Goal: Feedback & Contribution: Contribute content

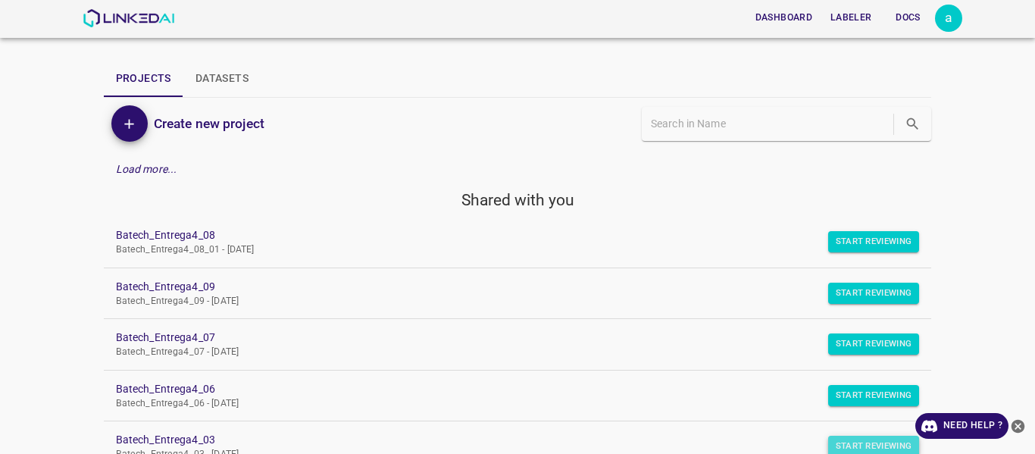
click at [857, 442] on button "Start Reviewing" at bounding box center [874, 445] width 92 height 21
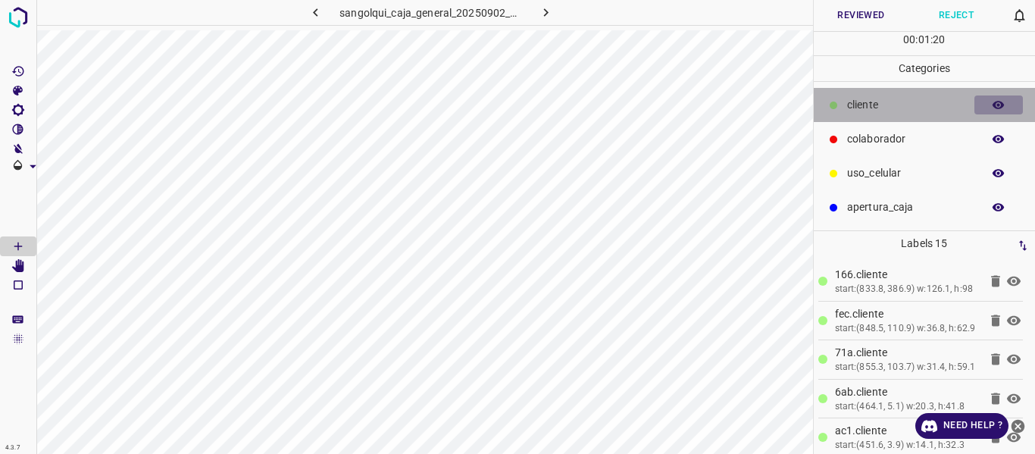
click at [1002, 105] on icon "button" at bounding box center [998, 105] width 12 height 8
click at [1002, 105] on icon "button" at bounding box center [998, 105] width 12 height 11
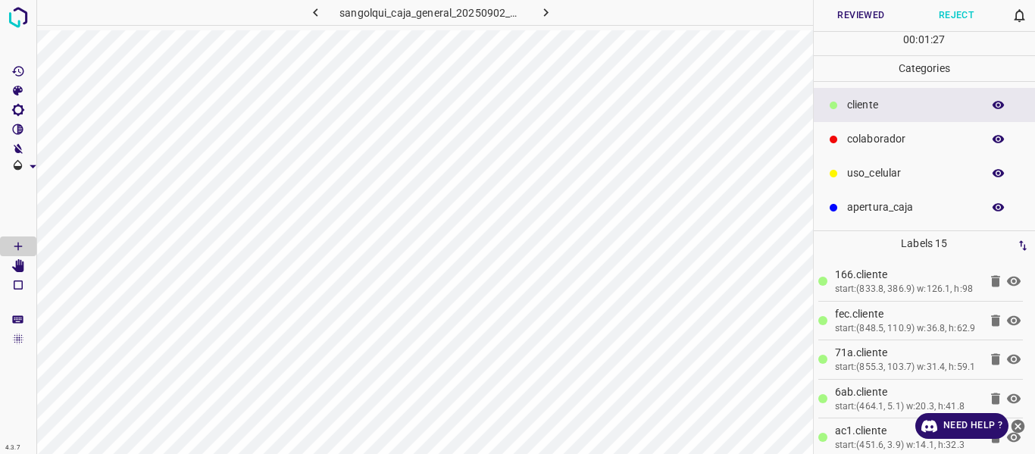
click at [998, 105] on icon "button" at bounding box center [998, 105] width 12 height 8
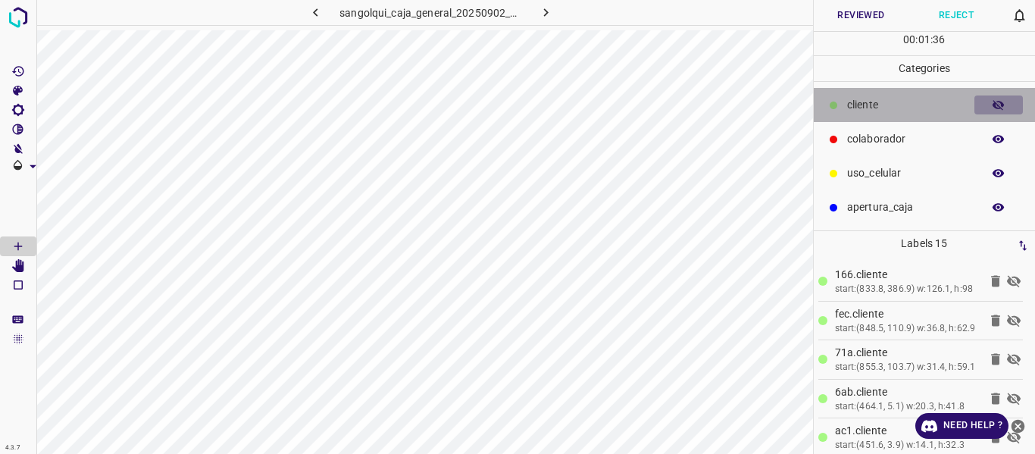
click at [998, 105] on icon "button" at bounding box center [998, 105] width 12 height 11
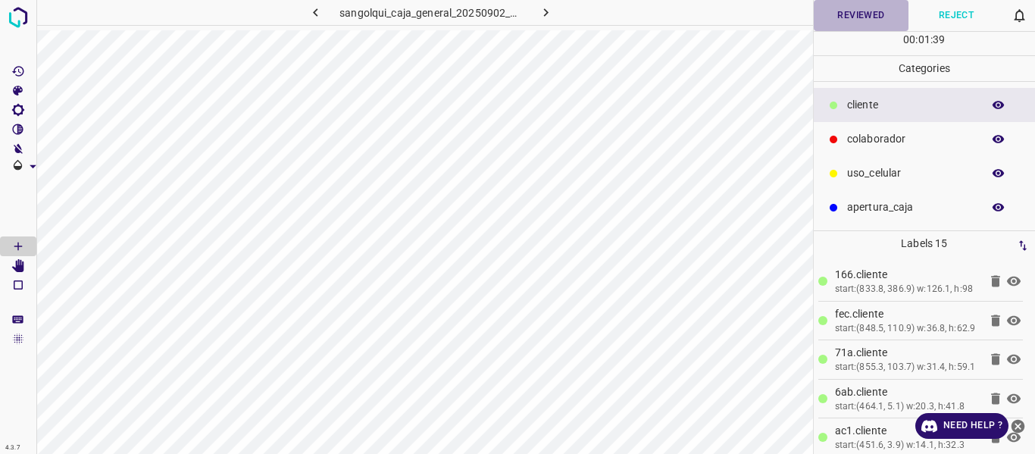
click at [854, 11] on button "Reviewed" at bounding box center [860, 15] width 95 height 31
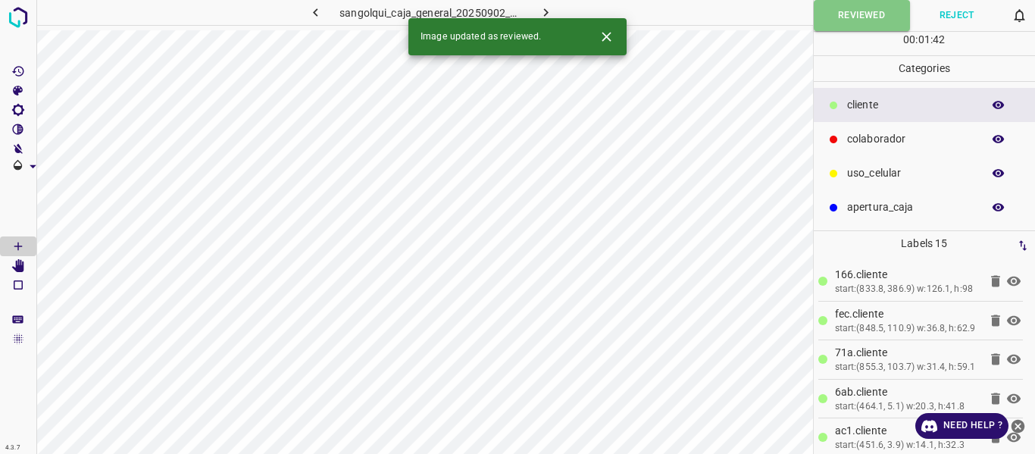
click at [546, 11] on icon "button" at bounding box center [546, 13] width 16 height 16
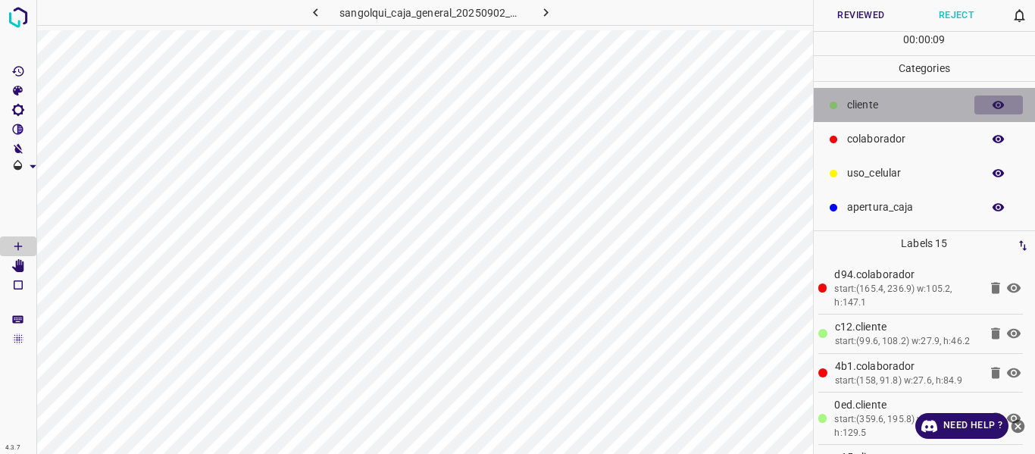
click at [996, 106] on icon "button" at bounding box center [998, 105] width 14 height 14
click at [995, 103] on icon "button" at bounding box center [998, 105] width 12 height 11
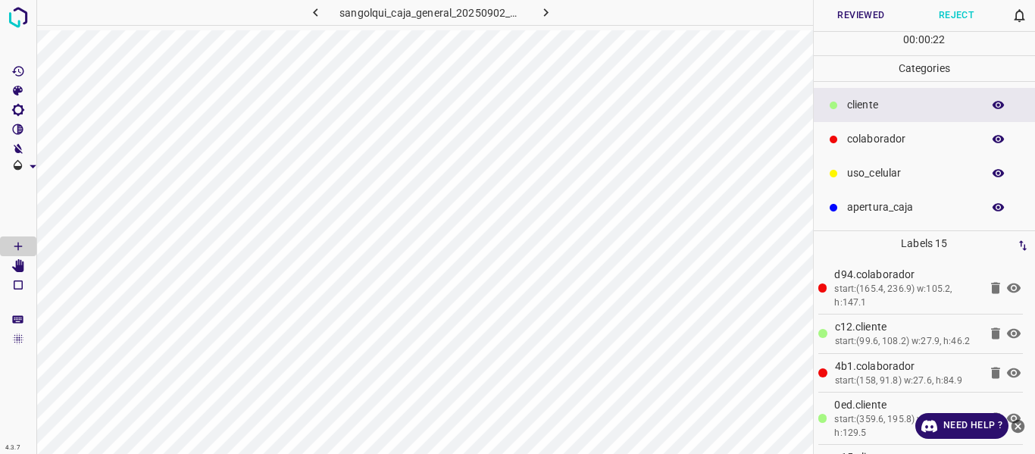
click at [854, 17] on button "Reviewed" at bounding box center [860, 15] width 95 height 31
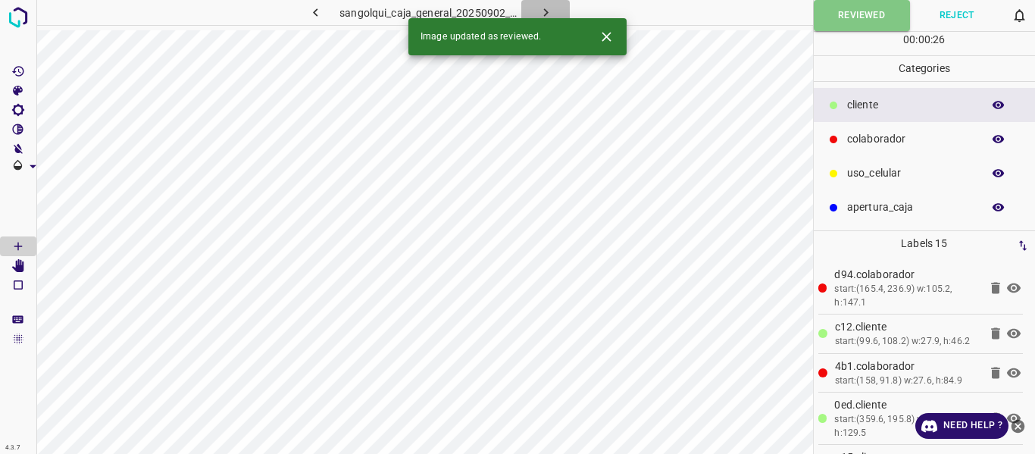
click at [545, 12] on icon "button" at bounding box center [546, 13] width 16 height 16
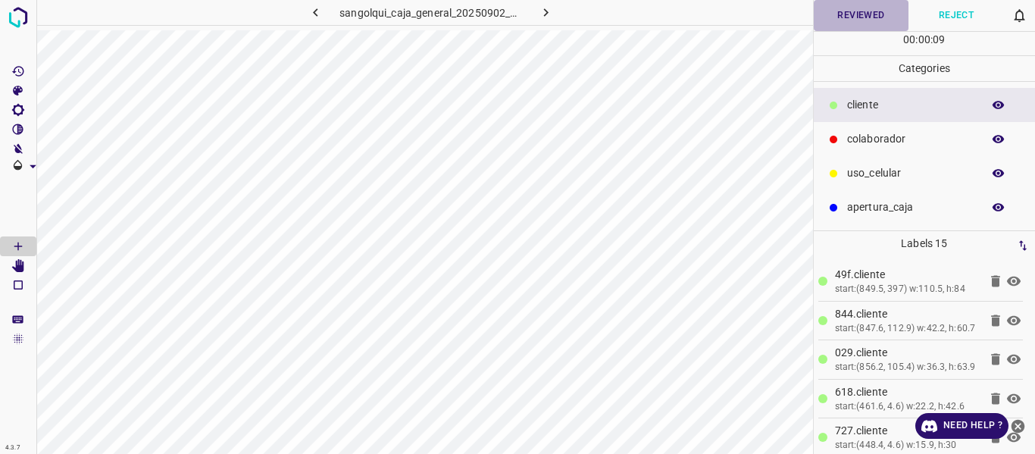
click at [835, 20] on button "Reviewed" at bounding box center [860, 15] width 95 height 31
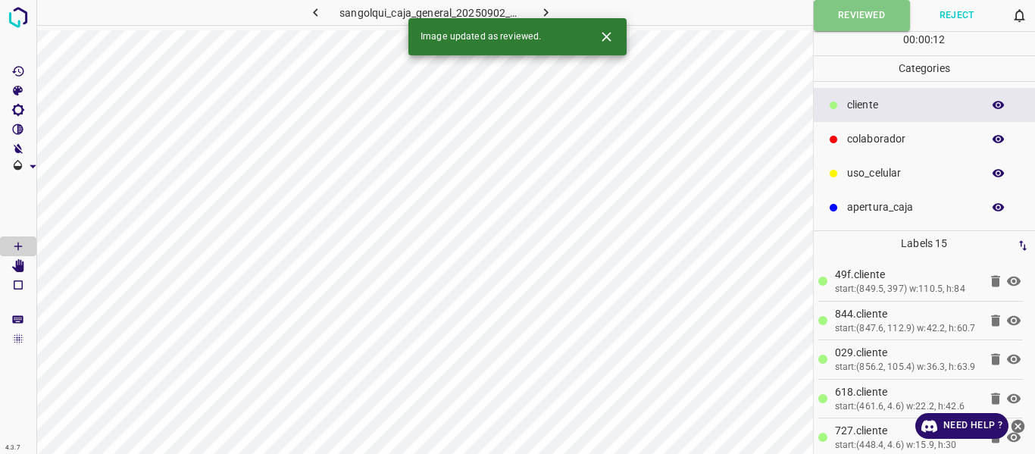
click at [548, 11] on icon "button" at bounding box center [546, 13] width 16 height 16
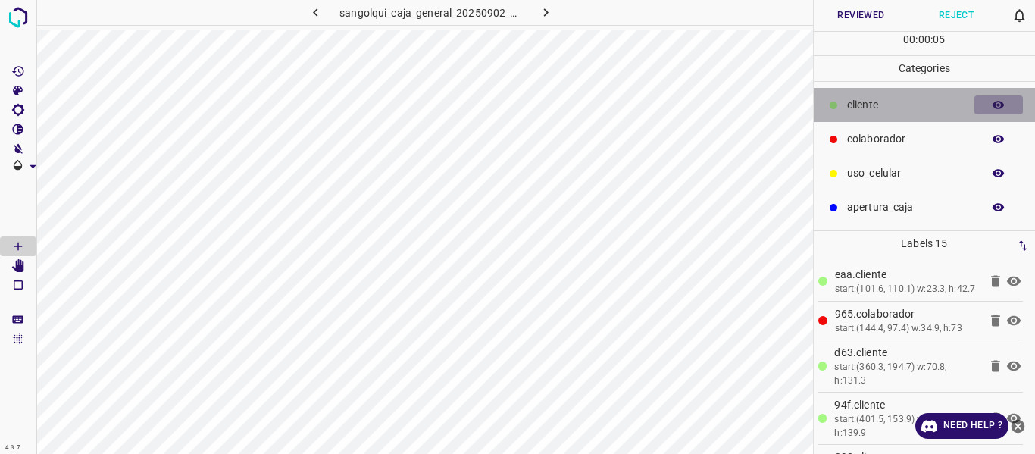
click at [993, 105] on icon "button" at bounding box center [998, 105] width 12 height 8
click at [997, 105] on icon "button" at bounding box center [998, 105] width 14 height 14
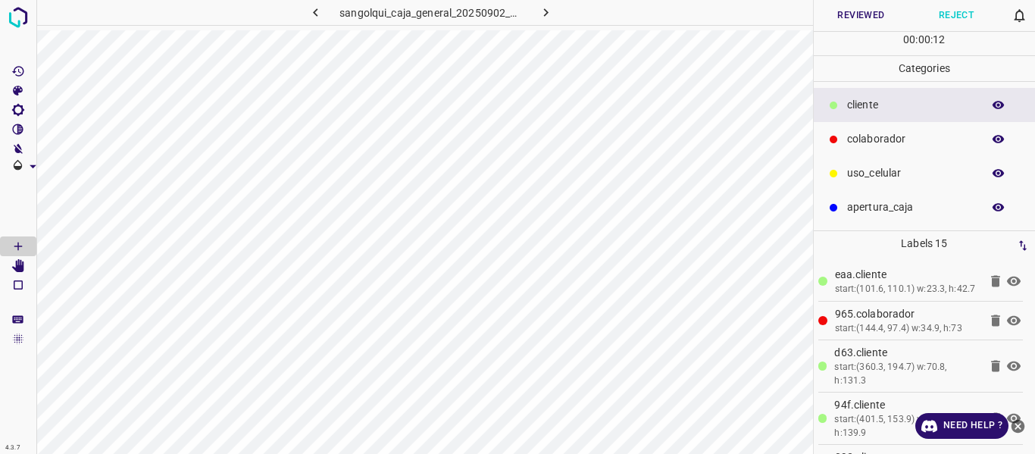
click at [848, 10] on button "Reviewed" at bounding box center [860, 15] width 95 height 31
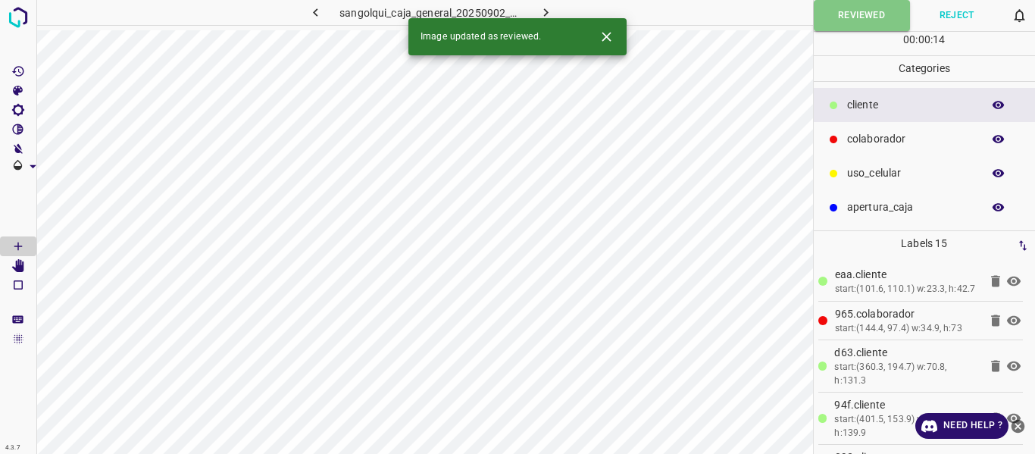
click at [544, 15] on icon "button" at bounding box center [545, 12] width 5 height 8
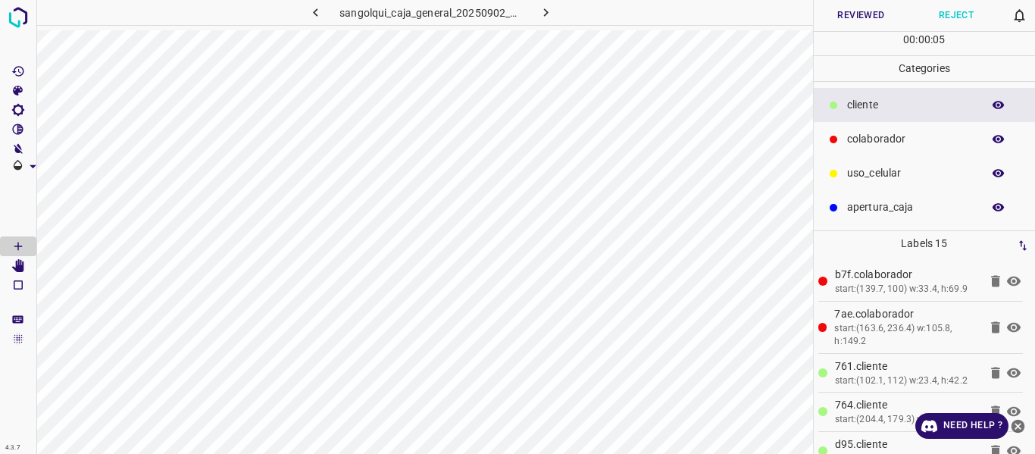
click at [1006, 107] on button "button" at bounding box center [998, 105] width 48 height 20
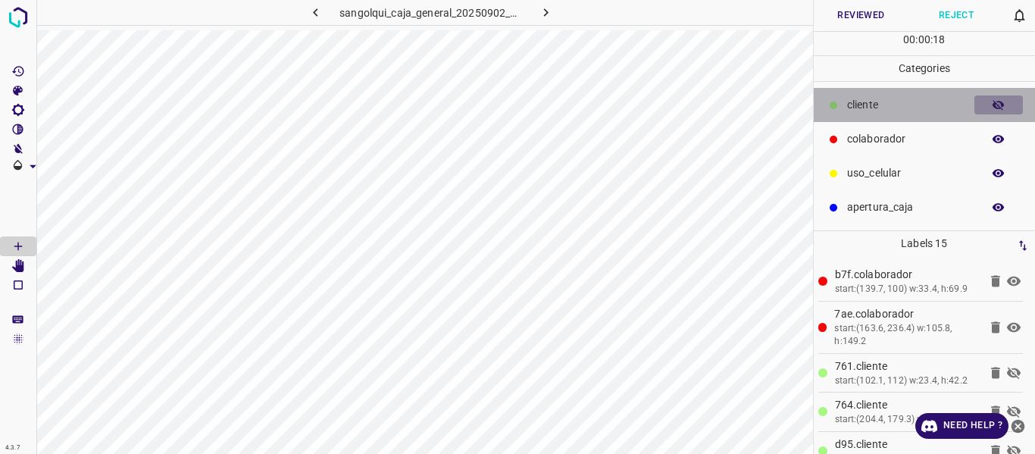
click at [985, 103] on button "button" at bounding box center [998, 105] width 48 height 20
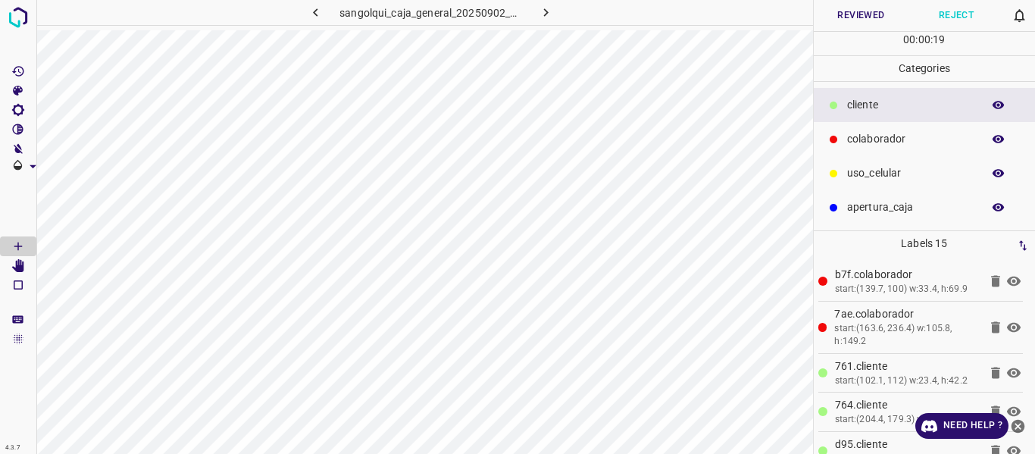
click at [877, 17] on button "Reviewed" at bounding box center [860, 15] width 95 height 31
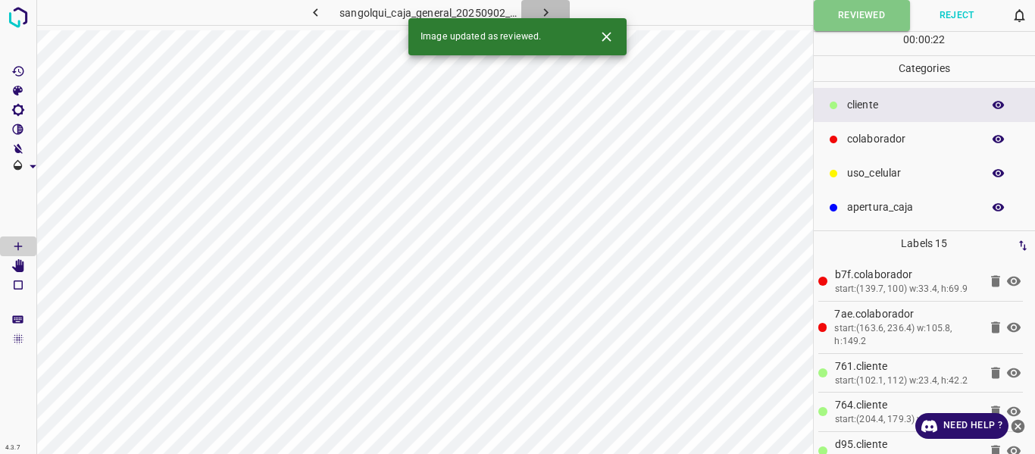
click at [542, 9] on icon "button" at bounding box center [546, 13] width 16 height 16
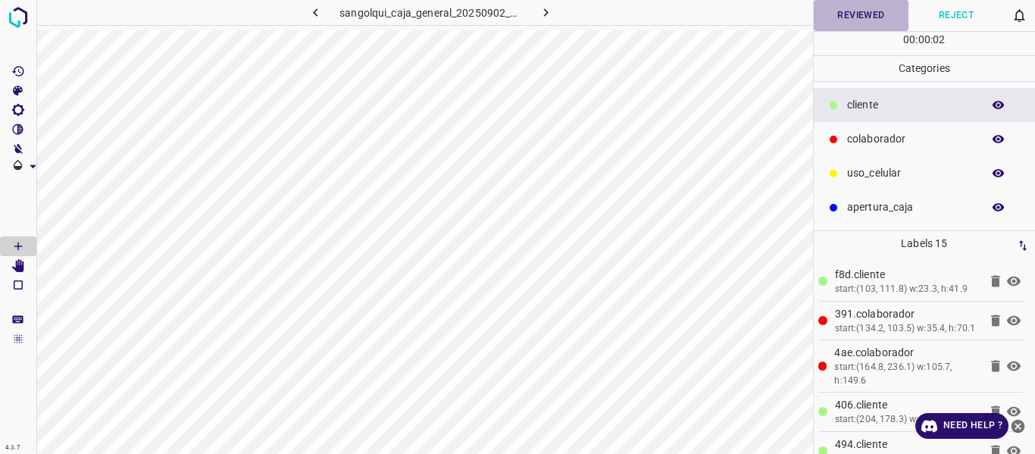
click at [848, 15] on button "Reviewed" at bounding box center [860, 15] width 95 height 31
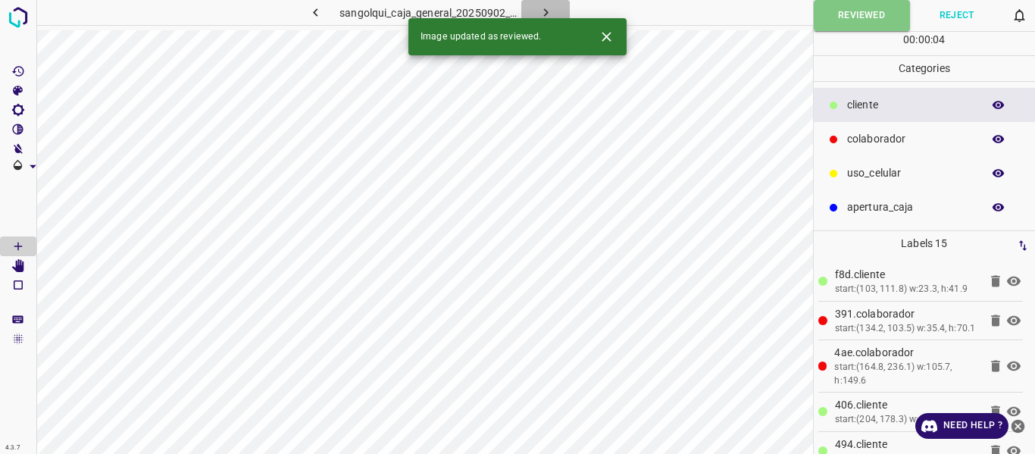
click at [544, 9] on icon "button" at bounding box center [545, 12] width 5 height 8
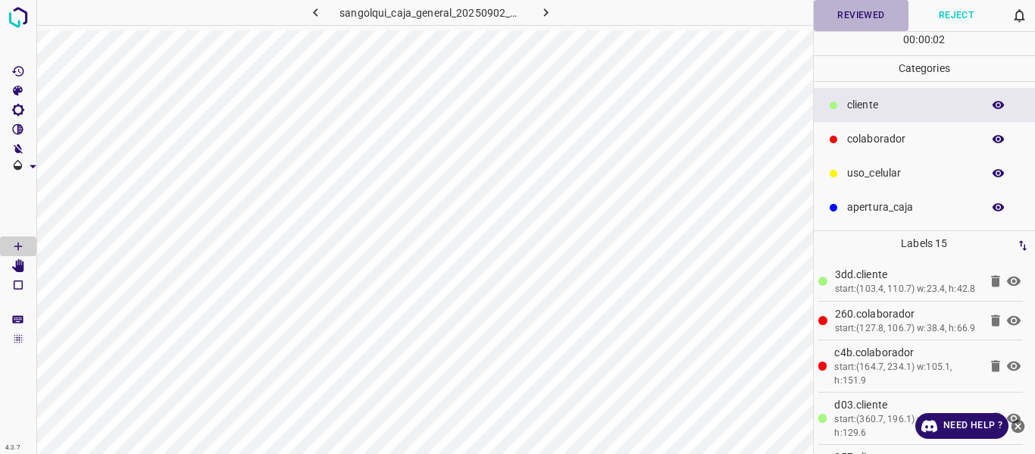
click at [848, 17] on button "Reviewed" at bounding box center [860, 15] width 95 height 31
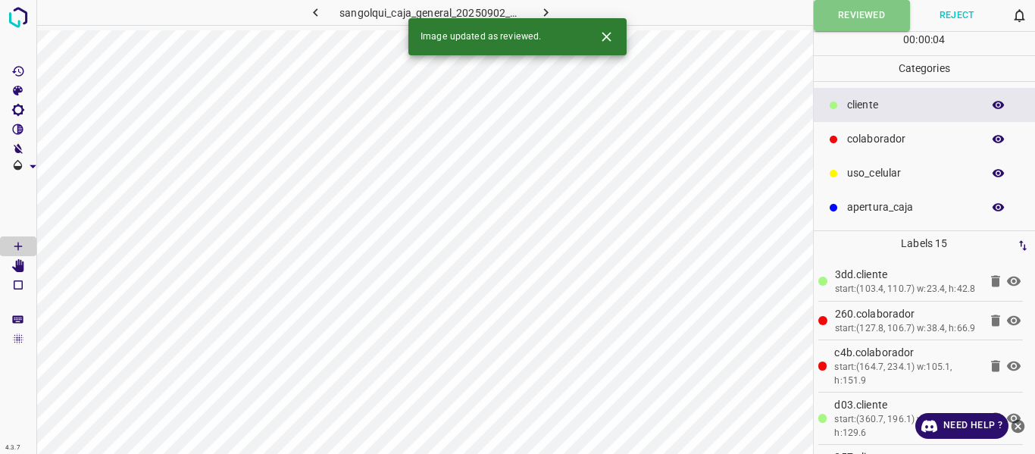
click at [543, 11] on icon "button" at bounding box center [546, 13] width 16 height 16
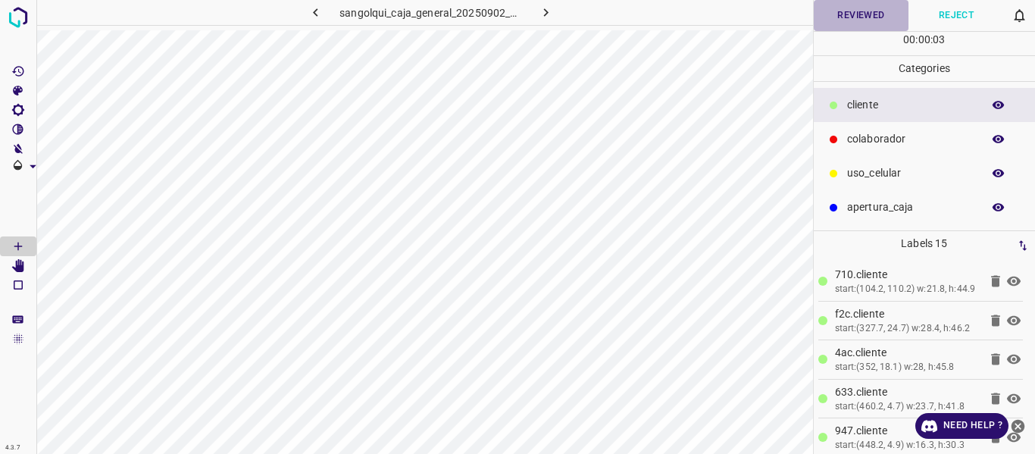
click at [873, 14] on button "Reviewed" at bounding box center [860, 15] width 95 height 31
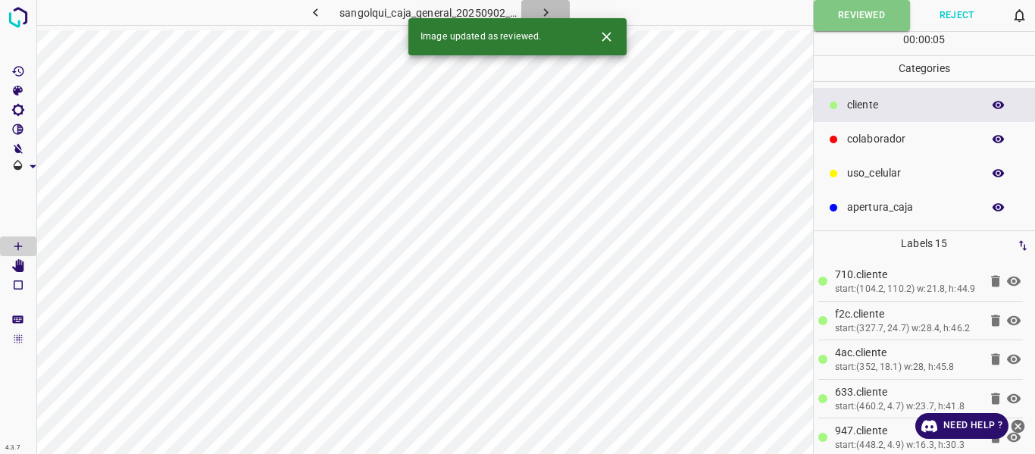
click at [548, 8] on icon "button" at bounding box center [546, 13] width 16 height 16
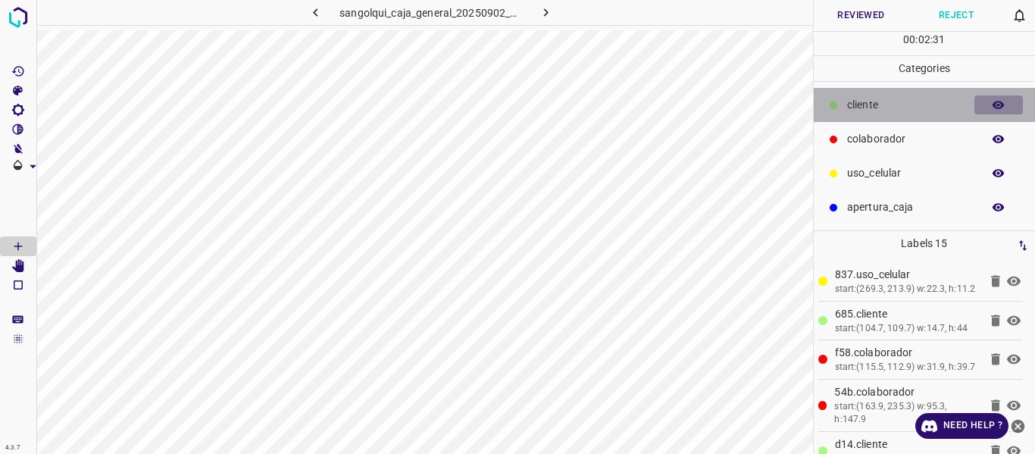
click at [1000, 106] on icon "button" at bounding box center [998, 105] width 14 height 14
click at [994, 107] on icon "button" at bounding box center [998, 105] width 12 height 11
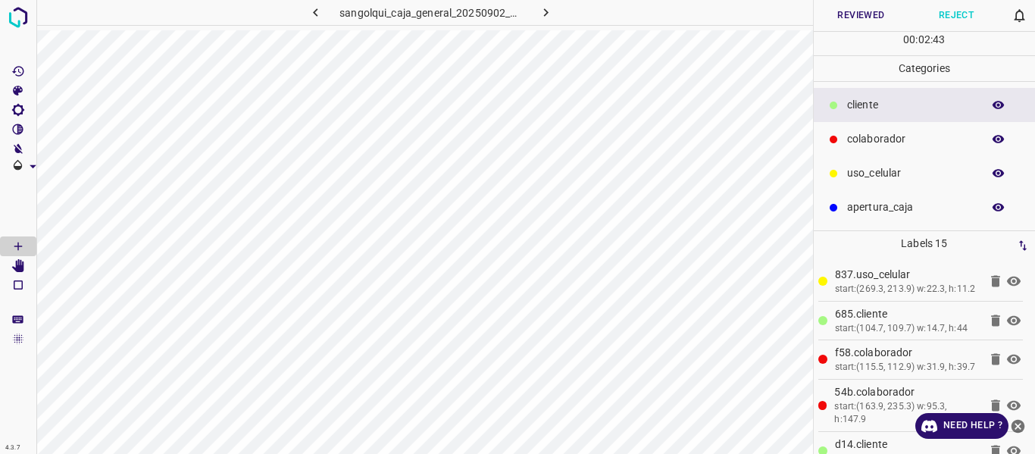
click at [849, 10] on button "Reviewed" at bounding box center [860, 15] width 95 height 31
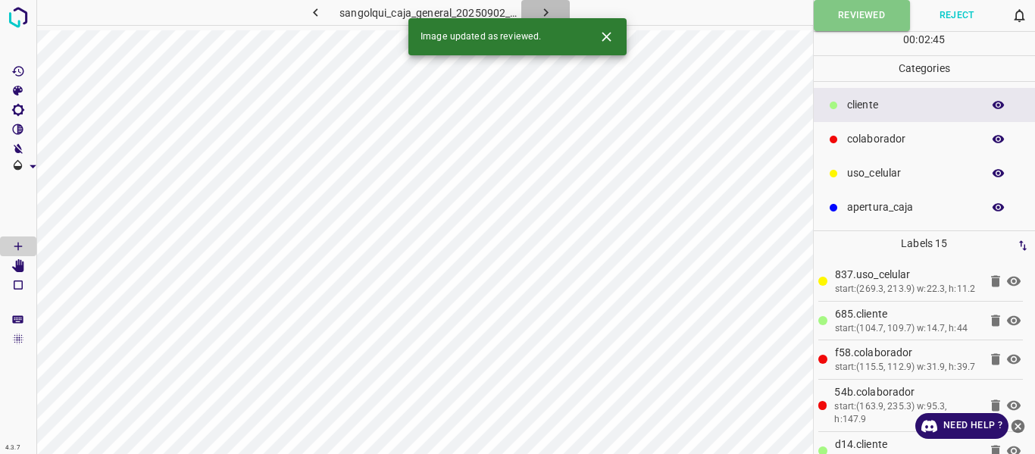
click at [542, 11] on icon "button" at bounding box center [546, 13] width 16 height 16
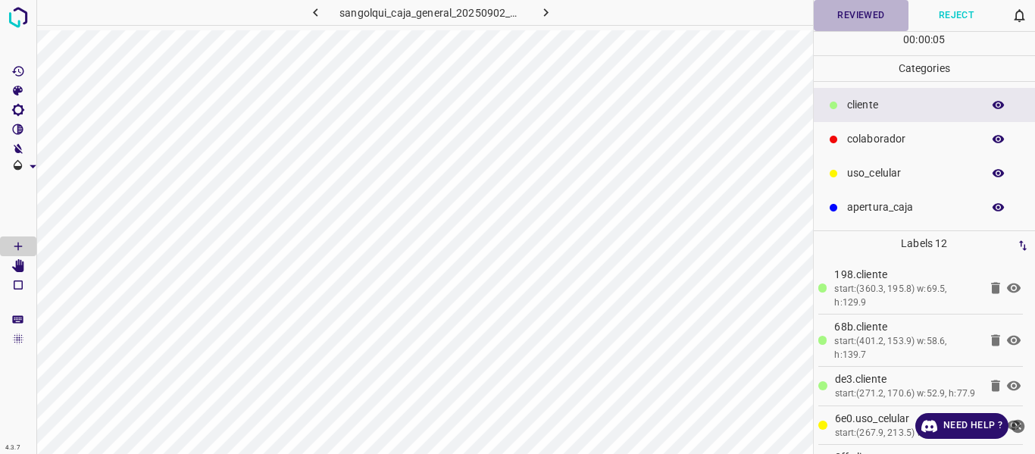
click at [857, 19] on button "Reviewed" at bounding box center [860, 15] width 95 height 31
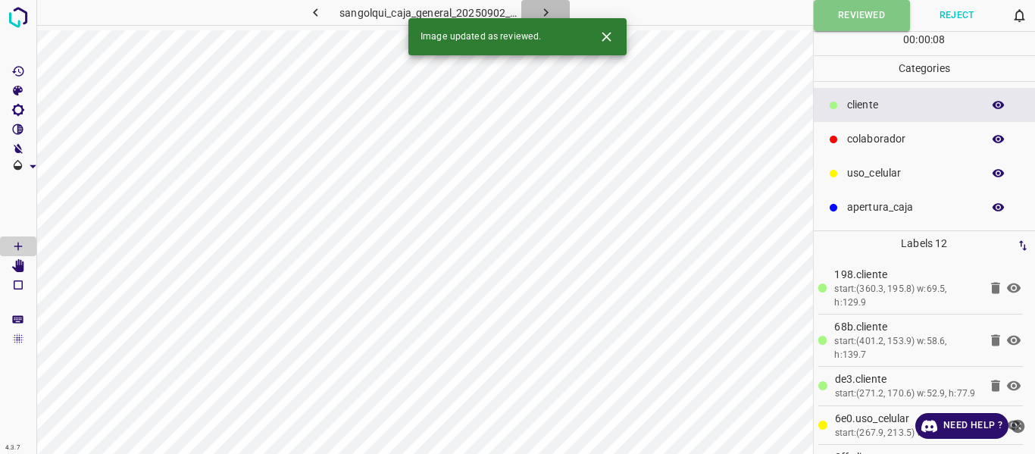
click at [541, 10] on icon "button" at bounding box center [546, 13] width 16 height 16
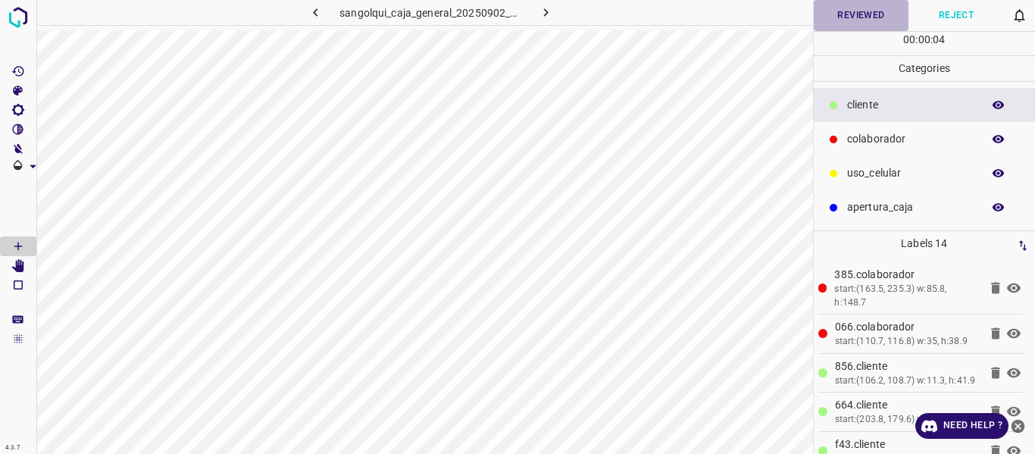
click at [863, 10] on button "Reviewed" at bounding box center [860, 15] width 95 height 31
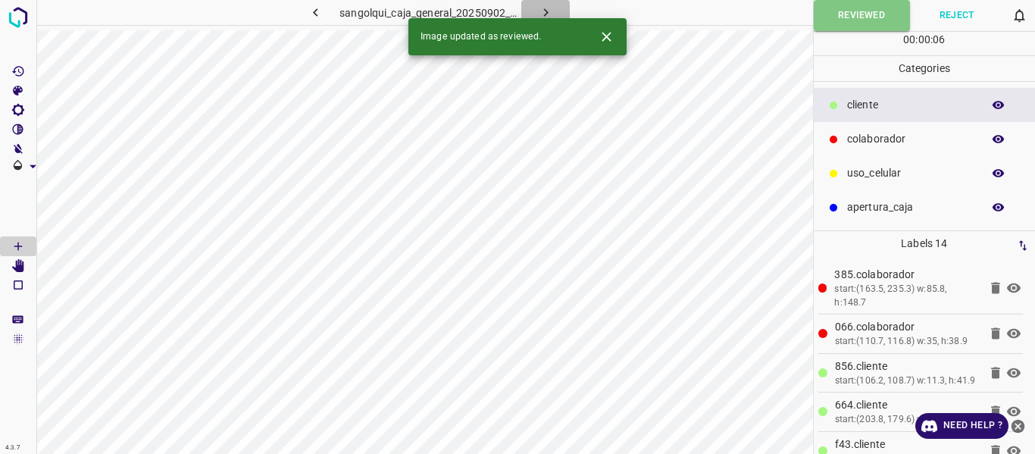
click at [540, 11] on icon "button" at bounding box center [546, 13] width 16 height 16
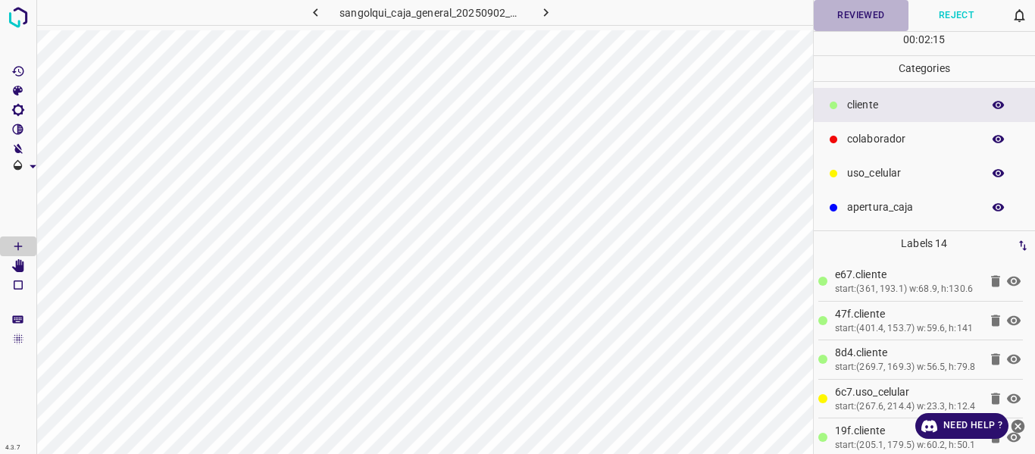
click at [841, 13] on button "Reviewed" at bounding box center [860, 15] width 95 height 31
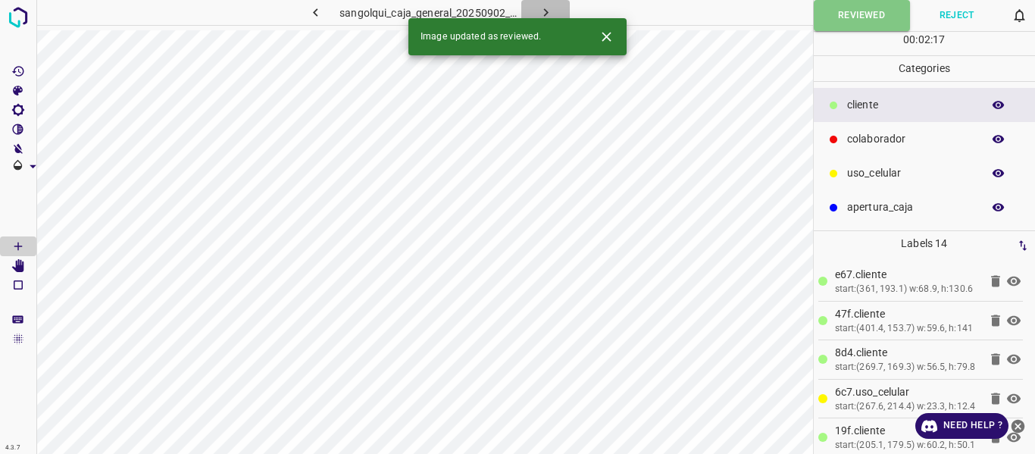
click at [545, 13] on icon "button" at bounding box center [546, 13] width 16 height 16
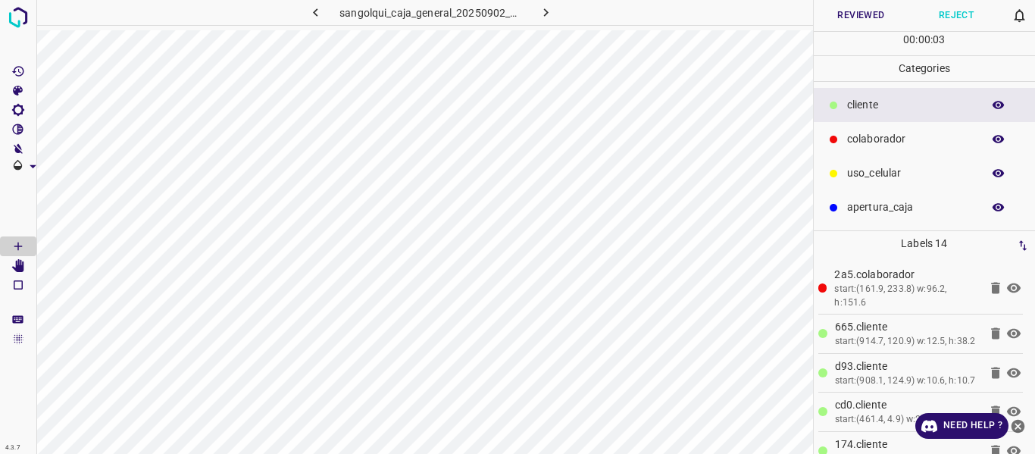
click at [839, 23] on button "Reviewed" at bounding box center [860, 15] width 95 height 31
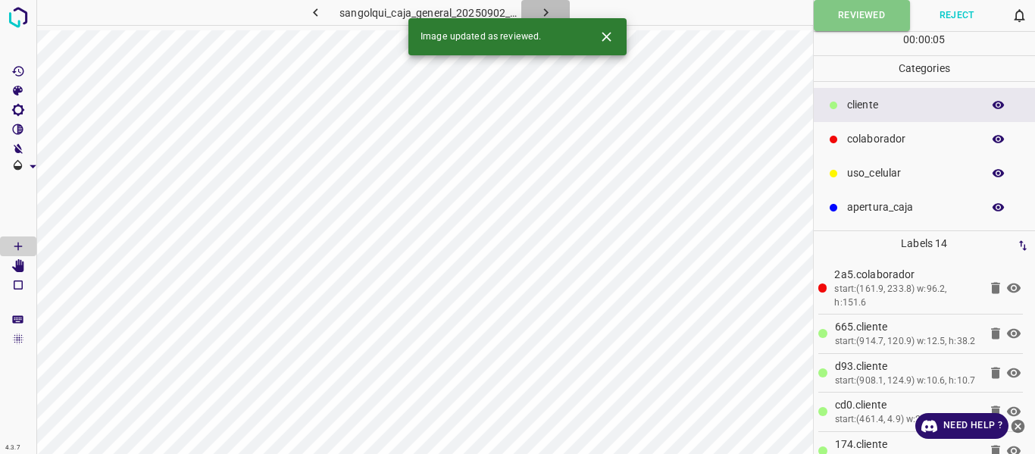
click at [540, 9] on icon "button" at bounding box center [546, 13] width 16 height 16
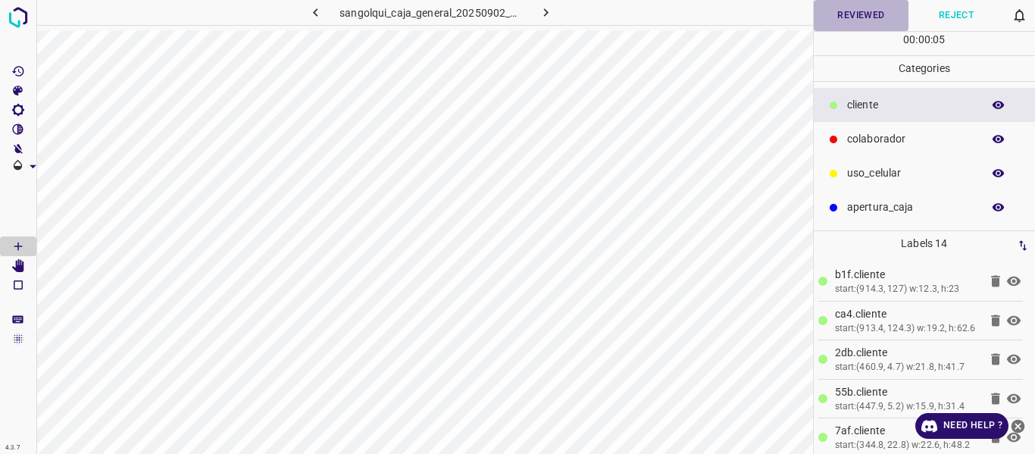
click at [842, 14] on button "Reviewed" at bounding box center [860, 15] width 95 height 31
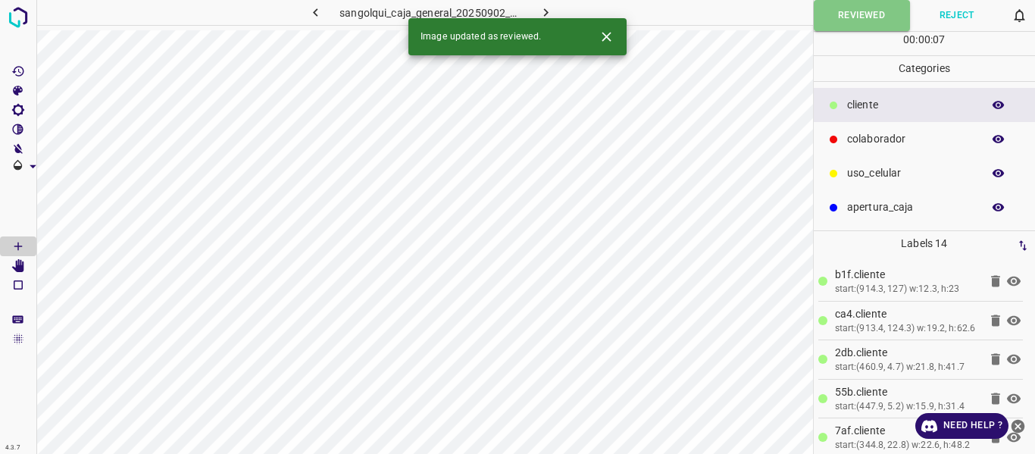
click at [542, 9] on icon "button" at bounding box center [546, 13] width 16 height 16
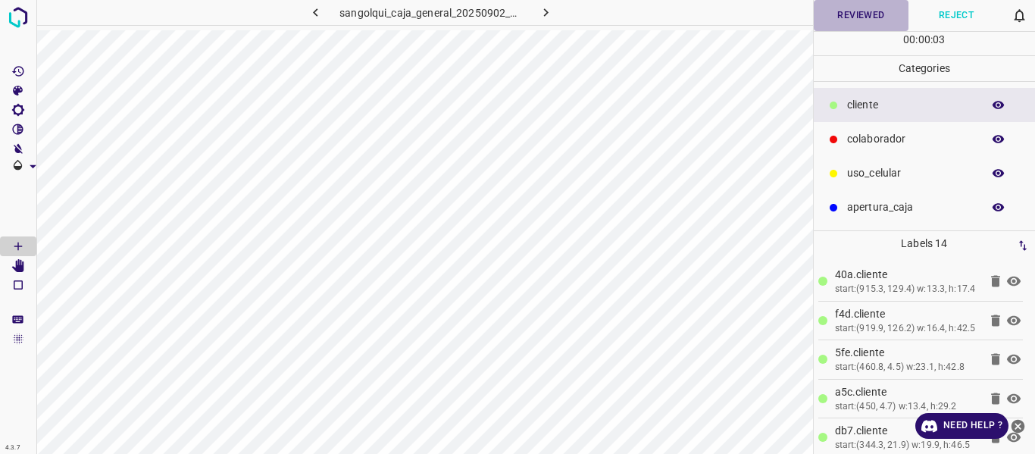
click at [846, 17] on button "Reviewed" at bounding box center [860, 15] width 95 height 31
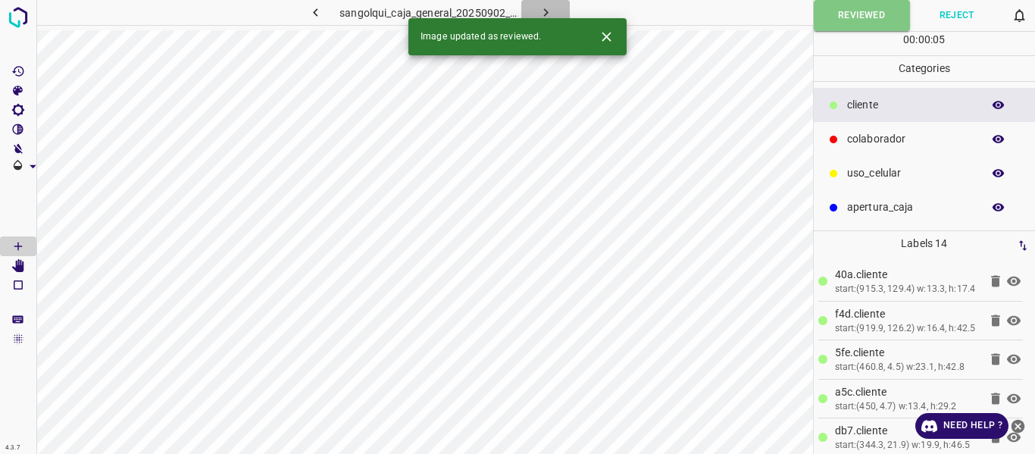
click at [544, 11] on icon "button" at bounding box center [546, 13] width 16 height 16
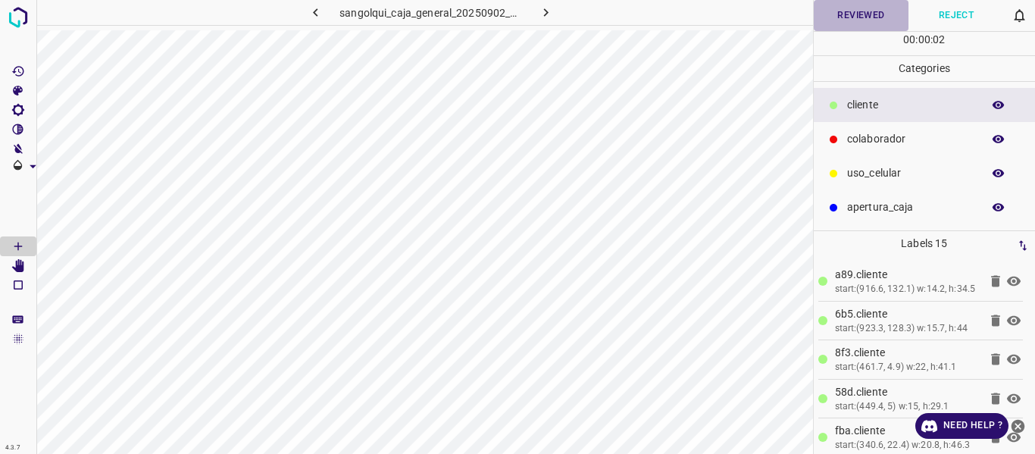
click at [840, 16] on button "Reviewed" at bounding box center [860, 15] width 95 height 31
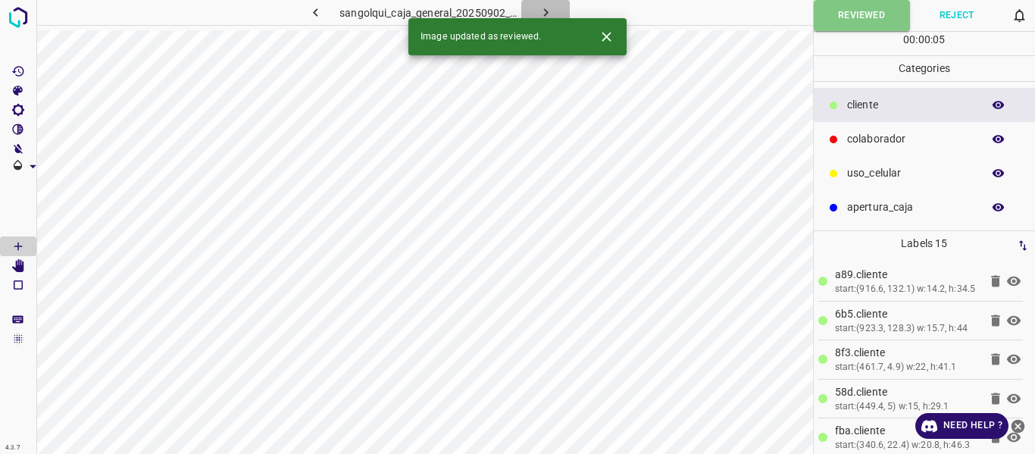
click at [553, 14] on icon "button" at bounding box center [546, 13] width 16 height 16
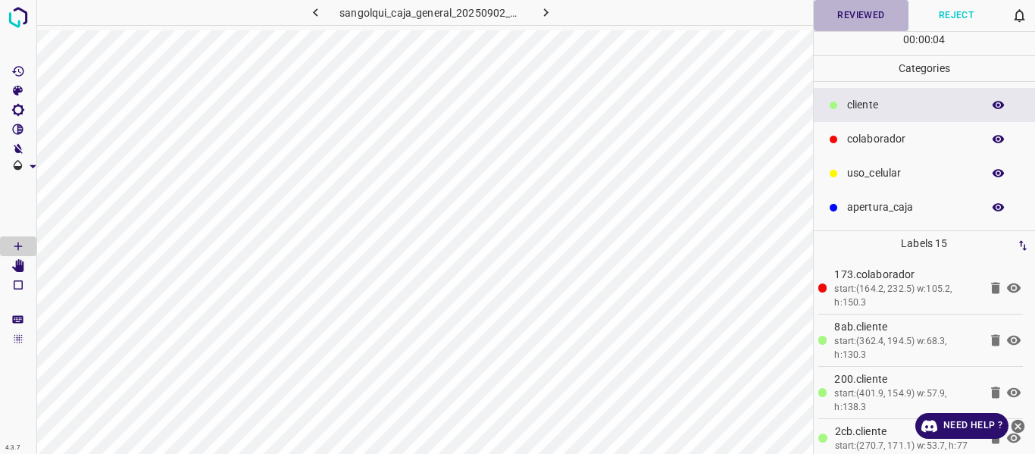
click at [850, 16] on button "Reviewed" at bounding box center [860, 15] width 95 height 31
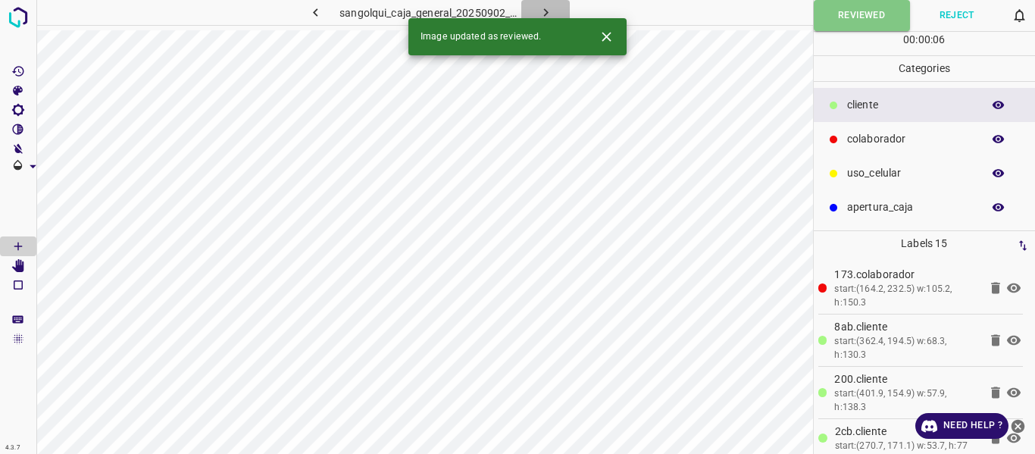
click at [547, 8] on icon "button" at bounding box center [546, 13] width 16 height 16
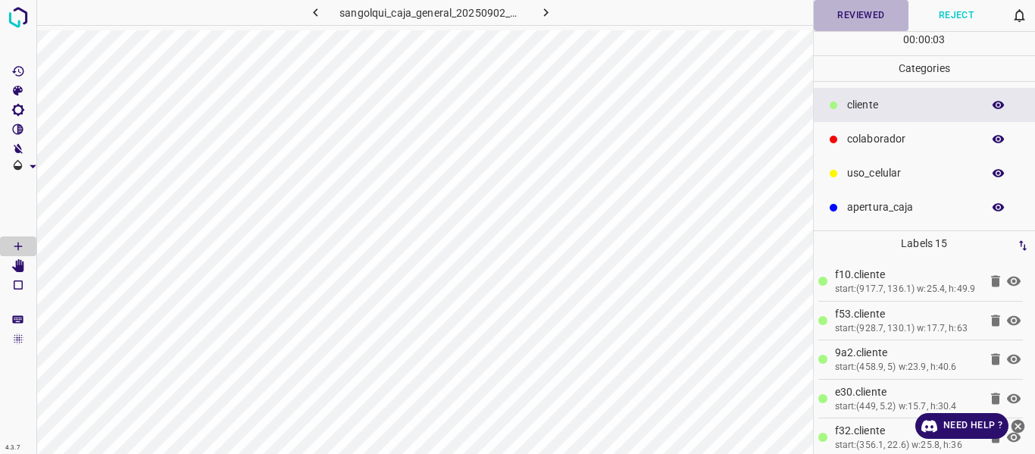
click at [851, 16] on button "Reviewed" at bounding box center [860, 15] width 95 height 31
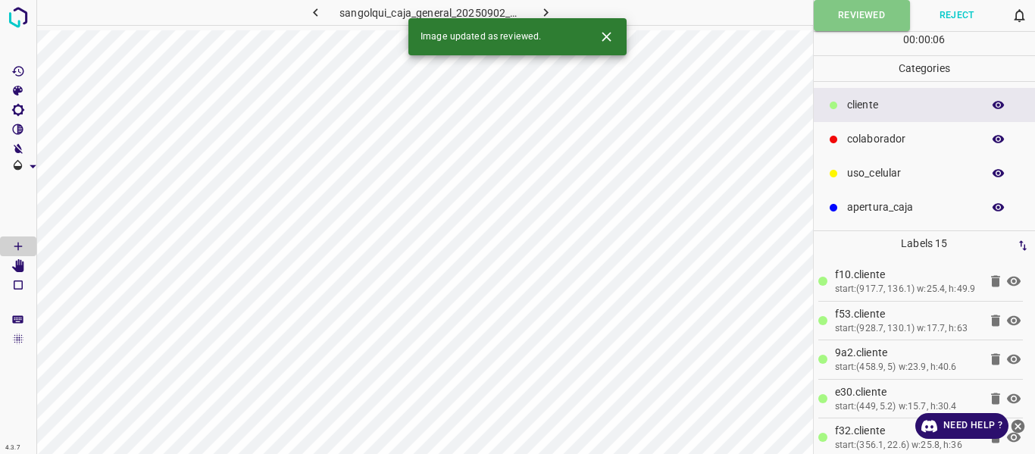
click at [551, 11] on icon "button" at bounding box center [546, 13] width 16 height 16
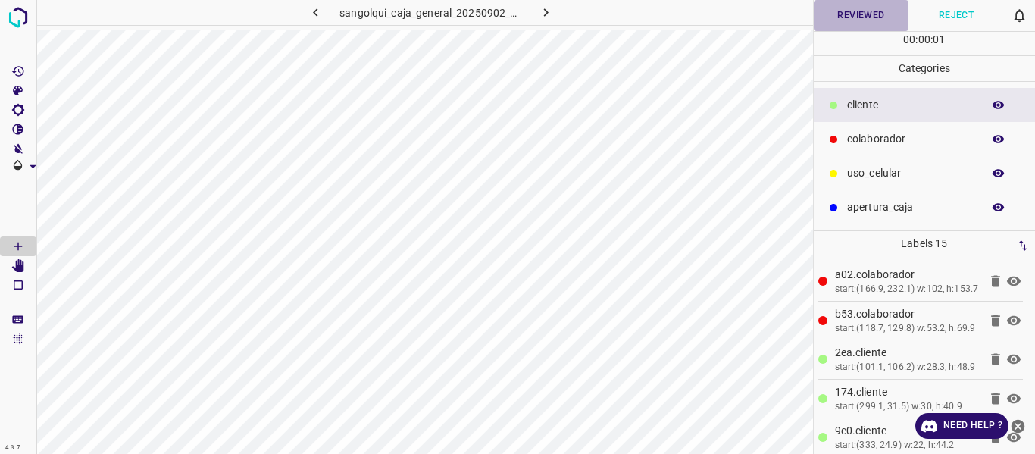
click at [847, 23] on button "Reviewed" at bounding box center [860, 15] width 95 height 31
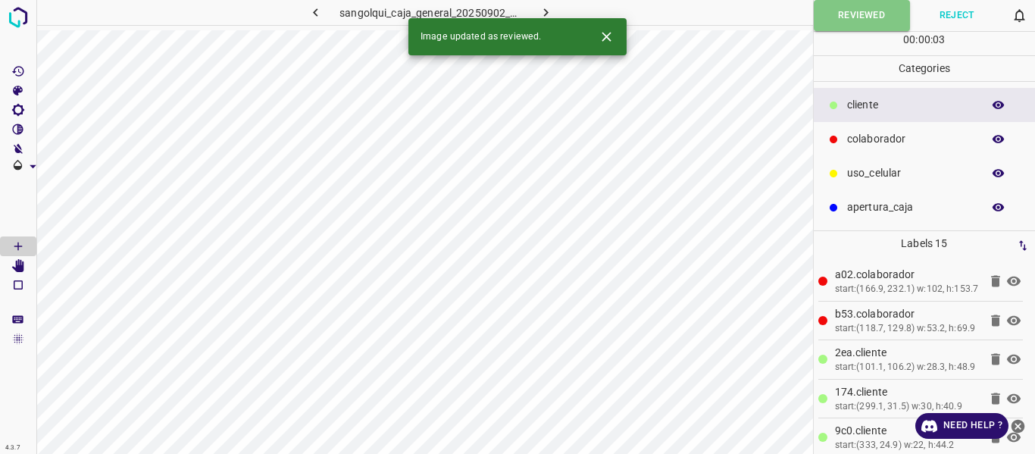
click at [553, 14] on icon "button" at bounding box center [546, 13] width 16 height 16
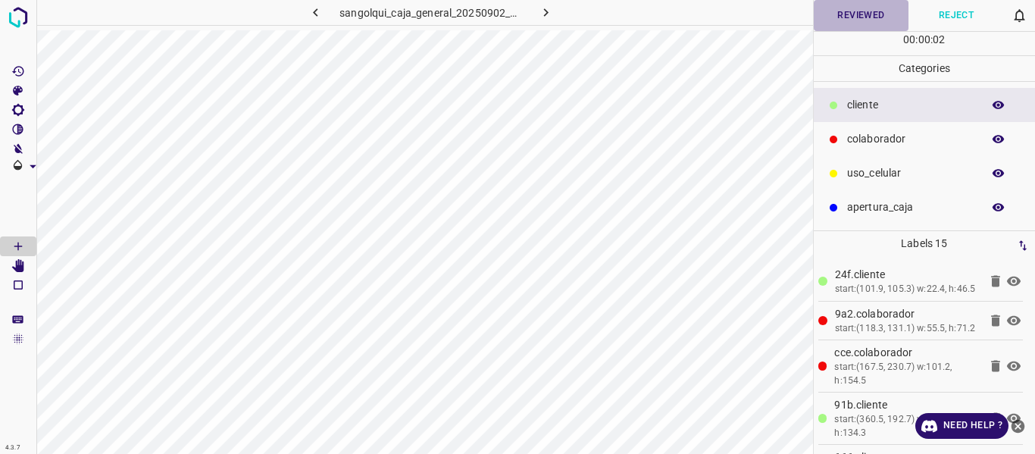
click at [831, 23] on button "Reviewed" at bounding box center [860, 15] width 95 height 31
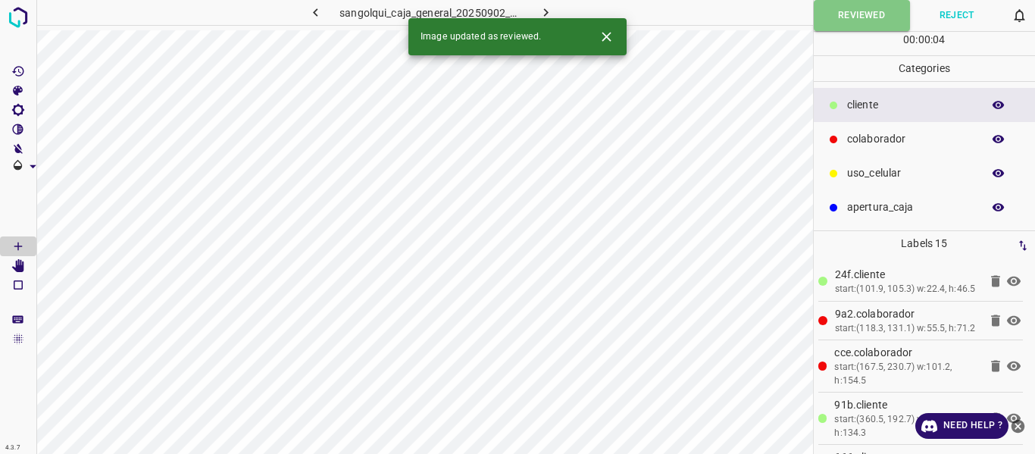
click at [539, 14] on icon "button" at bounding box center [546, 13] width 16 height 16
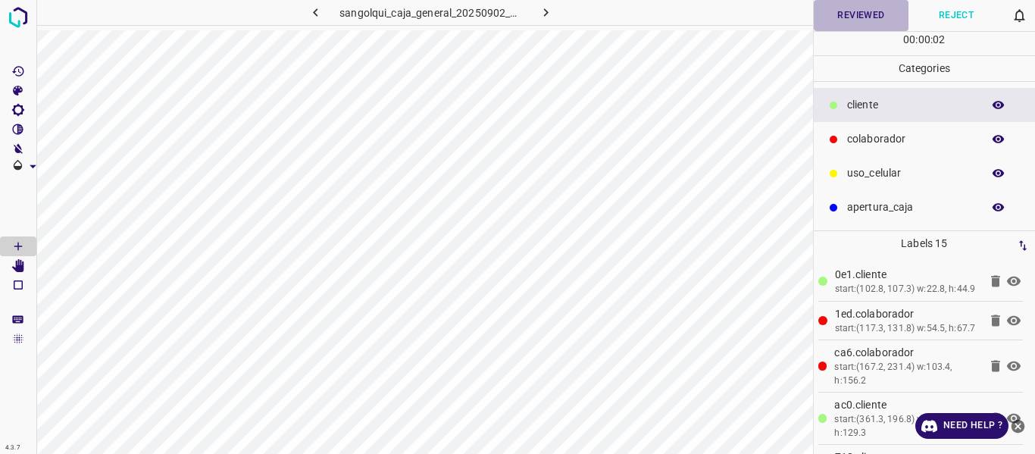
click at [832, 17] on button "Reviewed" at bounding box center [860, 15] width 95 height 31
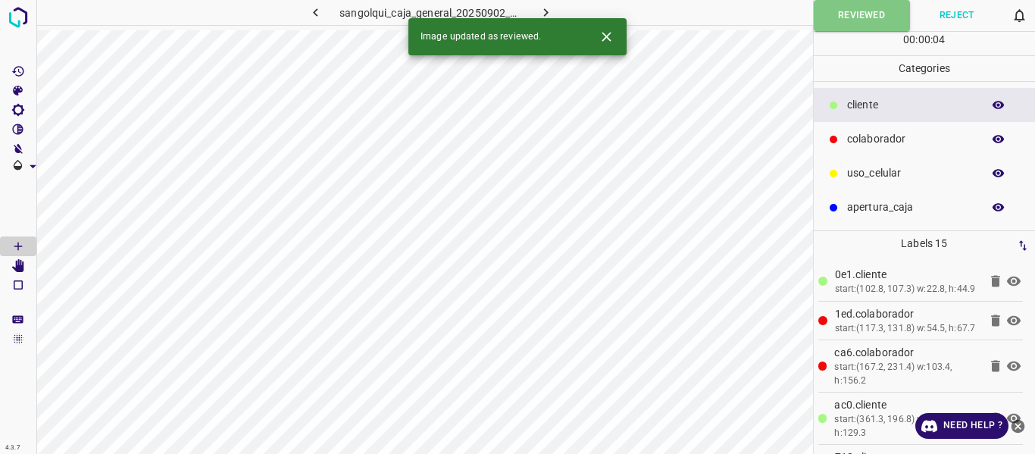
click at [542, 12] on icon "button" at bounding box center [546, 13] width 16 height 16
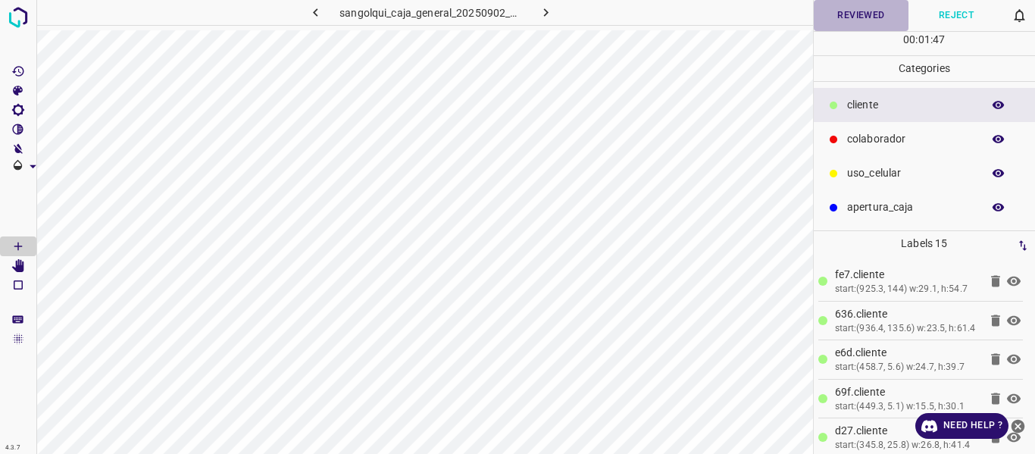
click at [856, 11] on button "Reviewed" at bounding box center [860, 15] width 95 height 31
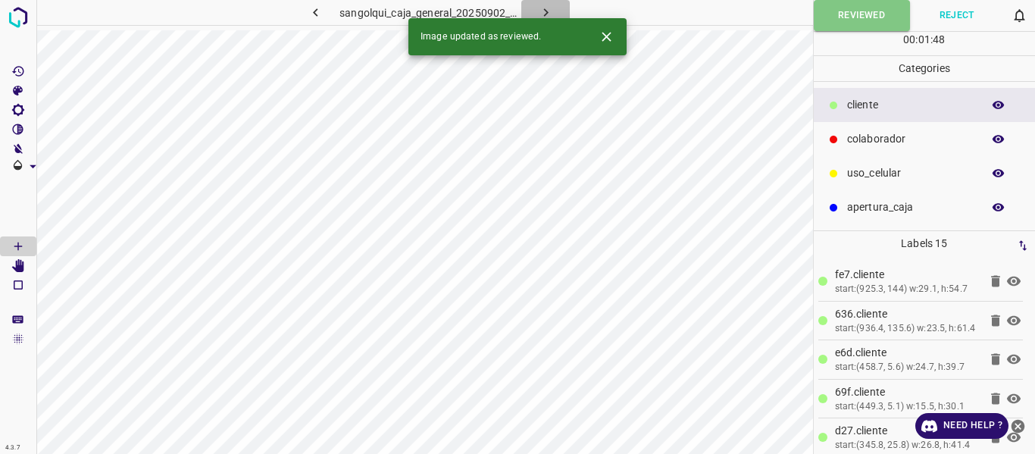
click at [545, 8] on icon "button" at bounding box center [546, 13] width 16 height 16
click at [832, 20] on button "Reviewed" at bounding box center [860, 15] width 95 height 31
click at [551, 11] on icon "button" at bounding box center [546, 13] width 16 height 16
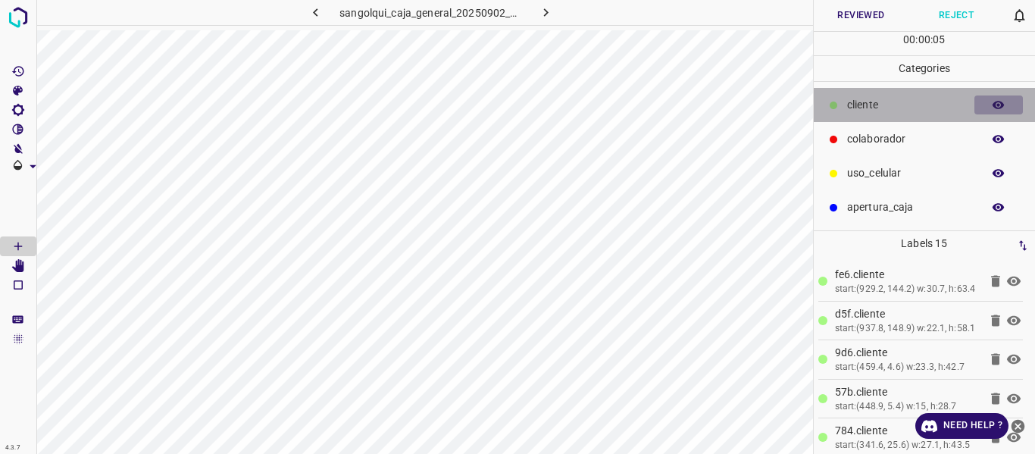
click at [994, 104] on icon "button" at bounding box center [998, 105] width 12 height 8
click at [994, 104] on icon "button" at bounding box center [998, 105] width 12 height 11
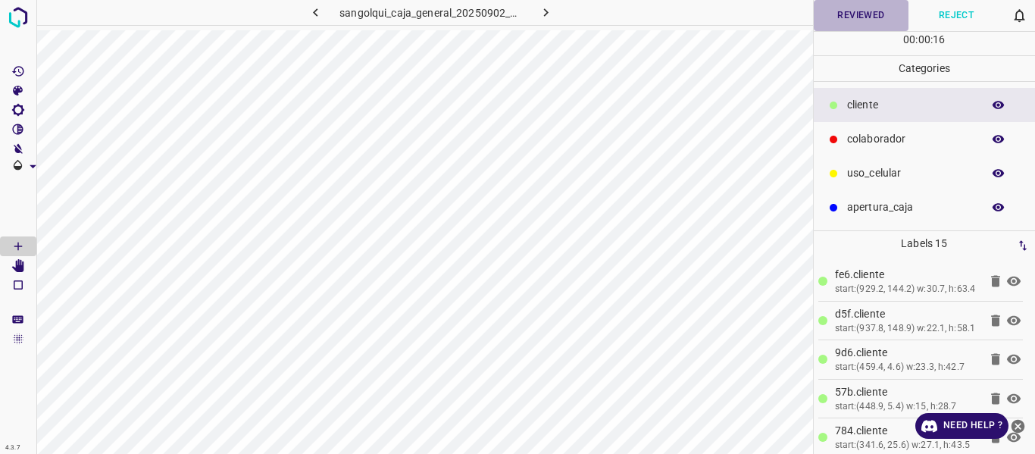
click at [861, 22] on button "Reviewed" at bounding box center [860, 15] width 95 height 31
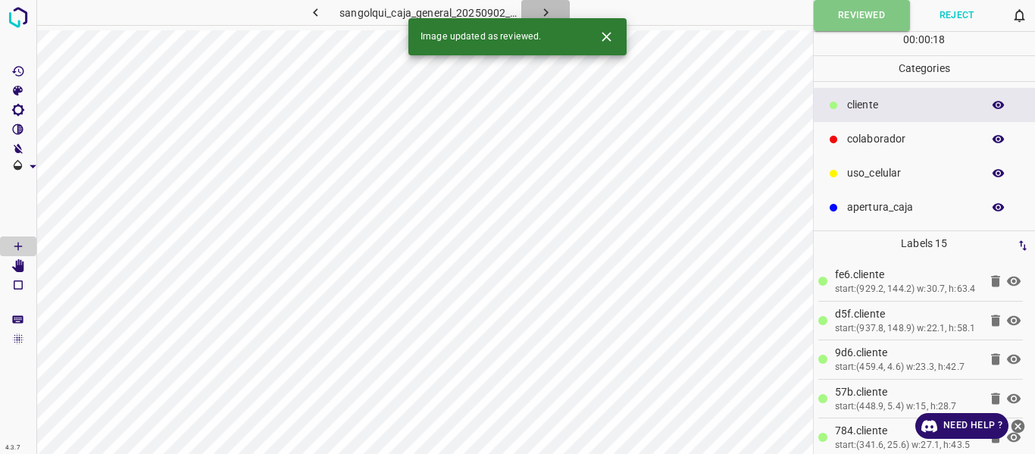
click at [546, 12] on icon "button" at bounding box center [545, 12] width 5 height 8
click at [850, 17] on button "Reviewed" at bounding box center [860, 15] width 95 height 31
click at [544, 9] on icon "button" at bounding box center [545, 12] width 5 height 8
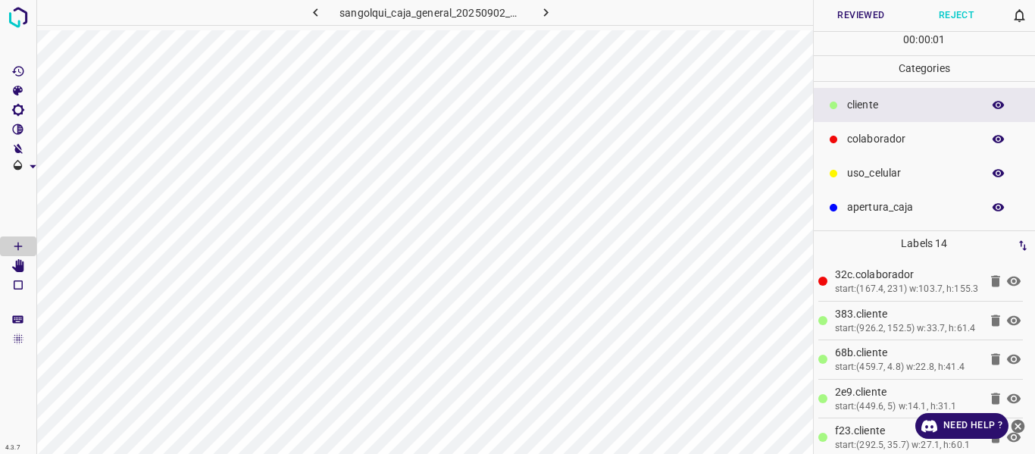
click at [859, 17] on button "Reviewed" at bounding box center [860, 15] width 95 height 31
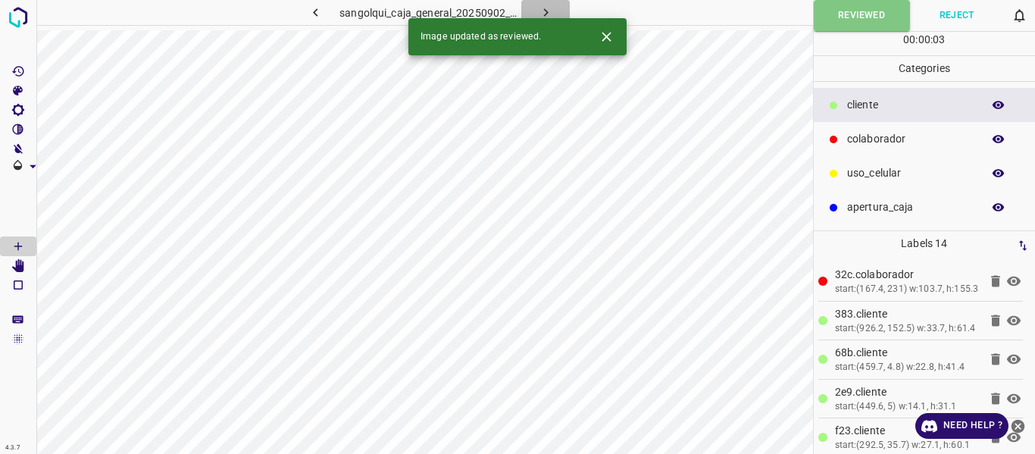
click at [545, 11] on icon "button" at bounding box center [545, 12] width 5 height 8
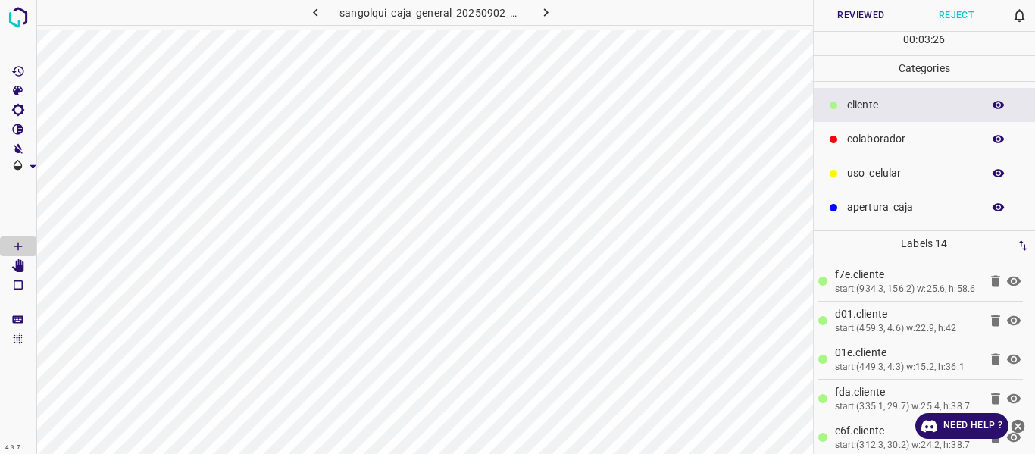
click at [838, 15] on button "Reviewed" at bounding box center [860, 15] width 95 height 31
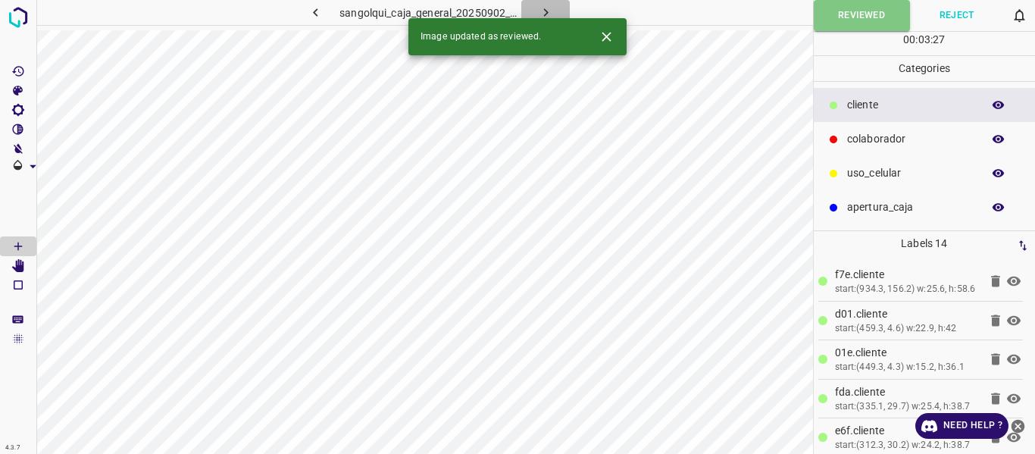
click at [551, 11] on icon "button" at bounding box center [546, 13] width 16 height 16
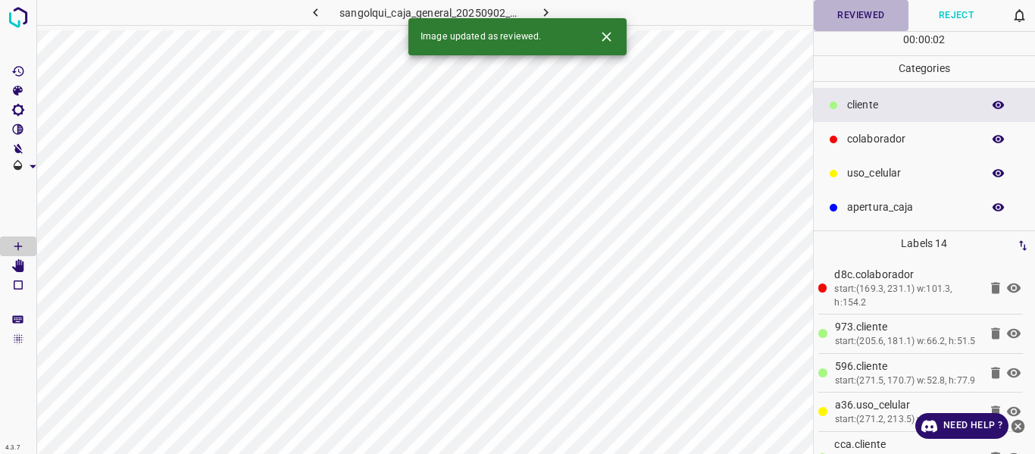
click at [840, 19] on button "Reviewed" at bounding box center [860, 15] width 95 height 31
click at [544, 14] on icon "button" at bounding box center [546, 13] width 16 height 16
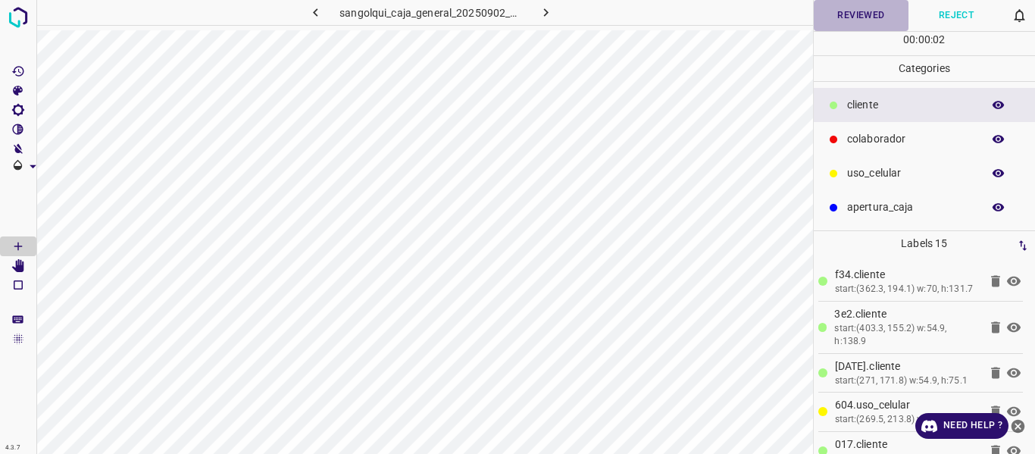
click at [842, 12] on button "Reviewed" at bounding box center [860, 15] width 95 height 31
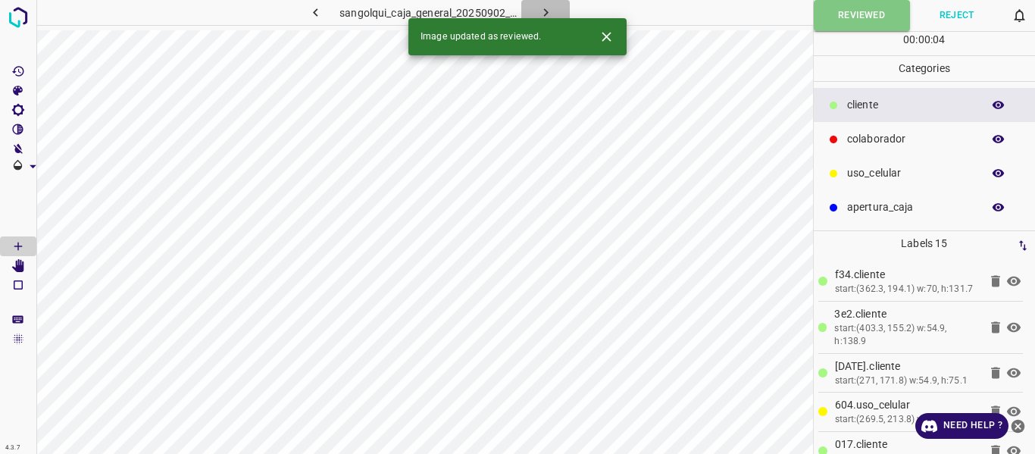
click at [547, 8] on icon "button" at bounding box center [546, 13] width 16 height 16
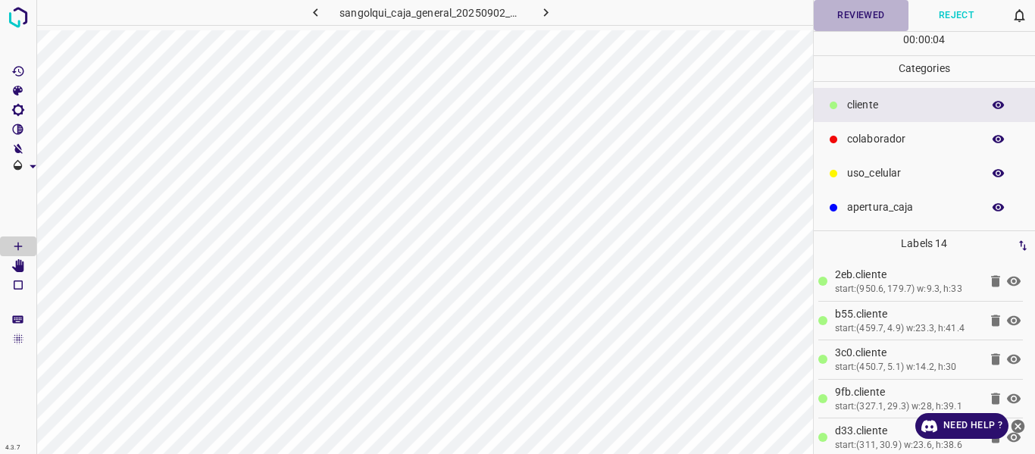
click at [853, 19] on button "Reviewed" at bounding box center [860, 15] width 95 height 31
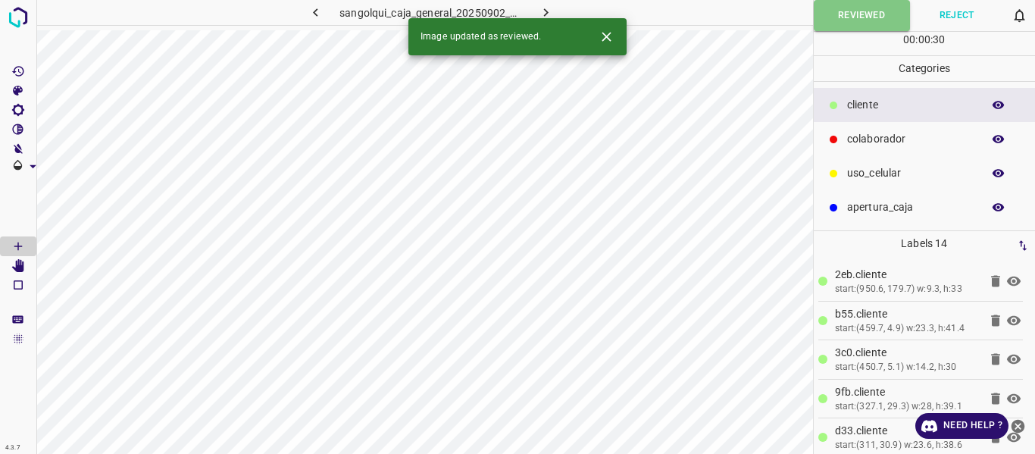
click at [545, 8] on icon "button" at bounding box center [546, 13] width 16 height 16
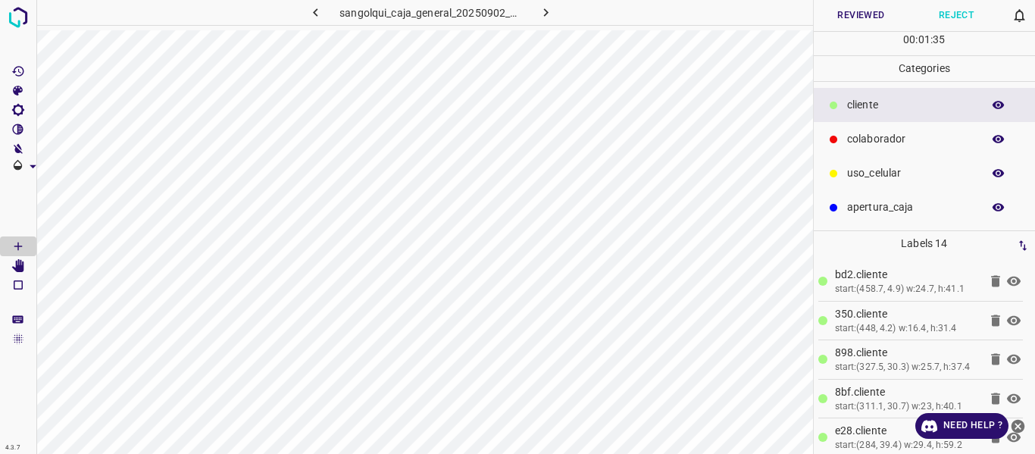
click at [838, 20] on button "Reviewed" at bounding box center [860, 15] width 95 height 31
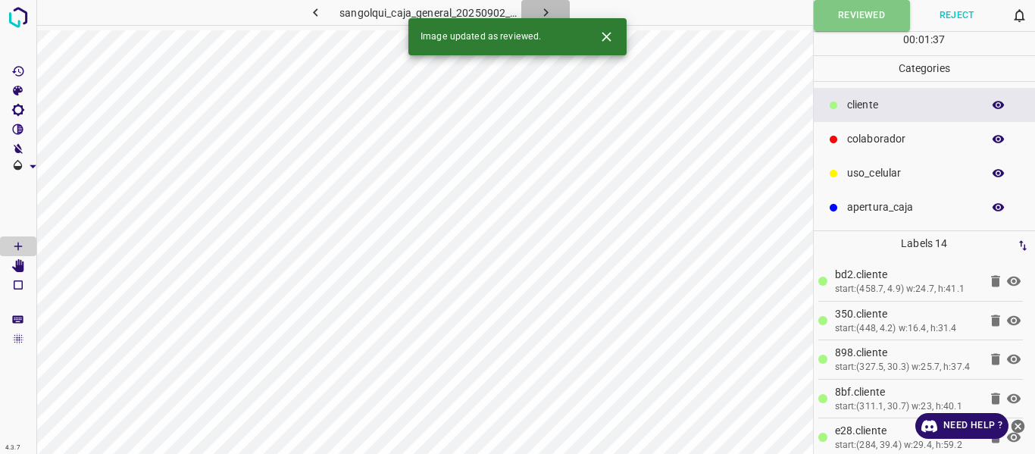
click at [542, 11] on icon "button" at bounding box center [546, 13] width 16 height 16
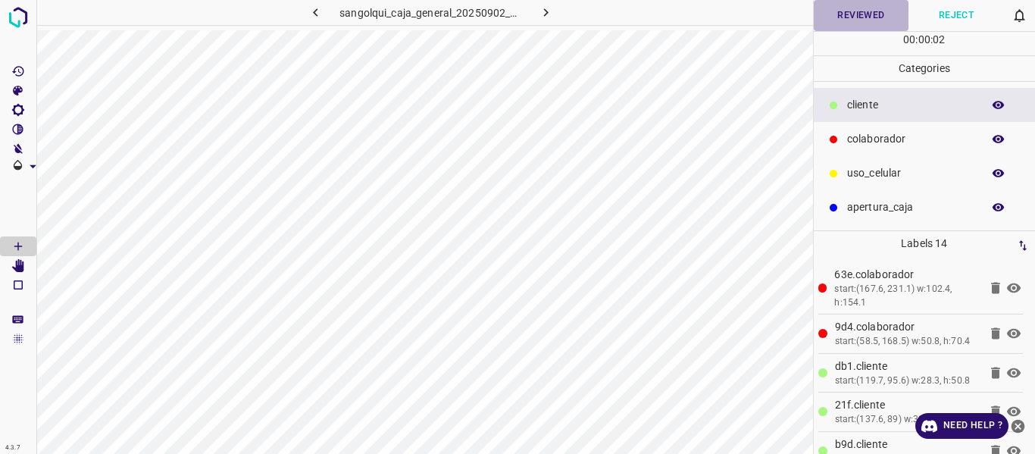
click at [864, 12] on button "Reviewed" at bounding box center [860, 15] width 95 height 31
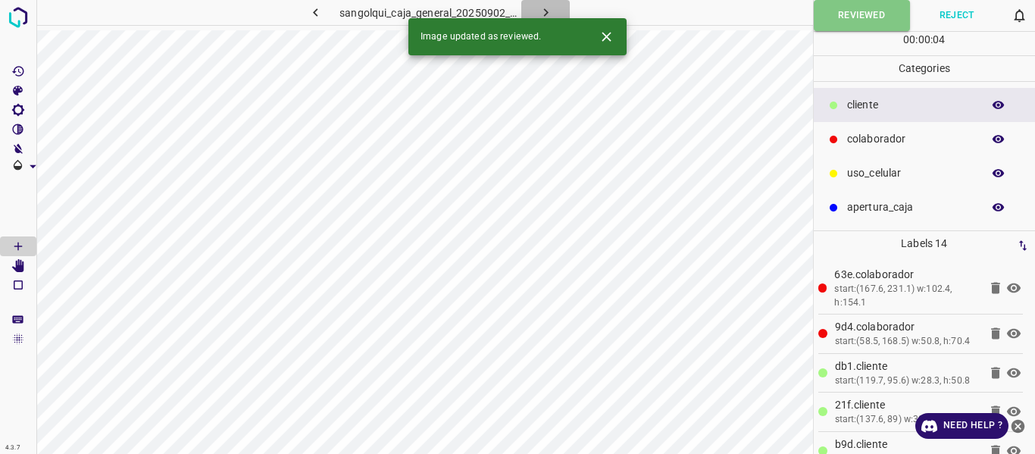
click at [544, 11] on icon "button" at bounding box center [546, 13] width 16 height 16
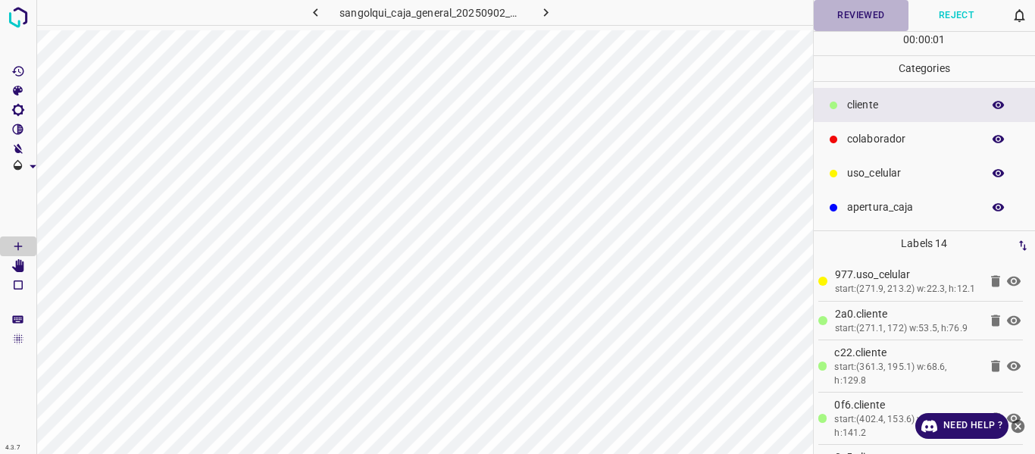
click at [823, 14] on button "Reviewed" at bounding box center [860, 15] width 95 height 31
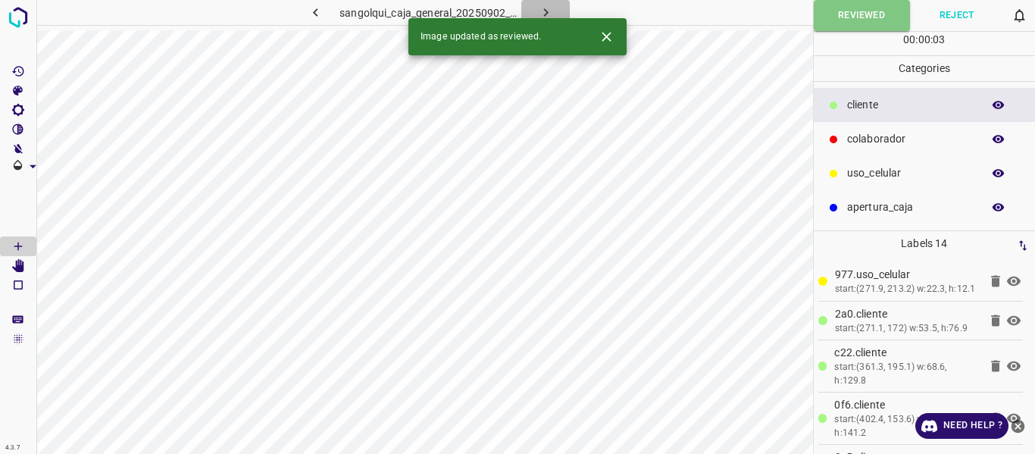
click at [552, 11] on icon "button" at bounding box center [546, 13] width 16 height 16
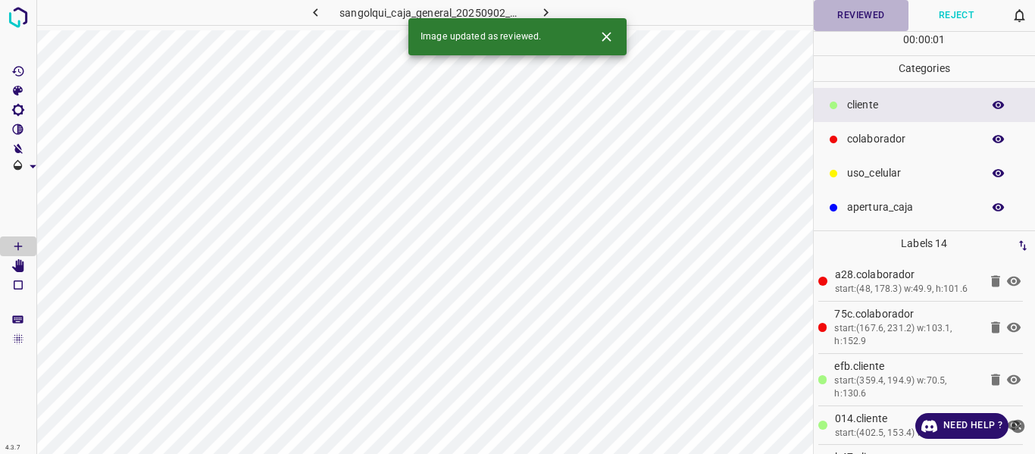
click at [866, 17] on button "Reviewed" at bounding box center [860, 15] width 95 height 31
click at [535, 13] on button "button" at bounding box center [545, 12] width 48 height 25
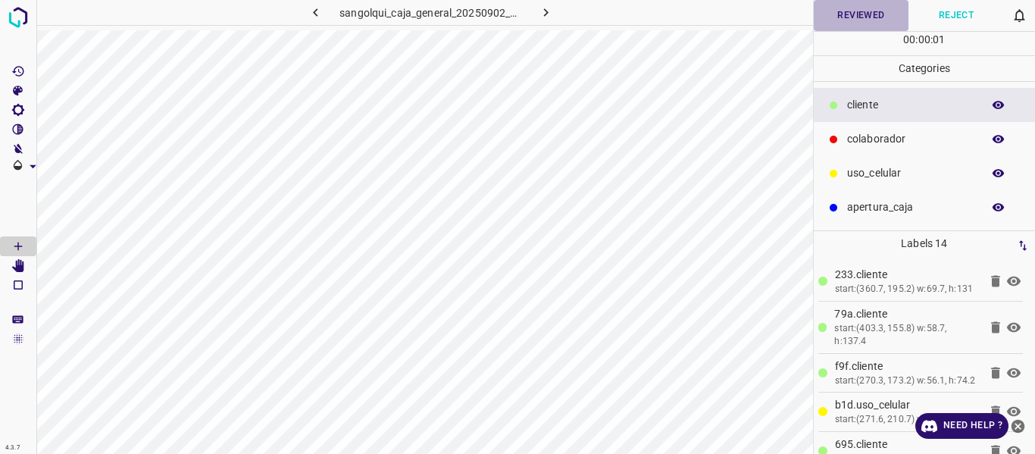
click at [842, 15] on button "Reviewed" at bounding box center [860, 15] width 95 height 31
click at [556, 11] on button "button" at bounding box center [545, 12] width 48 height 25
click at [858, 14] on button "Reviewed" at bounding box center [860, 15] width 95 height 31
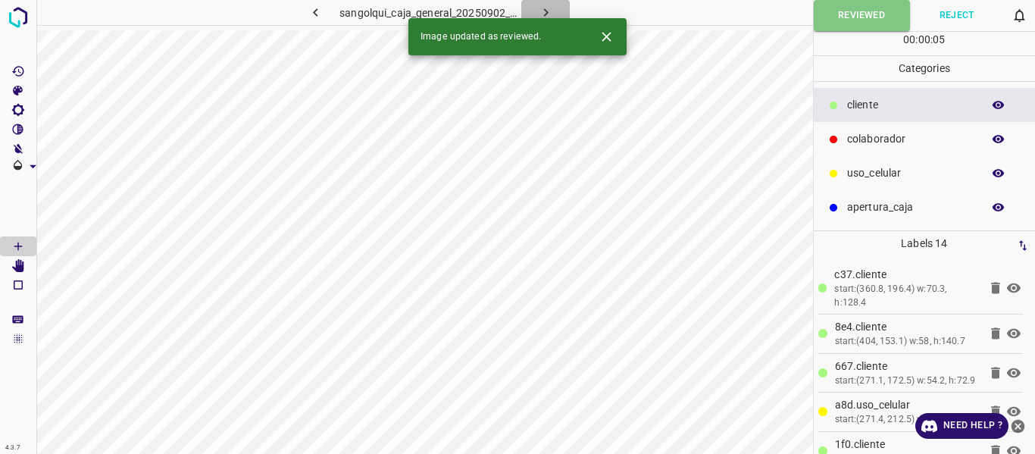
click at [542, 12] on icon "button" at bounding box center [546, 13] width 16 height 16
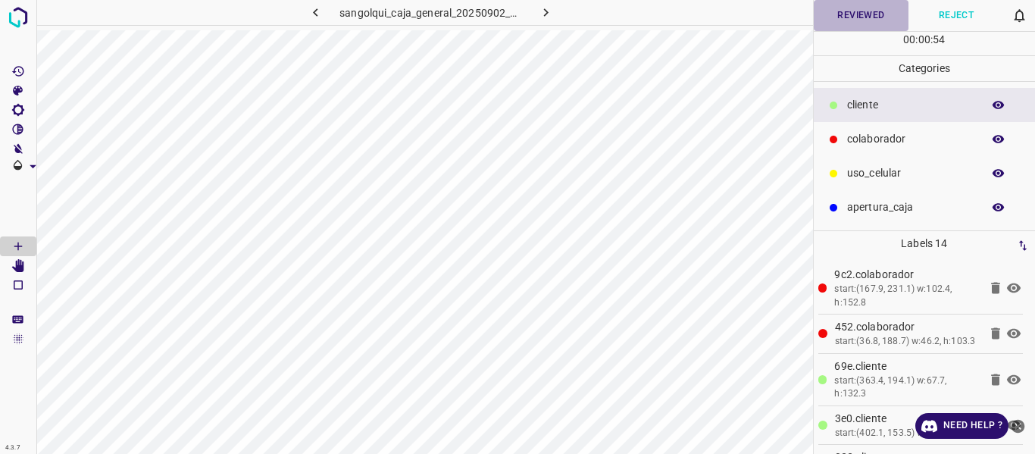
click at [845, 18] on button "Reviewed" at bounding box center [860, 15] width 95 height 31
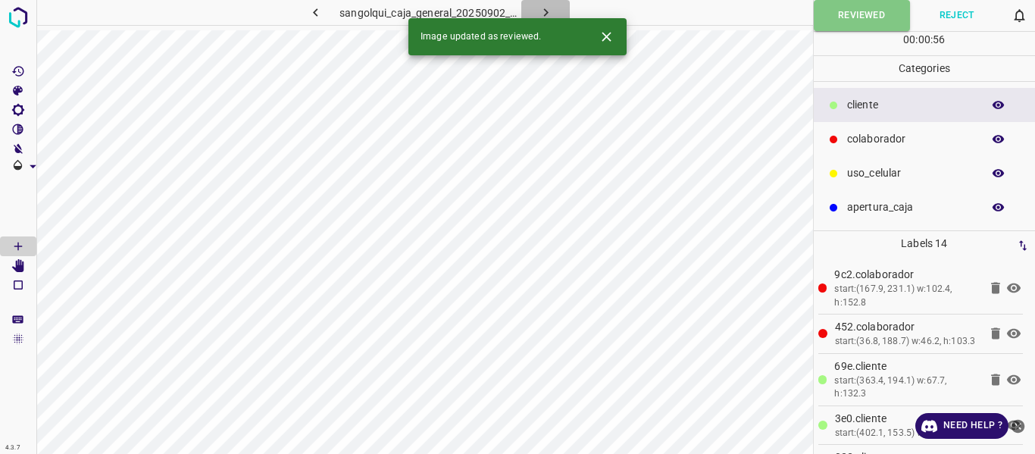
click at [548, 12] on icon "button" at bounding box center [546, 13] width 16 height 16
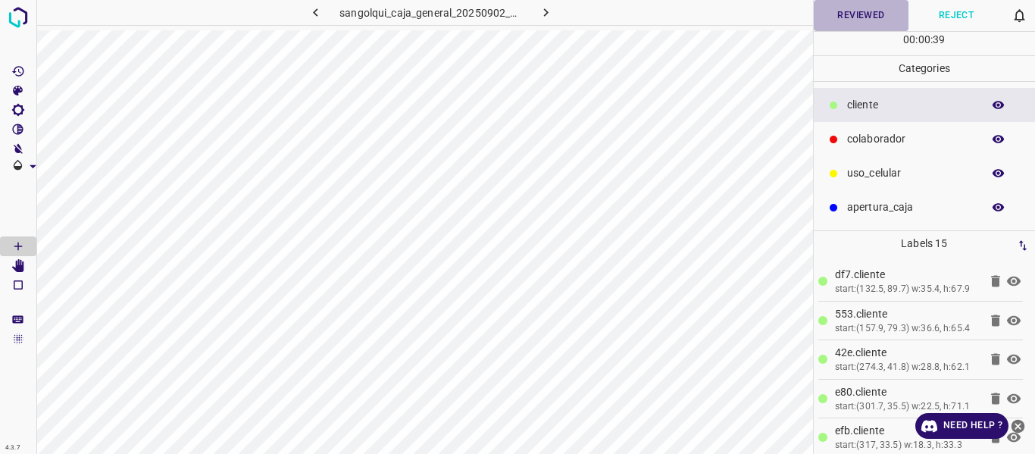
click at [857, 14] on button "Reviewed" at bounding box center [860, 15] width 95 height 31
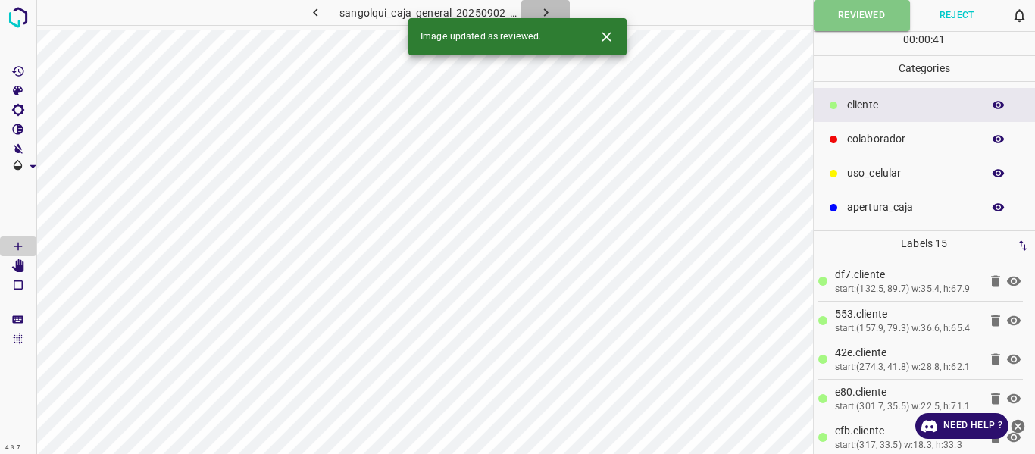
drag, startPoint x: 550, startPoint y: 11, endPoint x: 557, endPoint y: 23, distance: 13.2
click at [550, 12] on icon "button" at bounding box center [546, 13] width 16 height 16
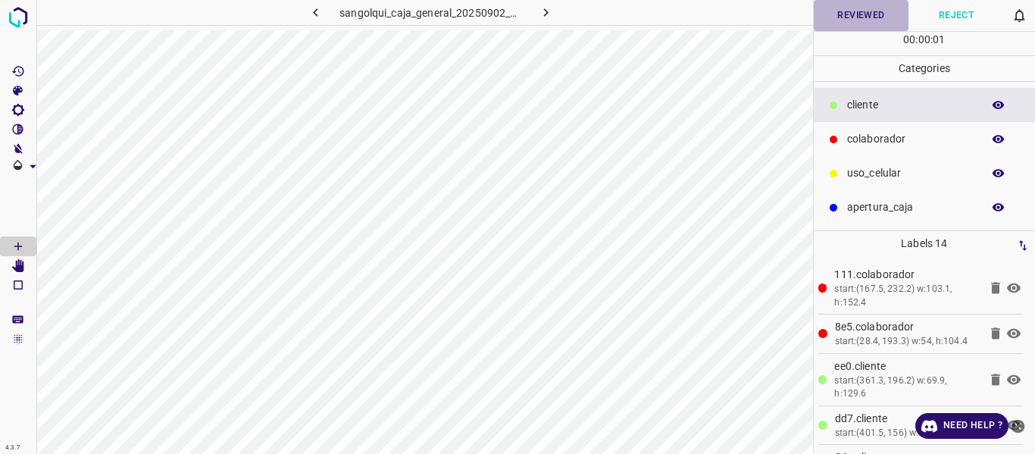
click at [838, 23] on button "Reviewed" at bounding box center [860, 15] width 95 height 31
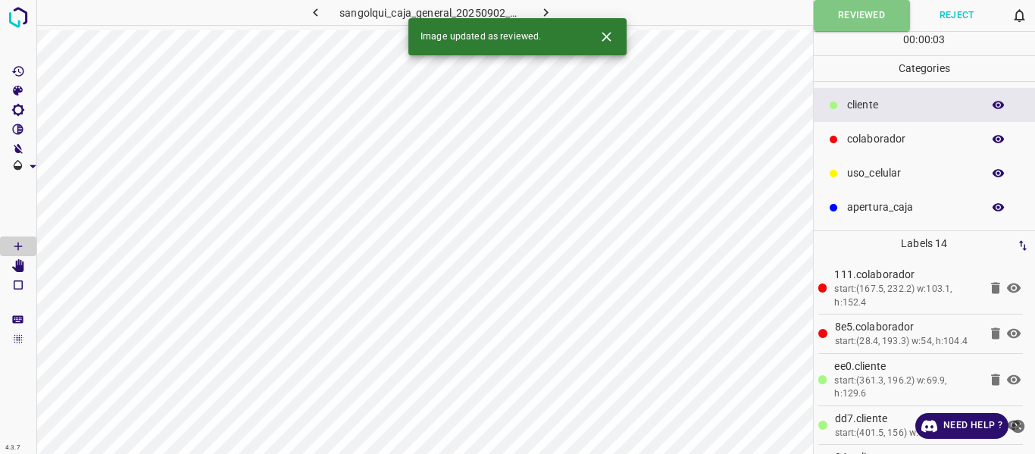
click at [534, 13] on button "button" at bounding box center [545, 12] width 48 height 25
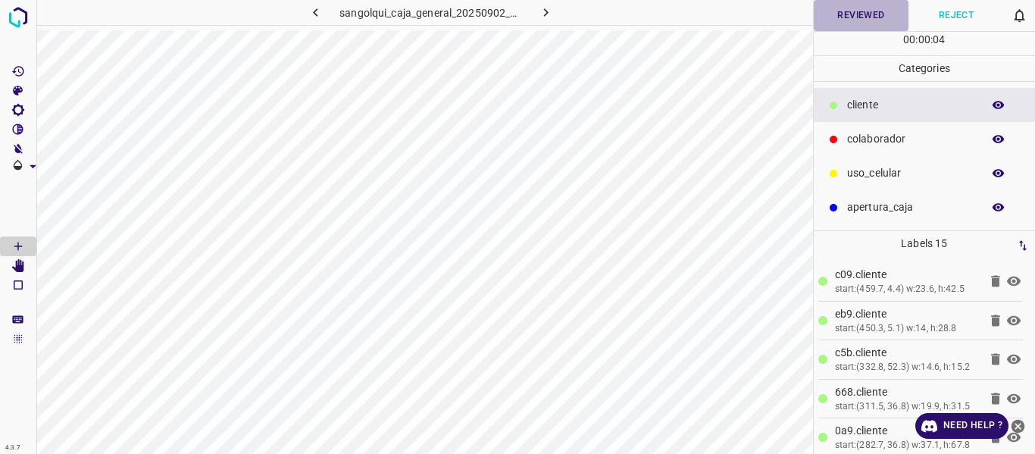
click at [854, 20] on button "Reviewed" at bounding box center [860, 15] width 95 height 31
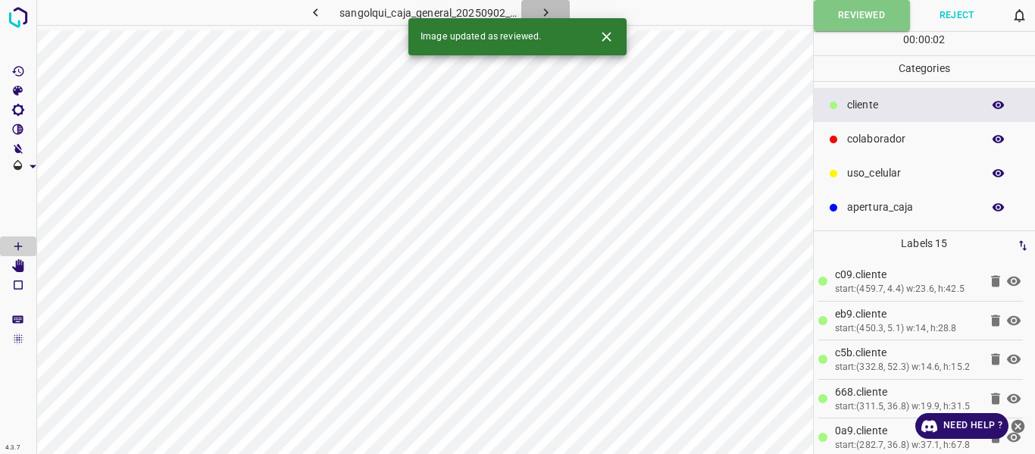
click at [539, 11] on icon "button" at bounding box center [546, 13] width 16 height 16
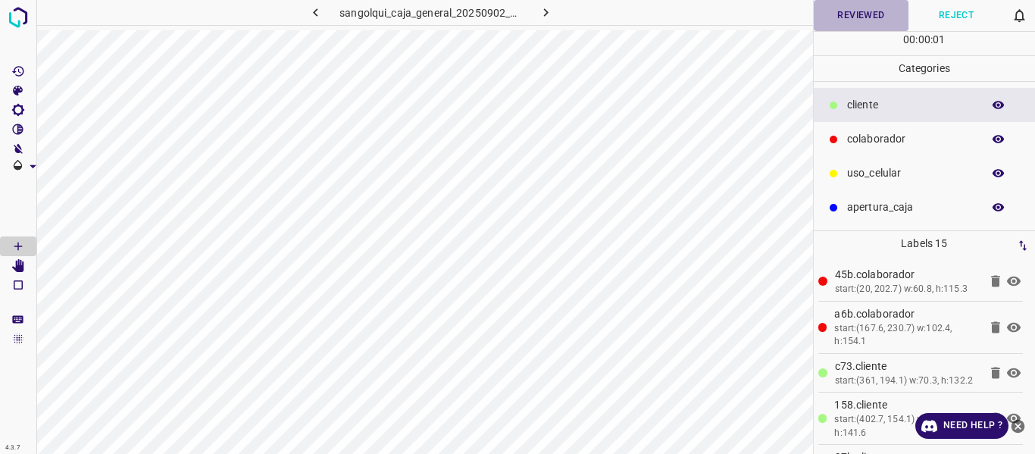
click at [878, 14] on button "Reviewed" at bounding box center [860, 15] width 95 height 31
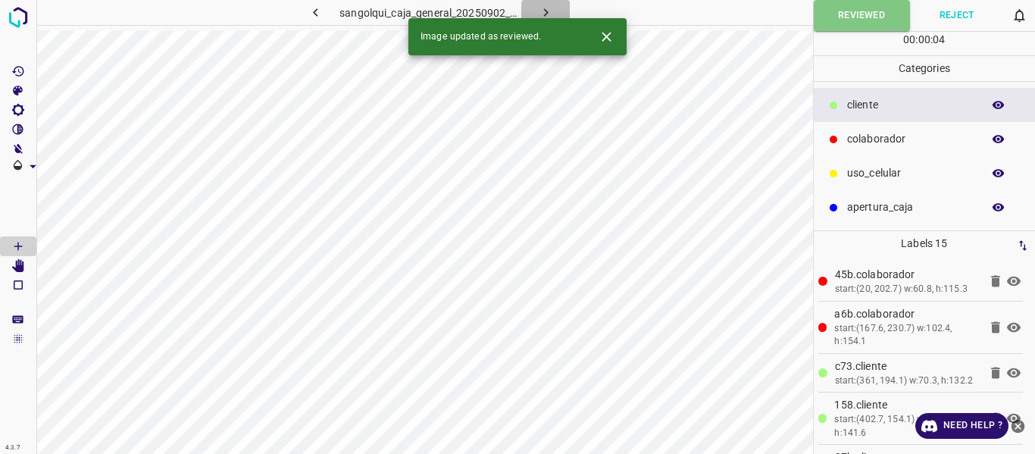
click at [556, 8] on button "button" at bounding box center [545, 12] width 48 height 25
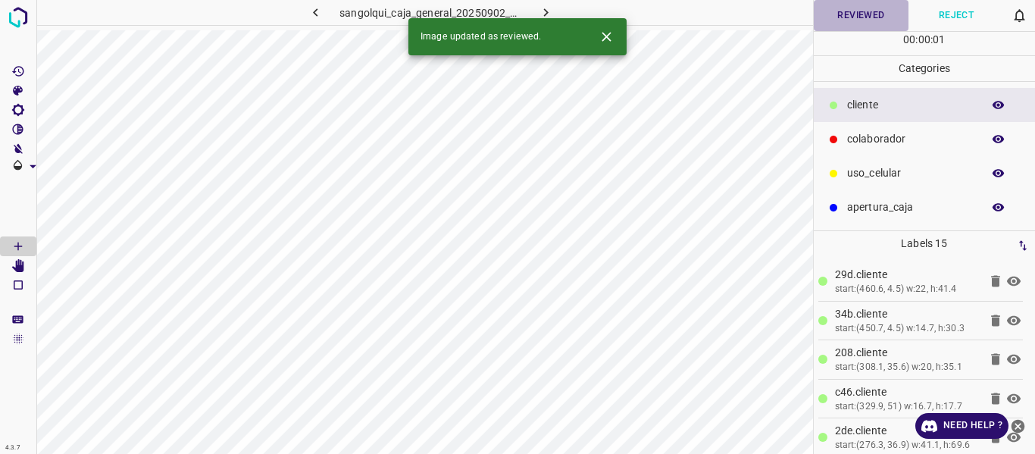
click at [866, 9] on button "Reviewed" at bounding box center [860, 15] width 95 height 31
click at [538, 8] on icon "button" at bounding box center [546, 13] width 16 height 16
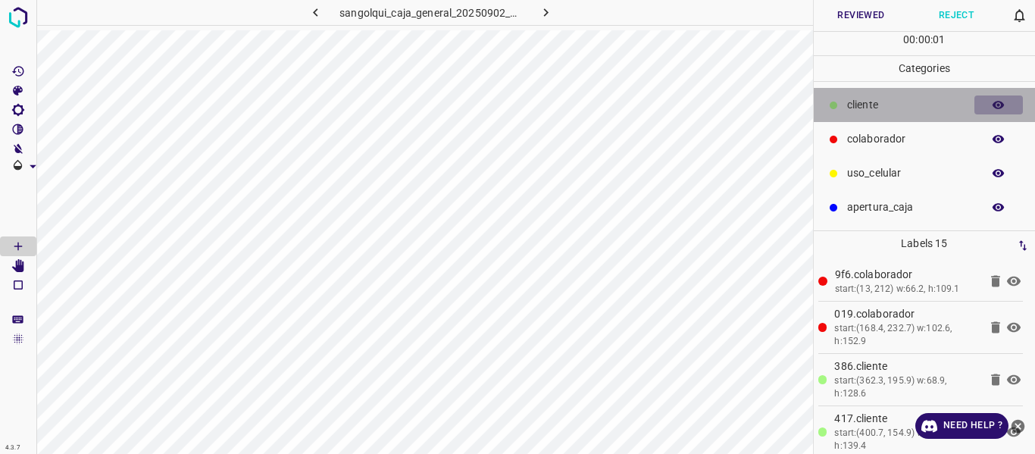
click at [990, 105] on button "button" at bounding box center [998, 105] width 48 height 20
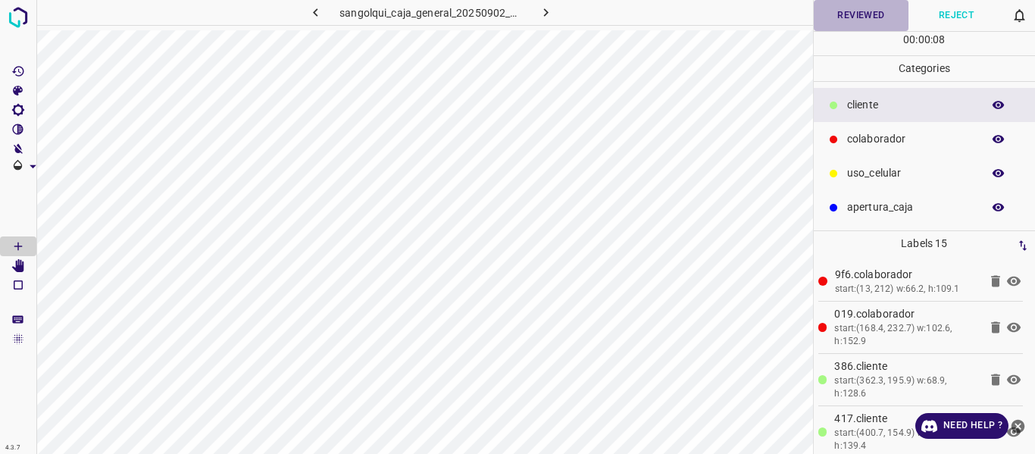
click at [841, 14] on button "Reviewed" at bounding box center [860, 15] width 95 height 31
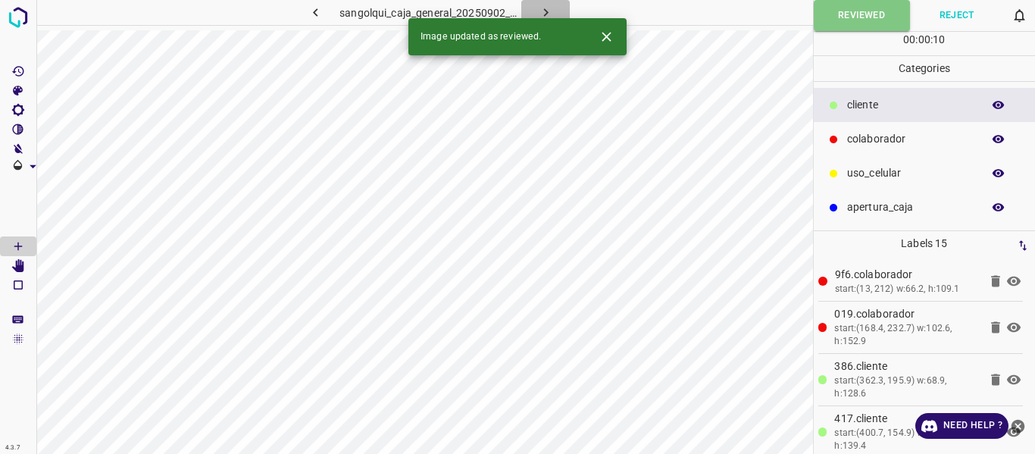
click at [546, 8] on icon "button" at bounding box center [546, 13] width 16 height 16
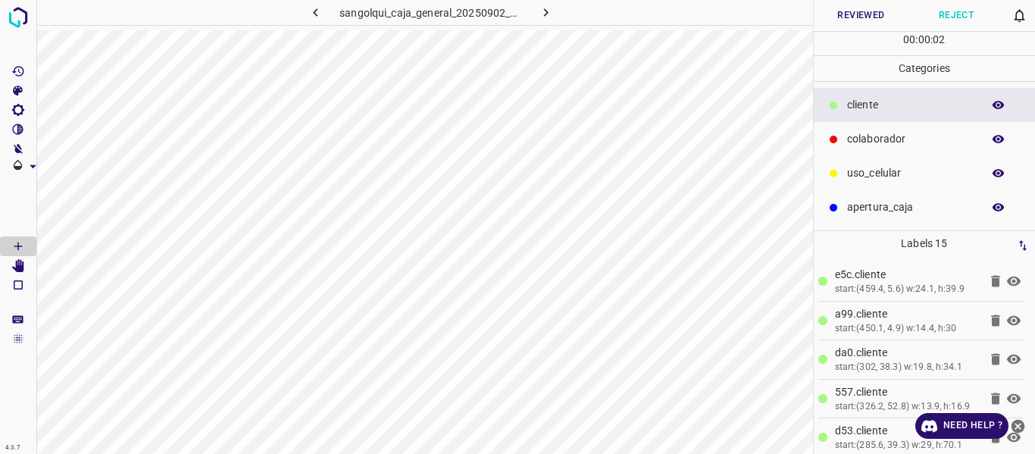
click at [859, 18] on button "Reviewed" at bounding box center [860, 15] width 95 height 31
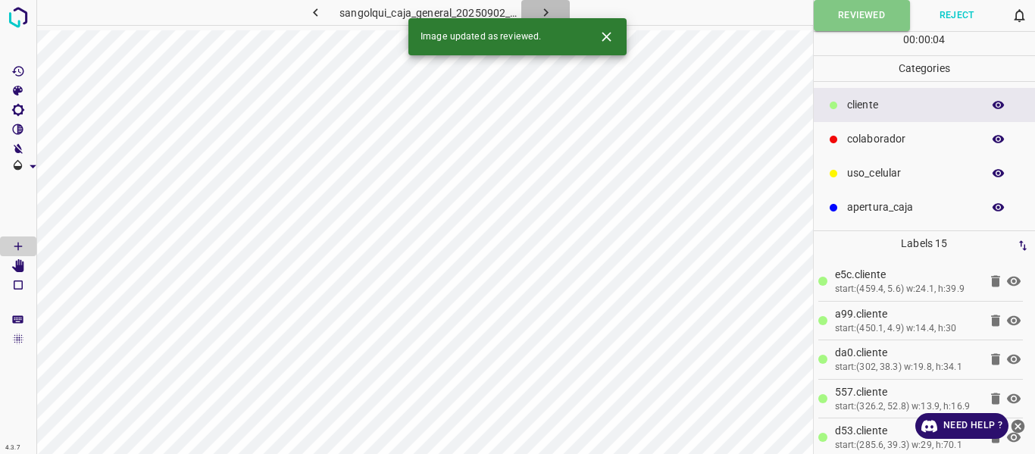
click at [546, 10] on icon "button" at bounding box center [546, 13] width 16 height 16
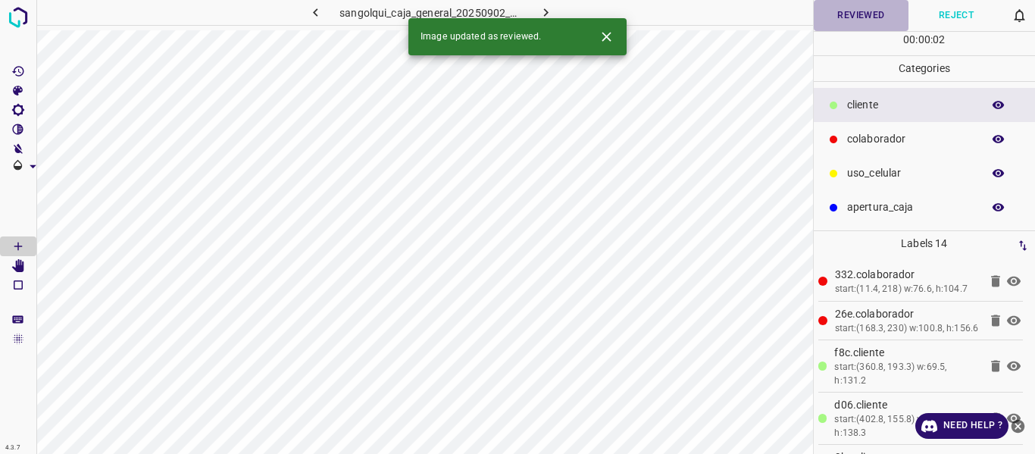
click at [876, 14] on button "Reviewed" at bounding box center [860, 15] width 95 height 31
click at [548, 8] on icon "button" at bounding box center [546, 13] width 16 height 16
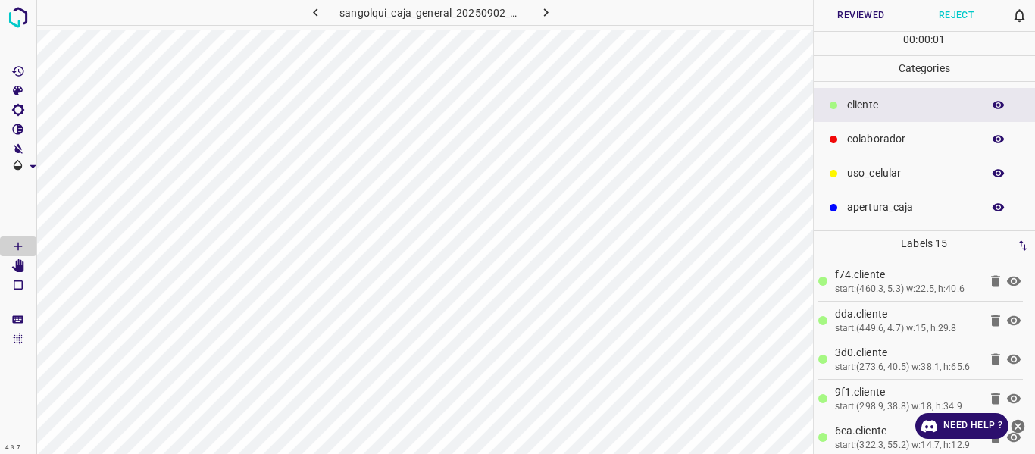
click at [857, 13] on button "Reviewed" at bounding box center [860, 15] width 95 height 31
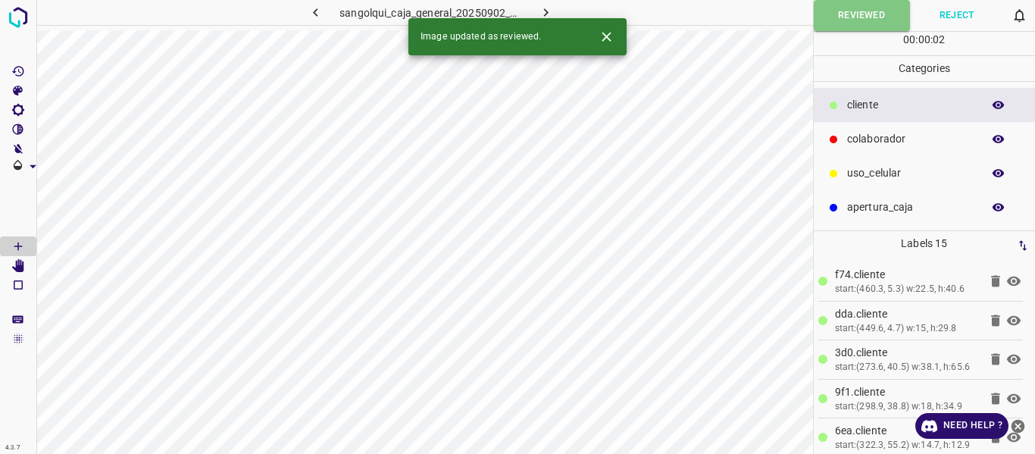
click at [551, 11] on icon "button" at bounding box center [546, 13] width 16 height 16
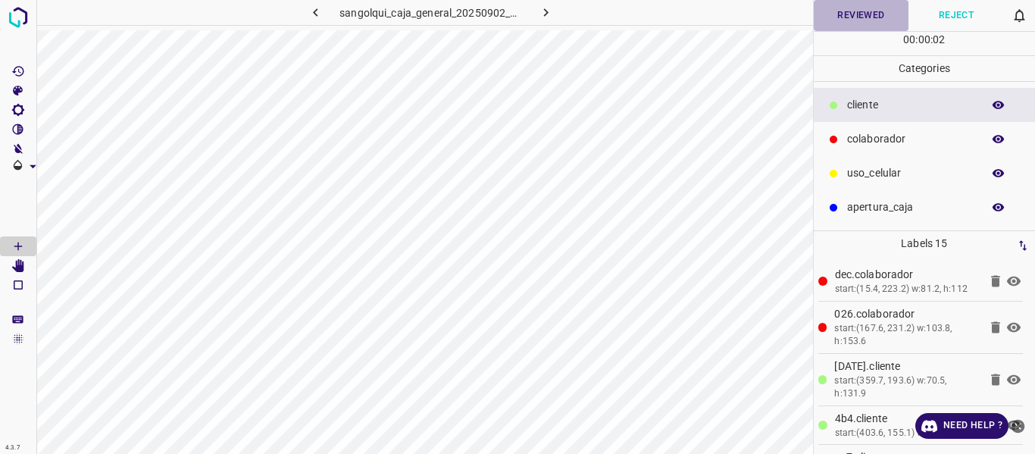
click at [863, 18] on button "Reviewed" at bounding box center [860, 15] width 95 height 31
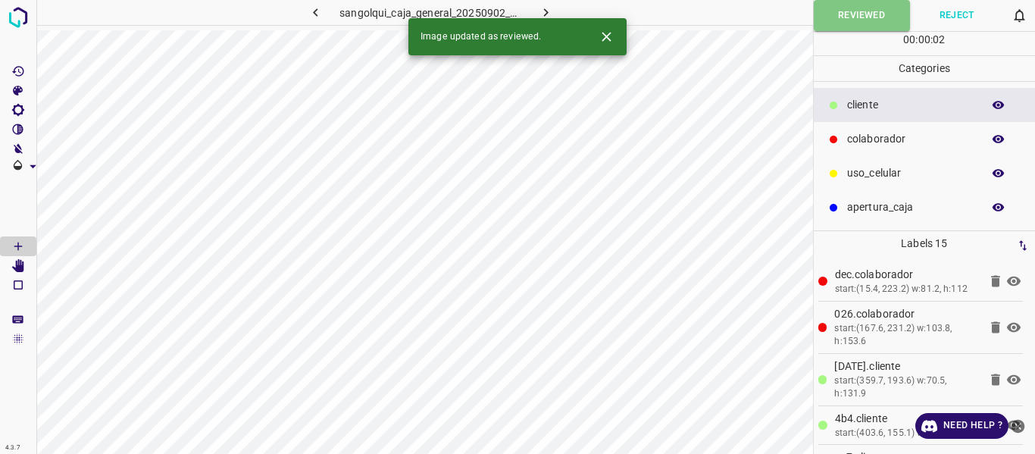
click at [546, 13] on icon "button" at bounding box center [545, 12] width 5 height 8
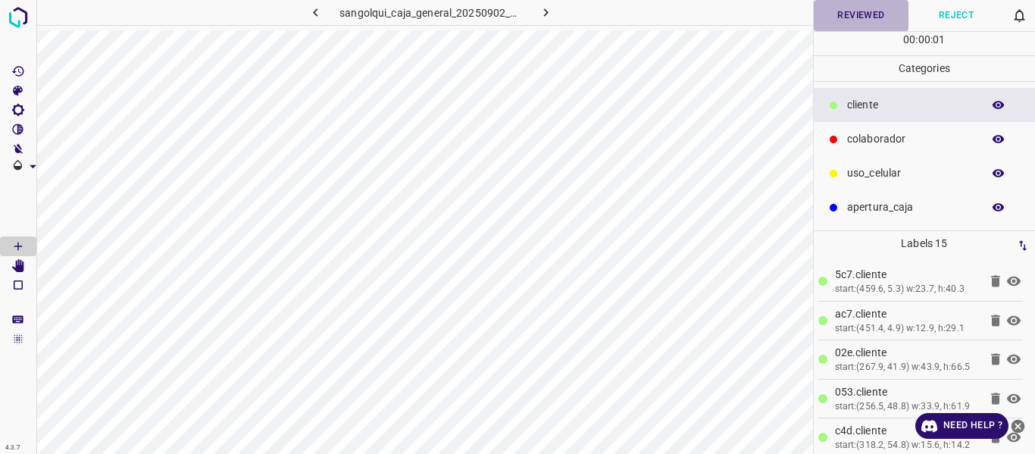
click at [855, 21] on button "Reviewed" at bounding box center [860, 15] width 95 height 31
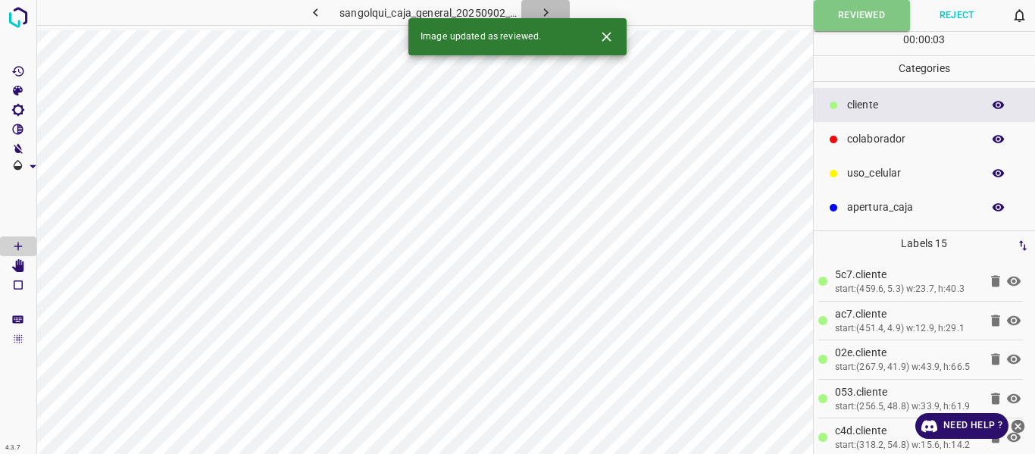
click at [535, 11] on button "button" at bounding box center [545, 12] width 48 height 25
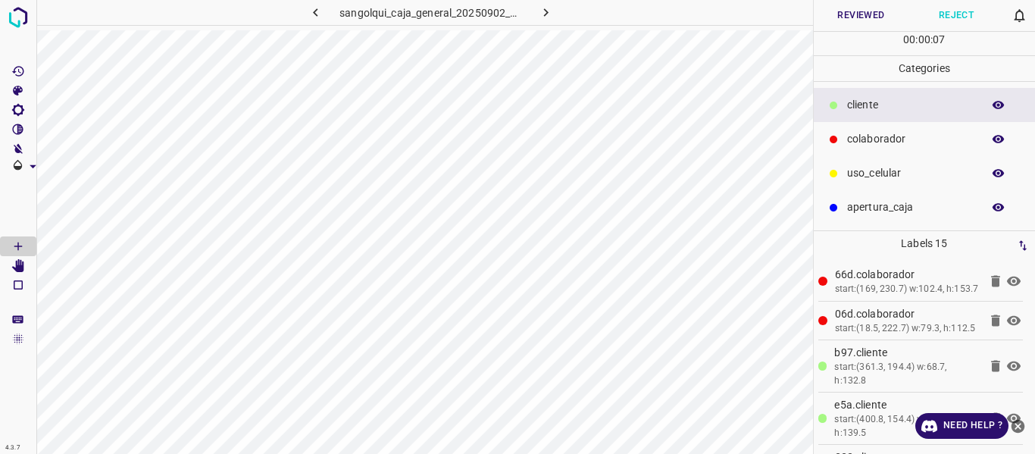
click at [1001, 100] on icon "button" at bounding box center [998, 105] width 14 height 14
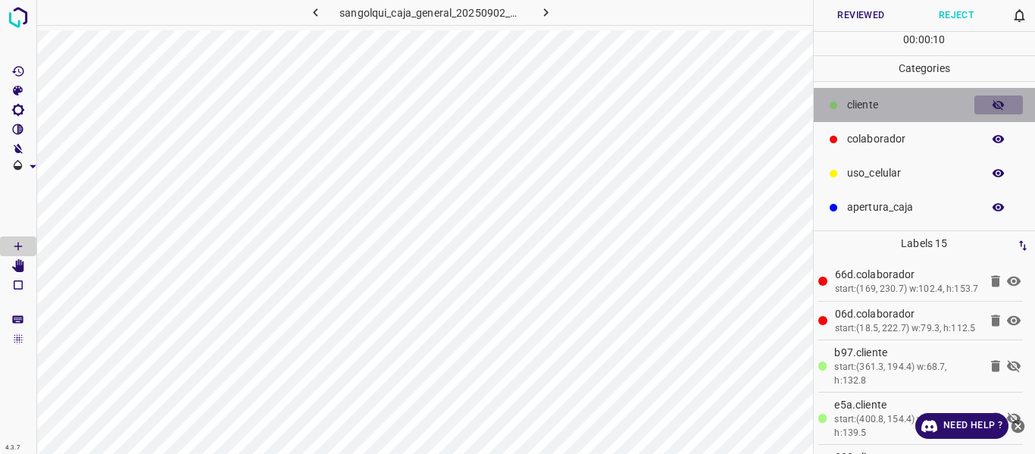
click at [1001, 100] on icon "button" at bounding box center [998, 105] width 14 height 14
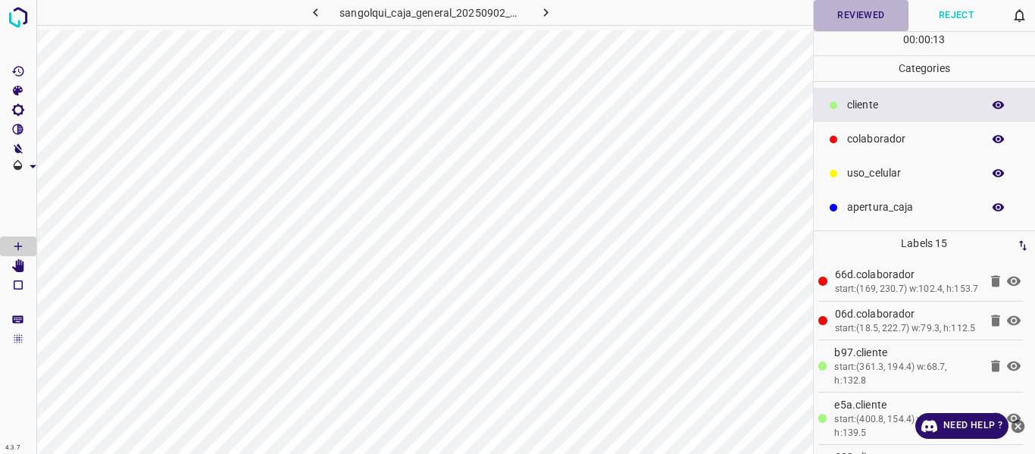
click at [870, 13] on button "Reviewed" at bounding box center [860, 15] width 95 height 31
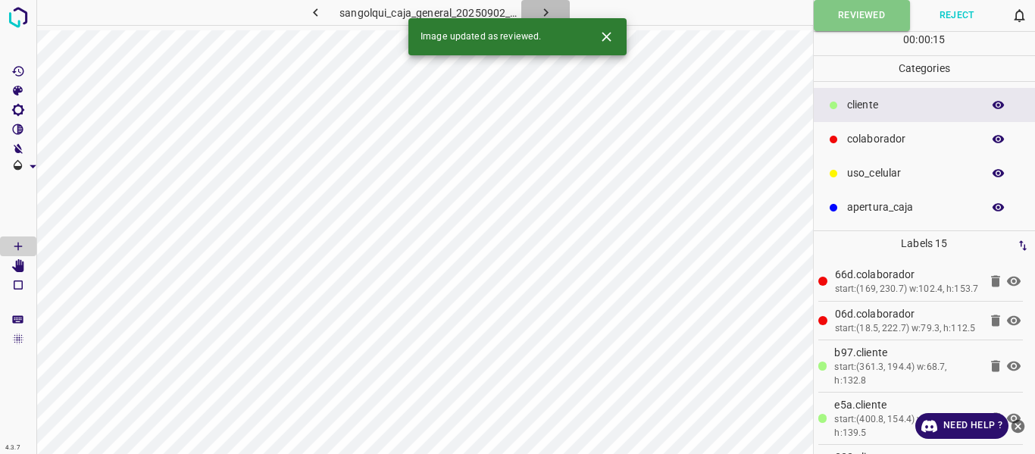
click at [538, 6] on icon "button" at bounding box center [546, 13] width 16 height 16
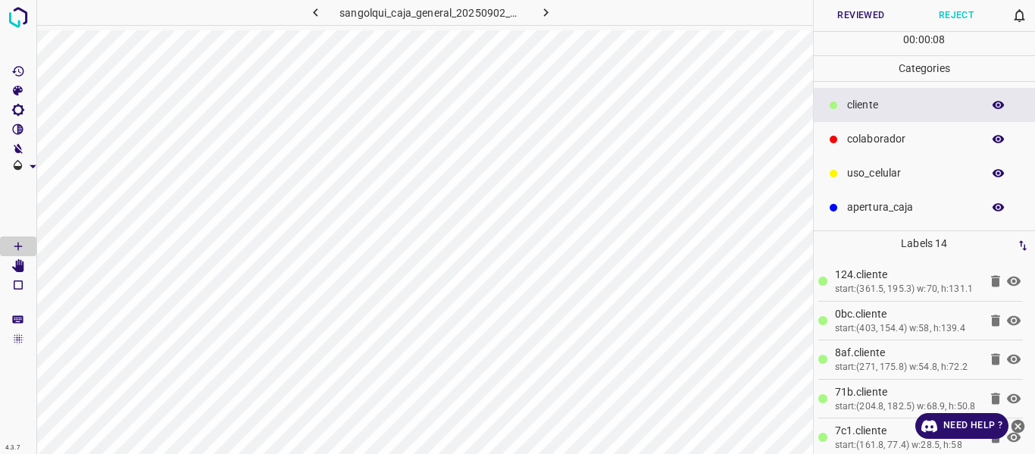
click at [998, 104] on icon "button" at bounding box center [998, 105] width 12 height 8
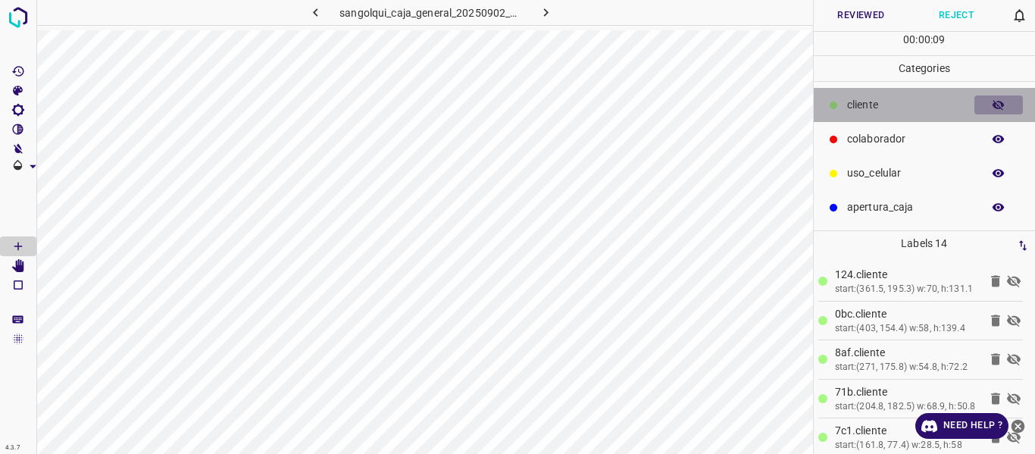
click at [998, 104] on icon "button" at bounding box center [998, 105] width 14 height 14
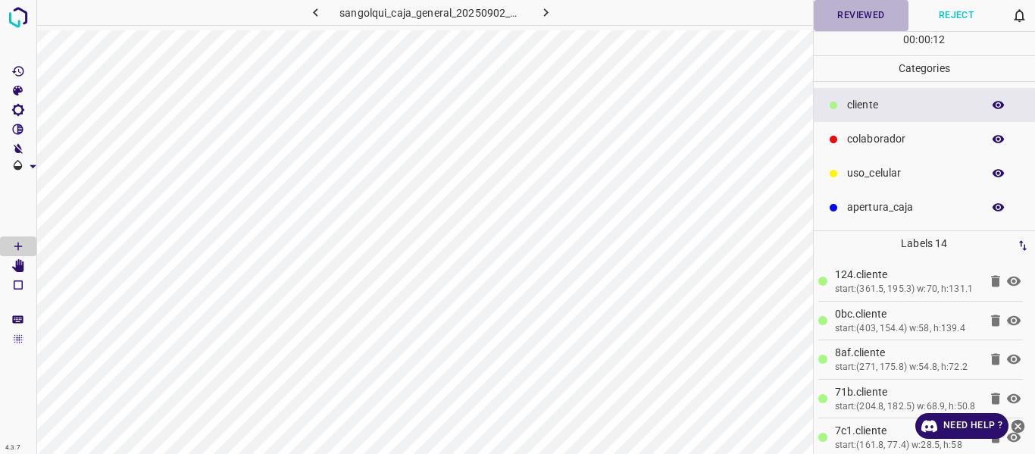
click at [858, 11] on button "Reviewed" at bounding box center [860, 15] width 95 height 31
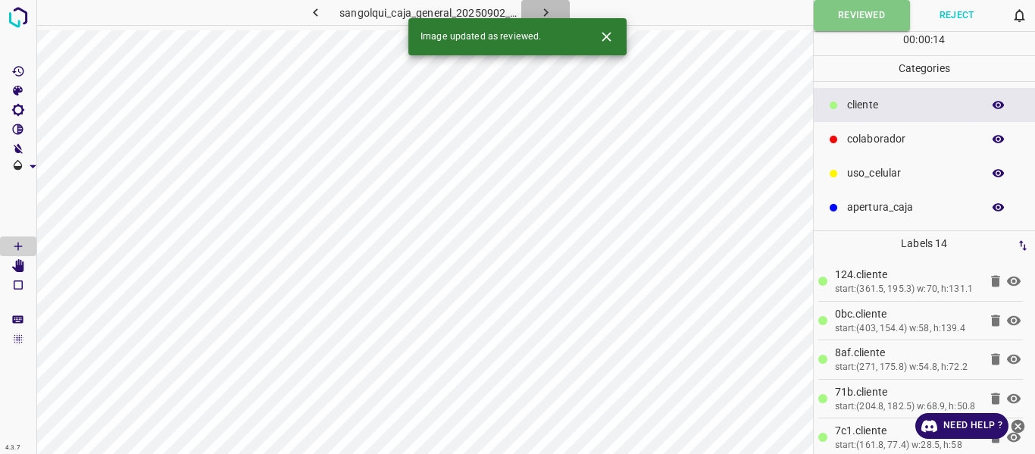
click at [546, 11] on icon "button" at bounding box center [546, 13] width 16 height 16
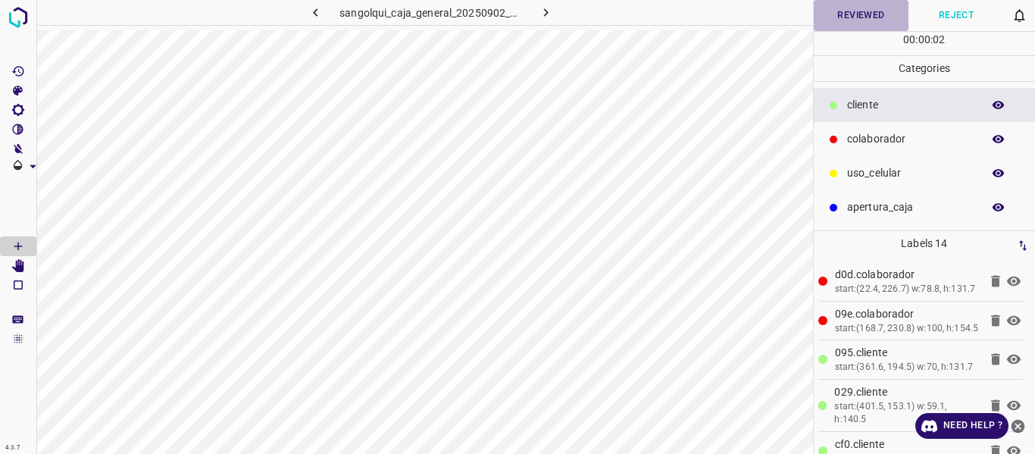
click at [844, 22] on button "Reviewed" at bounding box center [860, 15] width 95 height 31
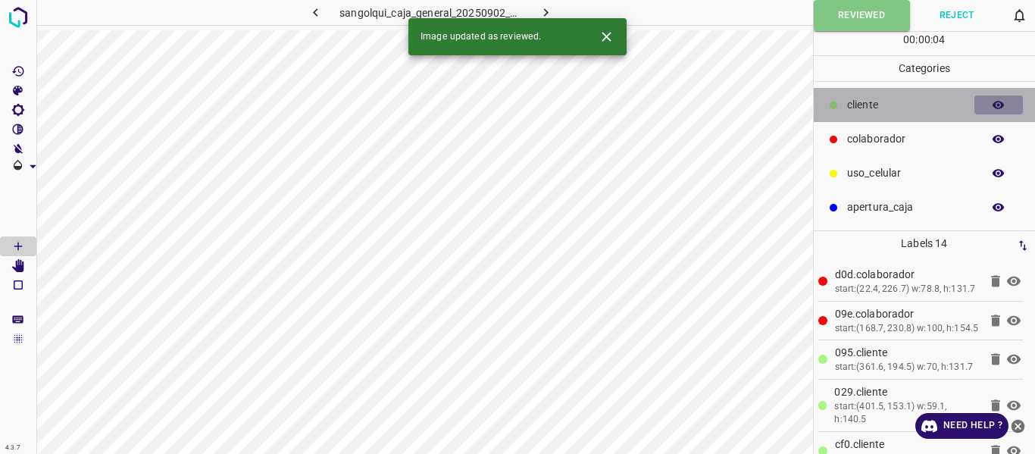
click at [996, 105] on icon "button" at bounding box center [998, 105] width 14 height 14
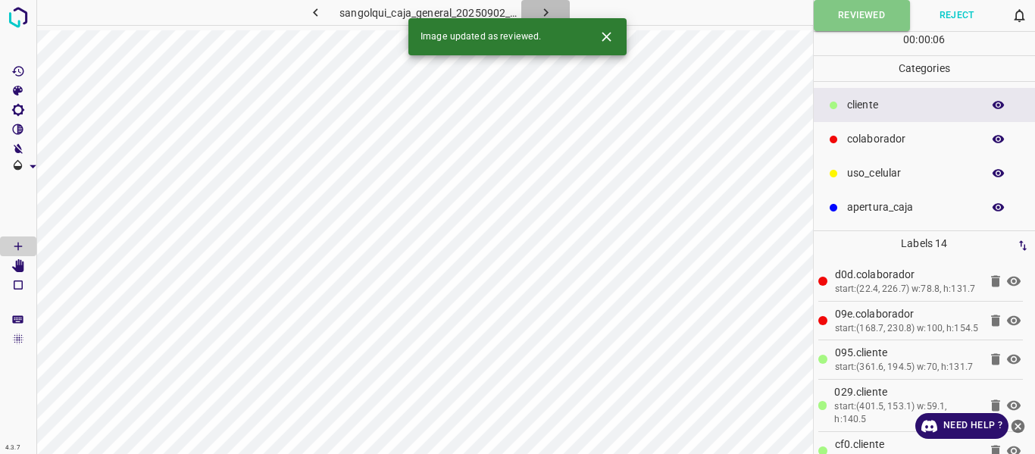
click at [557, 11] on button "button" at bounding box center [545, 12] width 48 height 25
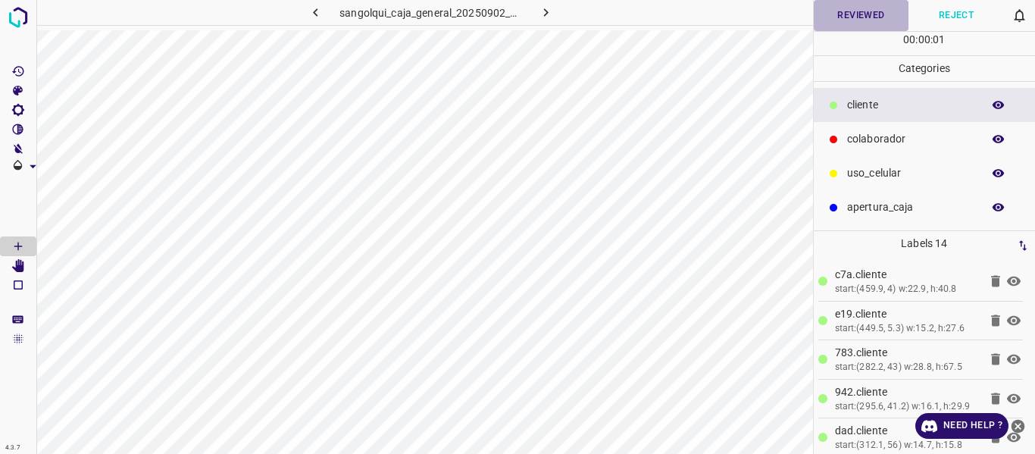
click at [831, 24] on button "Reviewed" at bounding box center [860, 15] width 95 height 31
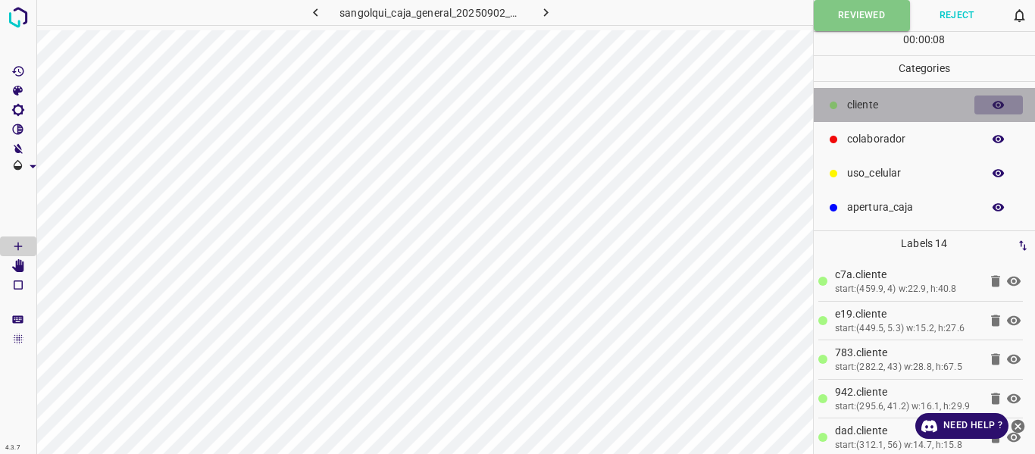
click at [994, 101] on icon "button" at bounding box center [998, 105] width 14 height 14
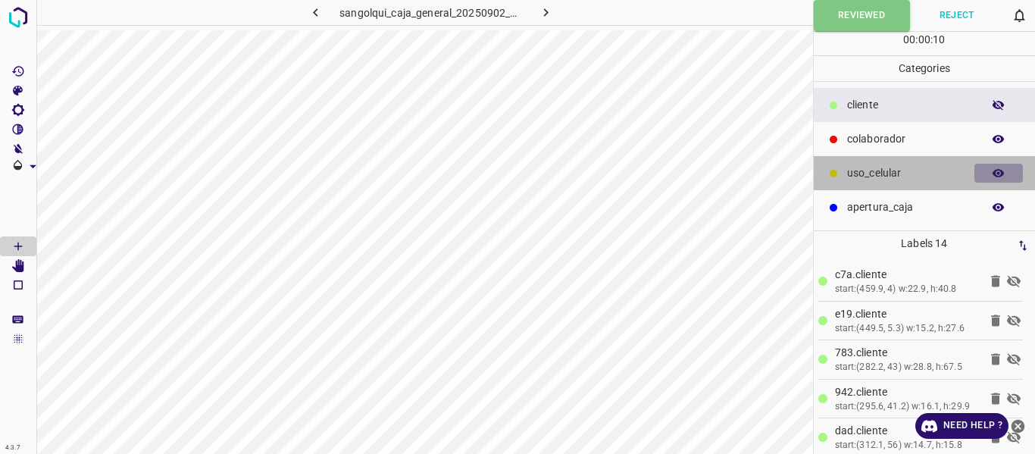
drag, startPoint x: 1001, startPoint y: 171, endPoint x: 983, endPoint y: 187, distance: 23.6
click at [1001, 173] on icon "button" at bounding box center [998, 174] width 14 height 14
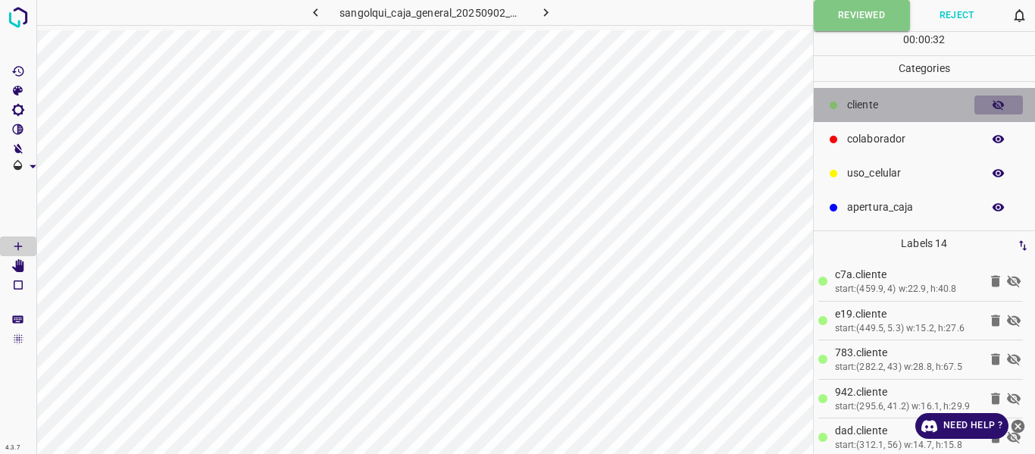
click at [1000, 107] on icon "button" at bounding box center [998, 105] width 12 height 11
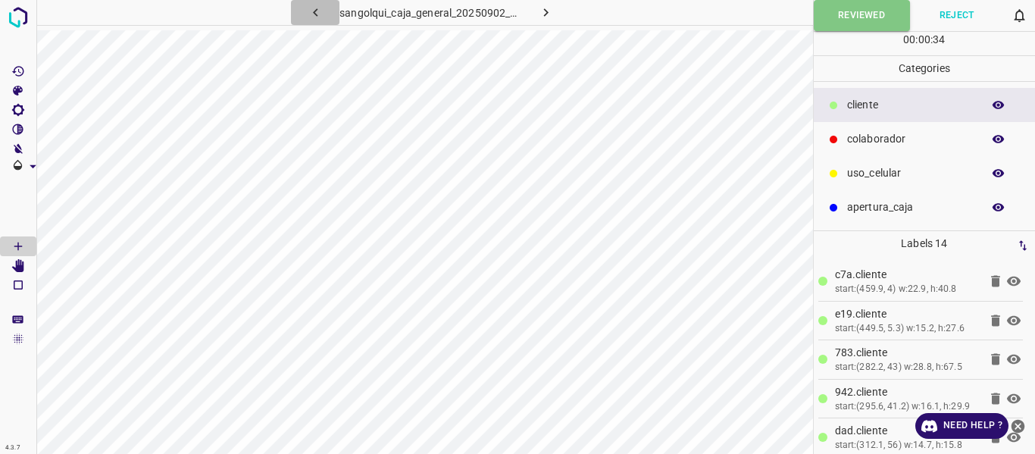
click at [308, 9] on icon "button" at bounding box center [315, 13] width 16 height 16
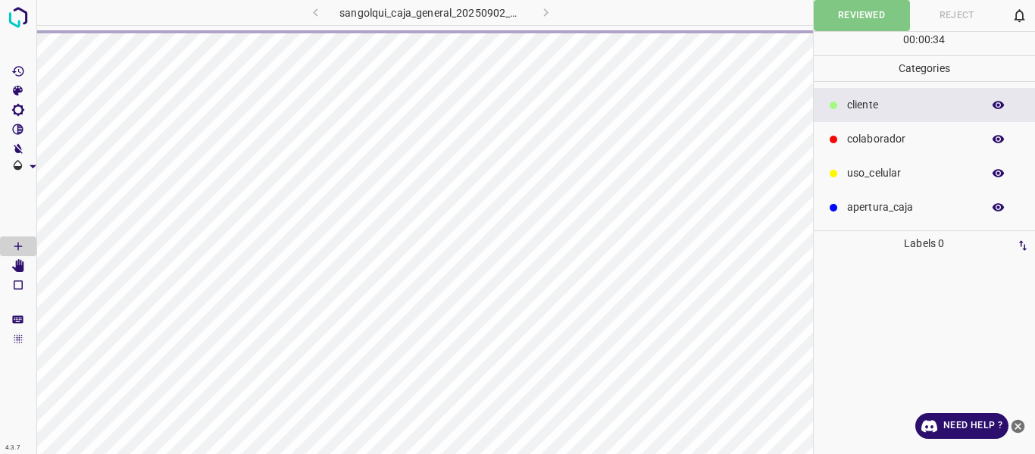
click at [868, 171] on p "uso_celular" at bounding box center [910, 173] width 127 height 16
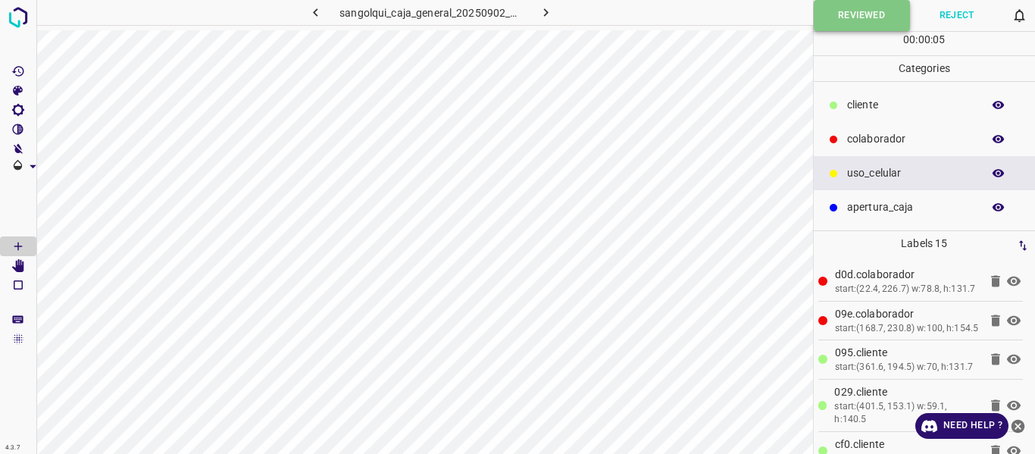
click at [838, 21] on button "Reviewed" at bounding box center [861, 15] width 96 height 31
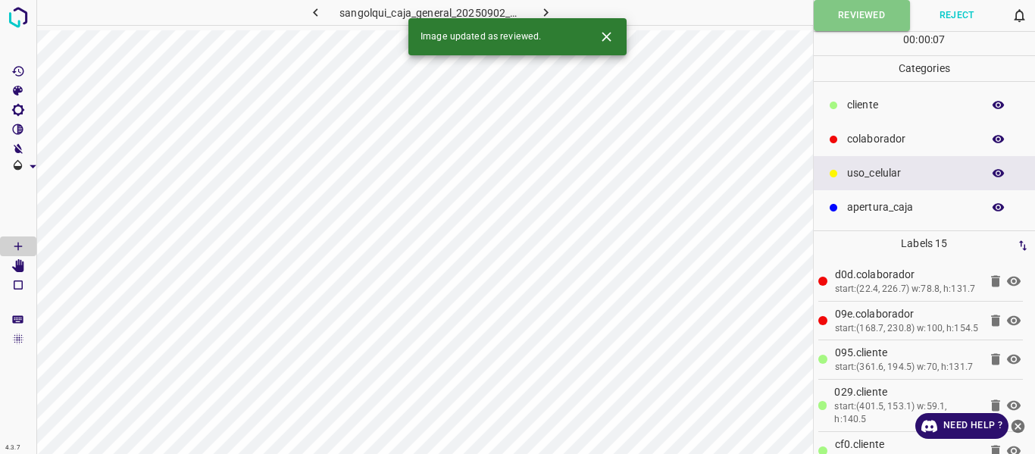
click at [549, 7] on icon "button" at bounding box center [546, 13] width 16 height 16
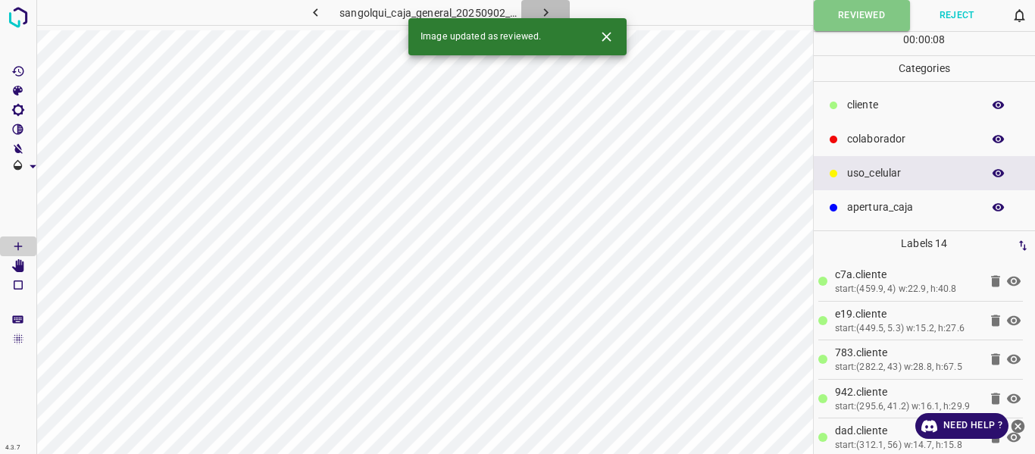
click at [548, 11] on icon "button" at bounding box center [546, 13] width 16 height 16
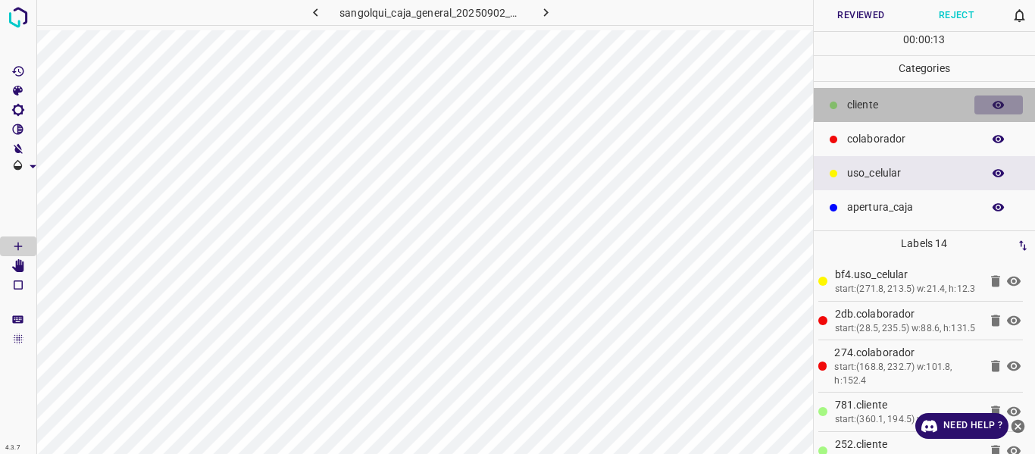
click at [997, 108] on icon "button" at bounding box center [998, 105] width 12 height 8
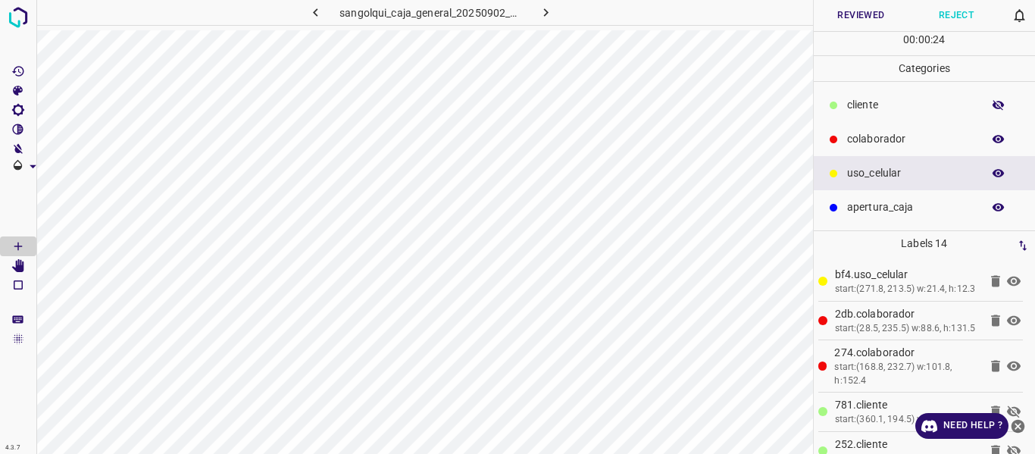
drag, startPoint x: 1000, startPoint y: 105, endPoint x: 976, endPoint y: 76, distance: 37.1
click at [999, 105] on icon "button" at bounding box center [998, 105] width 14 height 14
click at [851, 10] on button "Reviewed" at bounding box center [860, 15] width 95 height 31
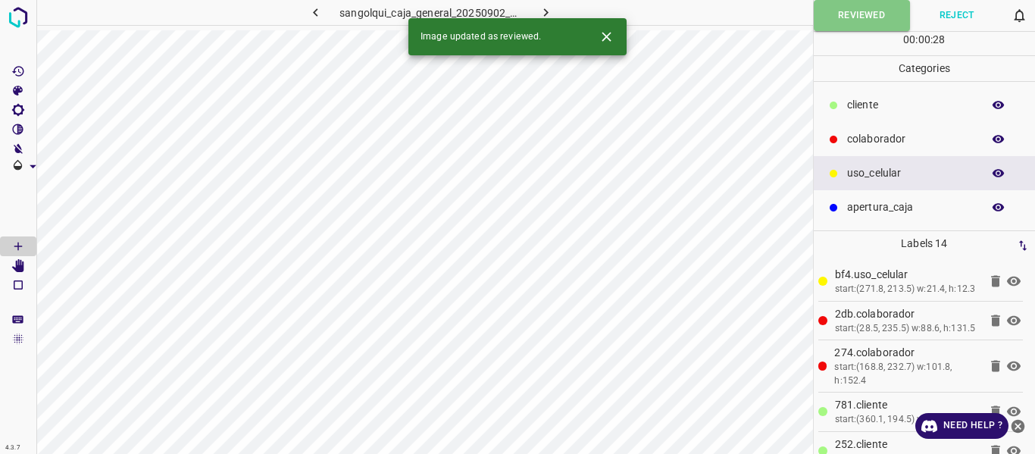
click at [551, 12] on icon "button" at bounding box center [546, 13] width 16 height 16
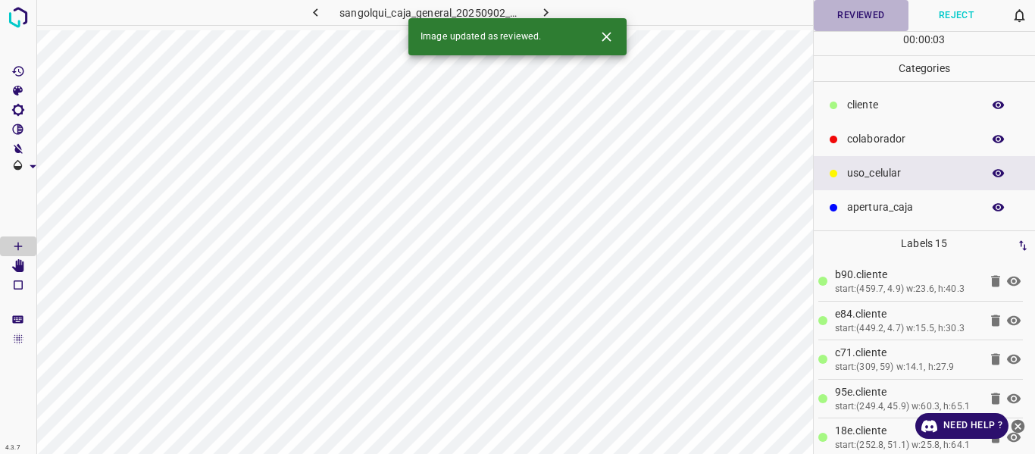
click at [854, 17] on button "Reviewed" at bounding box center [860, 15] width 95 height 31
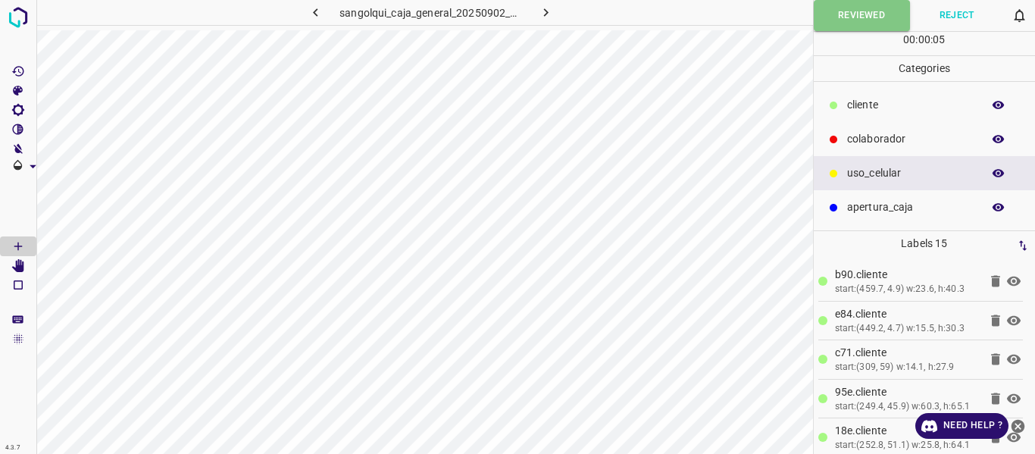
click at [542, 11] on icon "button" at bounding box center [546, 13] width 16 height 16
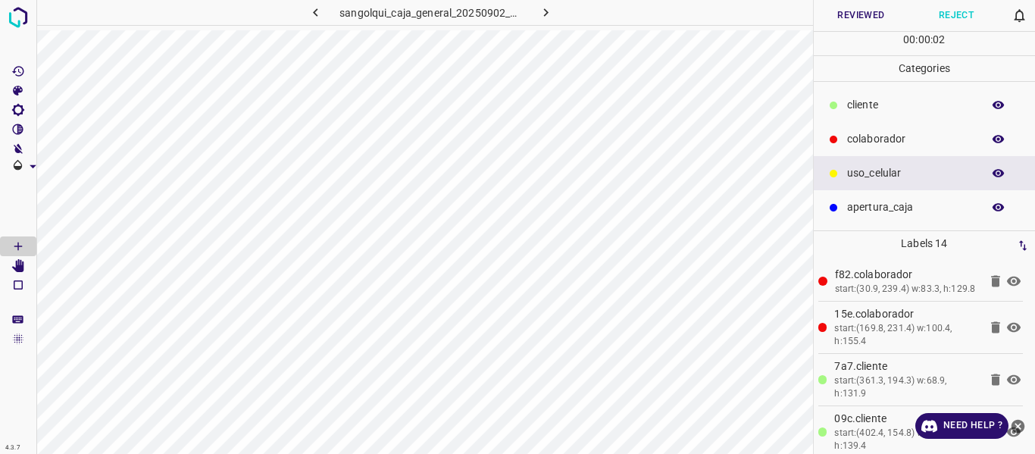
click at [988, 106] on button "button" at bounding box center [998, 105] width 48 height 20
click at [994, 100] on icon "button" at bounding box center [998, 105] width 14 height 14
click at [851, 14] on button "Reviewed" at bounding box center [860, 15] width 95 height 31
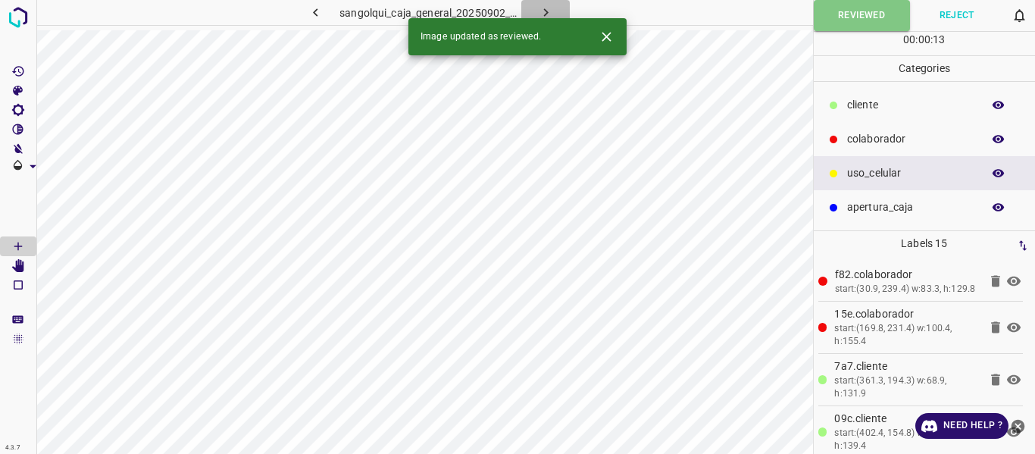
click at [543, 6] on icon "button" at bounding box center [546, 13] width 16 height 16
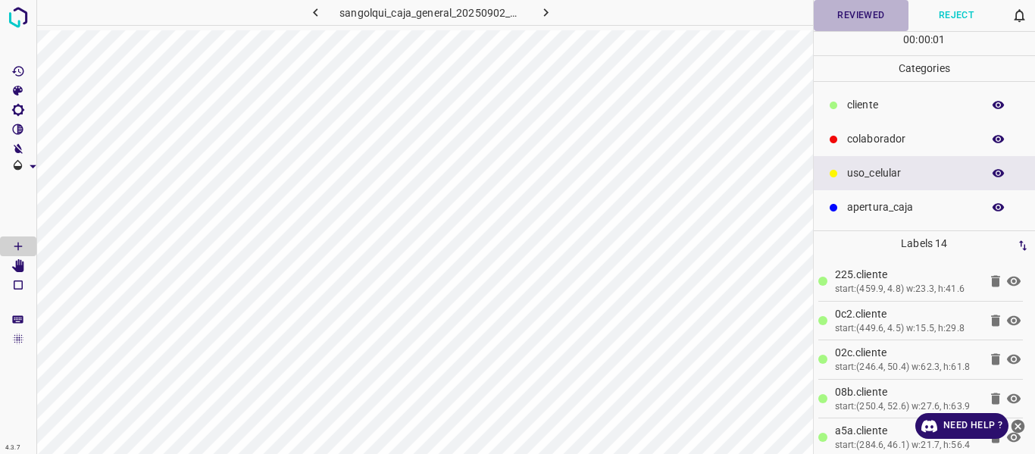
click at [844, 20] on button "Reviewed" at bounding box center [860, 15] width 95 height 31
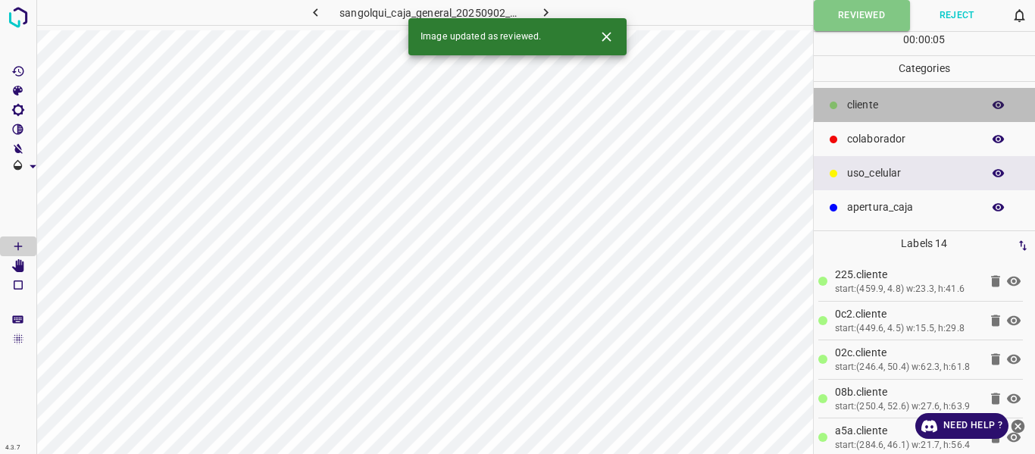
click at [858, 99] on p "cliente" at bounding box center [910, 105] width 127 height 16
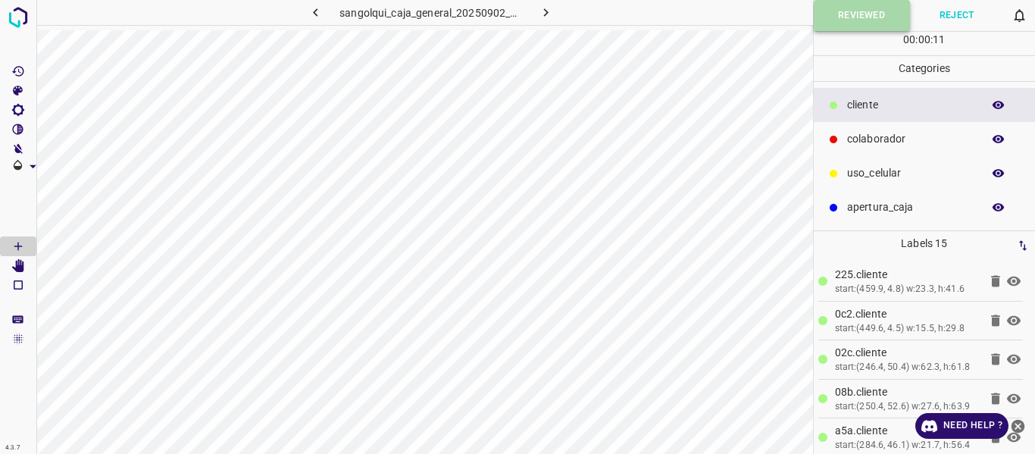
click at [832, 25] on button "Reviewed" at bounding box center [861, 15] width 96 height 31
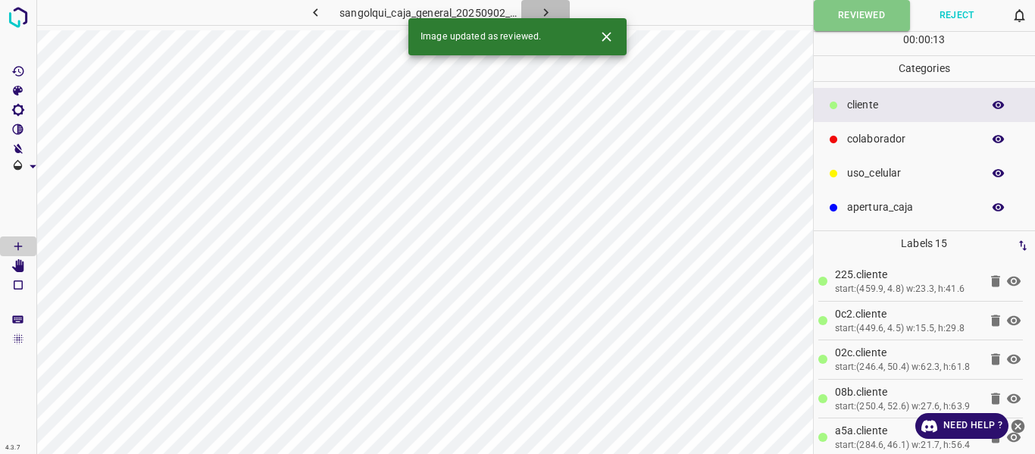
click at [543, 10] on icon "button" at bounding box center [546, 13] width 16 height 16
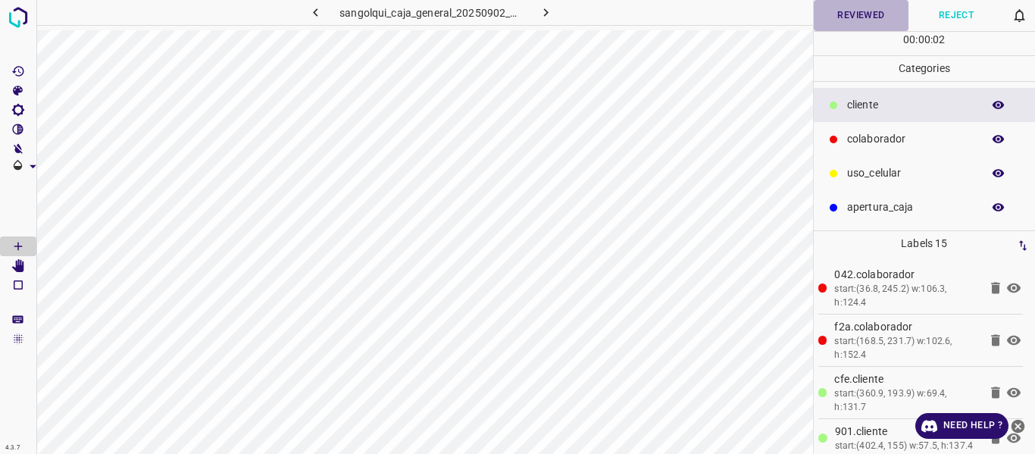
click at [864, 17] on button "Reviewed" at bounding box center [860, 15] width 95 height 31
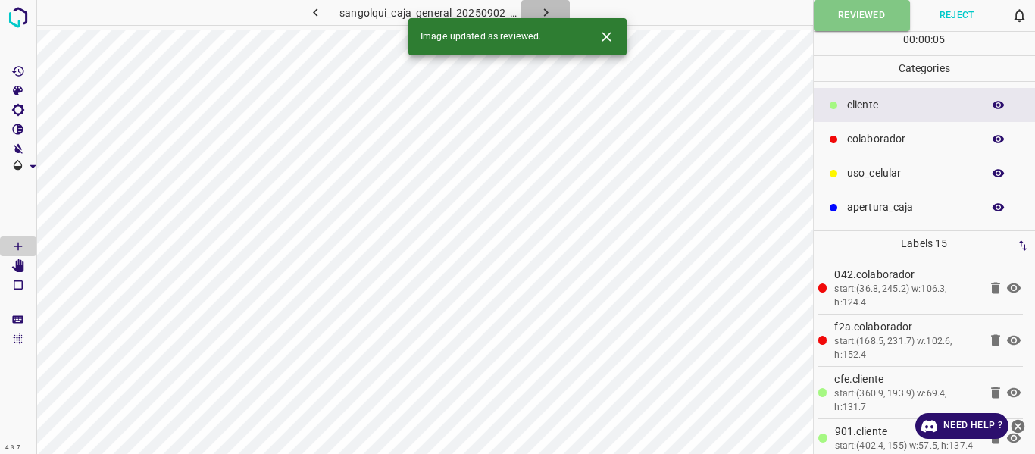
click at [550, 8] on icon "button" at bounding box center [546, 13] width 16 height 16
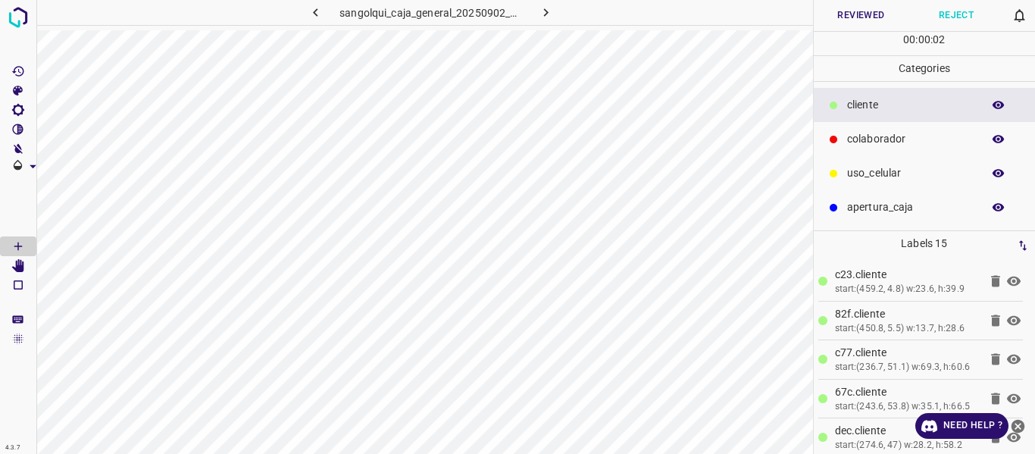
click at [991, 106] on button "button" at bounding box center [998, 105] width 48 height 20
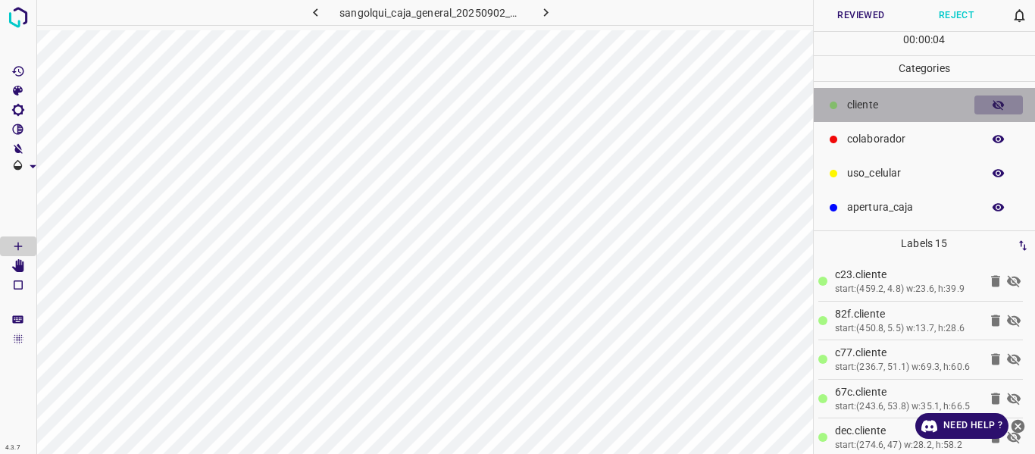
click at [991, 106] on button "button" at bounding box center [998, 105] width 48 height 20
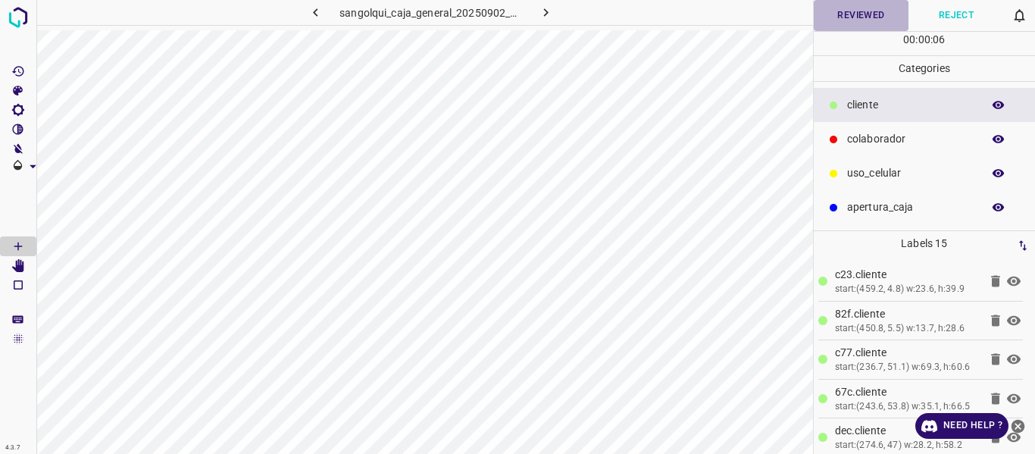
click at [837, 23] on button "Reviewed" at bounding box center [860, 15] width 95 height 31
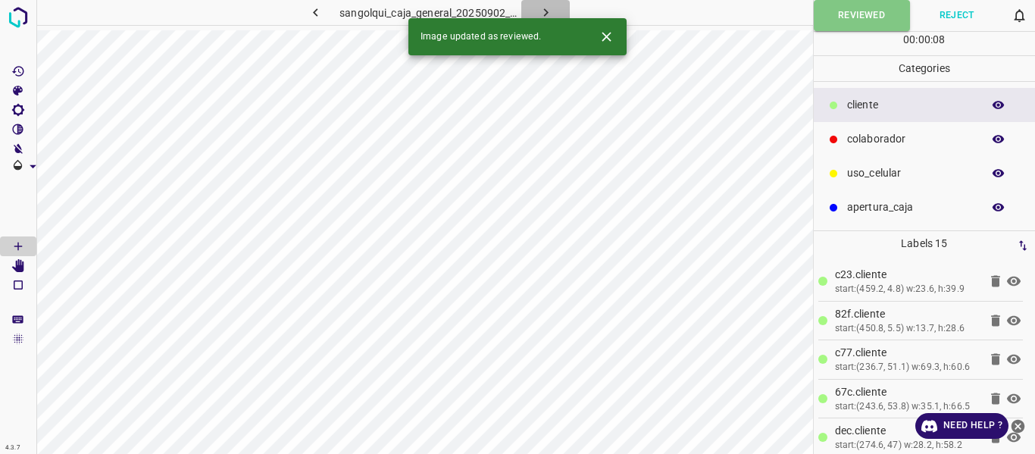
click at [545, 10] on icon "button" at bounding box center [545, 12] width 5 height 8
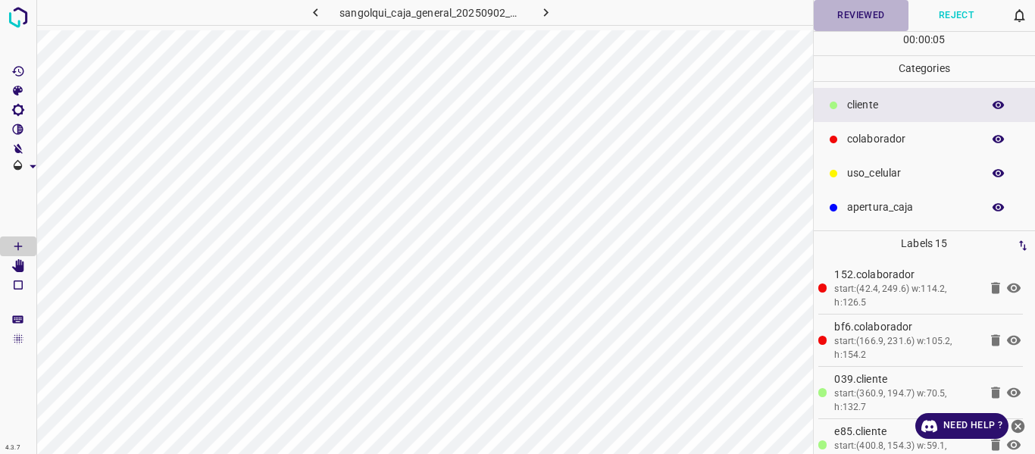
click at [871, 17] on button "Reviewed" at bounding box center [860, 15] width 95 height 31
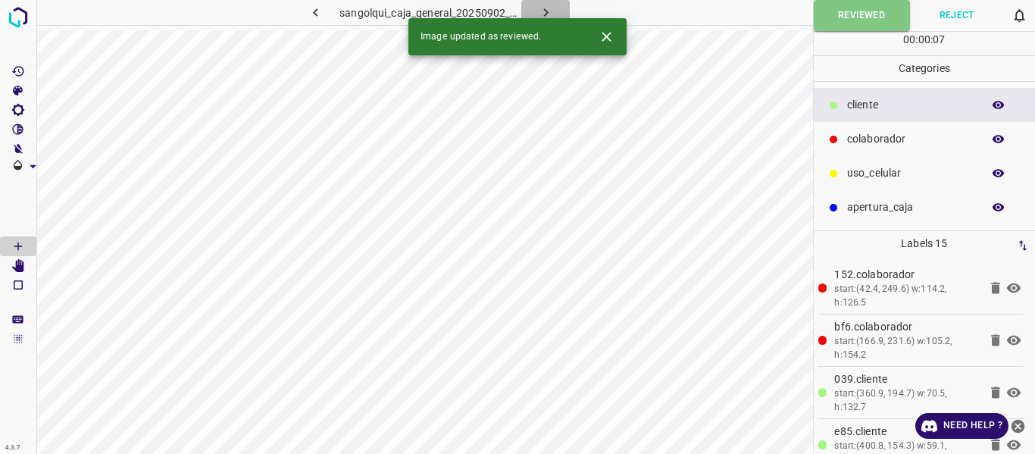
click at [546, 16] on icon "button" at bounding box center [546, 13] width 16 height 16
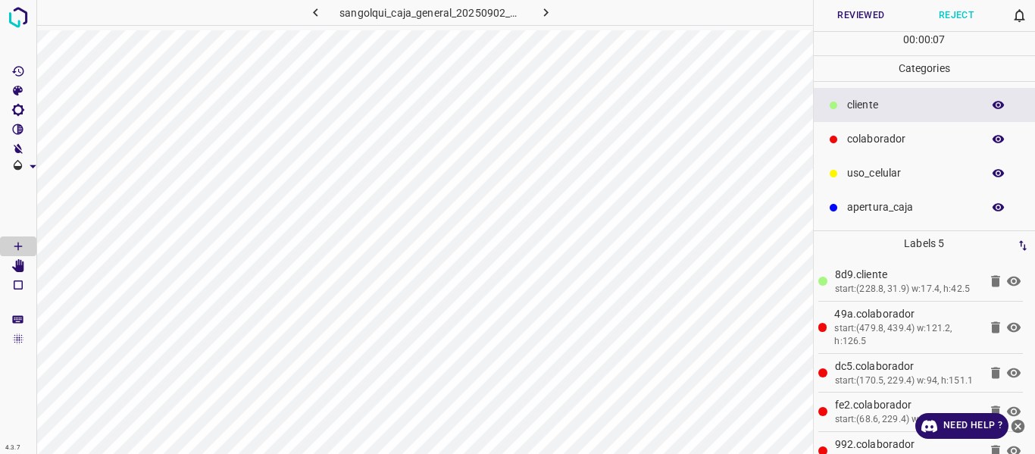
click at [856, 16] on button "Reviewed" at bounding box center [860, 15] width 95 height 31
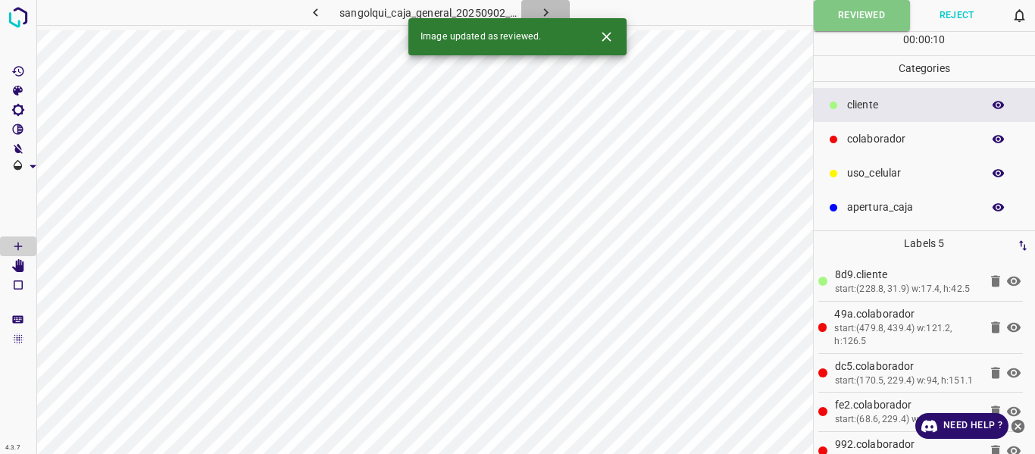
click at [547, 8] on icon "button" at bounding box center [546, 13] width 16 height 16
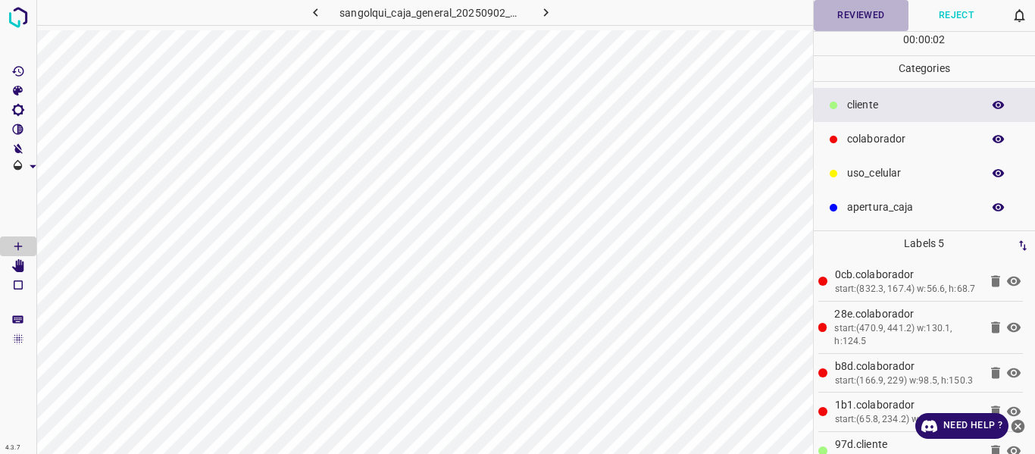
click at [862, 15] on button "Reviewed" at bounding box center [860, 15] width 95 height 31
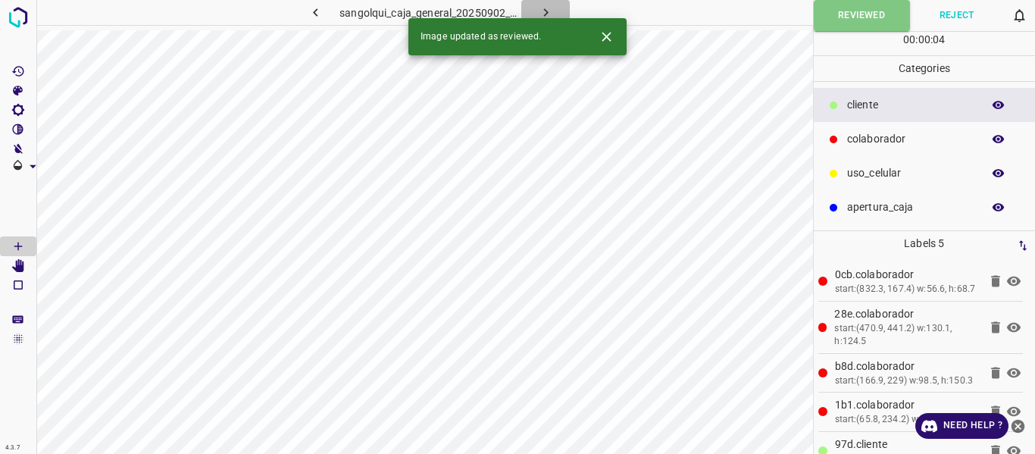
click at [544, 10] on icon "button" at bounding box center [545, 12] width 5 height 8
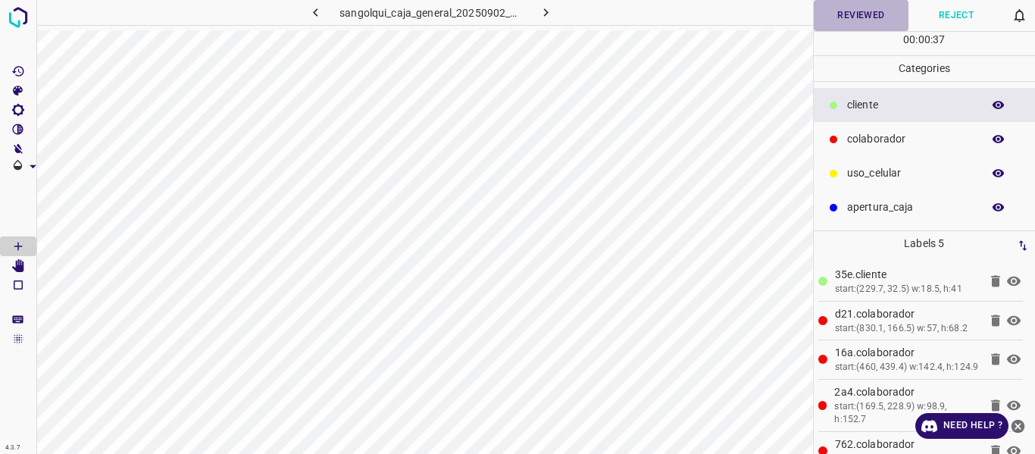
click at [854, 12] on button "Reviewed" at bounding box center [860, 15] width 95 height 31
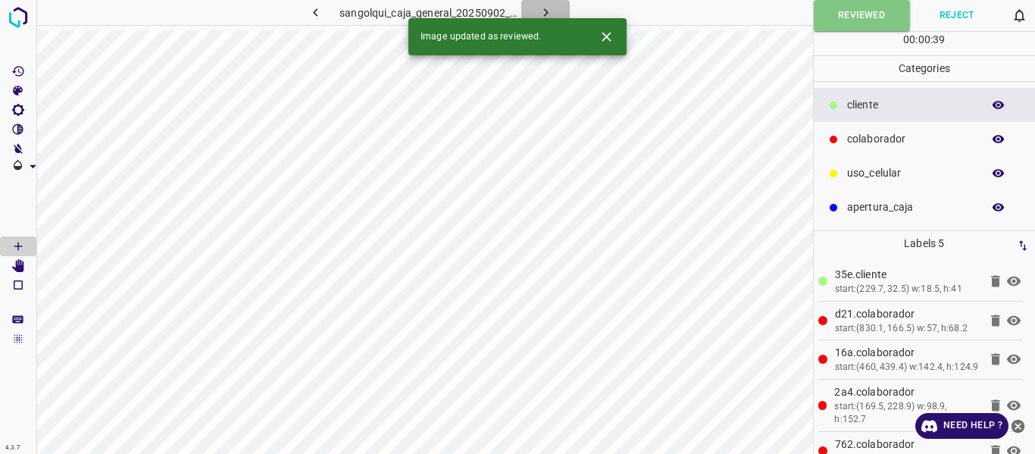
click at [544, 12] on icon "button" at bounding box center [546, 13] width 16 height 16
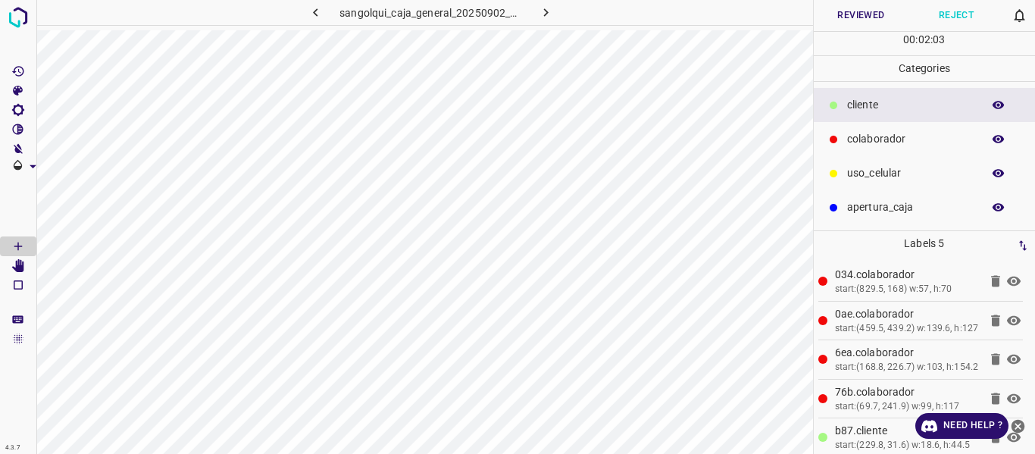
click at [846, 17] on button "Reviewed" at bounding box center [860, 15] width 95 height 31
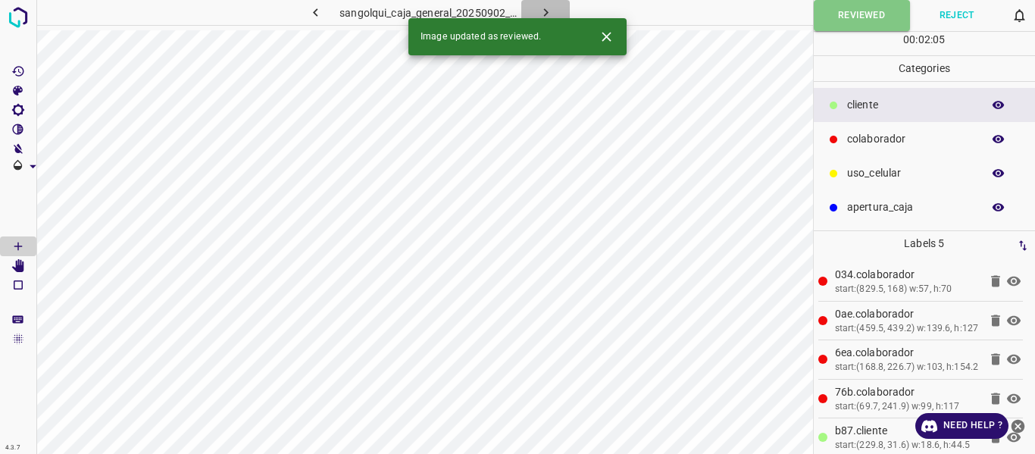
click at [545, 11] on icon "button" at bounding box center [545, 12] width 5 height 8
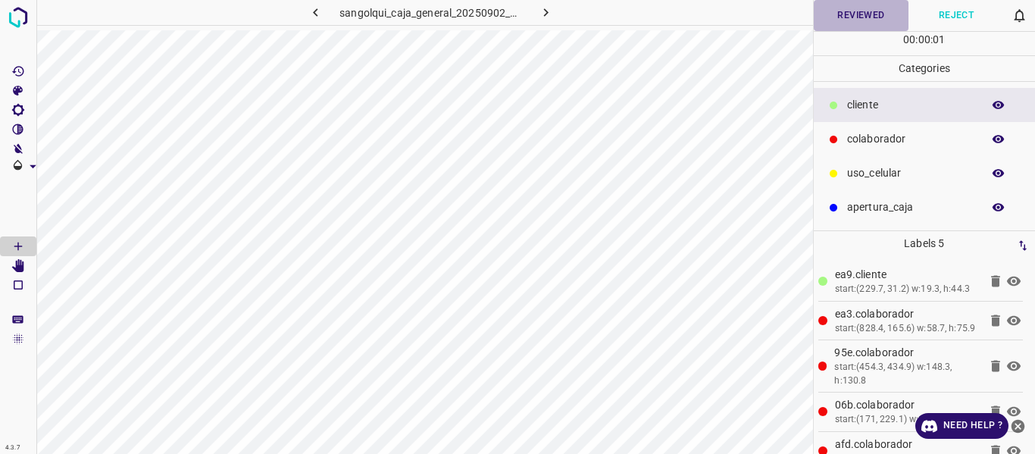
click at [854, 16] on button "Reviewed" at bounding box center [860, 15] width 95 height 31
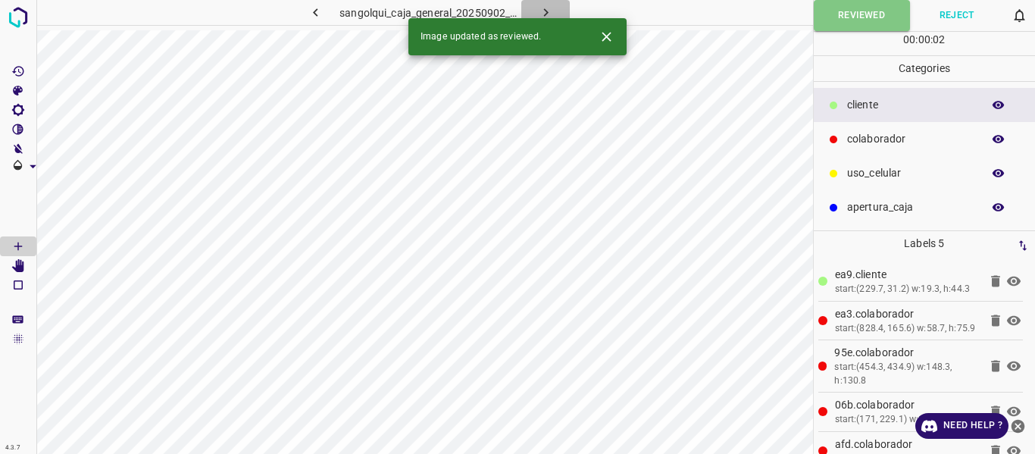
click at [550, 11] on icon "button" at bounding box center [546, 13] width 16 height 16
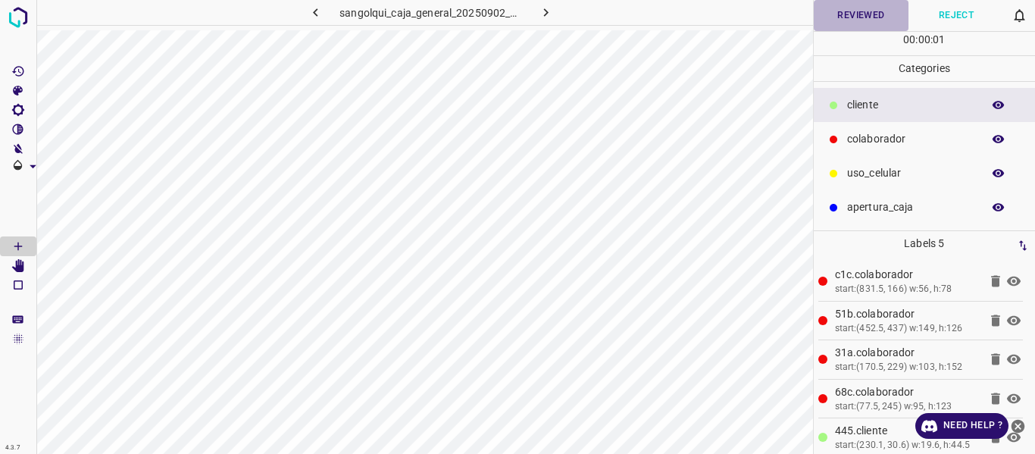
click at [864, 14] on button "Reviewed" at bounding box center [860, 15] width 95 height 31
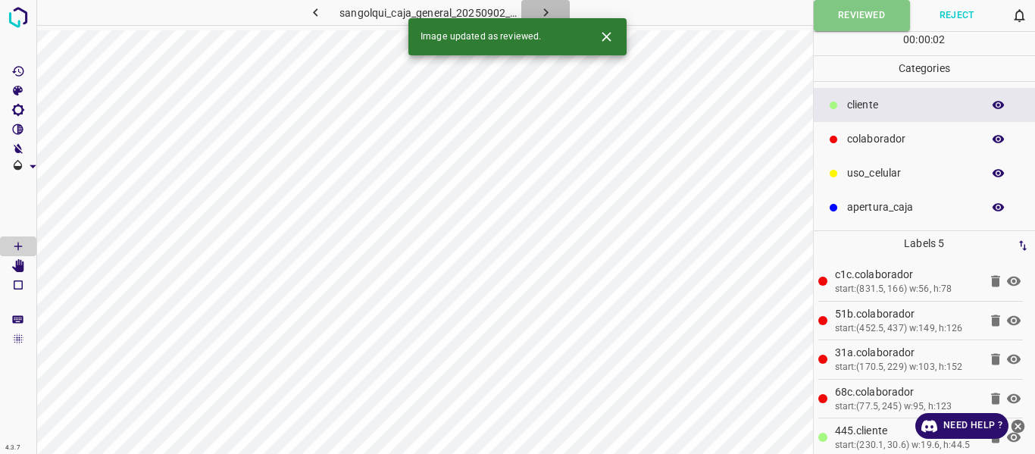
click at [542, 8] on icon "button" at bounding box center [546, 13] width 16 height 16
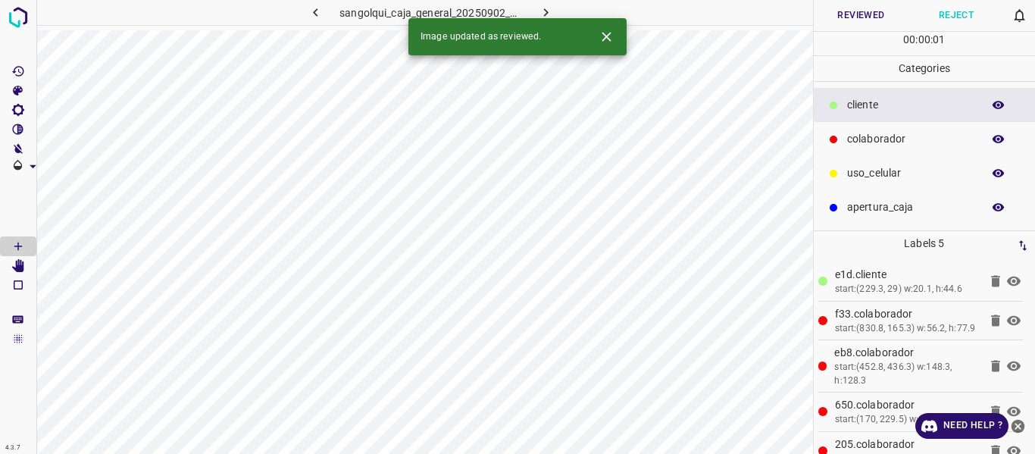
click at [842, 19] on button "Reviewed" at bounding box center [860, 15] width 95 height 31
click at [548, 7] on icon "button" at bounding box center [546, 13] width 16 height 16
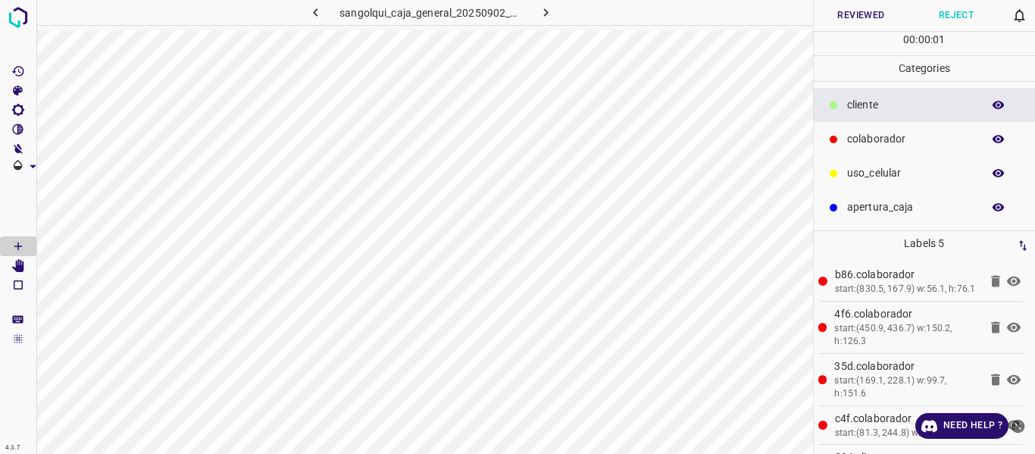
click at [860, 16] on button "Reviewed" at bounding box center [860, 15] width 95 height 31
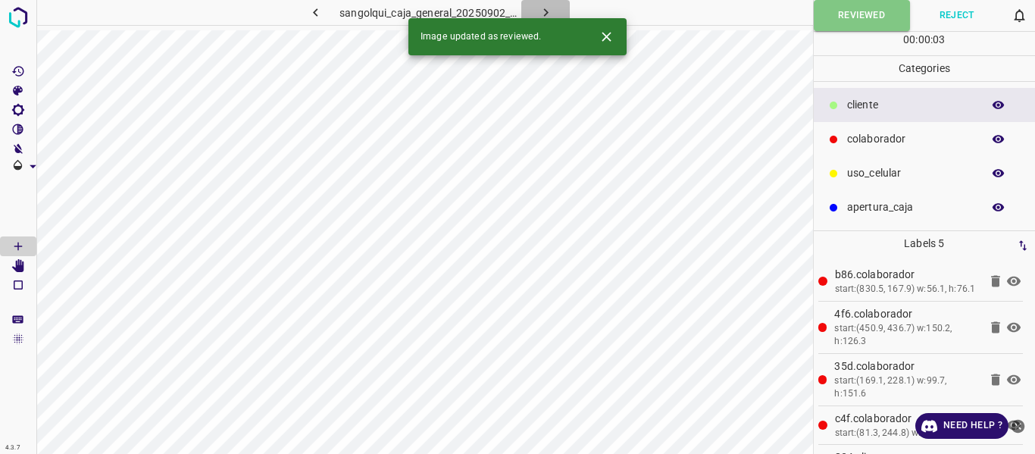
click at [548, 11] on icon "button" at bounding box center [546, 13] width 16 height 16
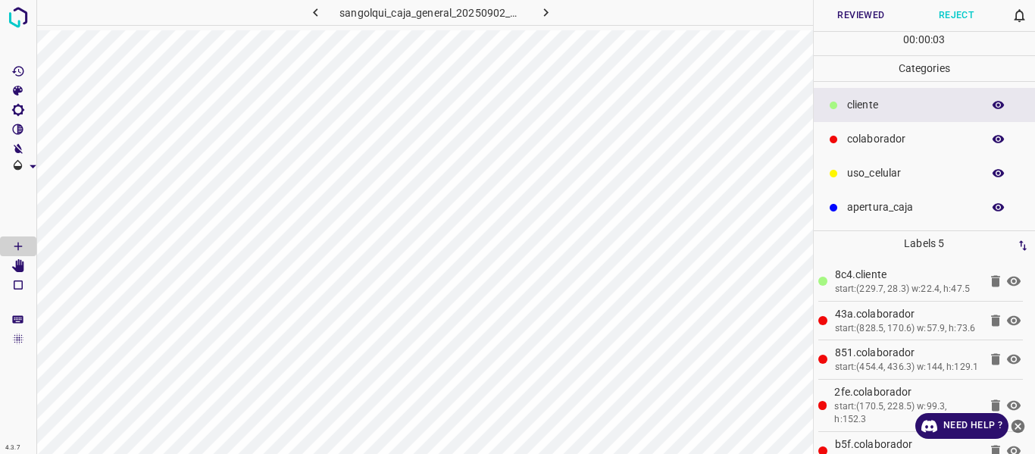
click at [853, 18] on button "Reviewed" at bounding box center [860, 15] width 95 height 31
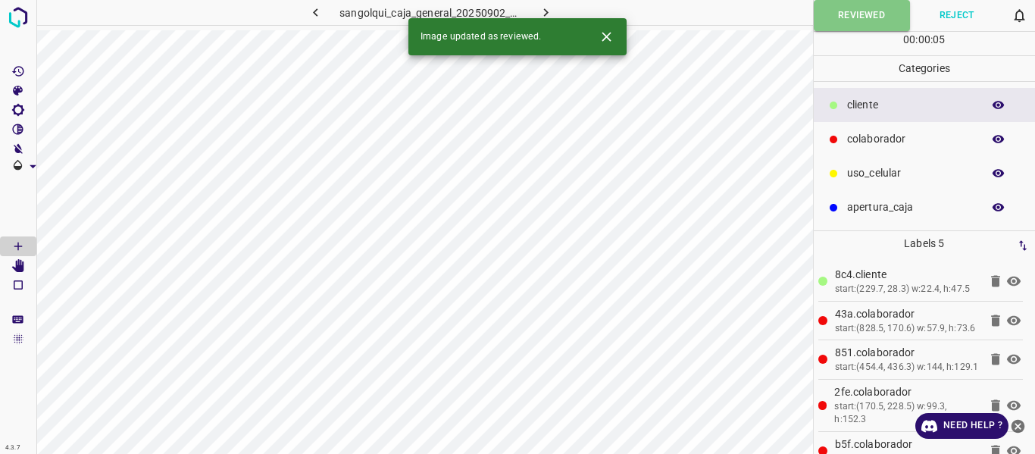
drag, startPoint x: 538, startPoint y: 11, endPoint x: 585, endPoint y: 39, distance: 55.1
click at [539, 11] on icon "button" at bounding box center [546, 13] width 16 height 16
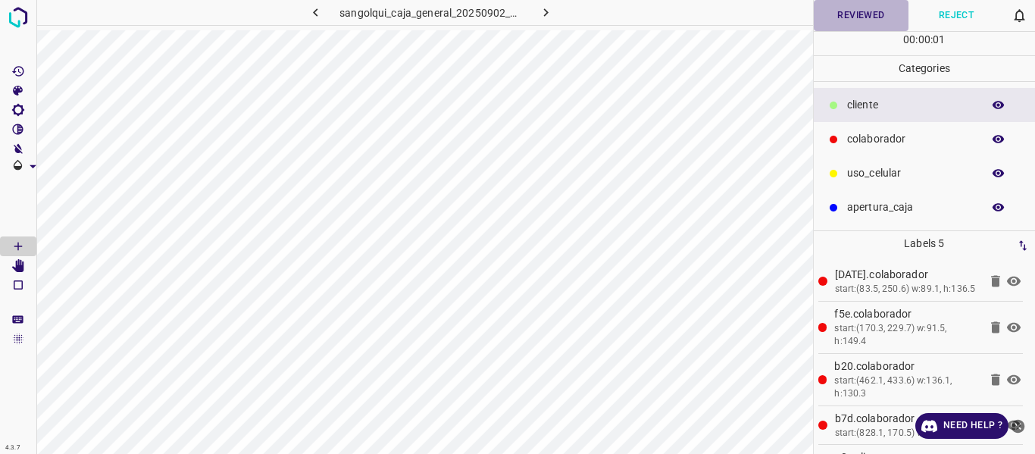
click at [849, 15] on button "Reviewed" at bounding box center [860, 15] width 95 height 31
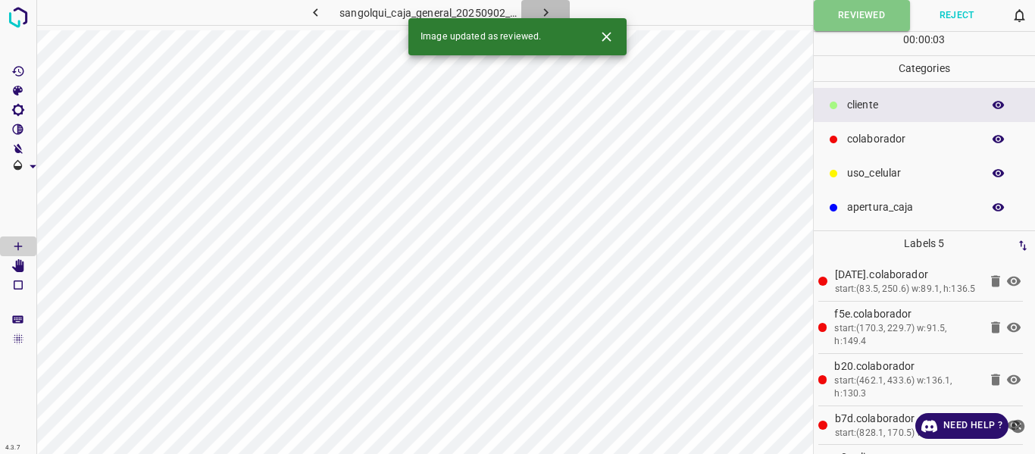
click at [549, 11] on icon "button" at bounding box center [546, 13] width 16 height 16
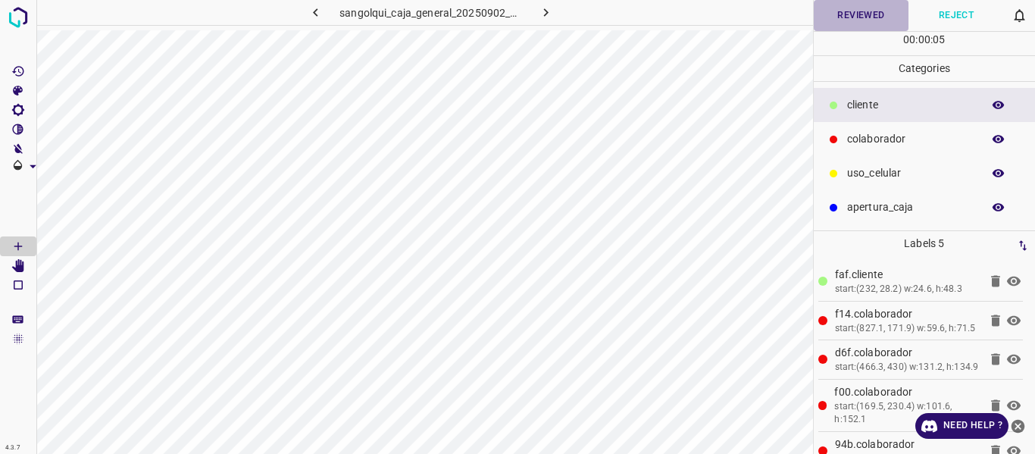
click at [842, 16] on button "Reviewed" at bounding box center [860, 15] width 95 height 31
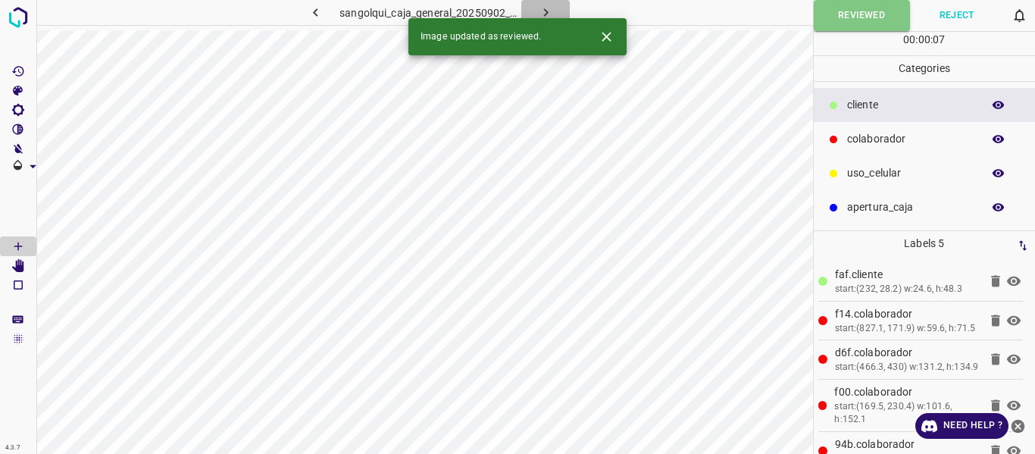
click at [542, 11] on icon "button" at bounding box center [546, 13] width 16 height 16
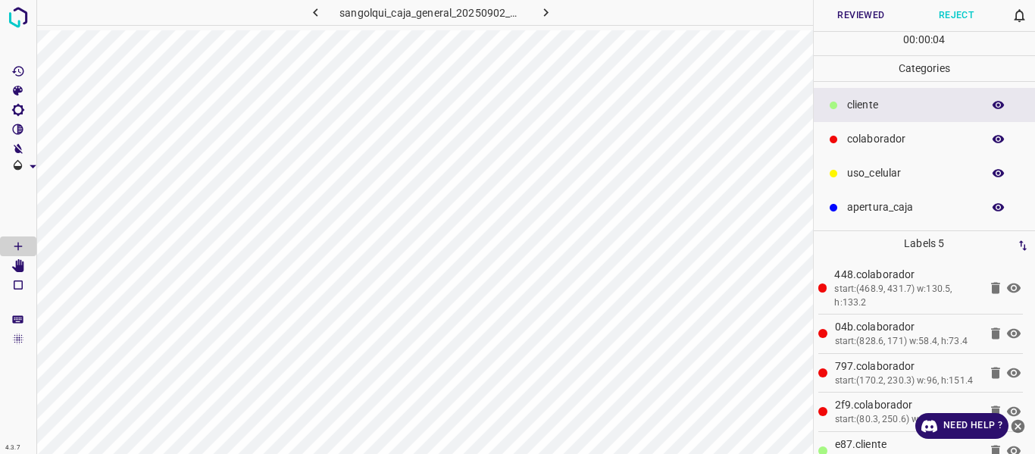
click at [848, 16] on button "Reviewed" at bounding box center [860, 15] width 95 height 31
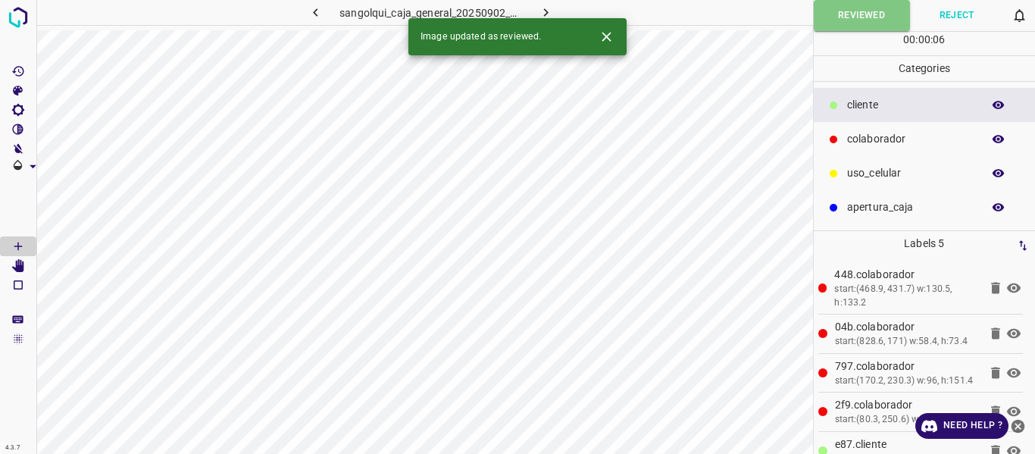
click at [536, 8] on button "button" at bounding box center [545, 12] width 48 height 25
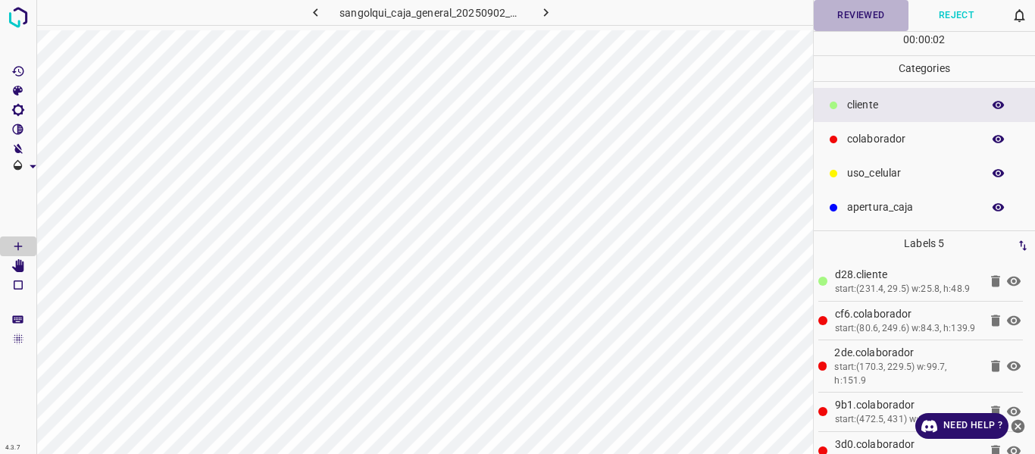
click at [856, 19] on button "Reviewed" at bounding box center [860, 15] width 95 height 31
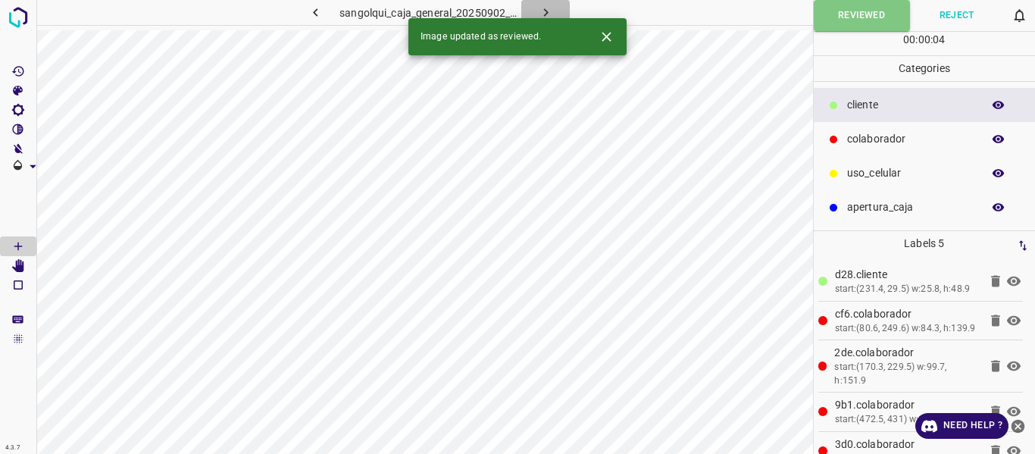
click at [545, 11] on icon "button" at bounding box center [545, 12] width 5 height 8
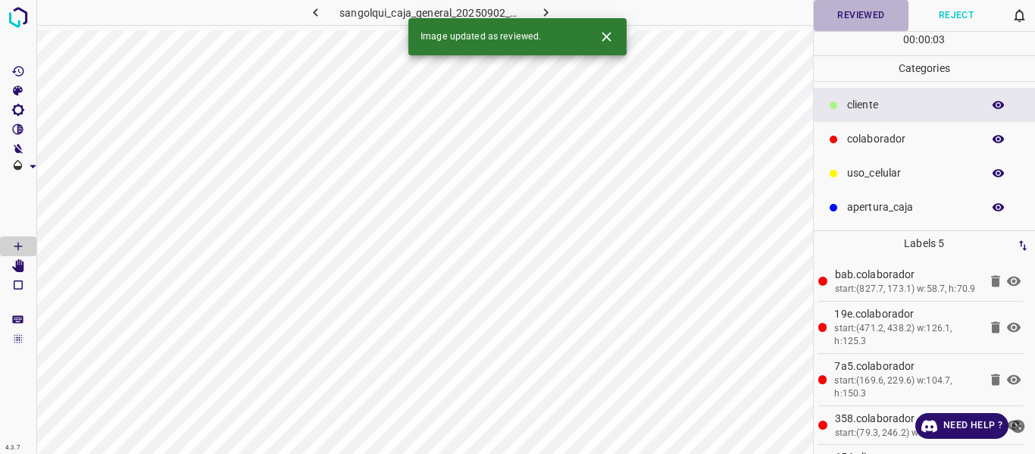
click at [844, 15] on button "Reviewed" at bounding box center [860, 15] width 95 height 31
click at [547, 11] on icon "button" at bounding box center [546, 13] width 16 height 16
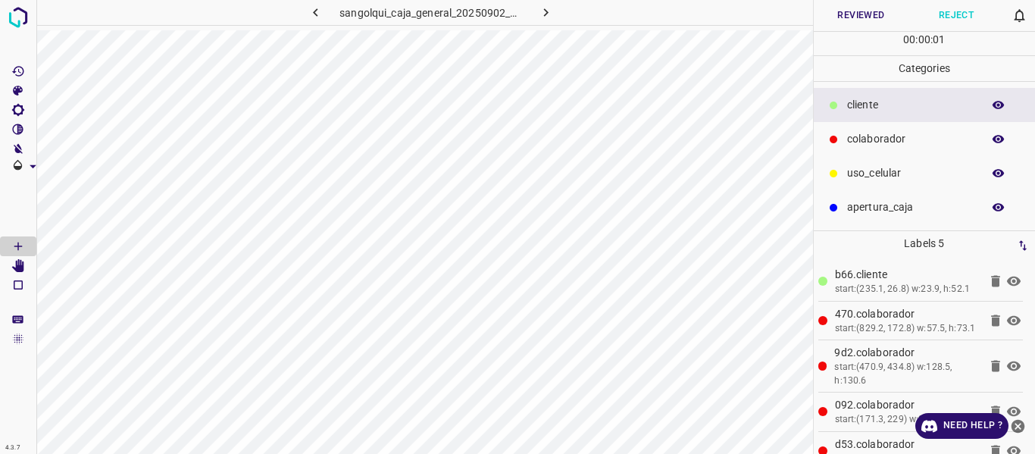
click at [824, 14] on button "Reviewed" at bounding box center [860, 15] width 95 height 31
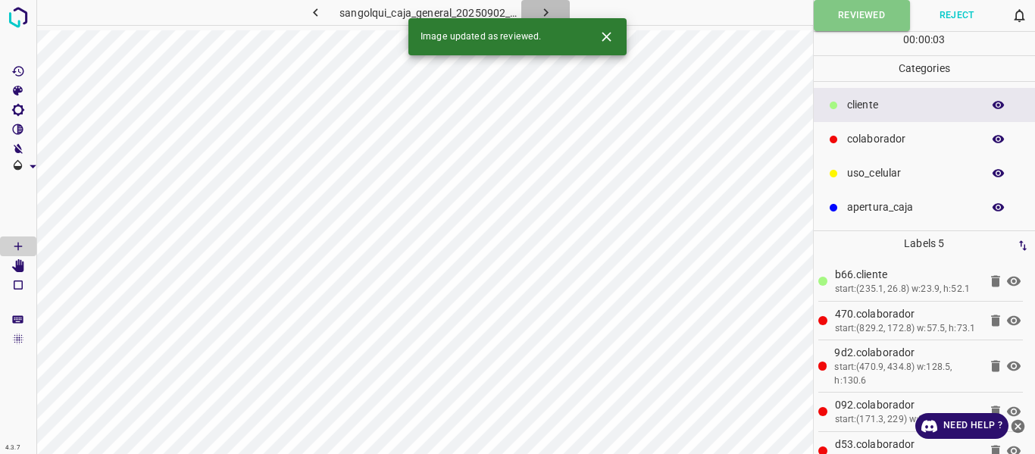
click at [551, 14] on icon "button" at bounding box center [546, 13] width 16 height 16
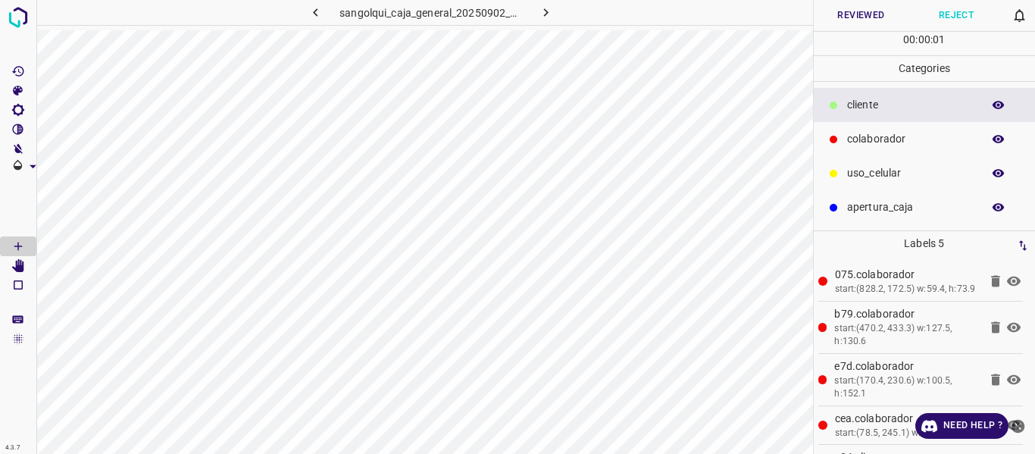
click at [847, 12] on button "Reviewed" at bounding box center [860, 15] width 95 height 31
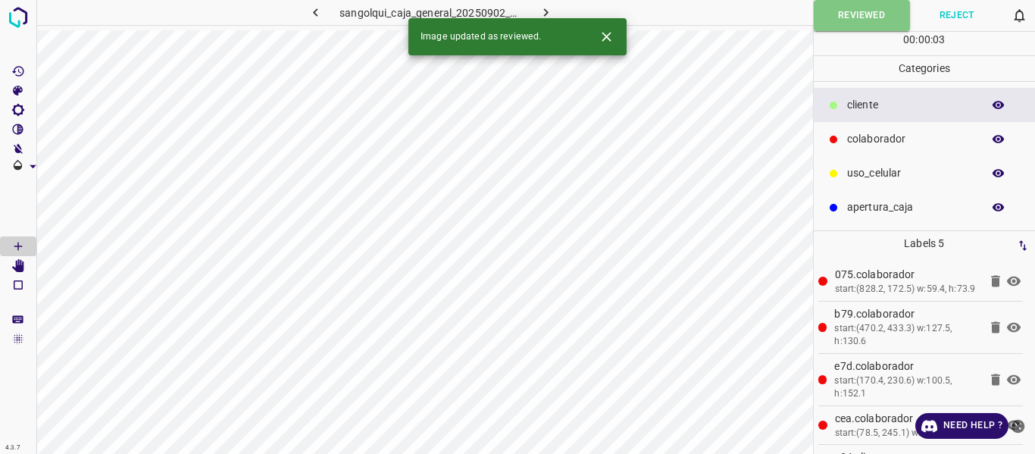
drag, startPoint x: 548, startPoint y: 9, endPoint x: 667, endPoint y: 14, distance: 119.8
click at [548, 8] on icon "button" at bounding box center [546, 13] width 16 height 16
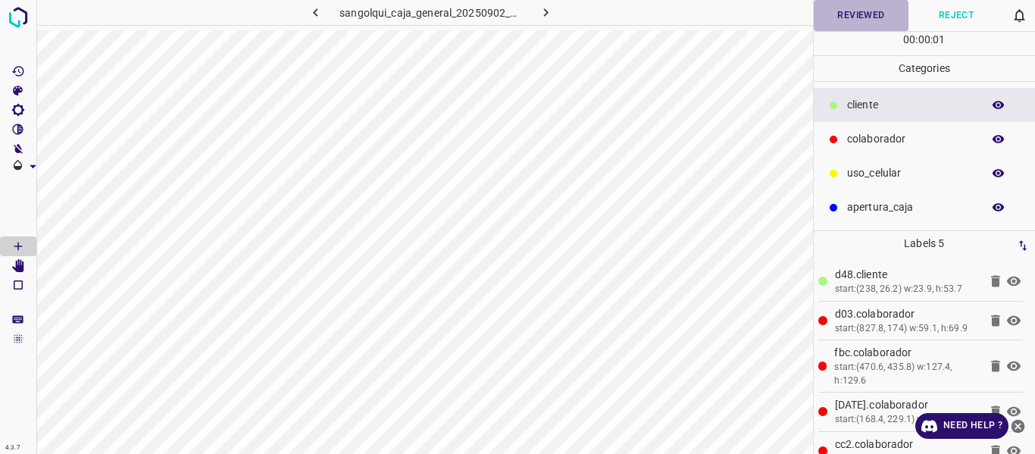
click at [835, 15] on button "Reviewed" at bounding box center [860, 15] width 95 height 31
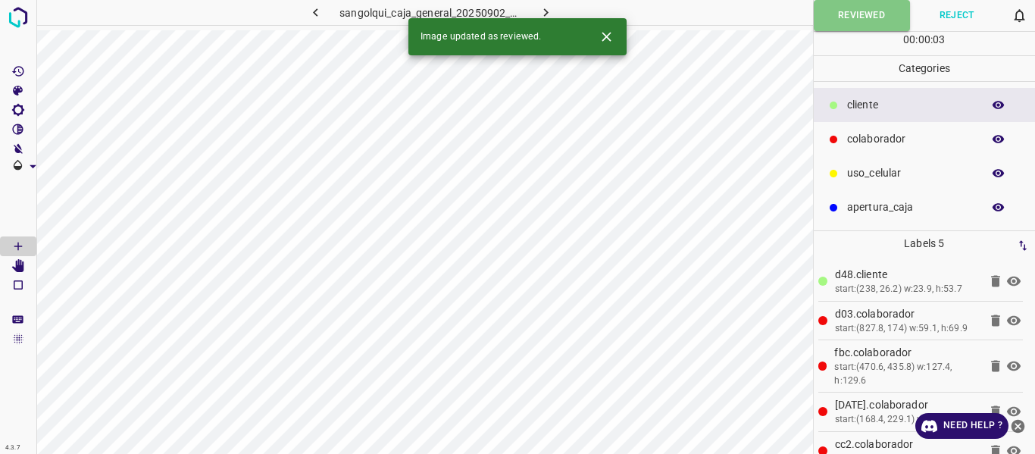
click at [548, 6] on icon "button" at bounding box center [546, 13] width 16 height 16
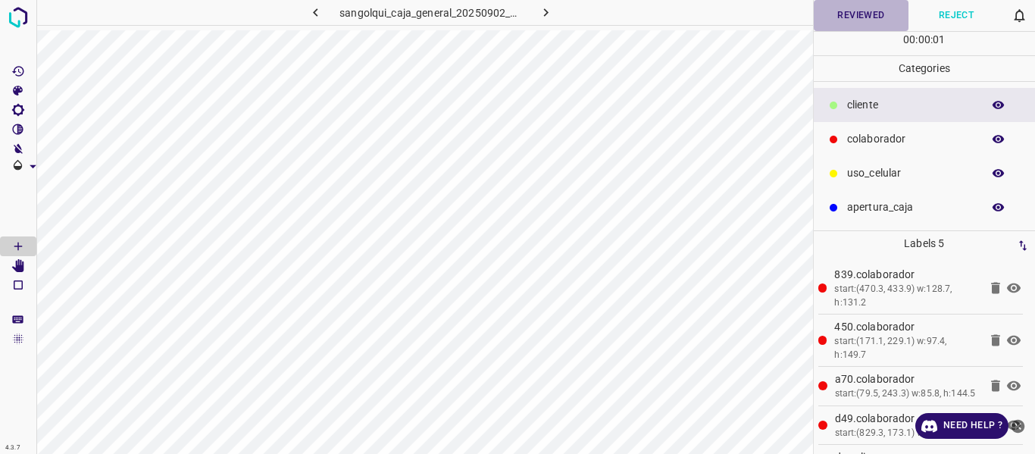
click at [826, 15] on button "Reviewed" at bounding box center [860, 15] width 95 height 31
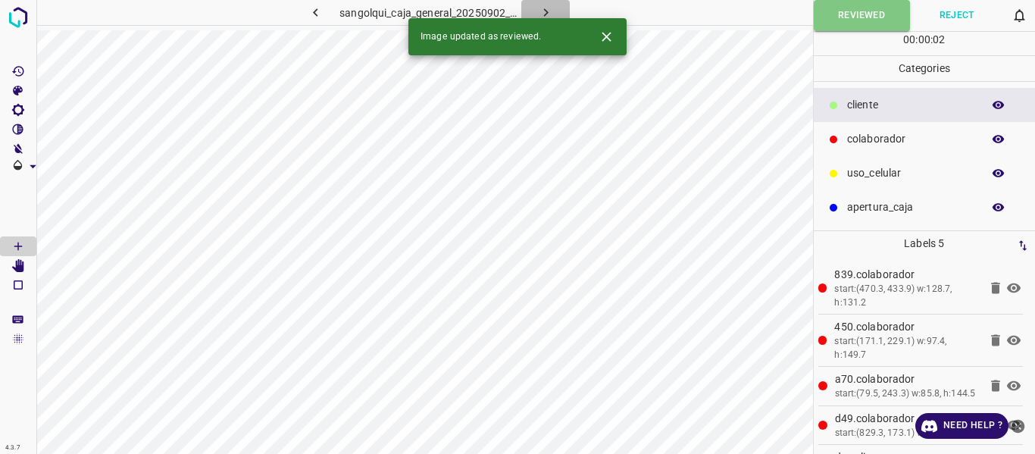
click at [550, 16] on icon "button" at bounding box center [546, 13] width 16 height 16
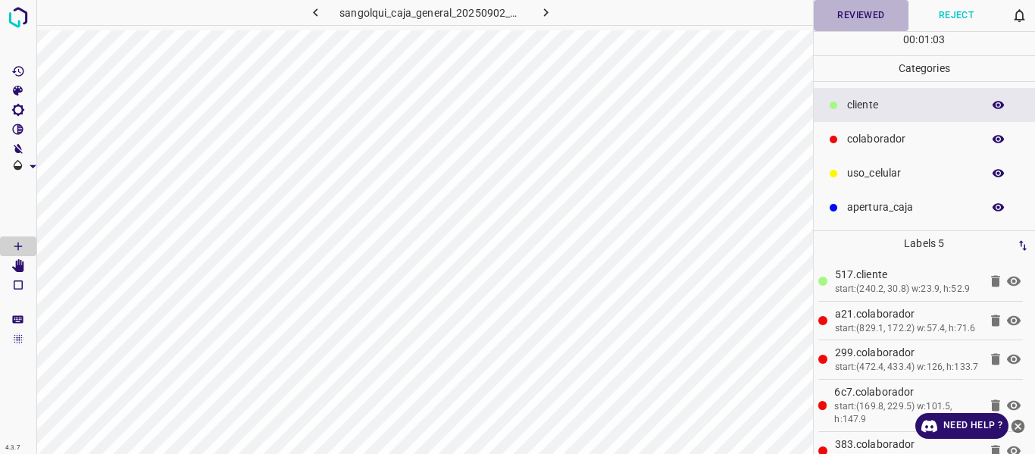
click at [840, 15] on button "Reviewed" at bounding box center [860, 15] width 95 height 31
click at [544, 10] on icon "button" at bounding box center [545, 12] width 5 height 8
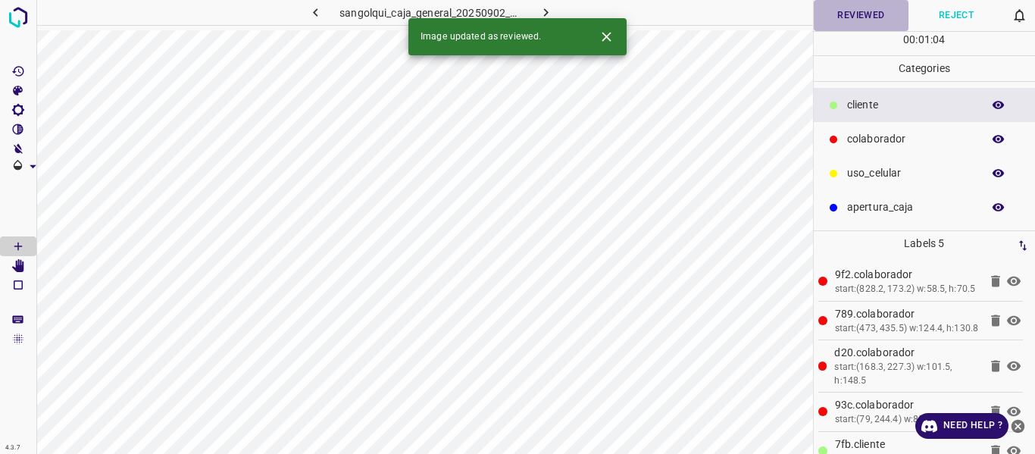
click at [866, 18] on button "Reviewed" at bounding box center [860, 15] width 95 height 31
click at [543, 11] on icon "button" at bounding box center [546, 13] width 16 height 16
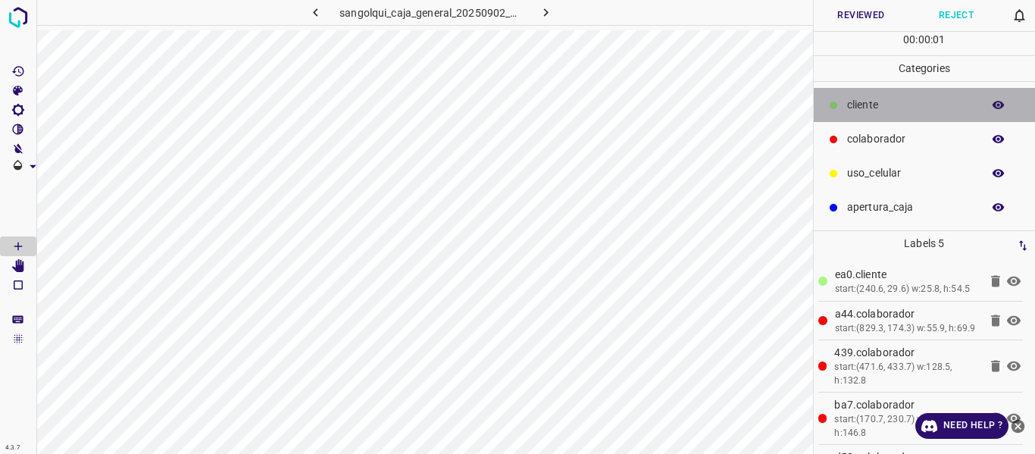
click at [860, 107] on p "cliente" at bounding box center [910, 105] width 127 height 16
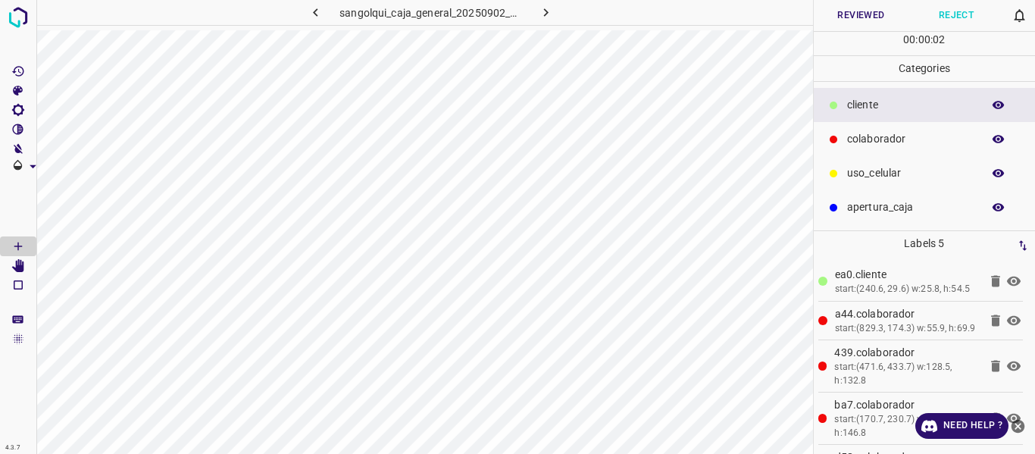
click at [545, 8] on icon "button" at bounding box center [546, 13] width 16 height 16
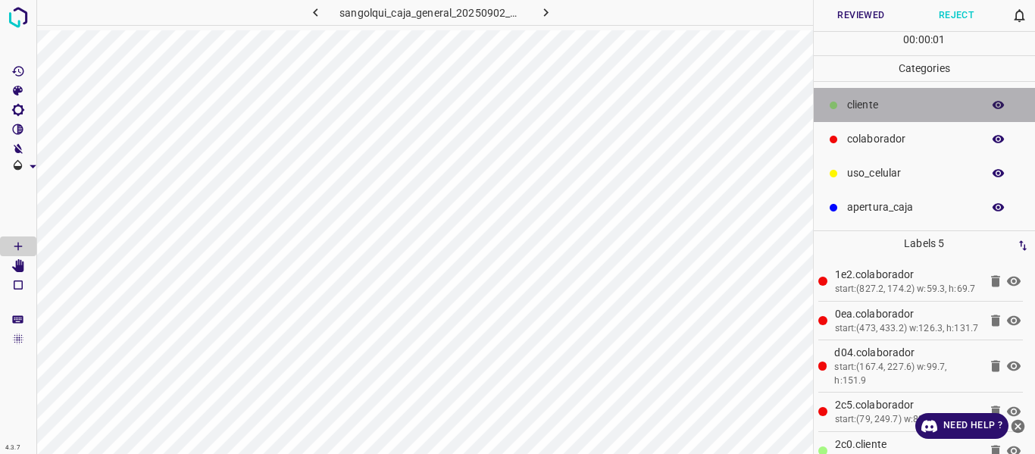
click at [871, 108] on p "cliente" at bounding box center [910, 105] width 127 height 16
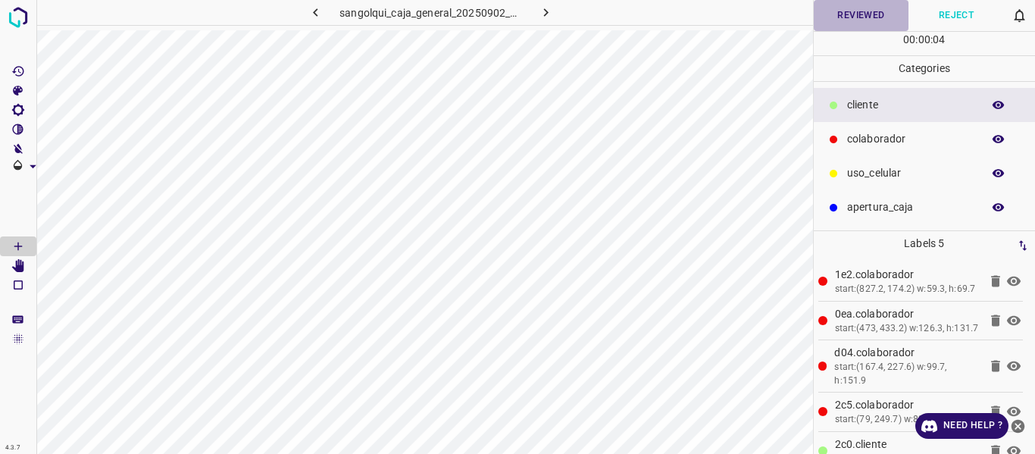
click at [841, 13] on button "Reviewed" at bounding box center [860, 15] width 95 height 31
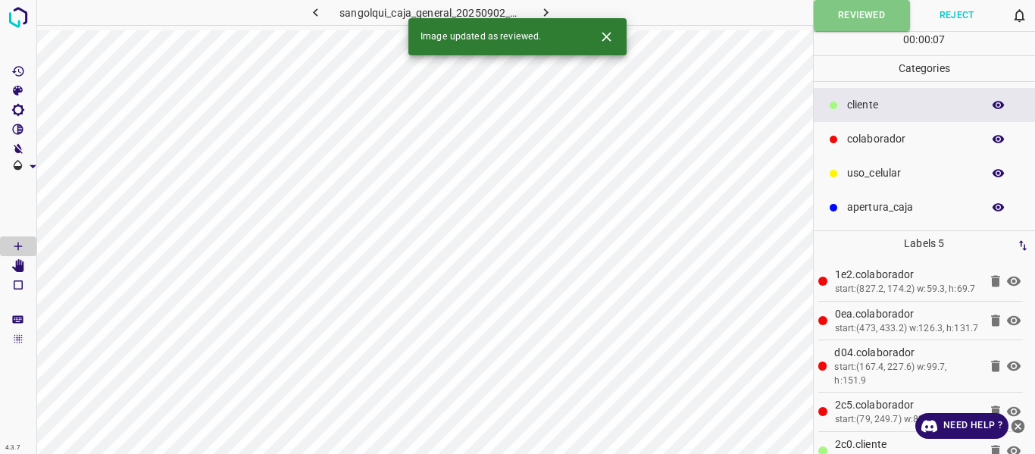
click at [545, 5] on icon "button" at bounding box center [546, 13] width 16 height 16
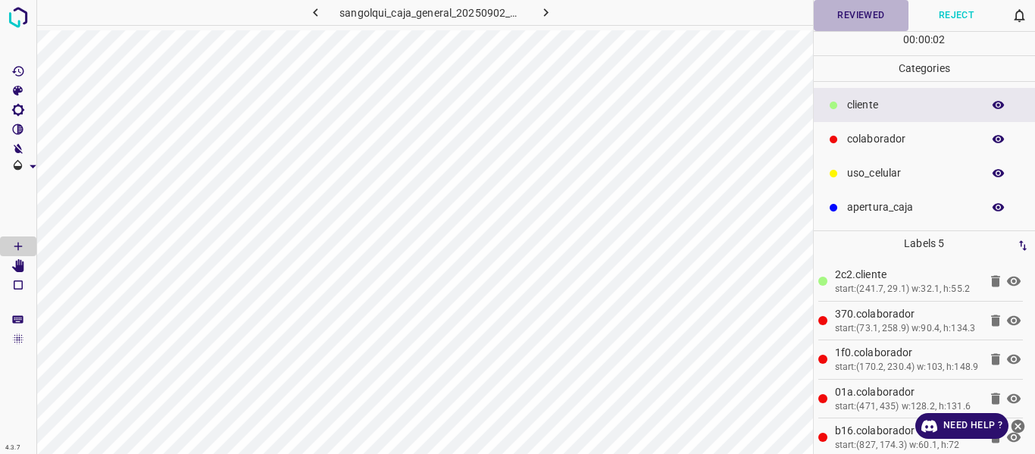
click at [848, 11] on button "Reviewed" at bounding box center [860, 15] width 95 height 31
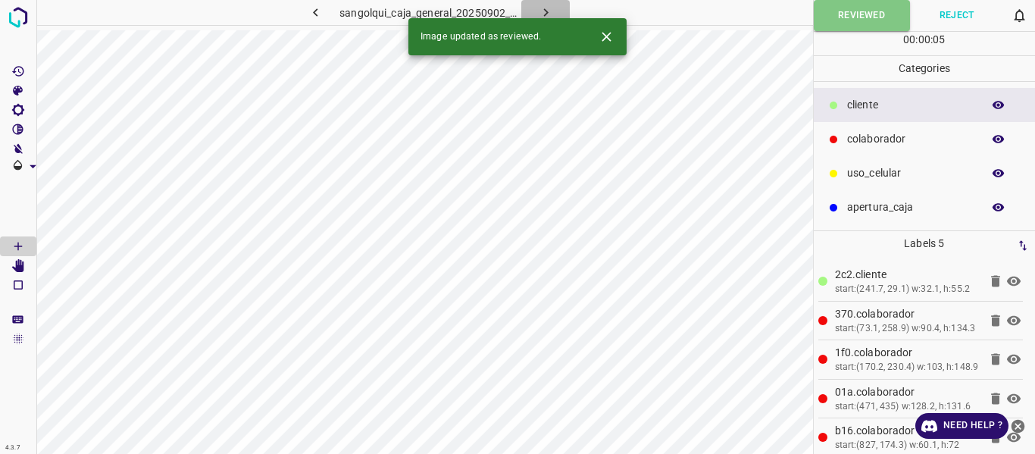
click at [545, 11] on icon "button" at bounding box center [545, 12] width 5 height 8
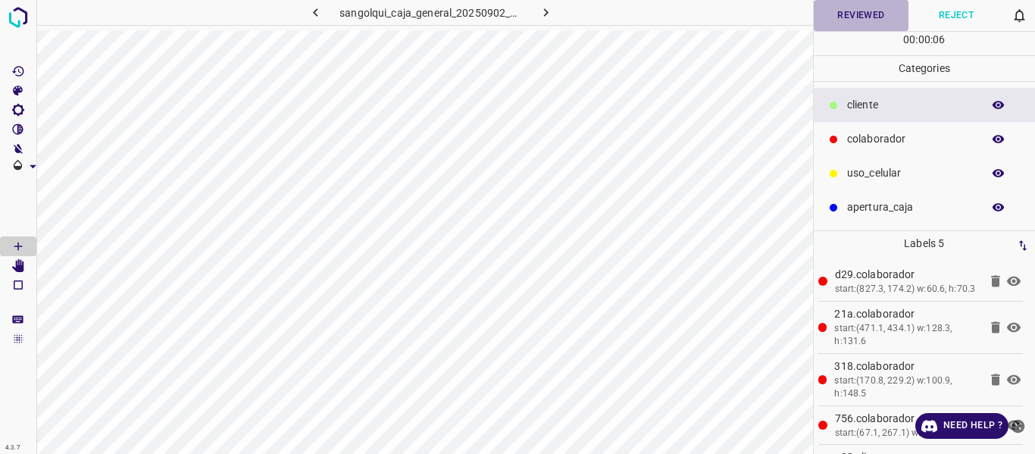
click at [849, 18] on button "Reviewed" at bounding box center [860, 15] width 95 height 31
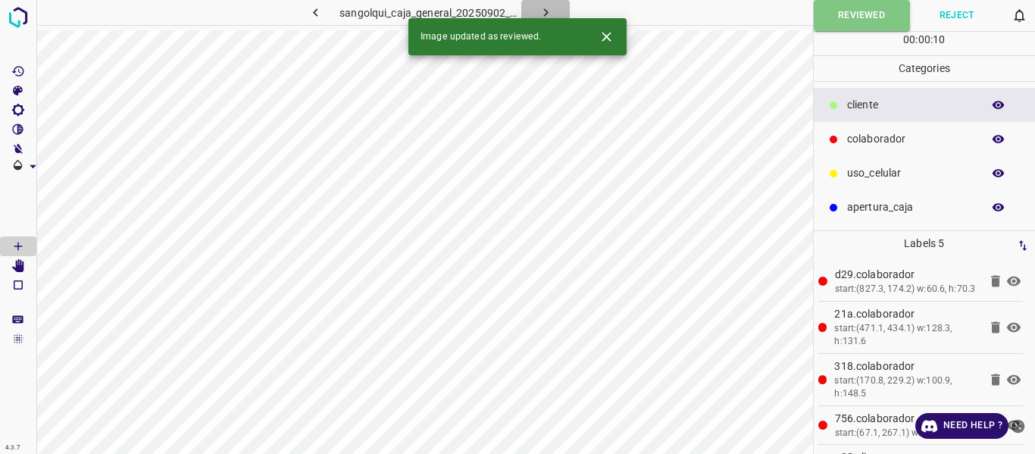
click at [548, 9] on icon "button" at bounding box center [546, 13] width 16 height 16
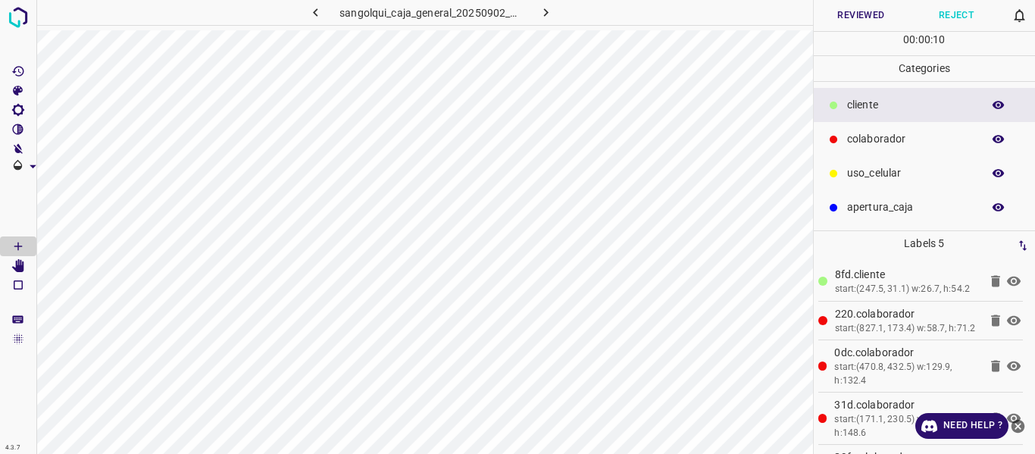
click at [848, 17] on button "Reviewed" at bounding box center [860, 15] width 95 height 31
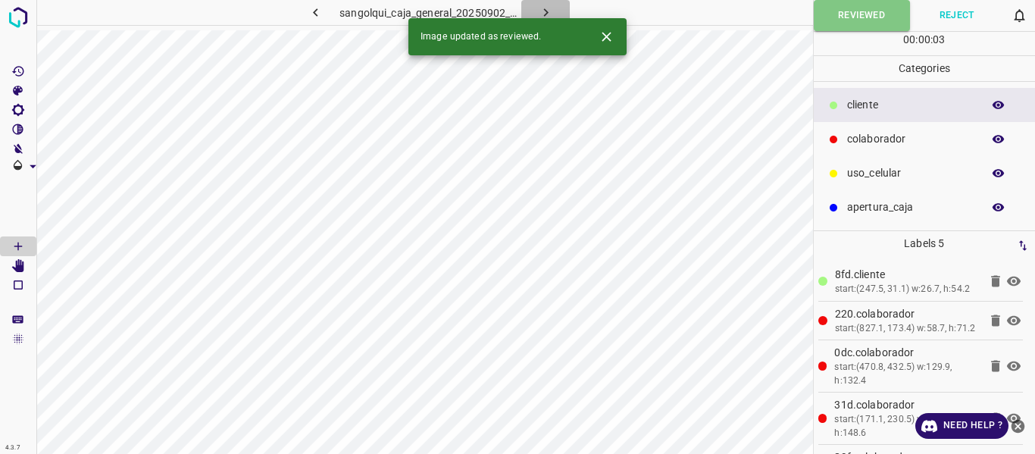
click at [541, 9] on icon "button" at bounding box center [546, 13] width 16 height 16
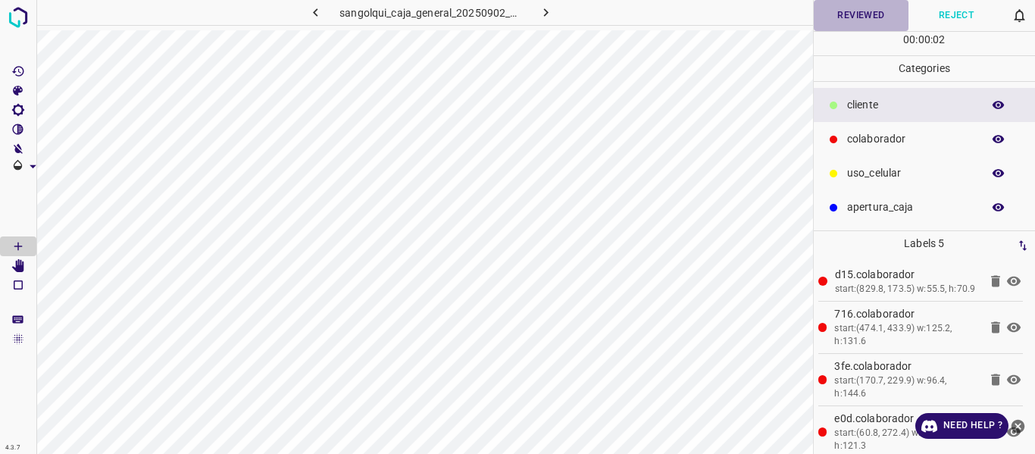
click at [847, 23] on button "Reviewed" at bounding box center [860, 15] width 95 height 31
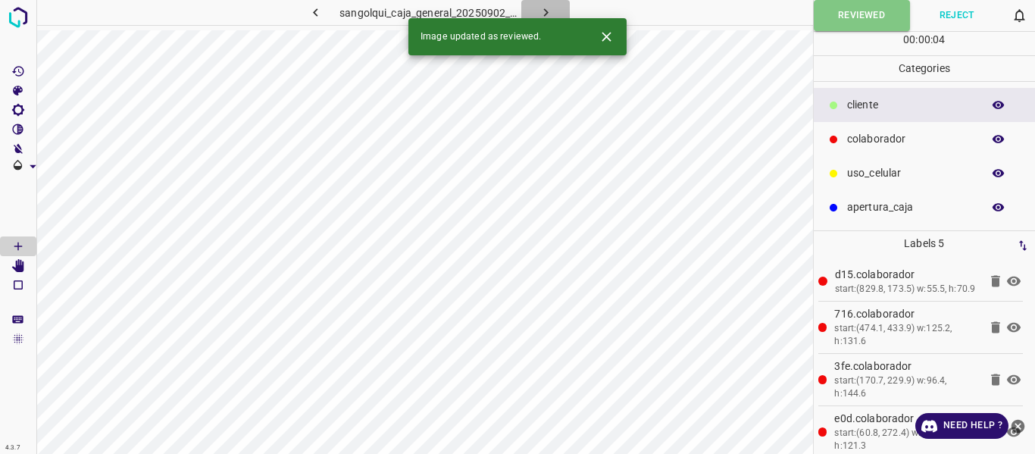
click at [538, 11] on icon "button" at bounding box center [546, 13] width 16 height 16
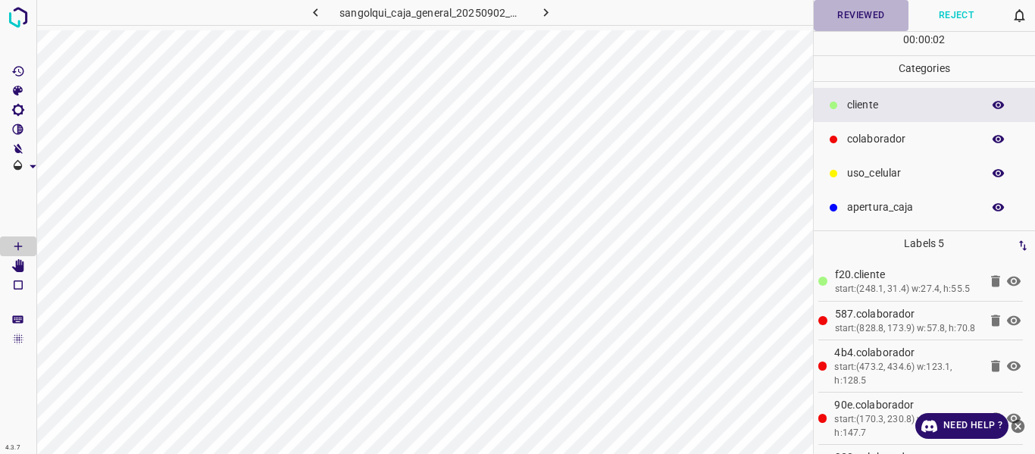
click at [839, 14] on button "Reviewed" at bounding box center [860, 15] width 95 height 31
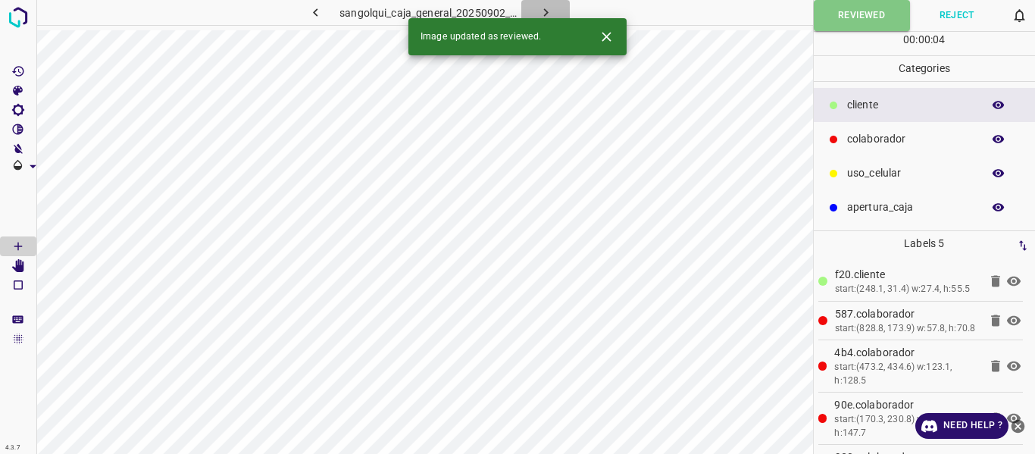
click at [552, 8] on icon "button" at bounding box center [546, 13] width 16 height 16
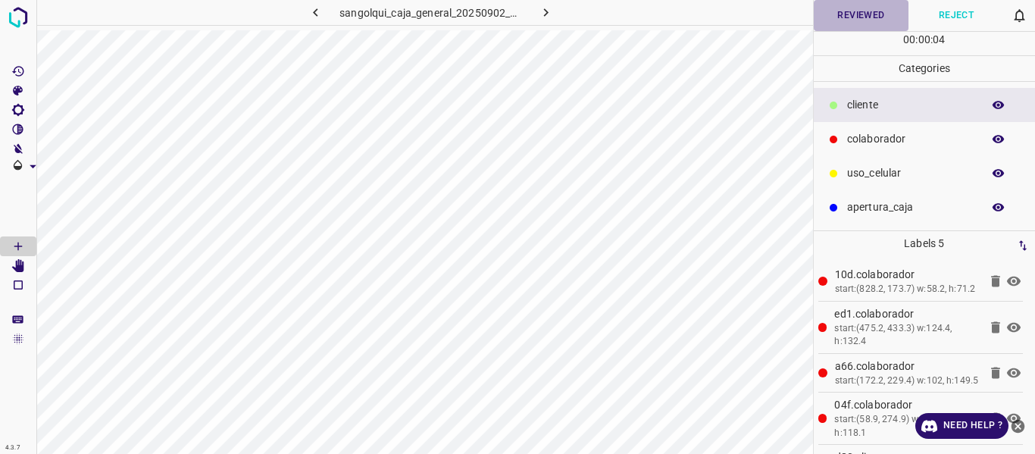
click at [844, 14] on button "Reviewed" at bounding box center [860, 15] width 95 height 31
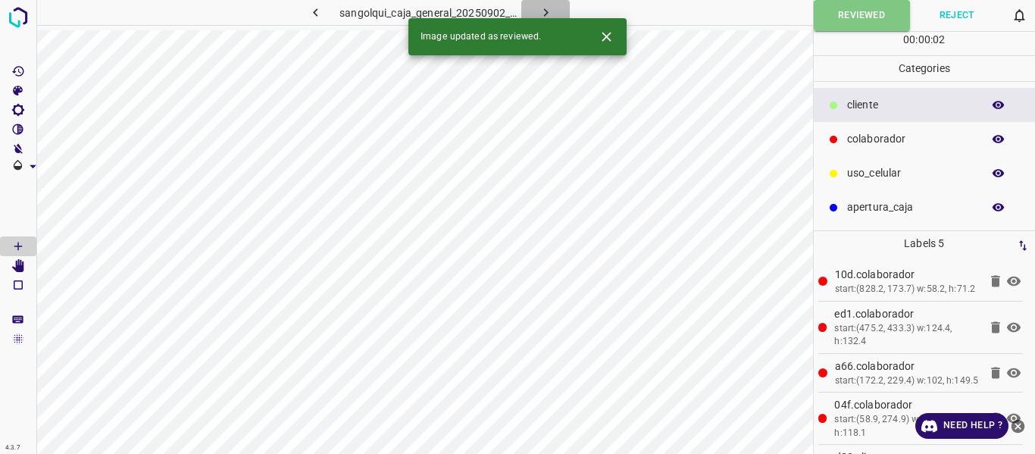
click at [553, 10] on icon "button" at bounding box center [546, 13] width 16 height 16
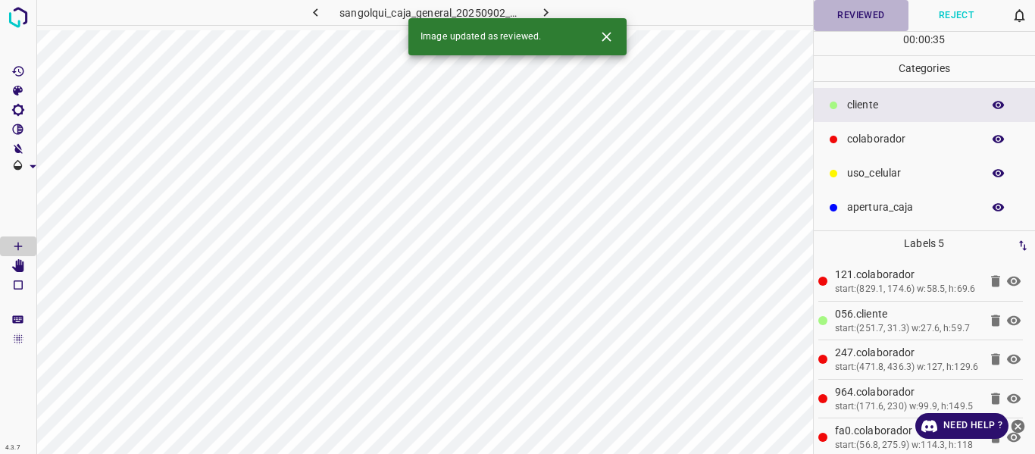
click at [840, 24] on button "Reviewed" at bounding box center [860, 15] width 95 height 31
click at [543, 10] on icon "button" at bounding box center [546, 13] width 16 height 16
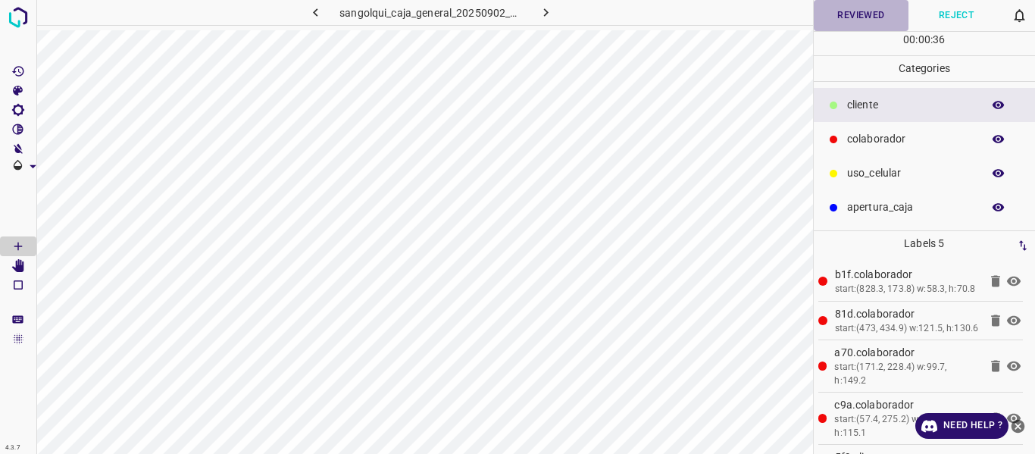
click at [879, 20] on button "Reviewed" at bounding box center [860, 15] width 95 height 31
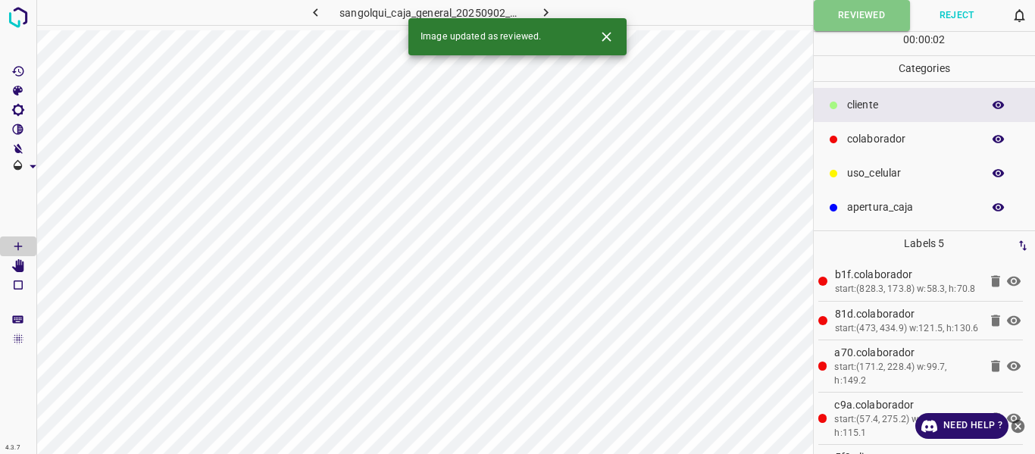
click at [538, 10] on icon "button" at bounding box center [546, 13] width 16 height 16
click at [840, 17] on button "Reviewed" at bounding box center [860, 15] width 95 height 31
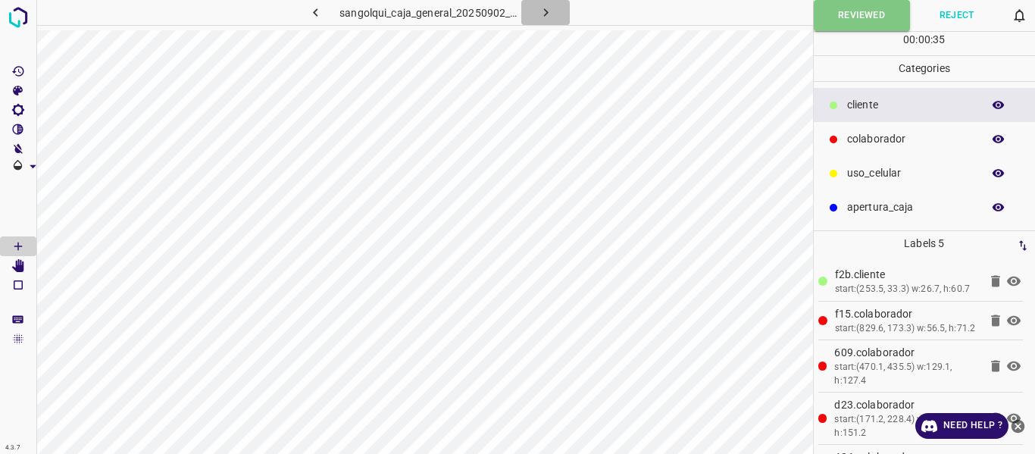
click at [557, 11] on button "button" at bounding box center [545, 12] width 48 height 25
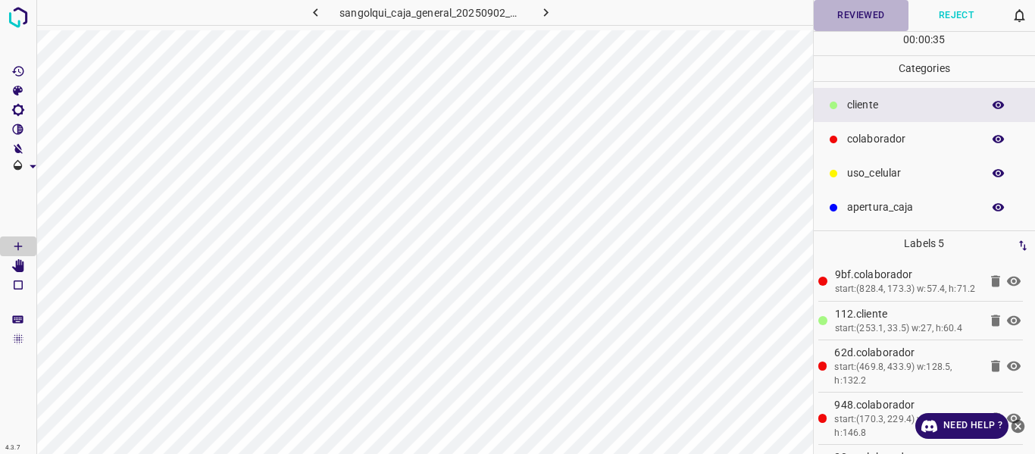
click at [848, 20] on button "Reviewed" at bounding box center [860, 15] width 95 height 31
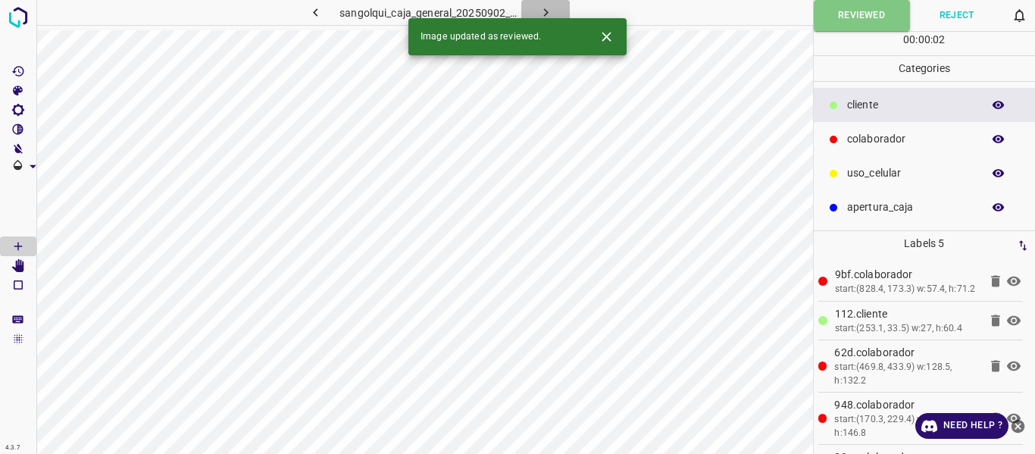
click at [547, 13] on icon "button" at bounding box center [545, 12] width 5 height 8
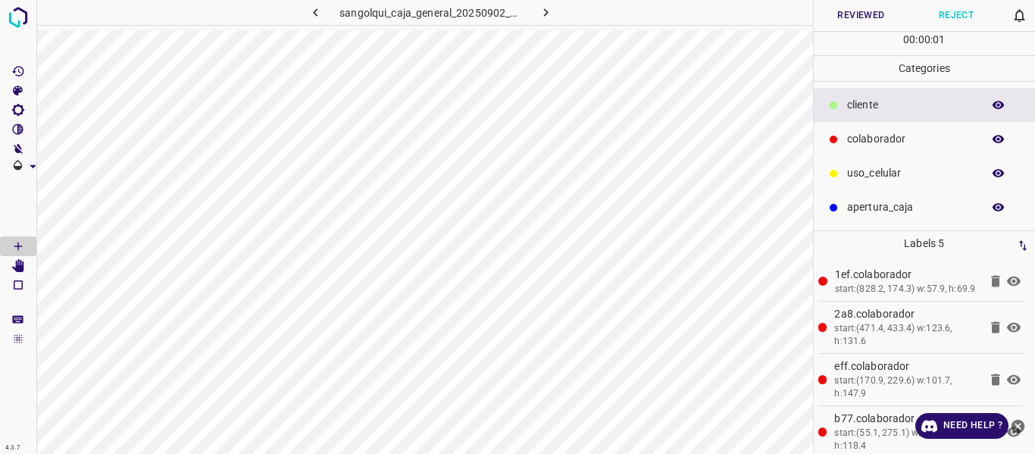
click at [837, 20] on button "Reviewed" at bounding box center [860, 15] width 95 height 31
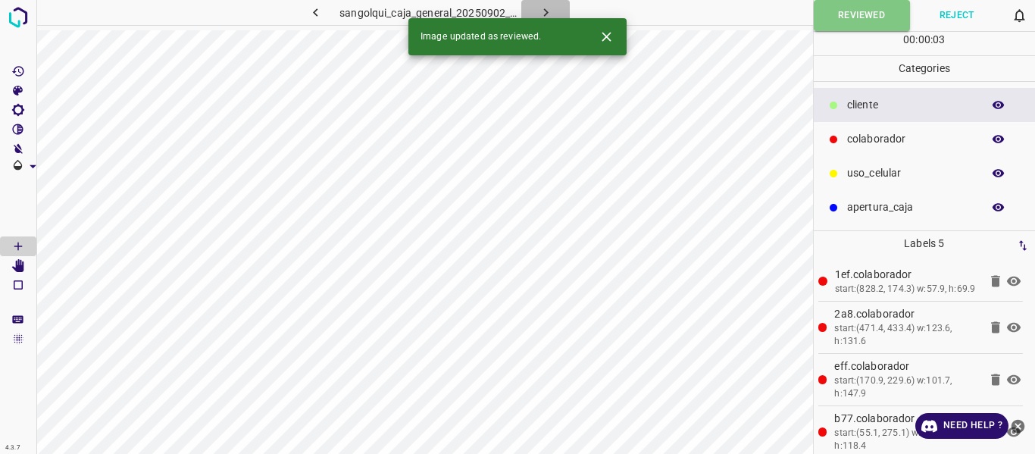
click at [543, 8] on icon "button" at bounding box center [546, 13] width 16 height 16
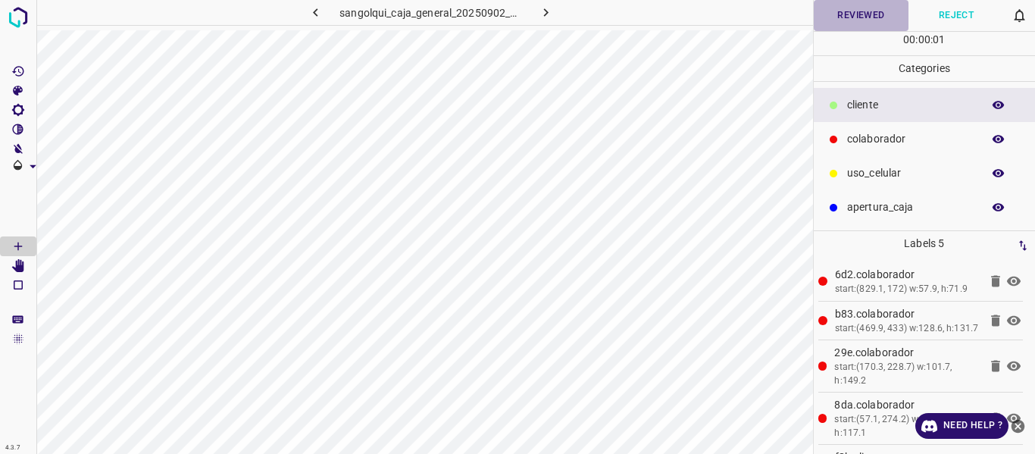
click at [830, 22] on button "Reviewed" at bounding box center [860, 15] width 95 height 31
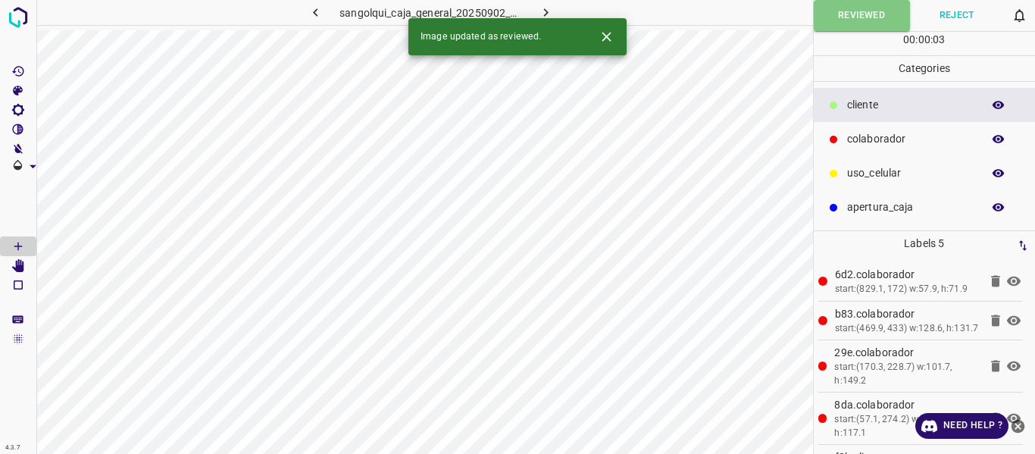
click at [546, 8] on icon "button" at bounding box center [546, 13] width 16 height 16
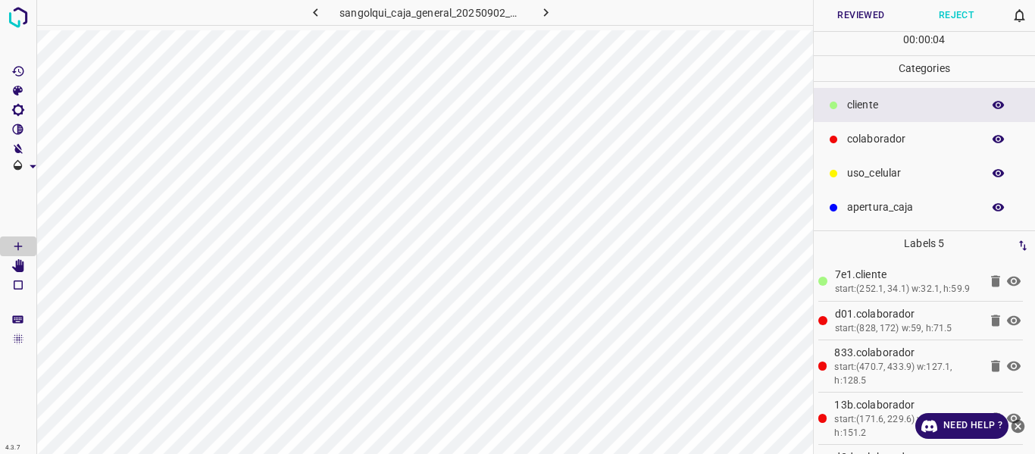
click at [842, 18] on button "Reviewed" at bounding box center [860, 15] width 95 height 31
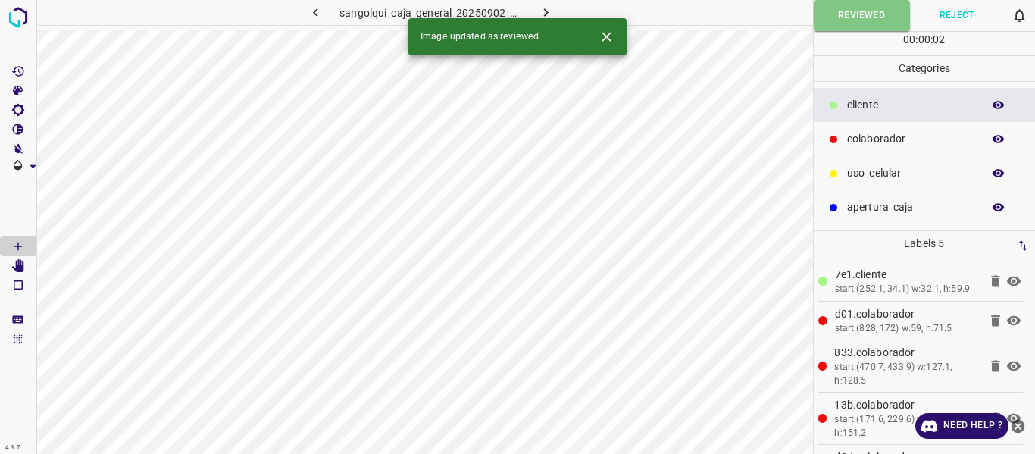
drag, startPoint x: 548, startPoint y: 17, endPoint x: 626, endPoint y: 24, distance: 78.4
click at [548, 16] on icon "button" at bounding box center [546, 13] width 16 height 16
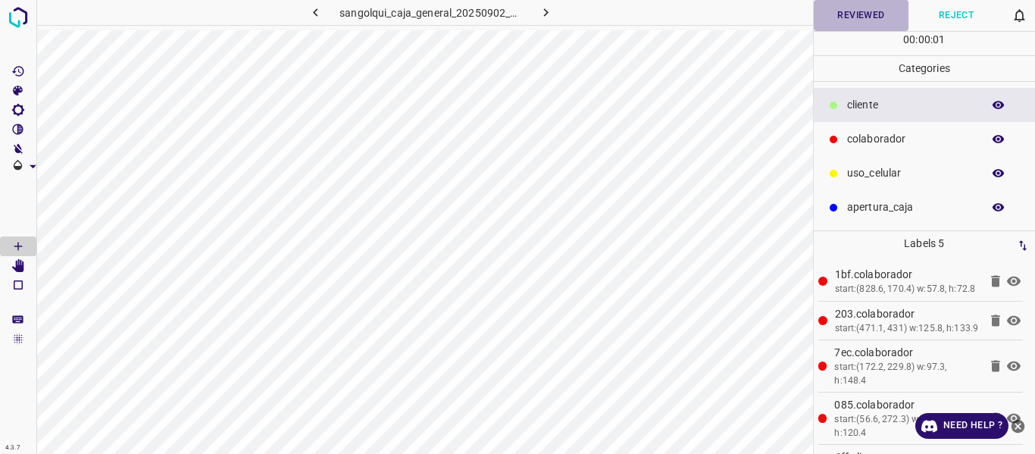
click at [850, 14] on button "Reviewed" at bounding box center [860, 15] width 95 height 31
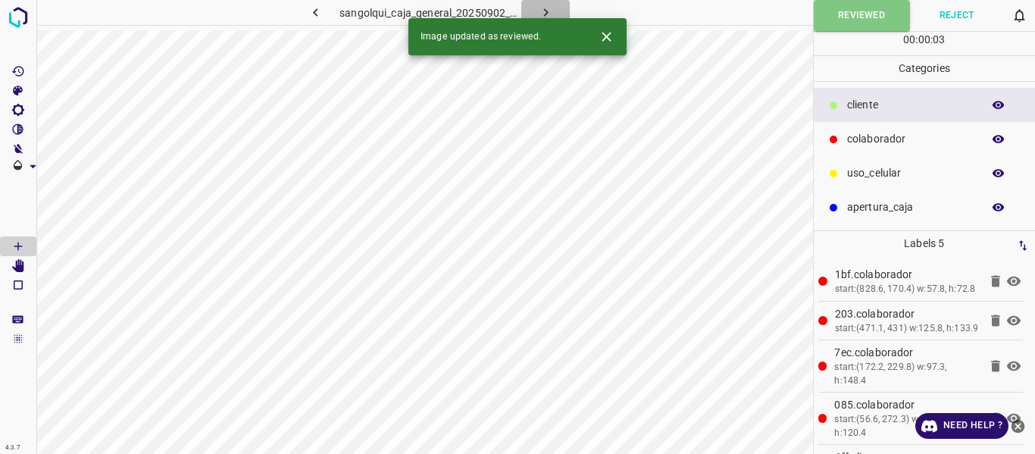
drag, startPoint x: 548, startPoint y: 11, endPoint x: 650, endPoint y: 27, distance: 102.7
click at [548, 11] on icon "button" at bounding box center [546, 13] width 16 height 16
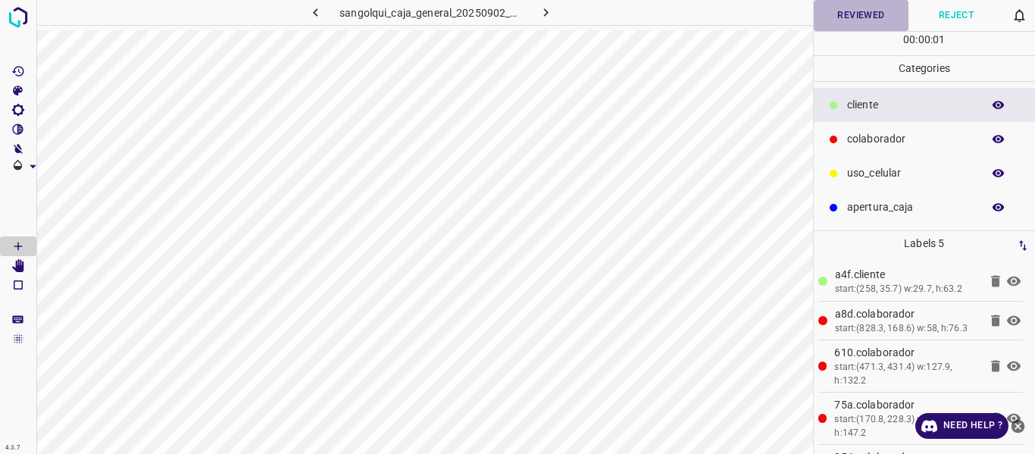
click at [838, 27] on button "Reviewed" at bounding box center [860, 15] width 95 height 31
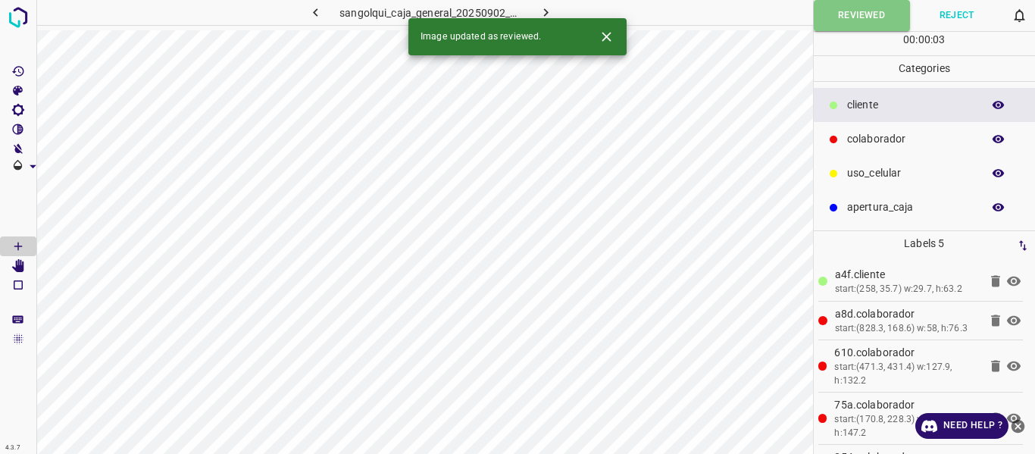
click at [543, 12] on icon "button" at bounding box center [546, 13] width 16 height 16
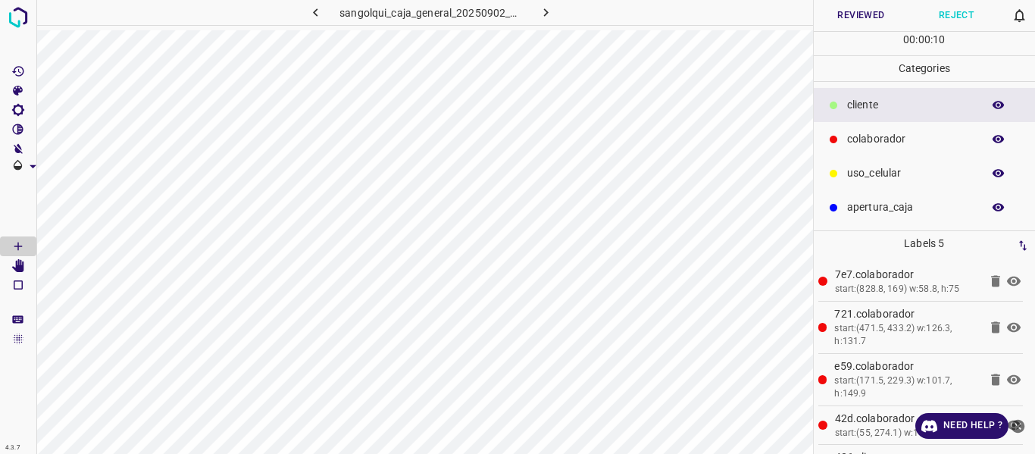
click at [849, 19] on button "Reviewed" at bounding box center [860, 15] width 95 height 31
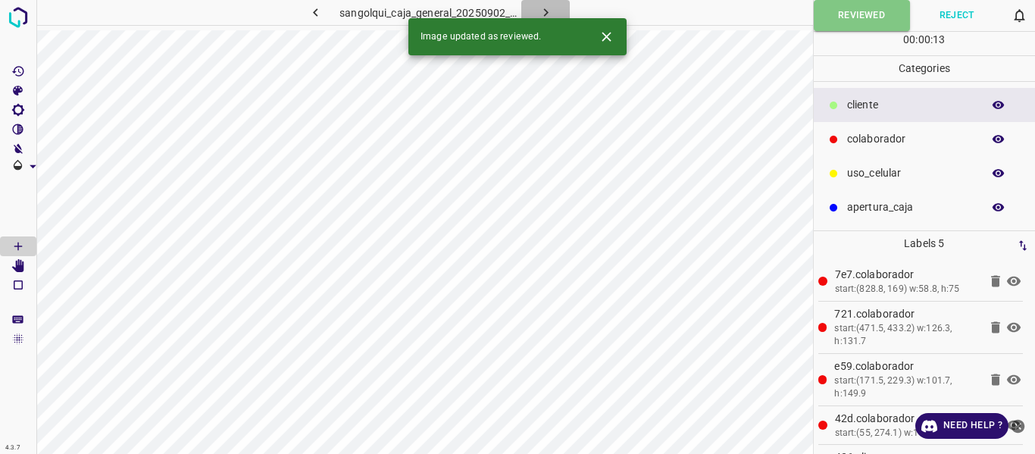
click at [543, 11] on icon "button" at bounding box center [546, 13] width 16 height 16
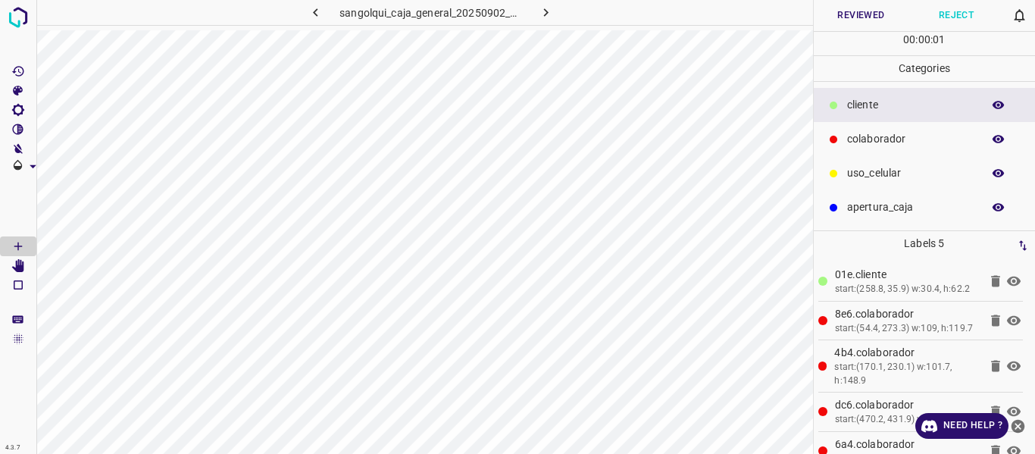
click at [853, 20] on button "Reviewed" at bounding box center [860, 15] width 95 height 31
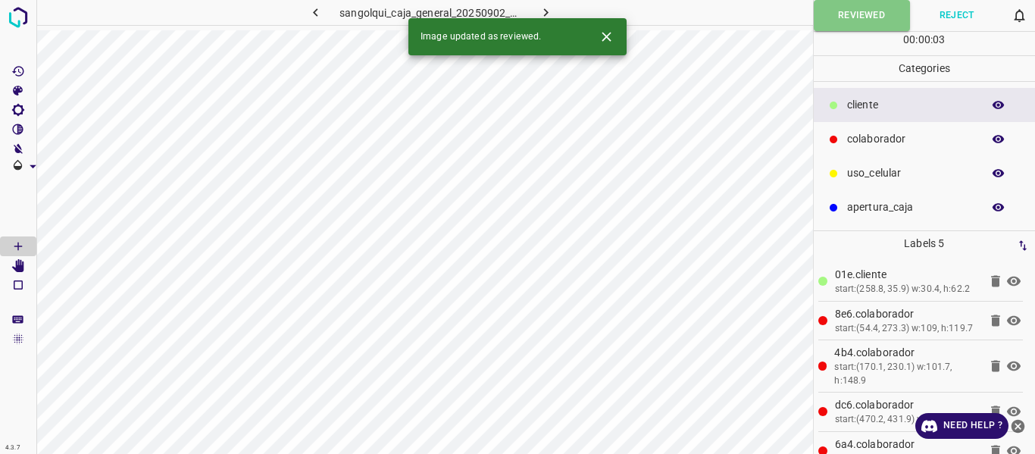
click at [540, 11] on icon "button" at bounding box center [546, 13] width 16 height 16
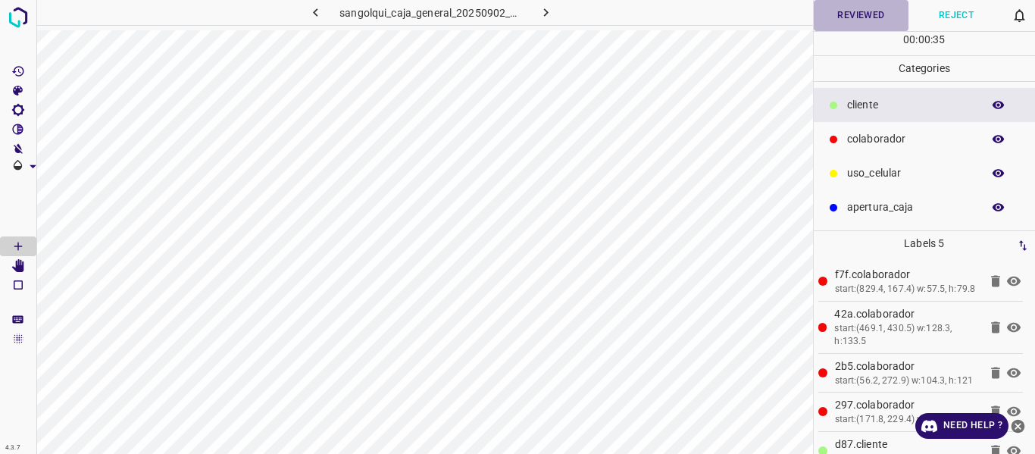
click at [824, 17] on button "Reviewed" at bounding box center [860, 15] width 95 height 31
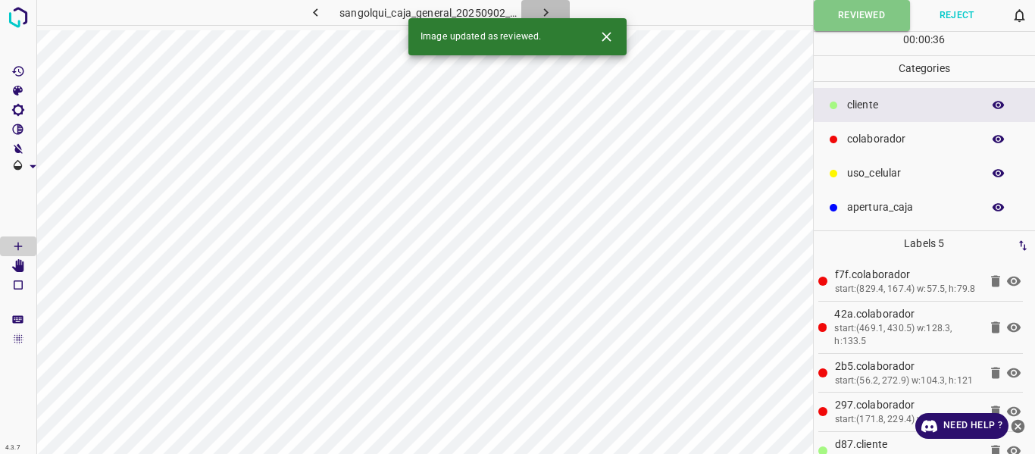
drag, startPoint x: 549, startPoint y: 14, endPoint x: 663, endPoint y: 27, distance: 115.2
click at [549, 13] on icon "button" at bounding box center [546, 13] width 16 height 16
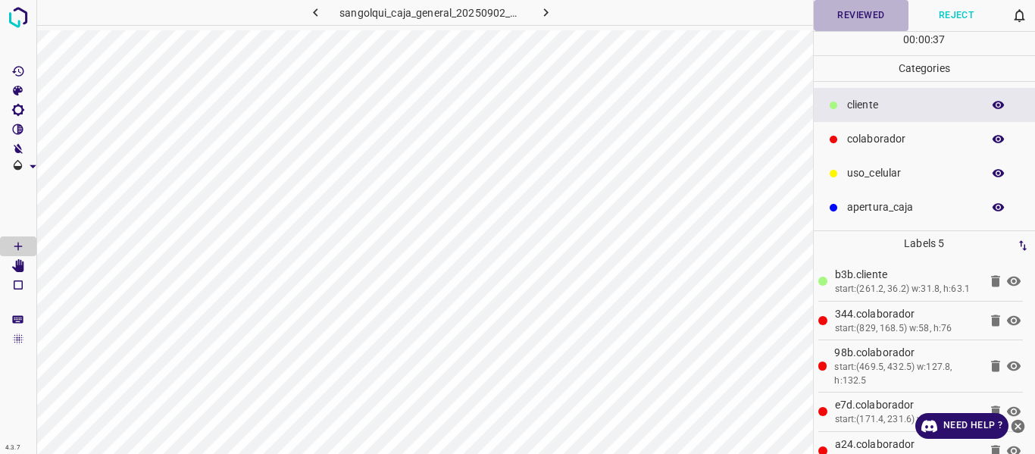
click at [830, 20] on button "Reviewed" at bounding box center [860, 15] width 95 height 31
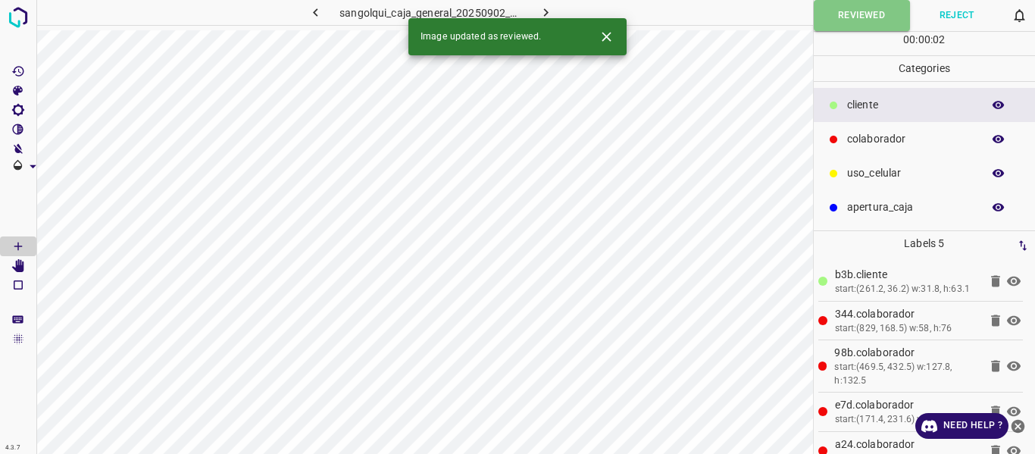
click at [548, 13] on icon "button" at bounding box center [546, 13] width 16 height 16
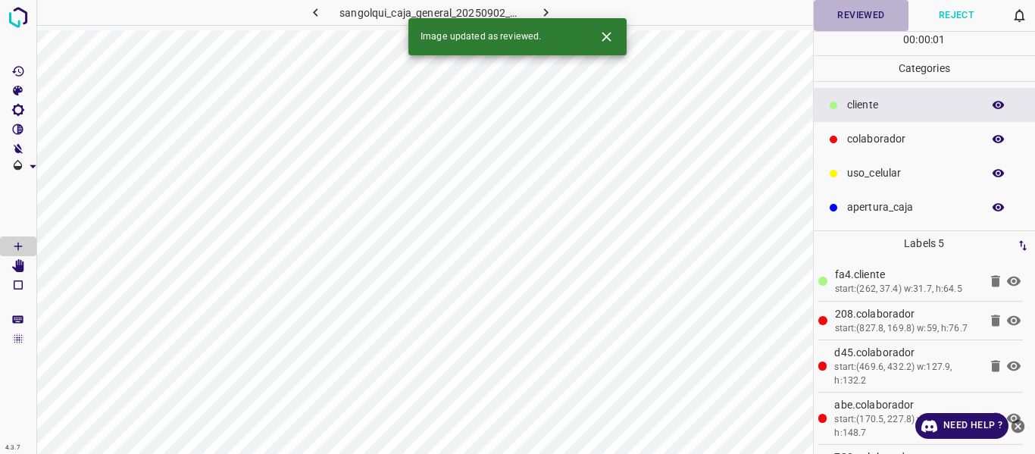
click at [833, 21] on button "Reviewed" at bounding box center [860, 15] width 95 height 31
click at [546, 9] on icon "button" at bounding box center [546, 13] width 16 height 16
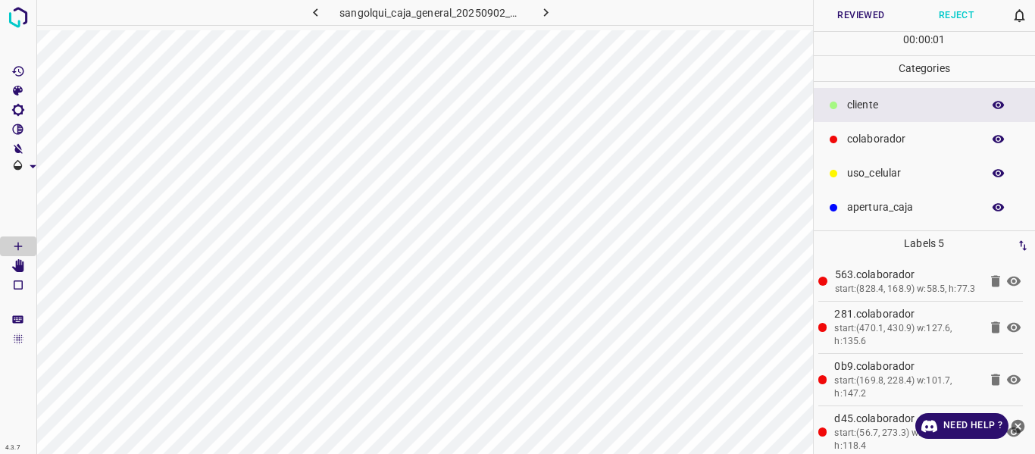
click at [848, 17] on button "Reviewed" at bounding box center [860, 15] width 95 height 31
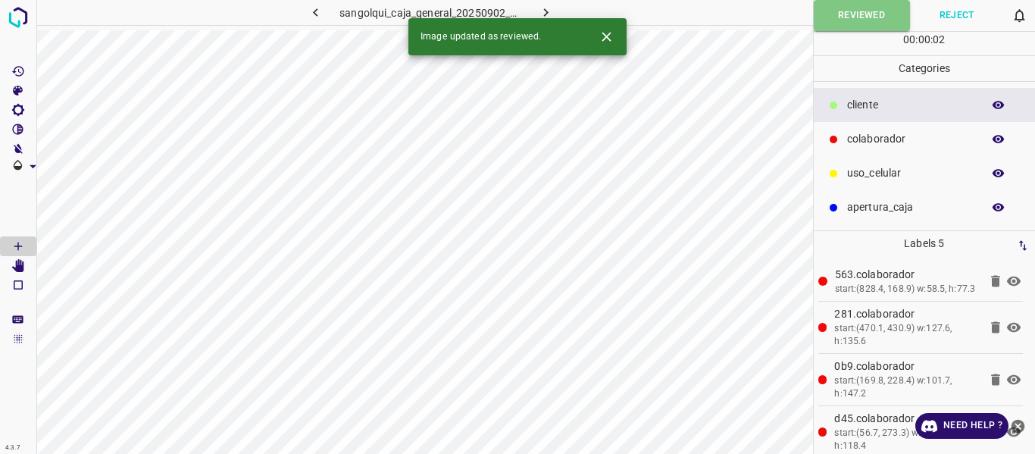
click at [548, 13] on icon "button" at bounding box center [546, 13] width 16 height 16
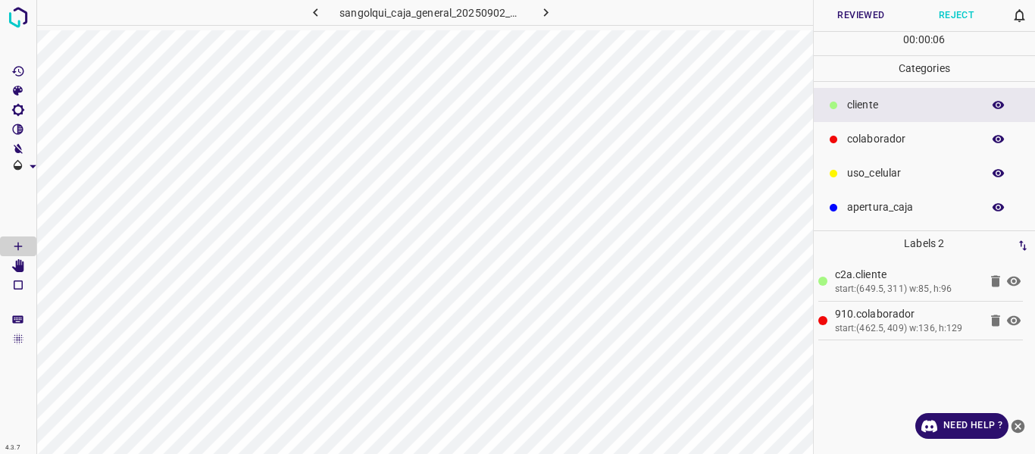
click at [992, 99] on button "button" at bounding box center [998, 105] width 48 height 20
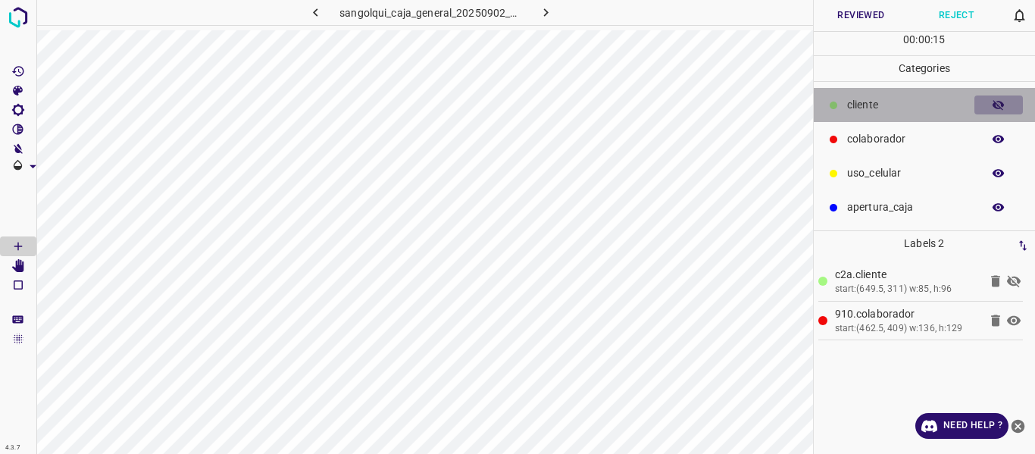
click at [988, 107] on button "button" at bounding box center [998, 105] width 48 height 20
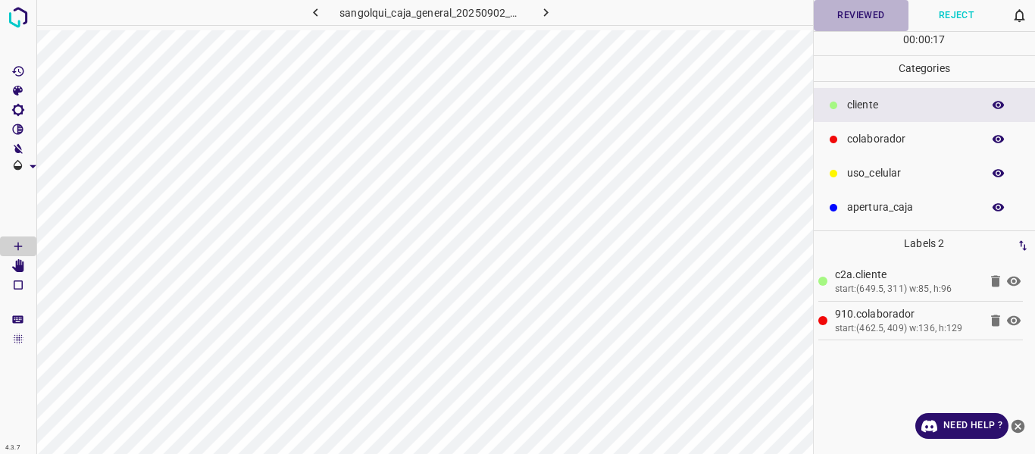
click at [843, 15] on button "Reviewed" at bounding box center [860, 15] width 95 height 31
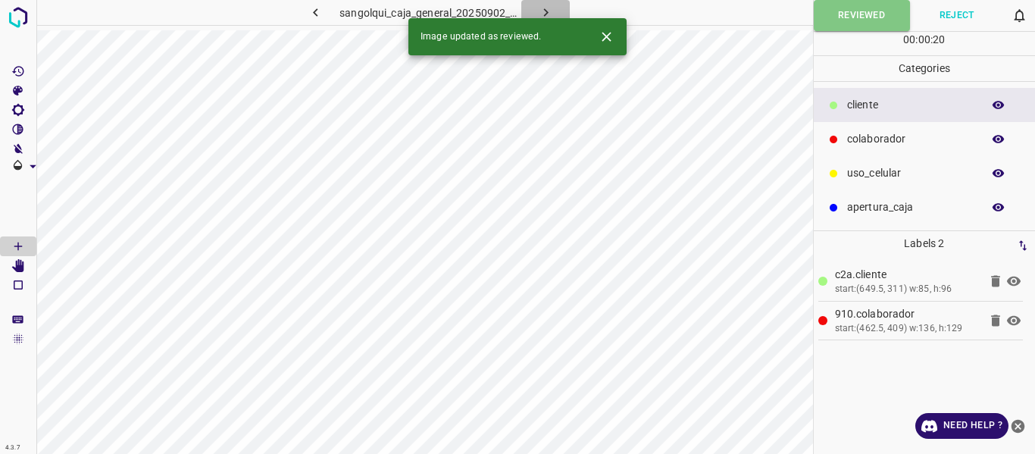
click at [542, 10] on icon "button" at bounding box center [546, 13] width 16 height 16
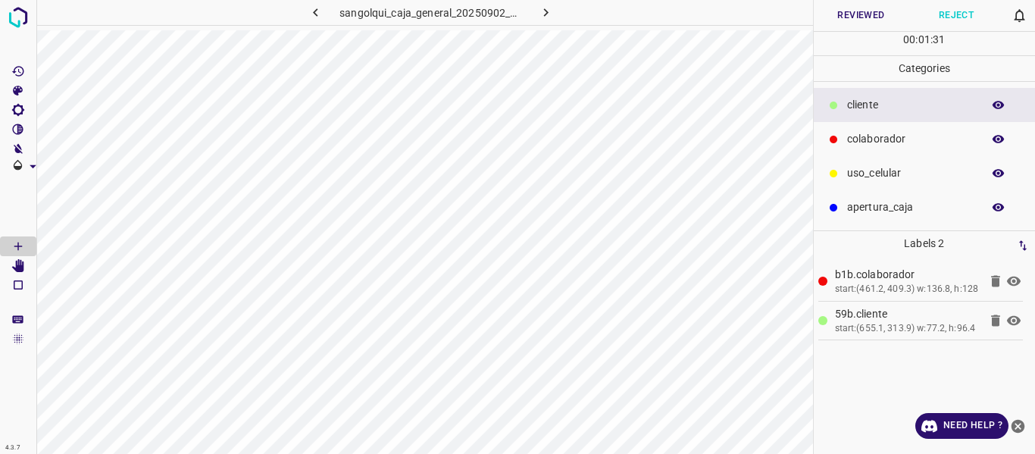
click at [845, 21] on button "Reviewed" at bounding box center [860, 15] width 95 height 31
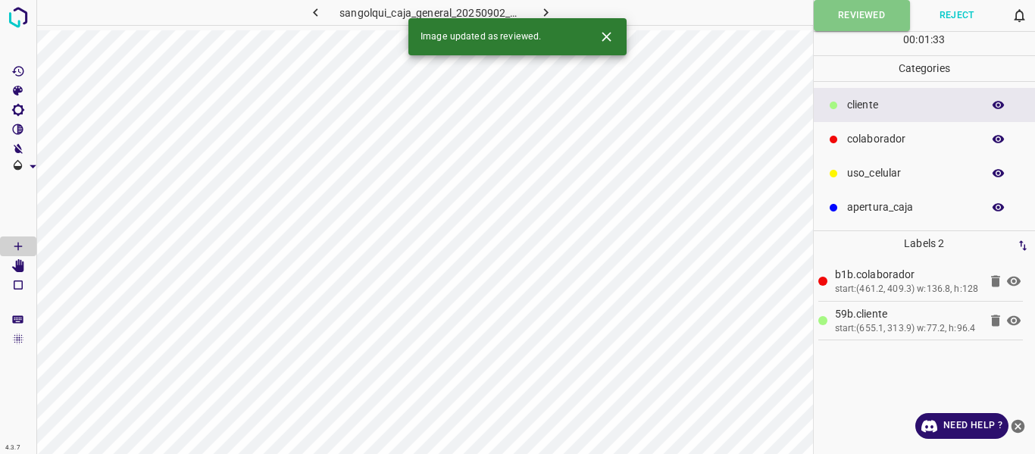
click at [545, 9] on icon "button" at bounding box center [546, 13] width 16 height 16
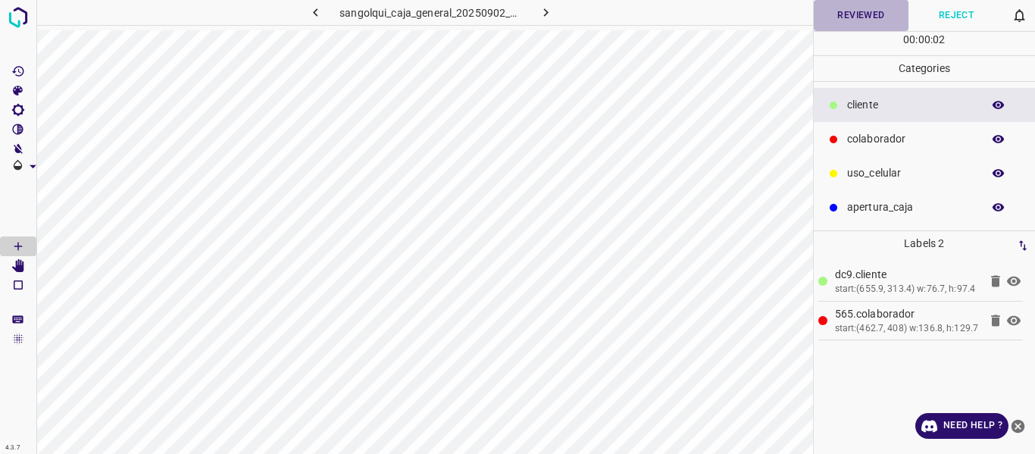
click at [851, 11] on button "Reviewed" at bounding box center [860, 15] width 95 height 31
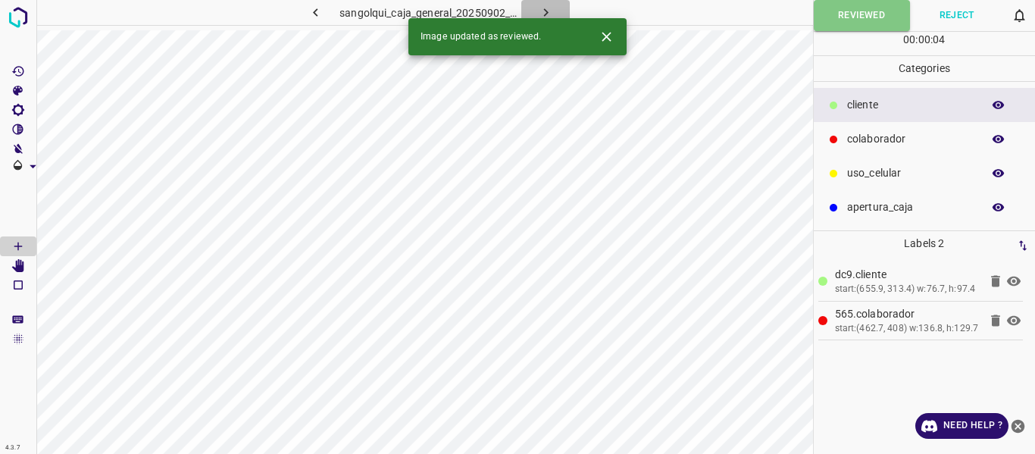
click at [535, 11] on button "button" at bounding box center [545, 12] width 48 height 25
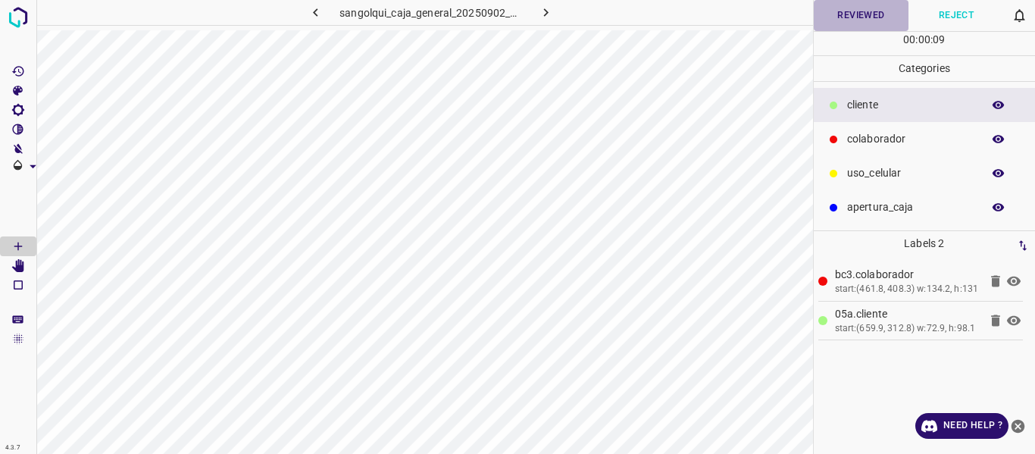
click at [866, 11] on button "Reviewed" at bounding box center [860, 15] width 95 height 31
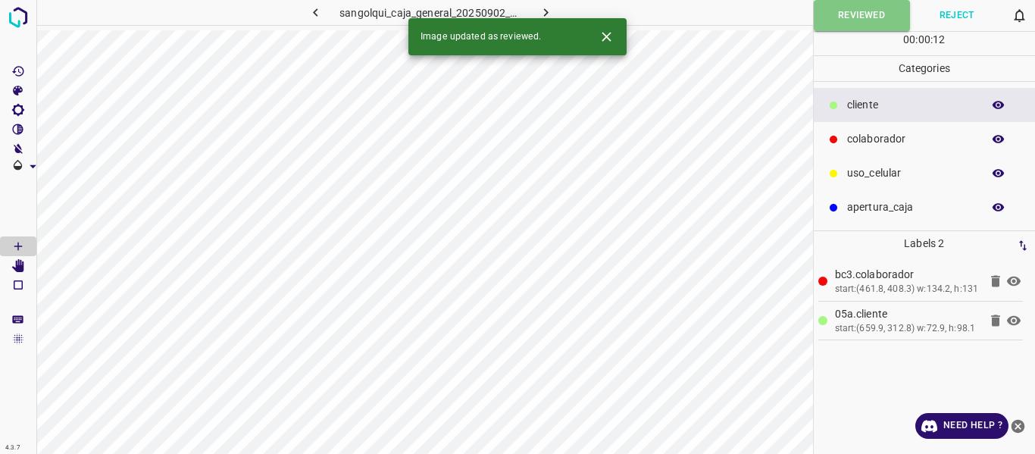
click at [543, 10] on icon "button" at bounding box center [546, 13] width 16 height 16
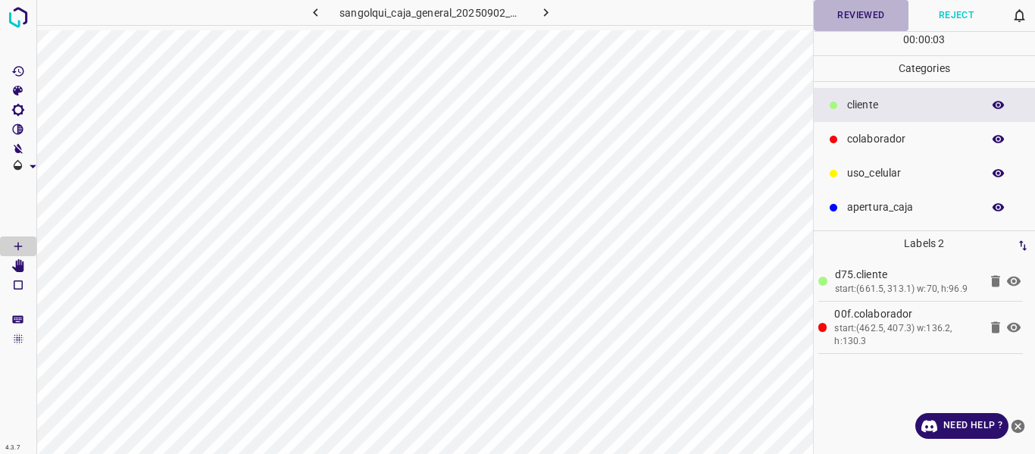
click at [860, 23] on button "Reviewed" at bounding box center [860, 15] width 95 height 31
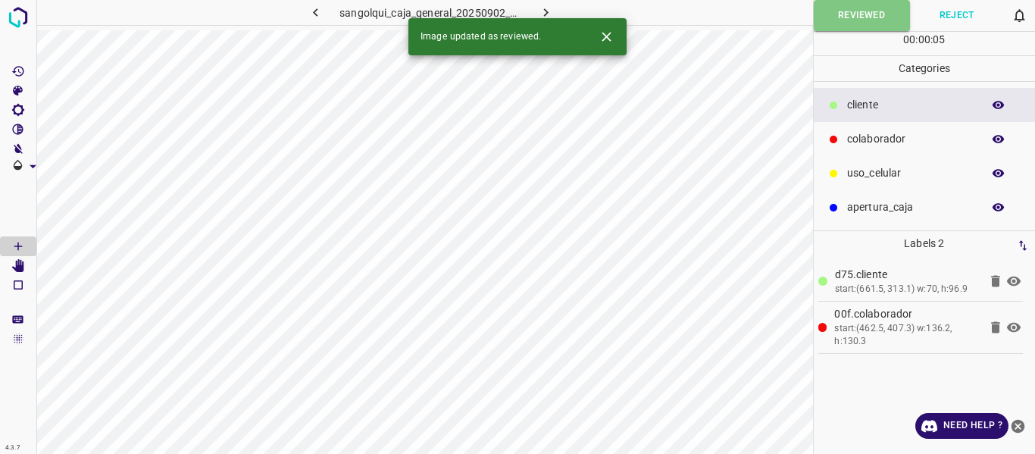
click at [541, 11] on icon "button" at bounding box center [546, 13] width 16 height 16
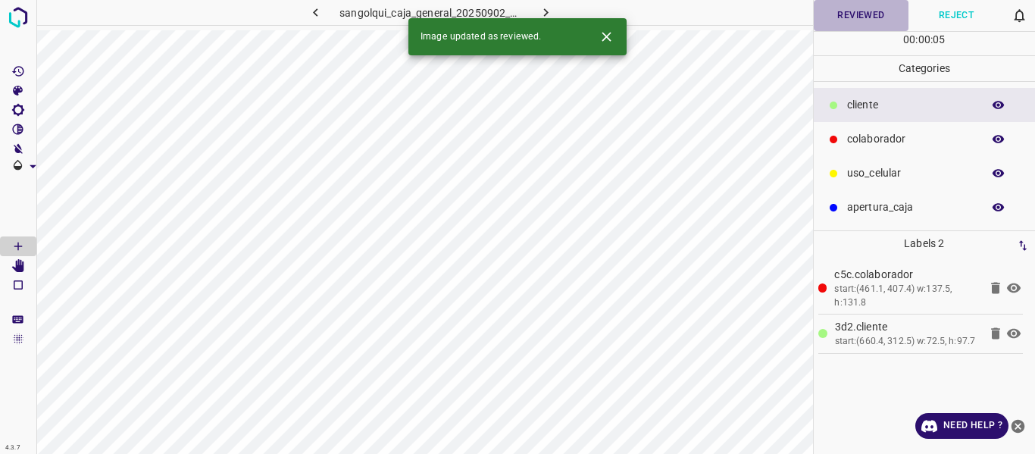
click at [857, 21] on button "Reviewed" at bounding box center [860, 15] width 95 height 31
click at [543, 13] on icon "button" at bounding box center [546, 13] width 16 height 16
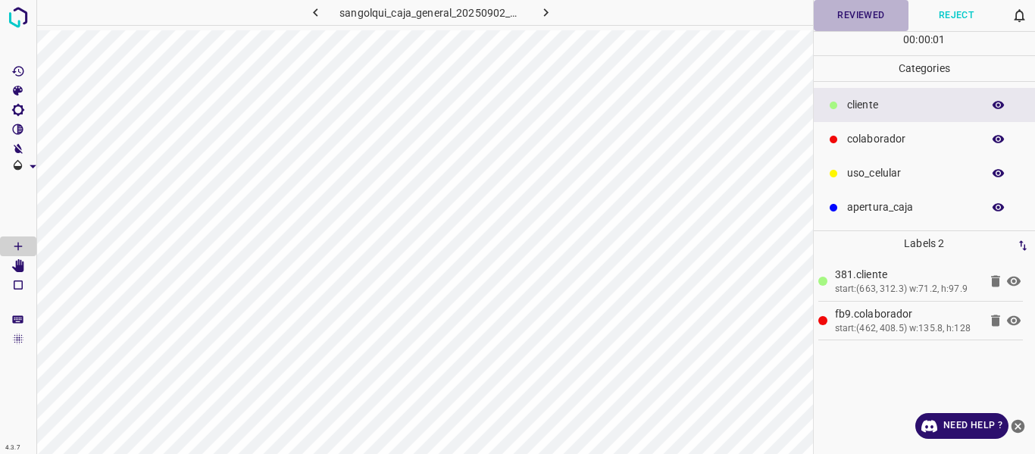
click at [837, 15] on button "Reviewed" at bounding box center [860, 15] width 95 height 31
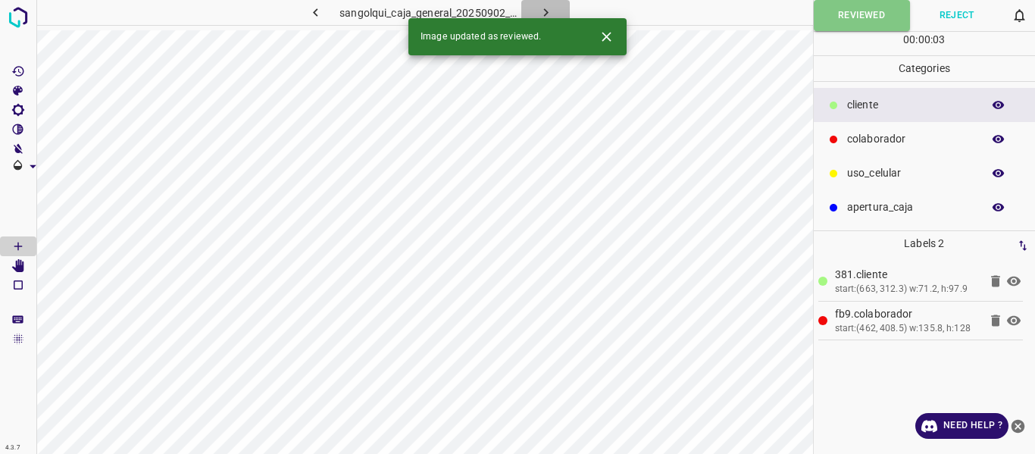
click at [542, 9] on icon "button" at bounding box center [546, 13] width 16 height 16
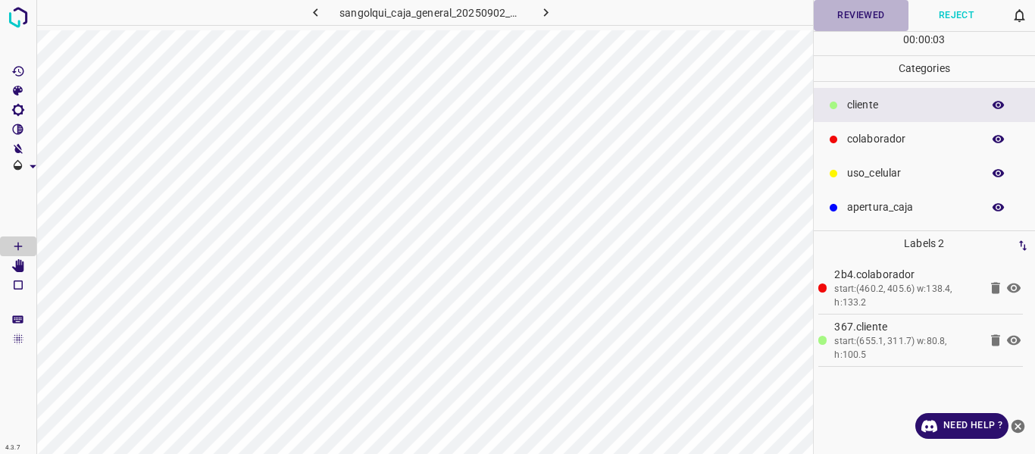
click at [830, 20] on button "Reviewed" at bounding box center [860, 15] width 95 height 31
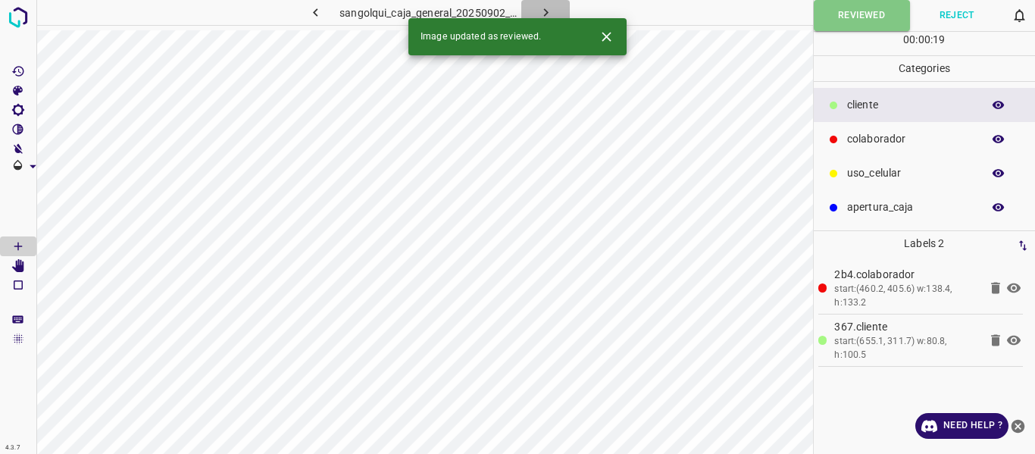
click at [545, 8] on icon "button" at bounding box center [546, 13] width 16 height 16
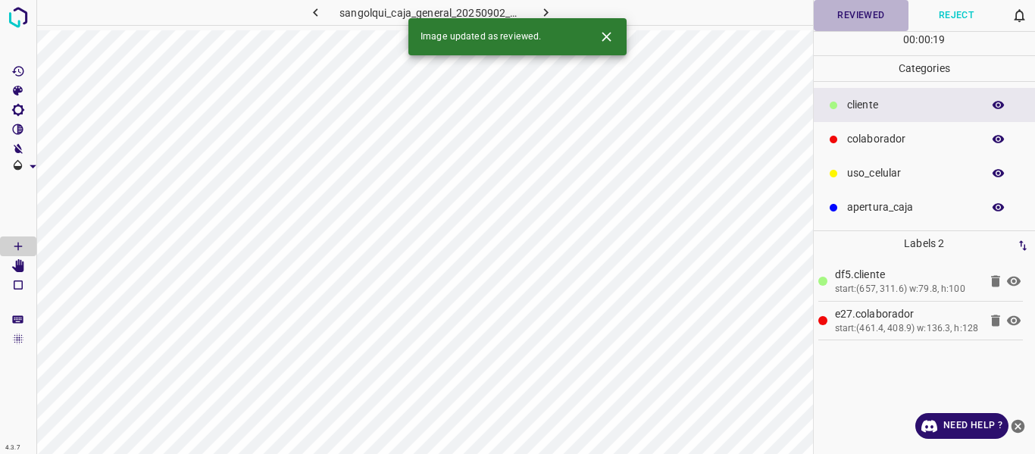
click at [830, 23] on button "Reviewed" at bounding box center [860, 15] width 95 height 31
click at [551, 10] on icon "button" at bounding box center [546, 13] width 16 height 16
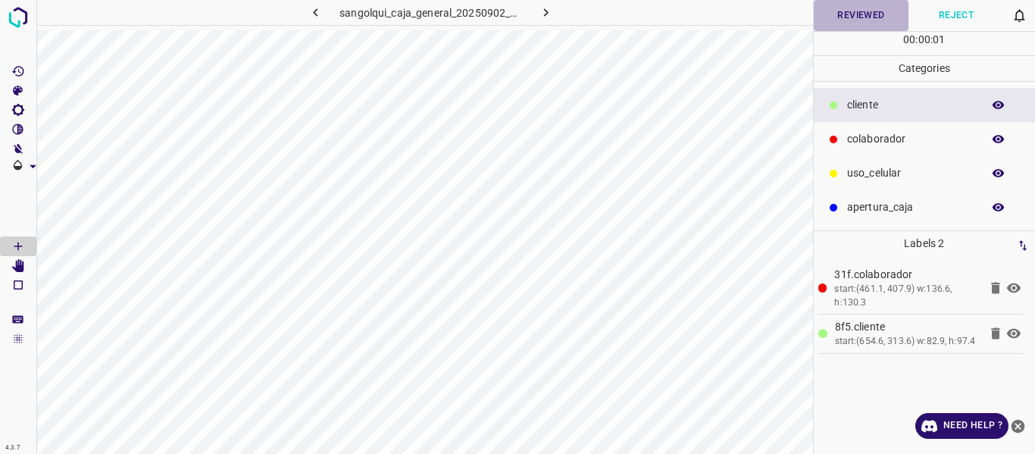
click at [835, 30] on button "Reviewed" at bounding box center [860, 15] width 95 height 31
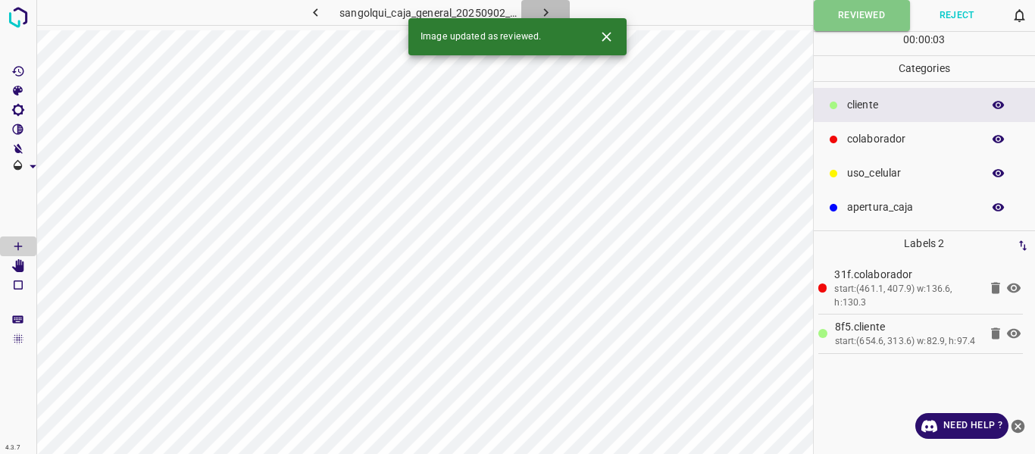
click at [547, 12] on icon "button" at bounding box center [545, 12] width 5 height 8
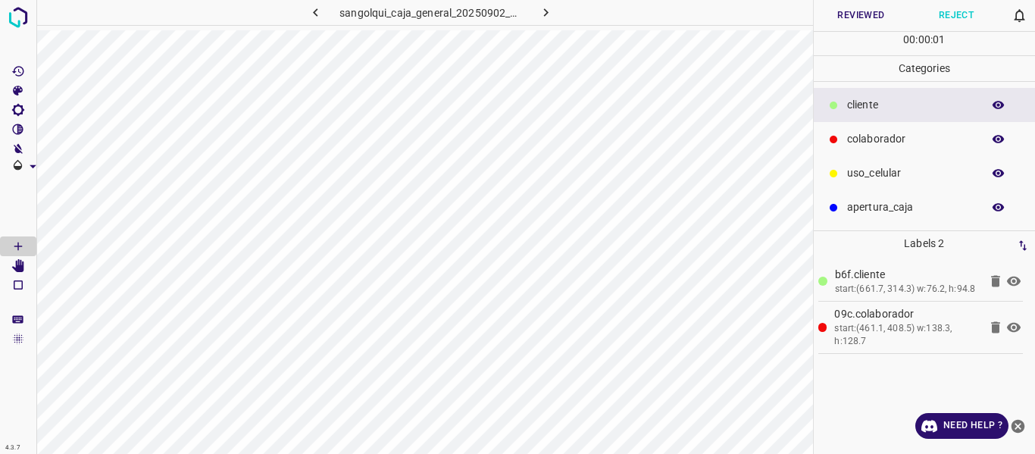
click at [832, 24] on button "Reviewed" at bounding box center [860, 15] width 95 height 31
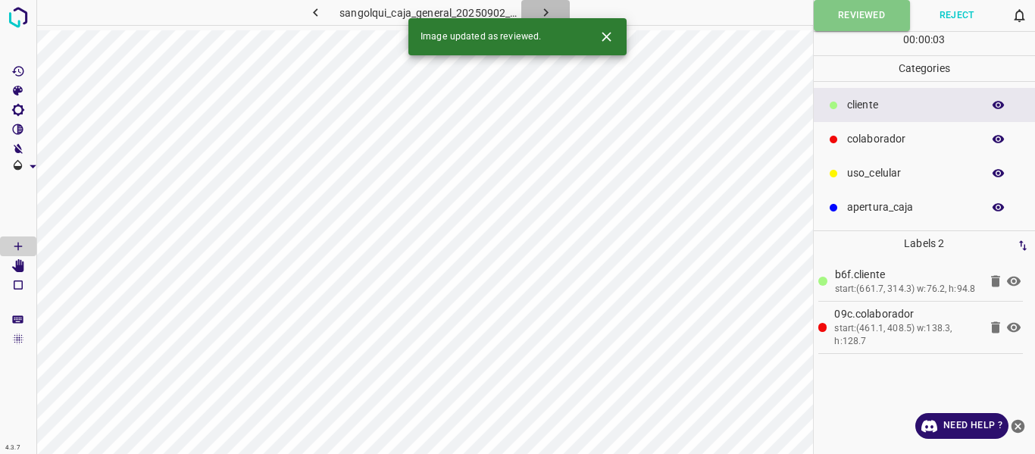
click at [548, 11] on icon "button" at bounding box center [546, 13] width 16 height 16
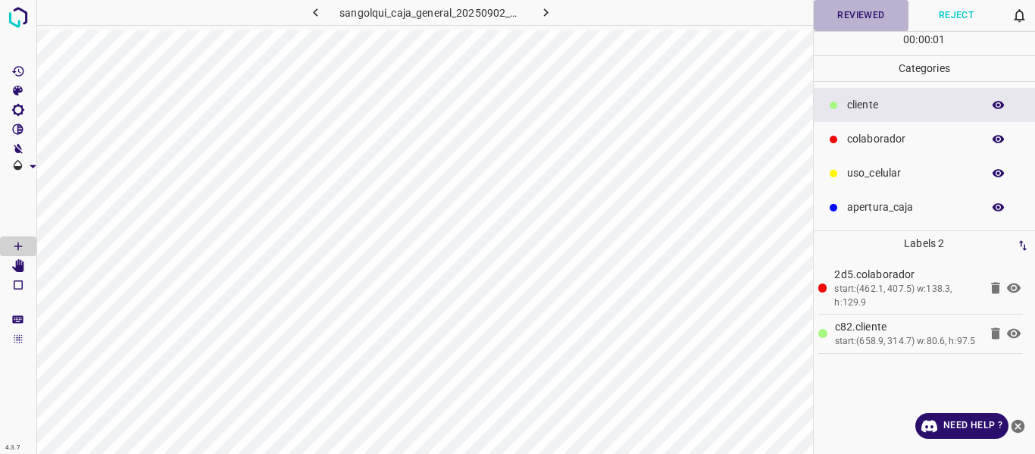
click at [836, 20] on button "Reviewed" at bounding box center [860, 15] width 95 height 31
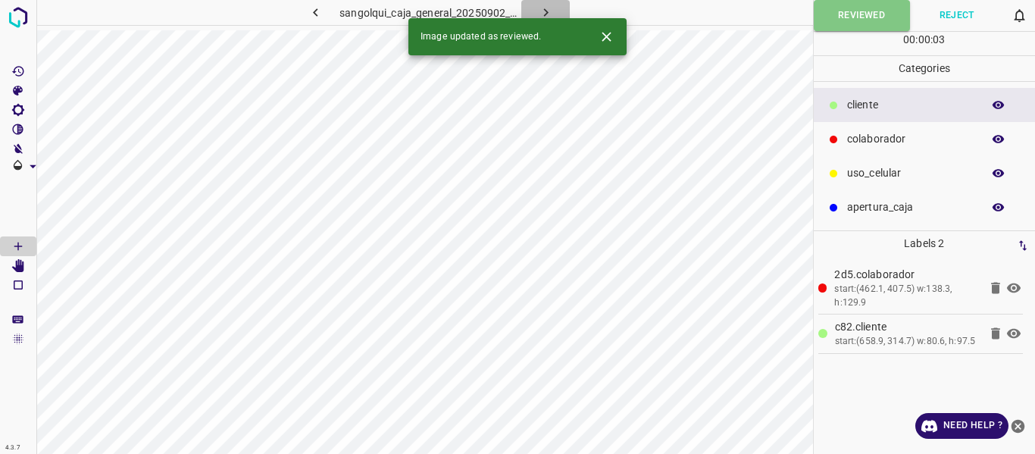
click at [547, 11] on icon "button" at bounding box center [546, 13] width 16 height 16
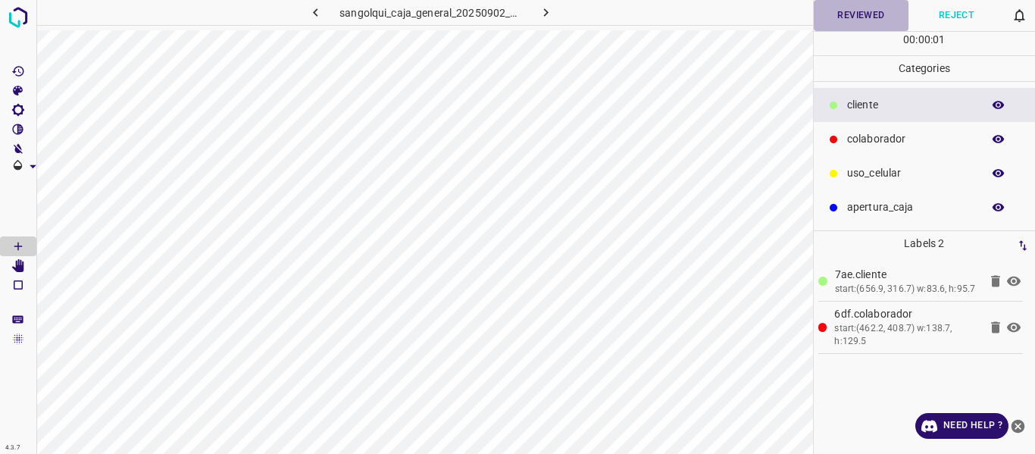
click at [835, 23] on button "Reviewed" at bounding box center [860, 15] width 95 height 31
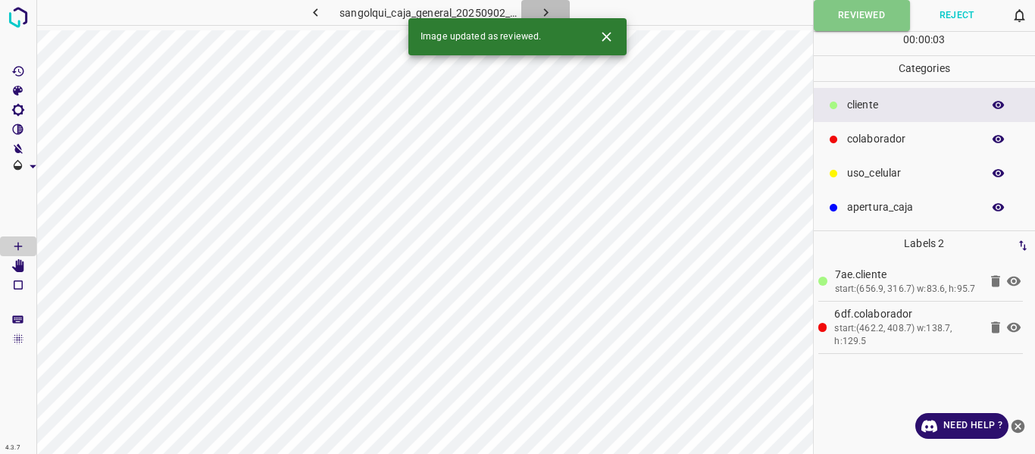
click at [550, 12] on icon "button" at bounding box center [546, 13] width 16 height 16
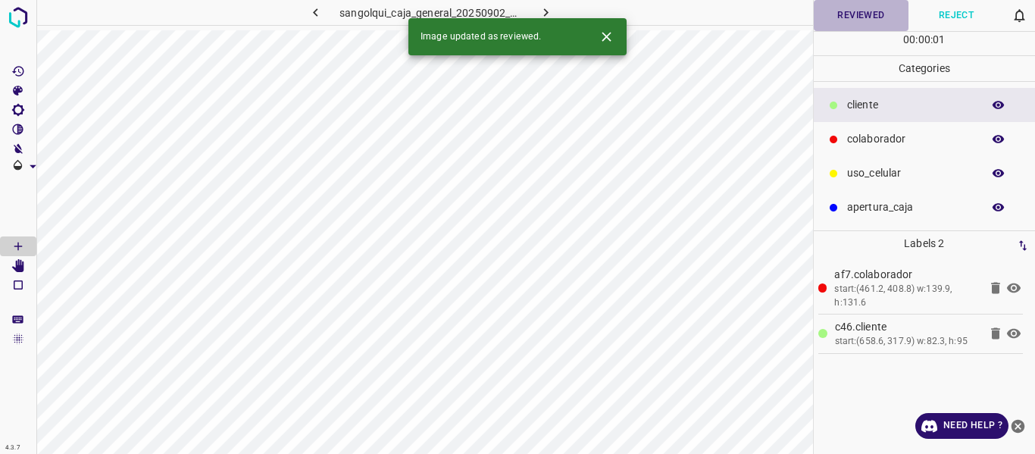
click at [837, 24] on button "Reviewed" at bounding box center [860, 15] width 95 height 31
click at [547, 13] on icon "button" at bounding box center [545, 12] width 5 height 8
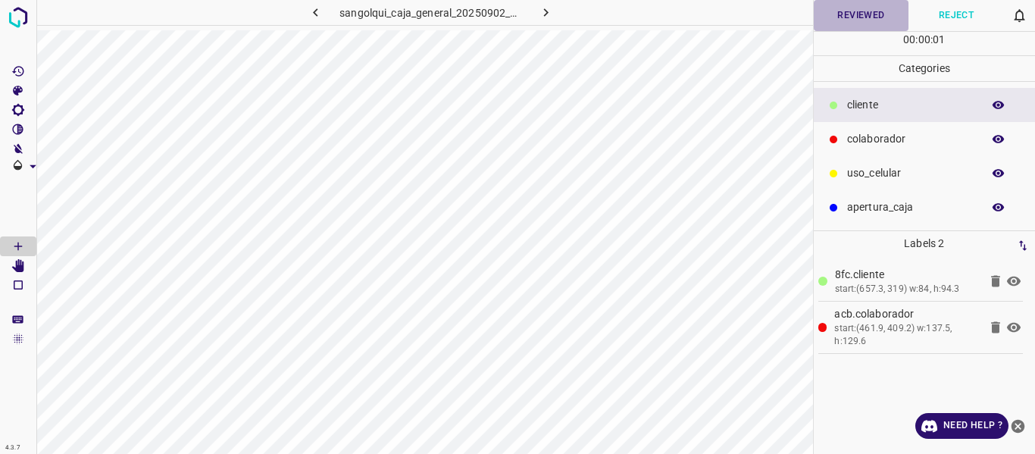
click at [832, 21] on button "Reviewed" at bounding box center [860, 15] width 95 height 31
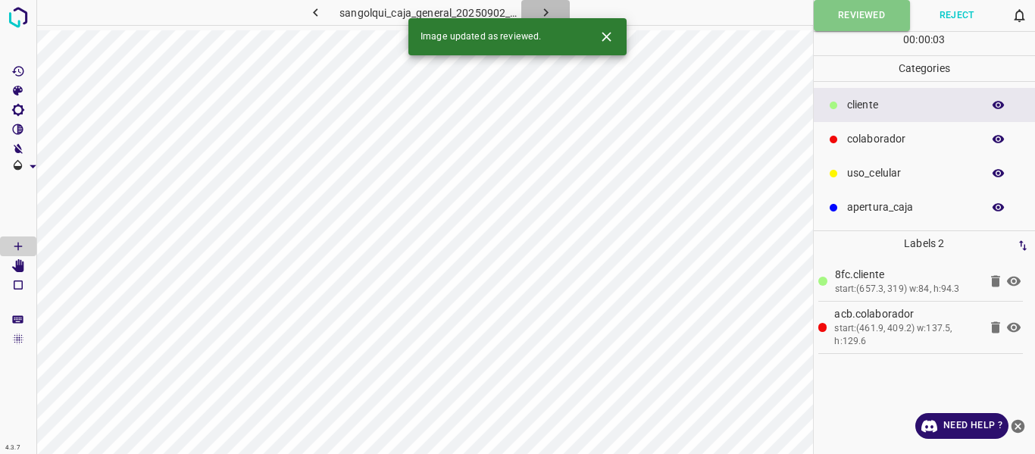
click at [546, 8] on icon "button" at bounding box center [546, 13] width 16 height 16
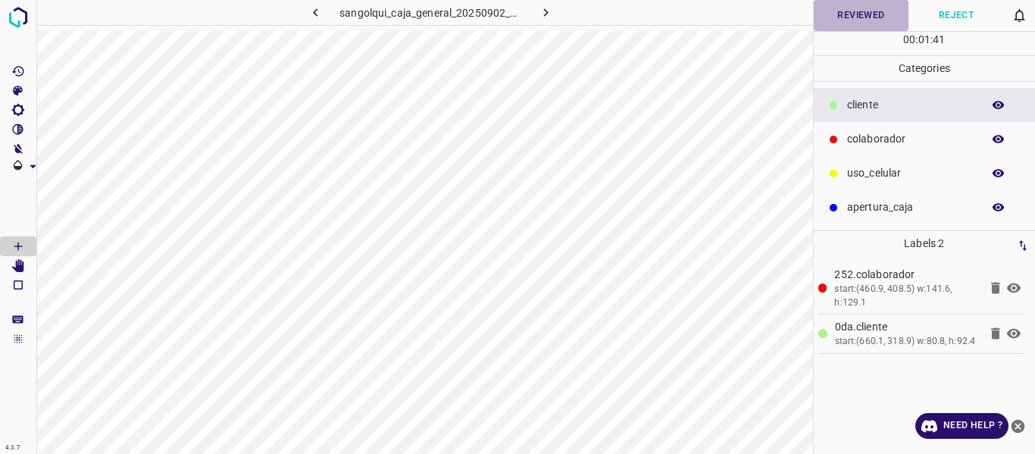
click at [842, 16] on button "Reviewed" at bounding box center [860, 15] width 95 height 31
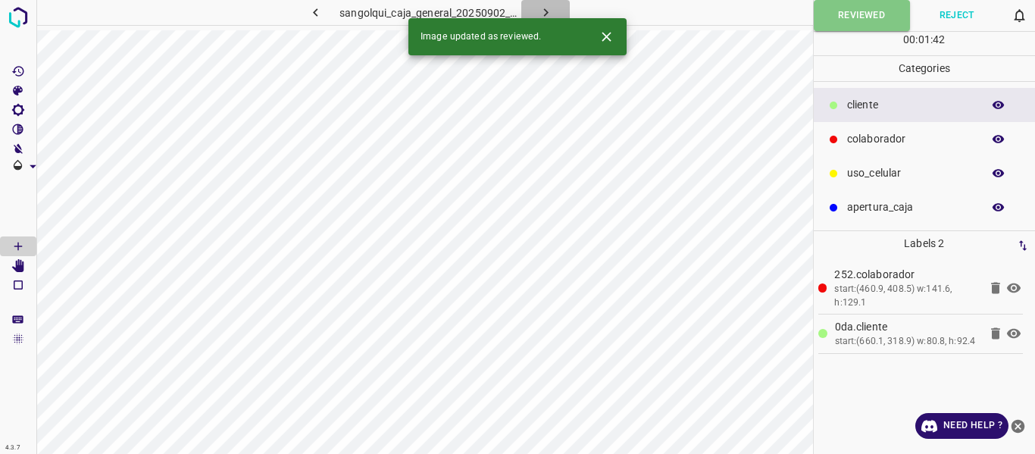
click at [548, 17] on icon "button" at bounding box center [546, 13] width 16 height 16
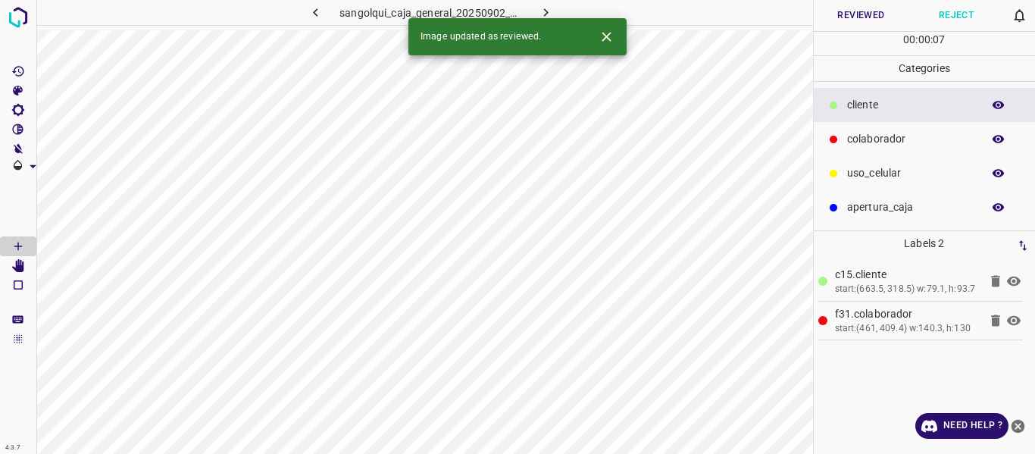
click at [857, 20] on button "Reviewed" at bounding box center [860, 15] width 95 height 31
click at [539, 9] on icon "button" at bounding box center [546, 13] width 16 height 16
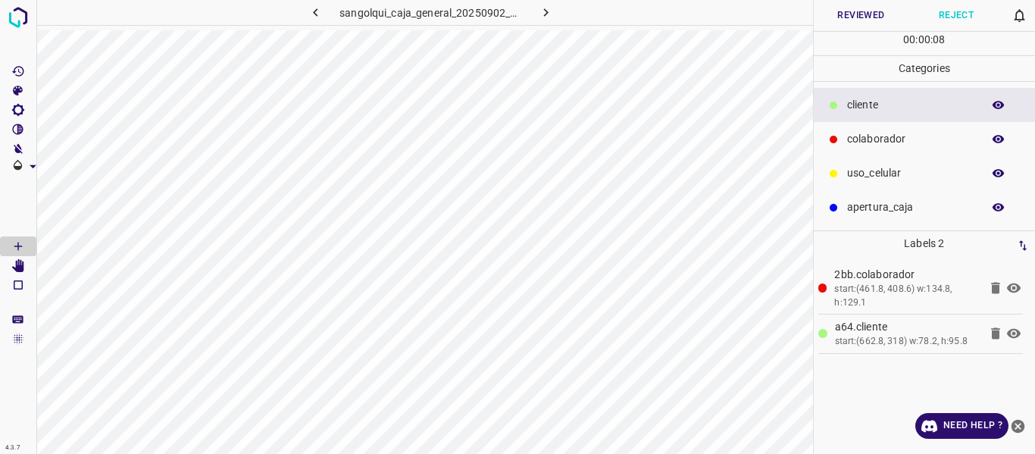
click at [869, 17] on button "Reviewed" at bounding box center [860, 15] width 95 height 31
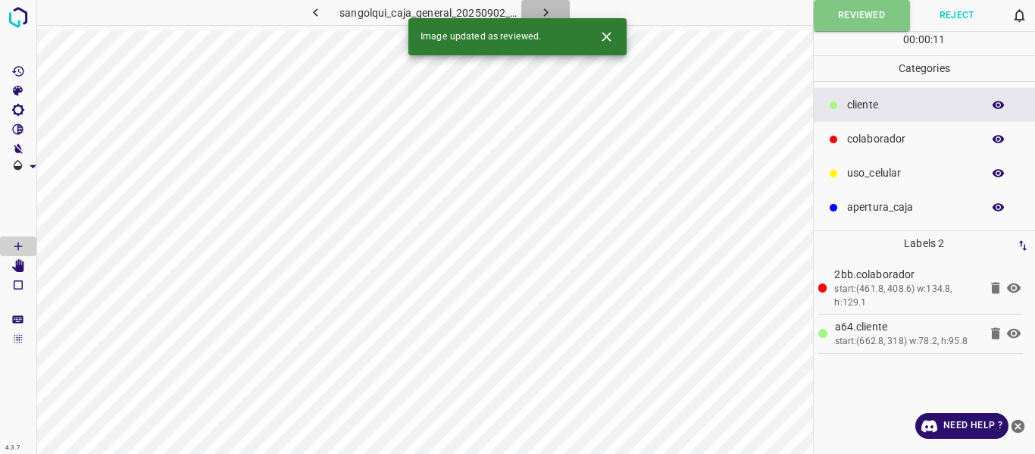
click at [545, 11] on icon "button" at bounding box center [545, 12] width 5 height 8
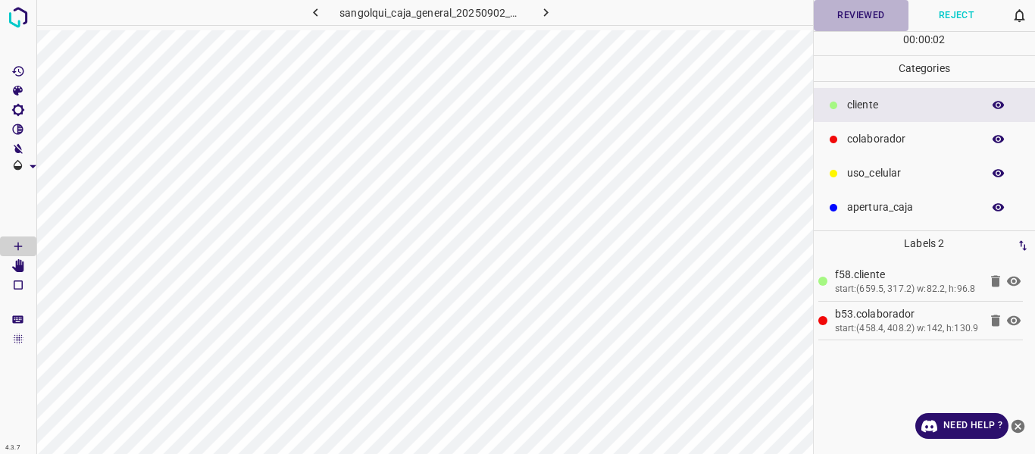
click at [849, 16] on button "Reviewed" at bounding box center [860, 15] width 95 height 31
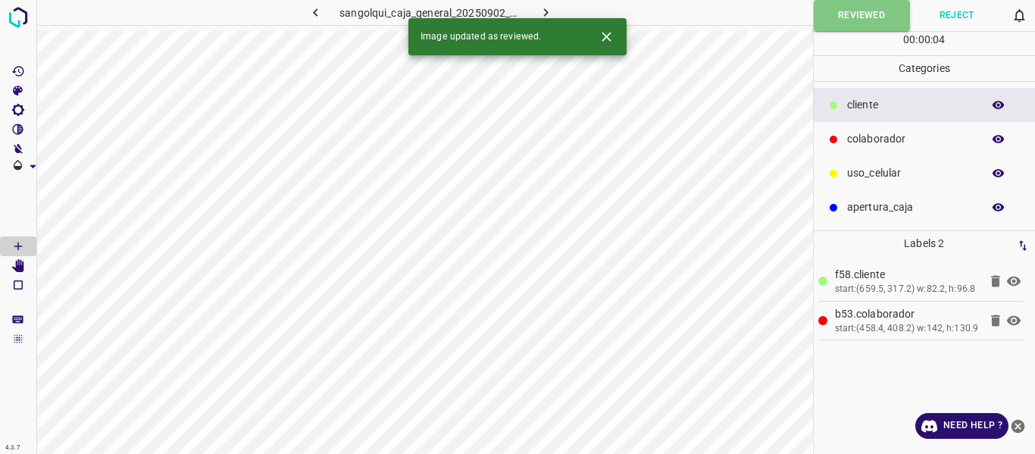
click at [544, 10] on icon "button" at bounding box center [545, 12] width 5 height 8
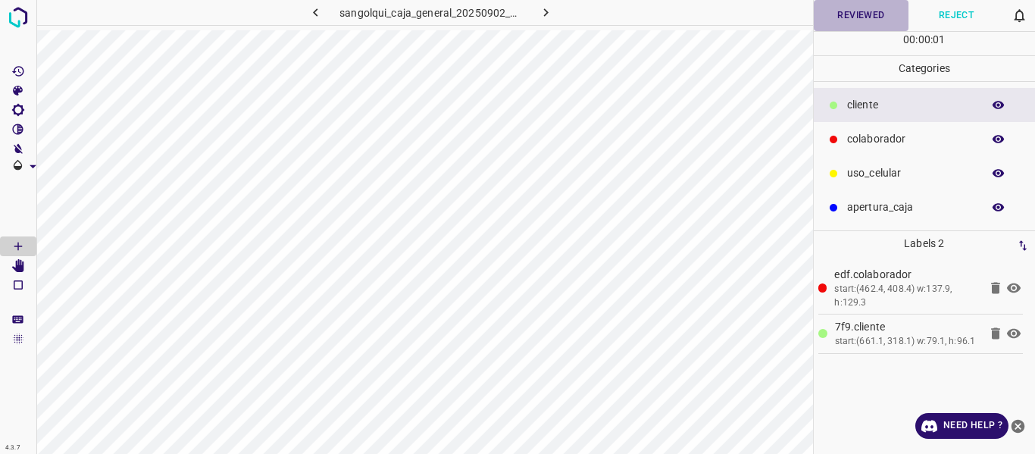
click at [842, 14] on button "Reviewed" at bounding box center [860, 15] width 95 height 31
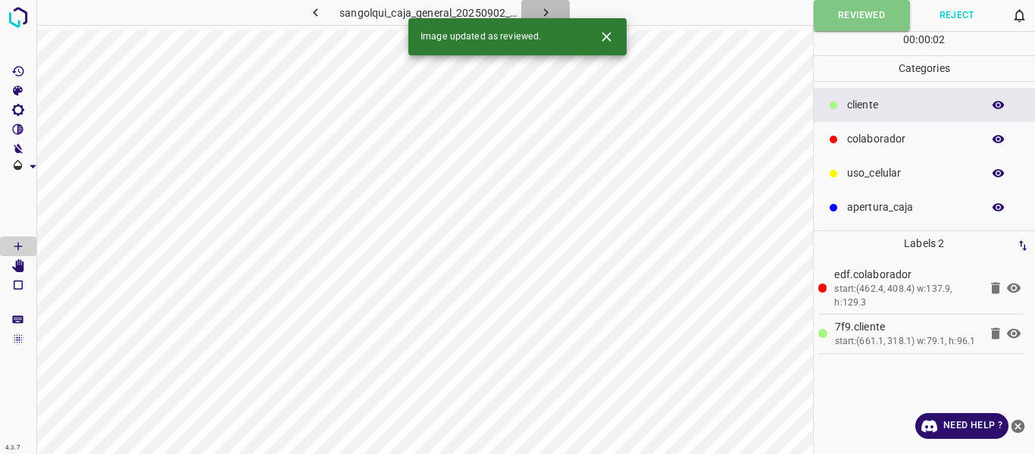
click at [550, 11] on icon "button" at bounding box center [546, 13] width 16 height 16
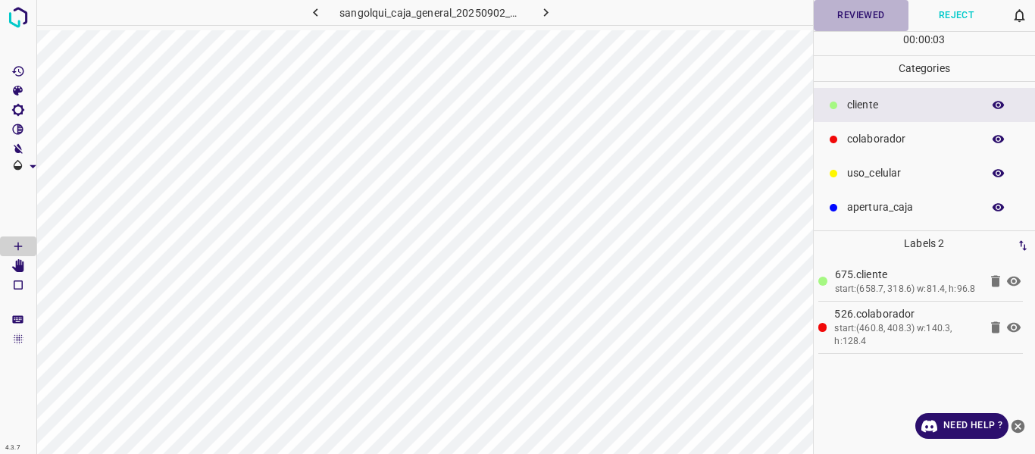
click at [838, 17] on button "Reviewed" at bounding box center [860, 15] width 95 height 31
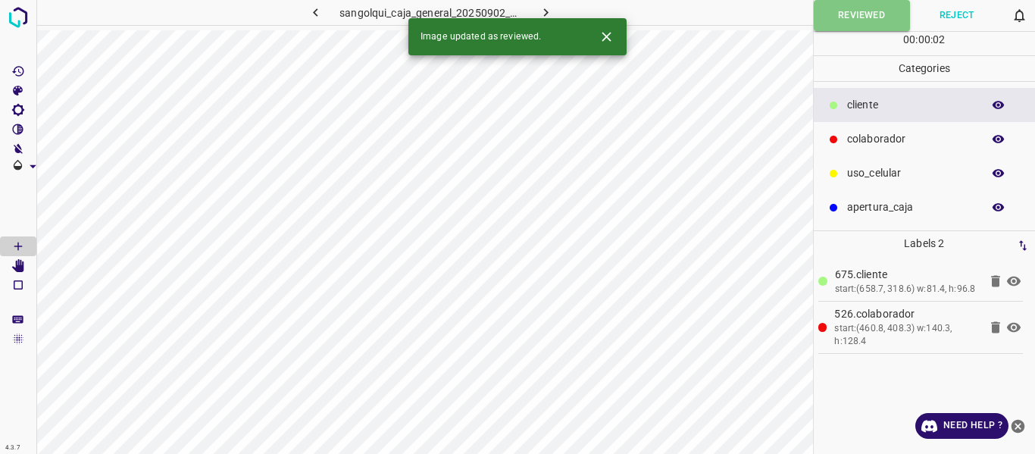
click at [545, 10] on icon "button" at bounding box center [545, 12] width 5 height 8
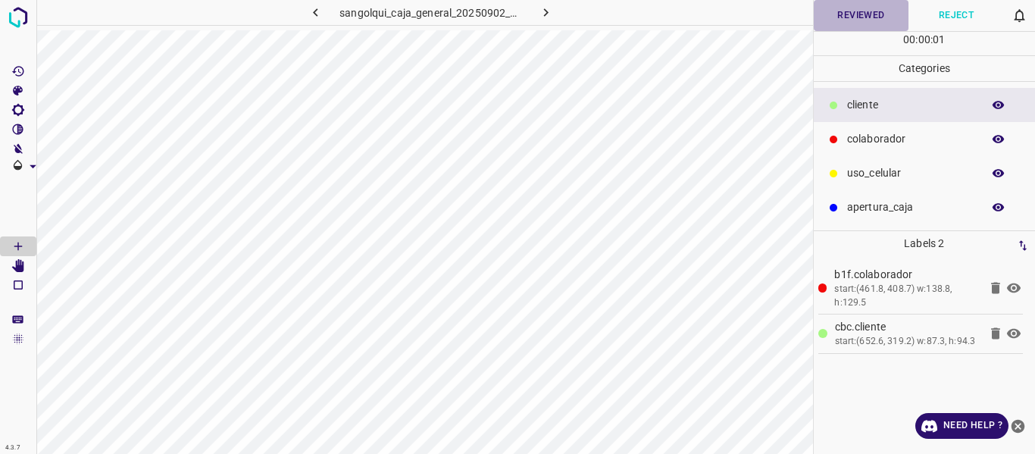
click at [840, 17] on button "Reviewed" at bounding box center [860, 15] width 95 height 31
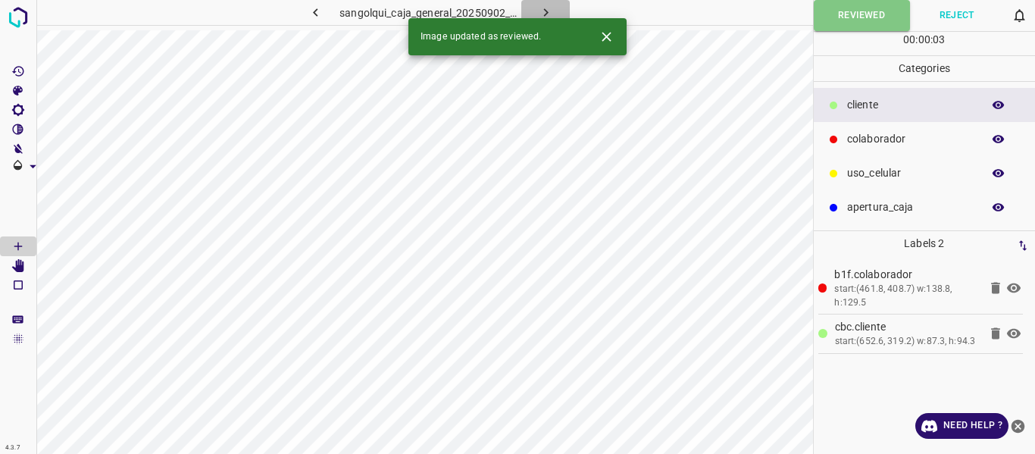
click at [539, 14] on icon "button" at bounding box center [546, 13] width 16 height 16
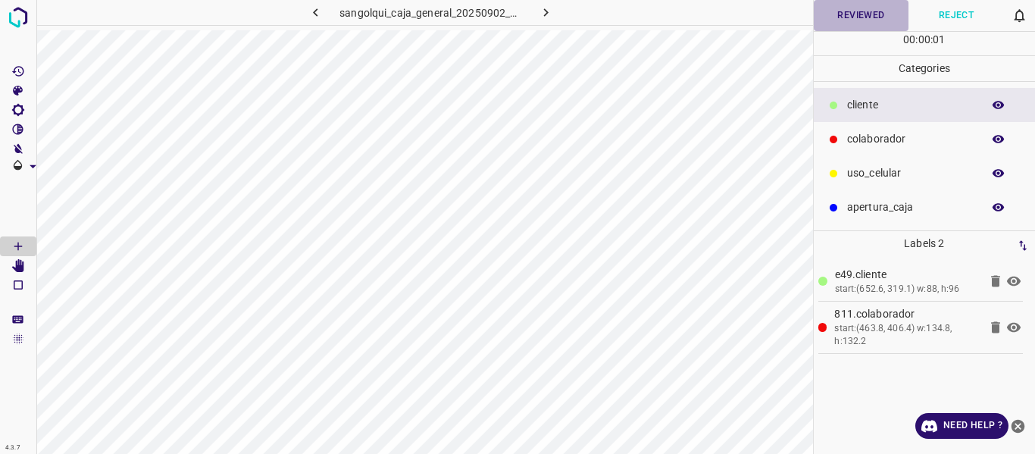
click at [839, 19] on button "Reviewed" at bounding box center [860, 15] width 95 height 31
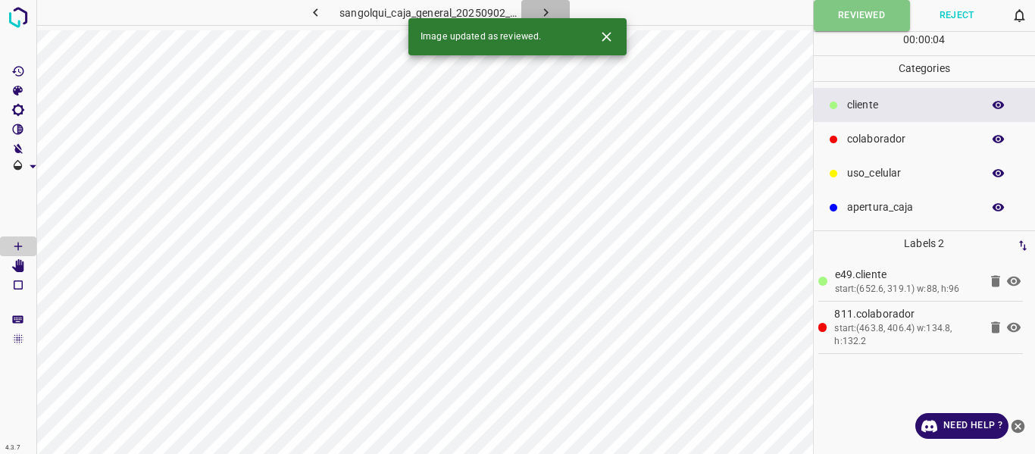
click at [533, 14] on button "button" at bounding box center [545, 12] width 48 height 25
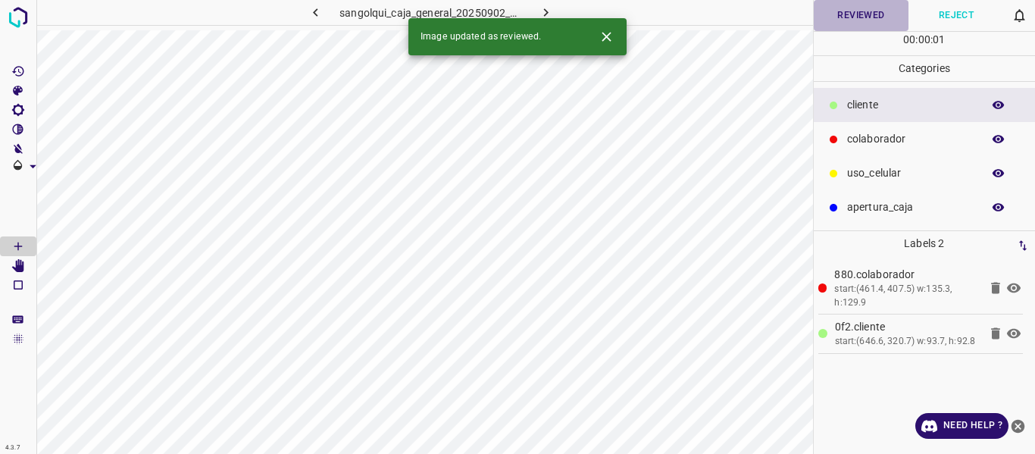
click at [847, 19] on button "Reviewed" at bounding box center [860, 15] width 95 height 31
click at [541, 11] on icon "button" at bounding box center [546, 13] width 16 height 16
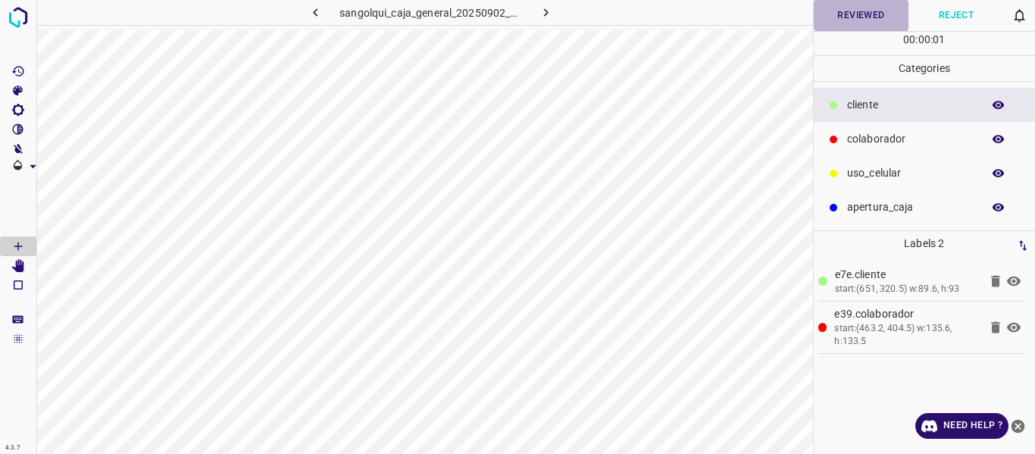
click at [840, 12] on button "Reviewed" at bounding box center [860, 15] width 95 height 31
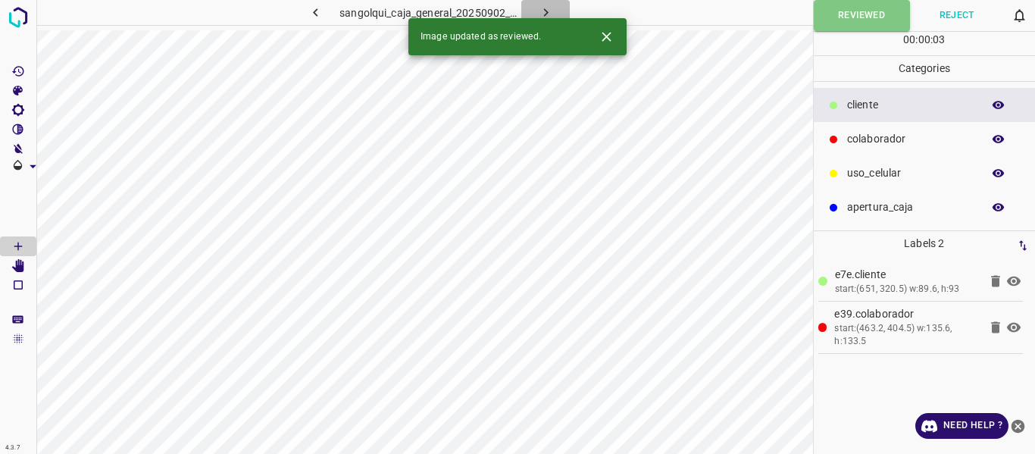
click at [542, 11] on icon "button" at bounding box center [546, 13] width 16 height 16
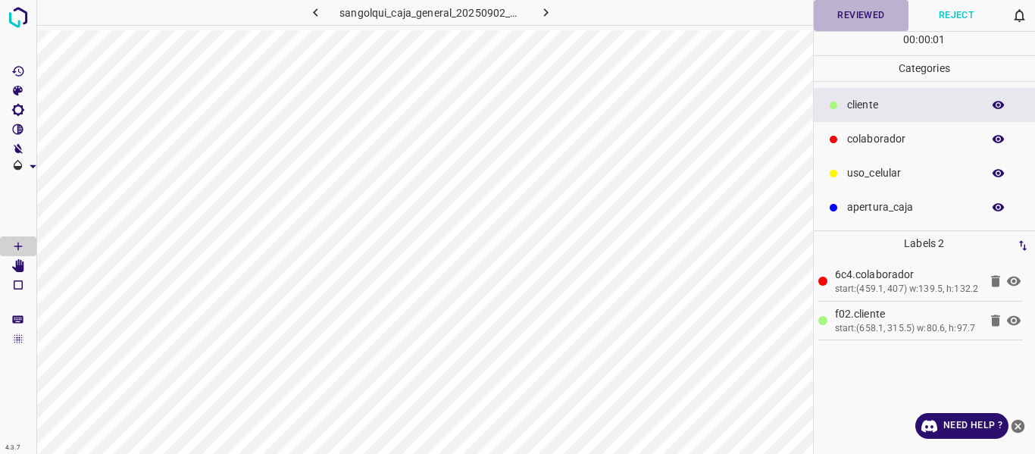
click at [835, 23] on button "Reviewed" at bounding box center [860, 15] width 95 height 31
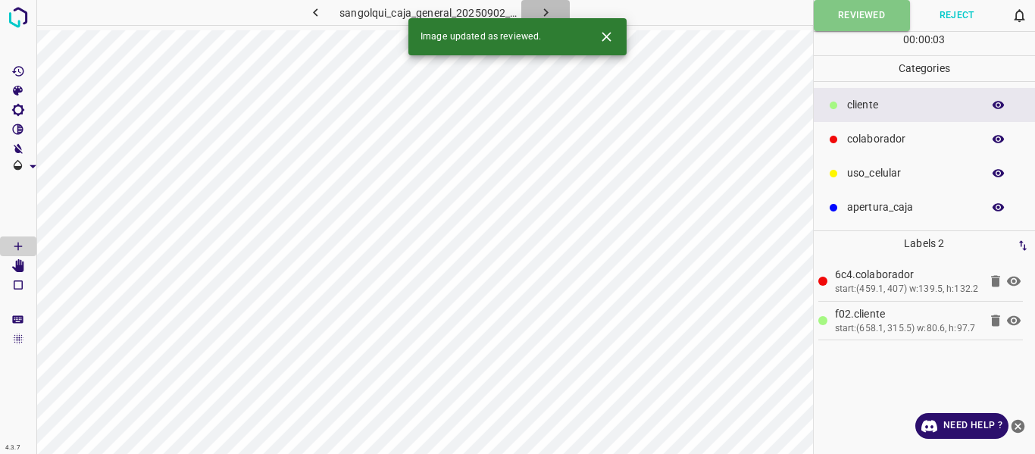
click at [552, 13] on icon "button" at bounding box center [546, 13] width 16 height 16
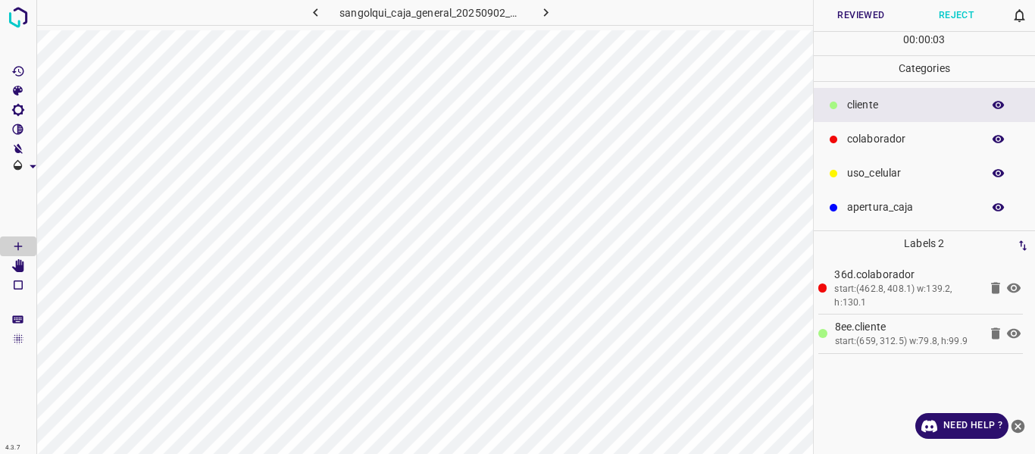
click at [839, 23] on button "Reviewed" at bounding box center [860, 15] width 95 height 31
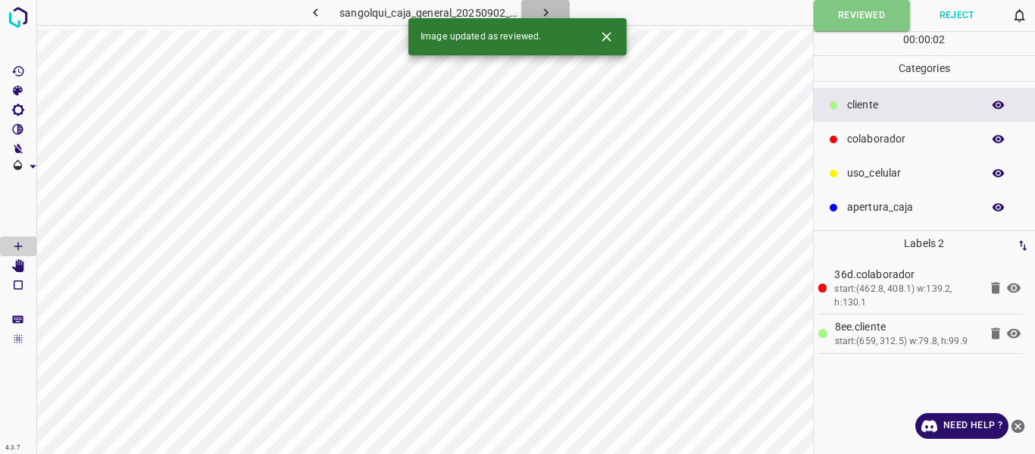
click at [540, 9] on icon "button" at bounding box center [546, 13] width 16 height 16
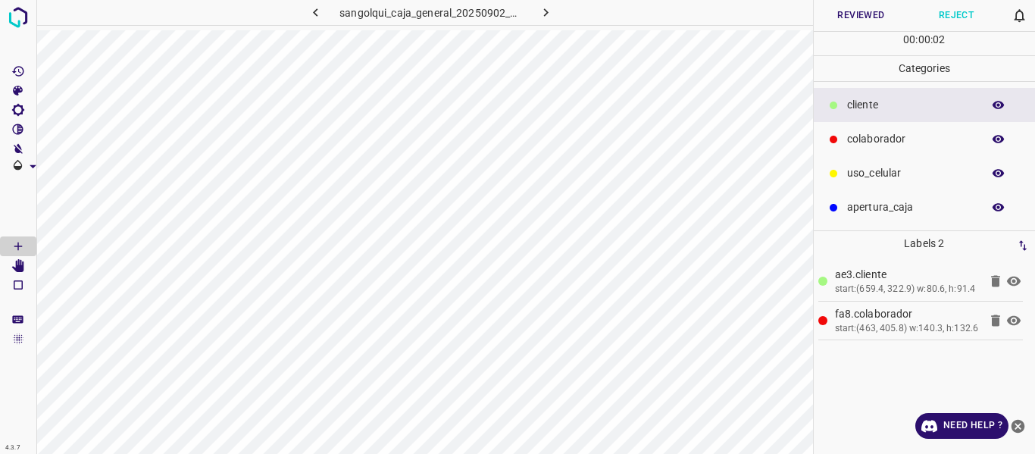
click at [844, 23] on button "Reviewed" at bounding box center [860, 15] width 95 height 31
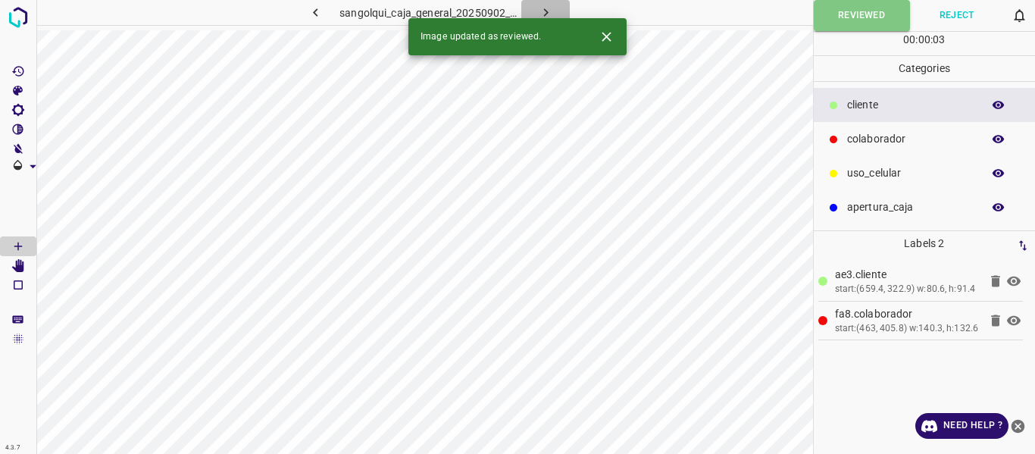
click at [542, 12] on icon "button" at bounding box center [546, 13] width 16 height 16
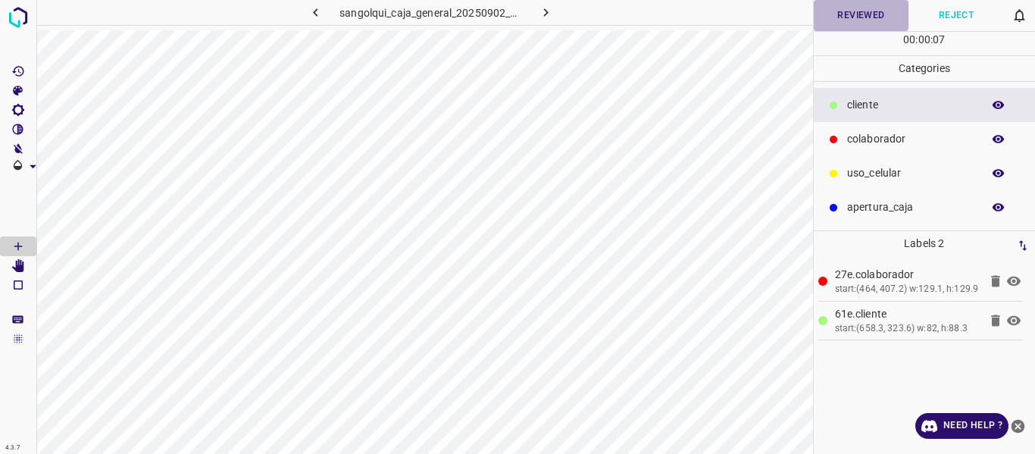
click at [876, 17] on button "Reviewed" at bounding box center [860, 15] width 95 height 31
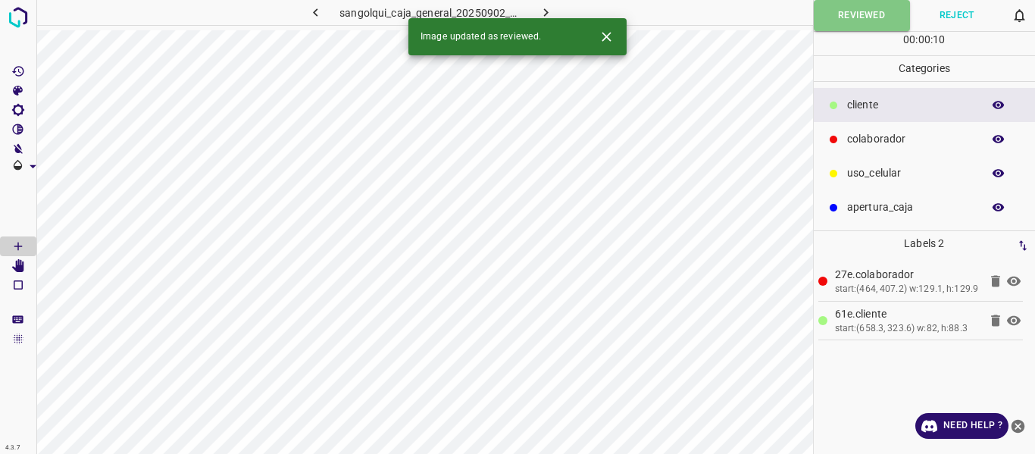
click at [544, 11] on icon "button" at bounding box center [546, 13] width 16 height 16
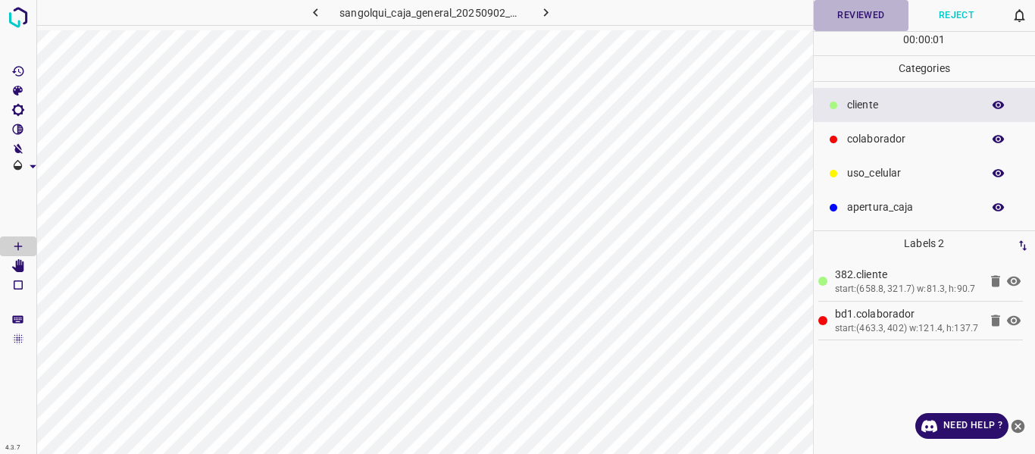
click at [863, 16] on button "Reviewed" at bounding box center [860, 15] width 95 height 31
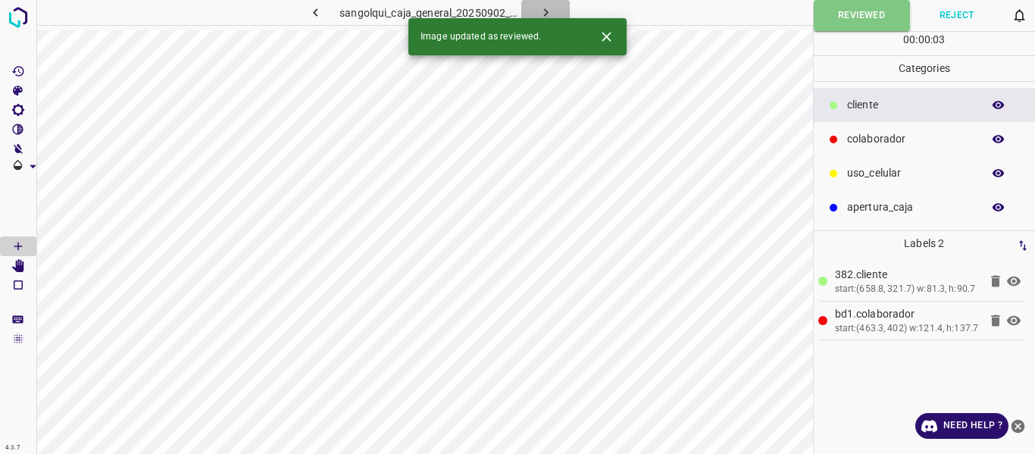
click at [547, 11] on icon "button" at bounding box center [546, 13] width 16 height 16
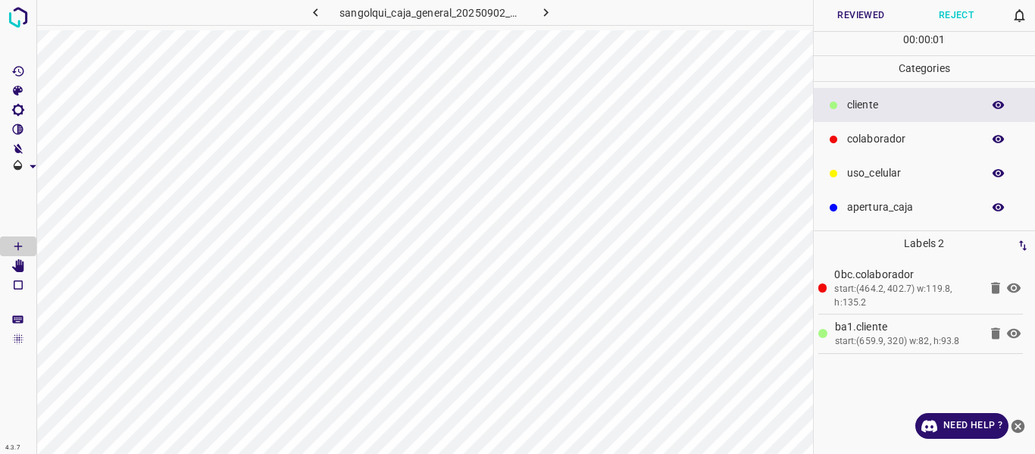
click at [829, 14] on button "Reviewed" at bounding box center [860, 15] width 95 height 31
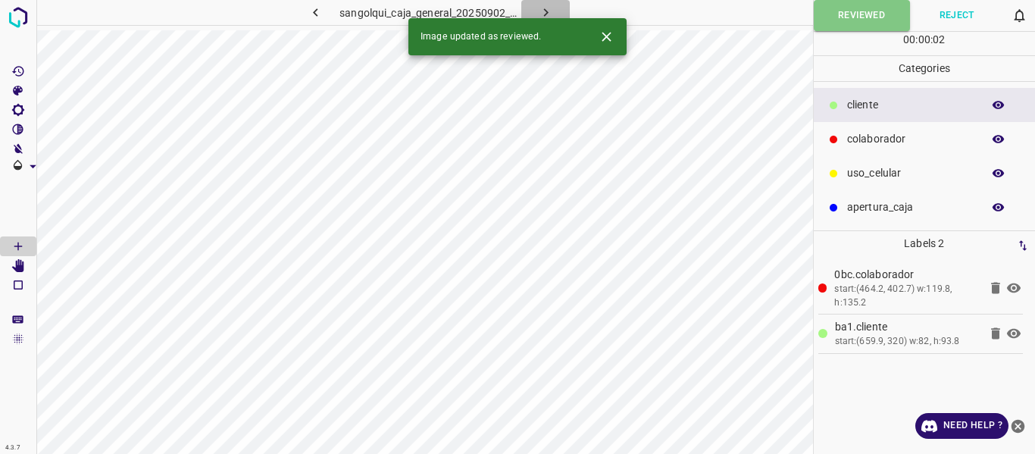
click at [545, 12] on icon "button" at bounding box center [546, 13] width 16 height 16
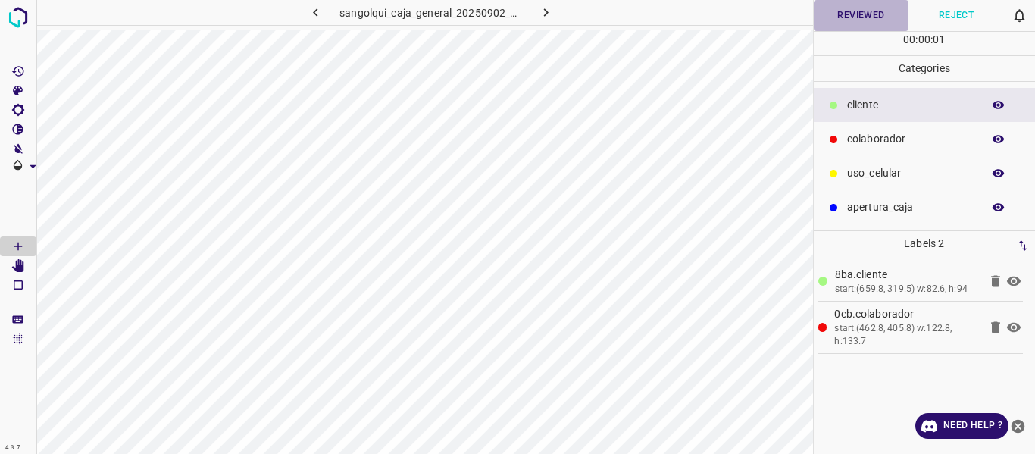
click at [843, 20] on button "Reviewed" at bounding box center [860, 15] width 95 height 31
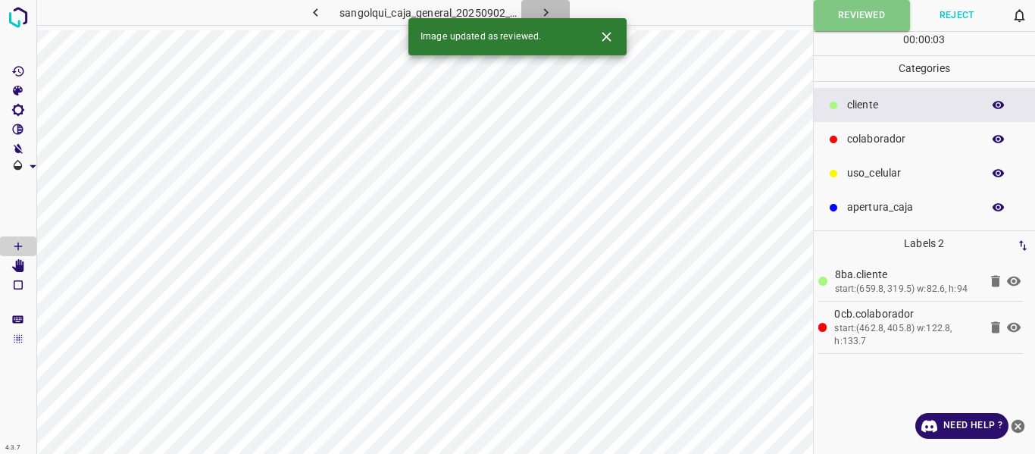
click at [548, 12] on icon "button" at bounding box center [546, 13] width 16 height 16
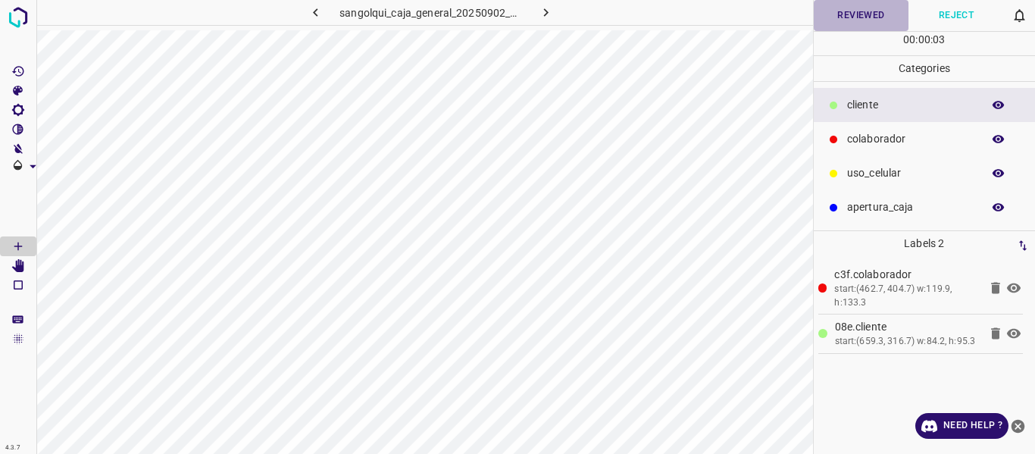
click at [878, 22] on button "Reviewed" at bounding box center [860, 15] width 95 height 31
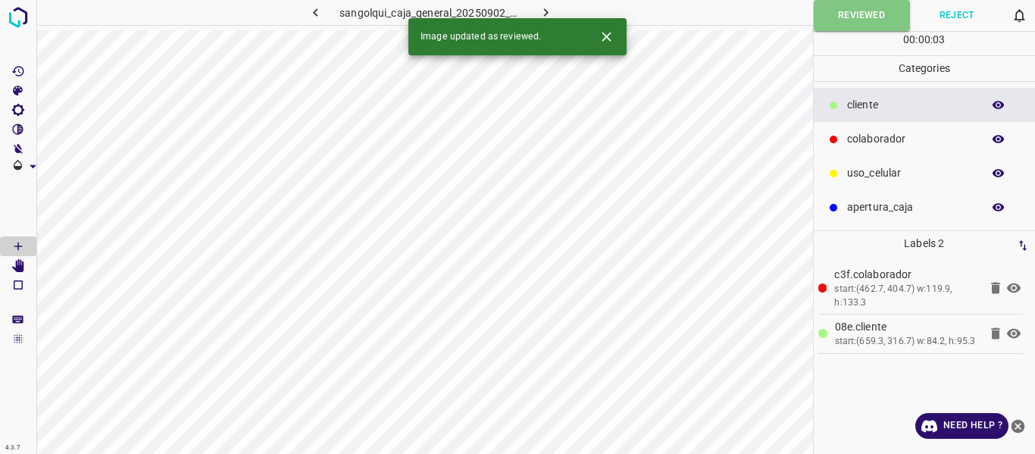
click at [550, 8] on icon "button" at bounding box center [546, 13] width 16 height 16
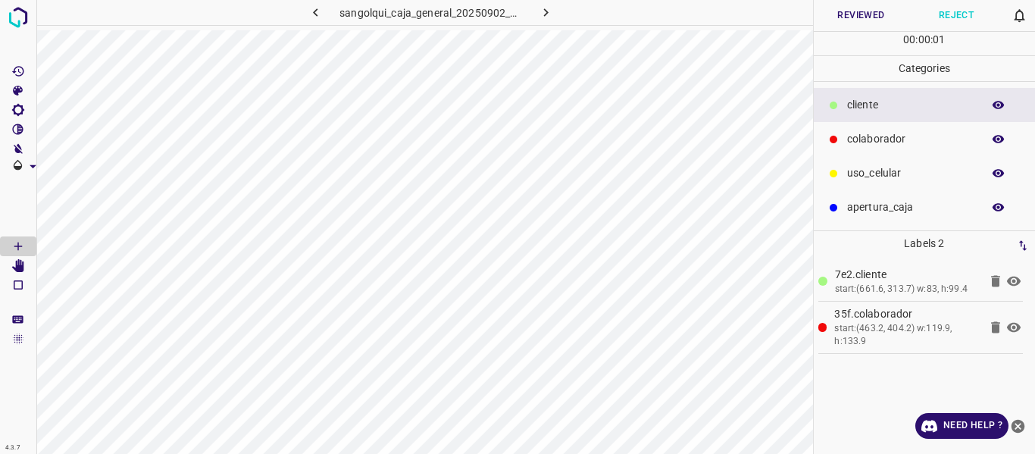
click at [841, 20] on button "Reviewed" at bounding box center [860, 15] width 95 height 31
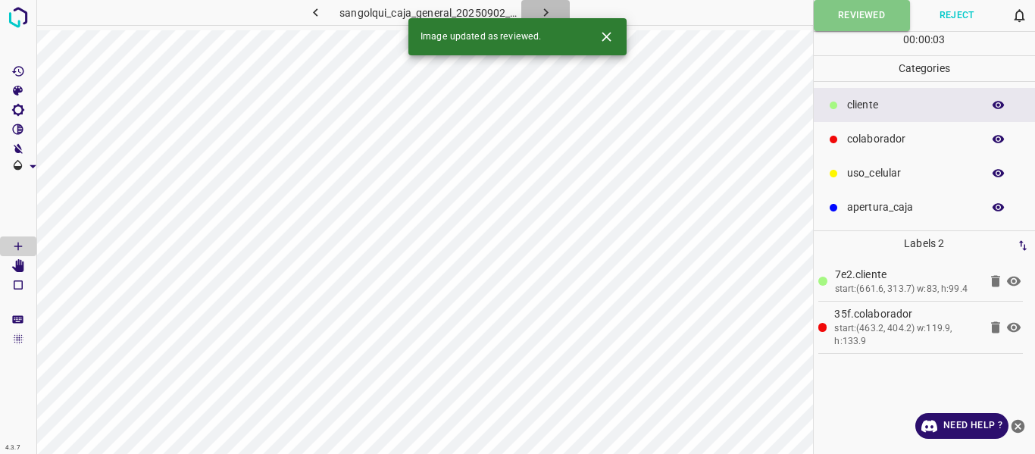
click at [546, 11] on icon "button" at bounding box center [546, 13] width 16 height 16
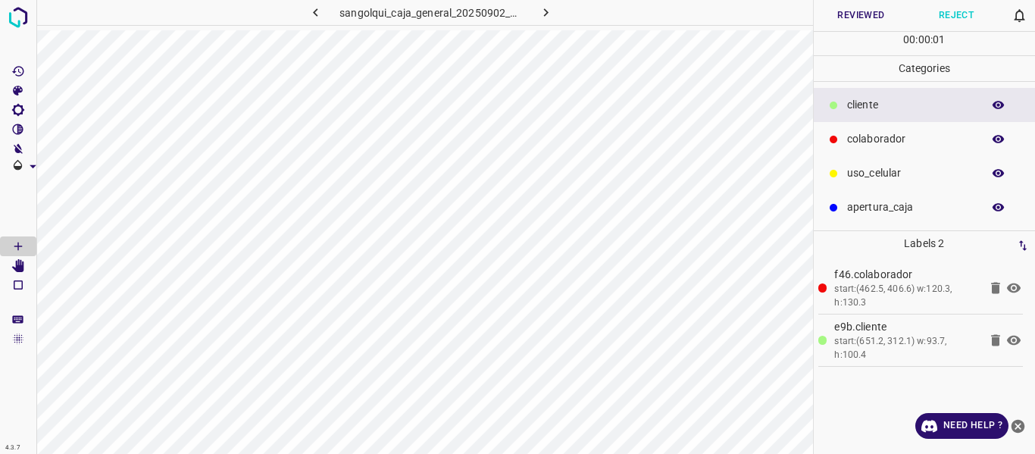
click at [838, 16] on button "Reviewed" at bounding box center [860, 15] width 95 height 31
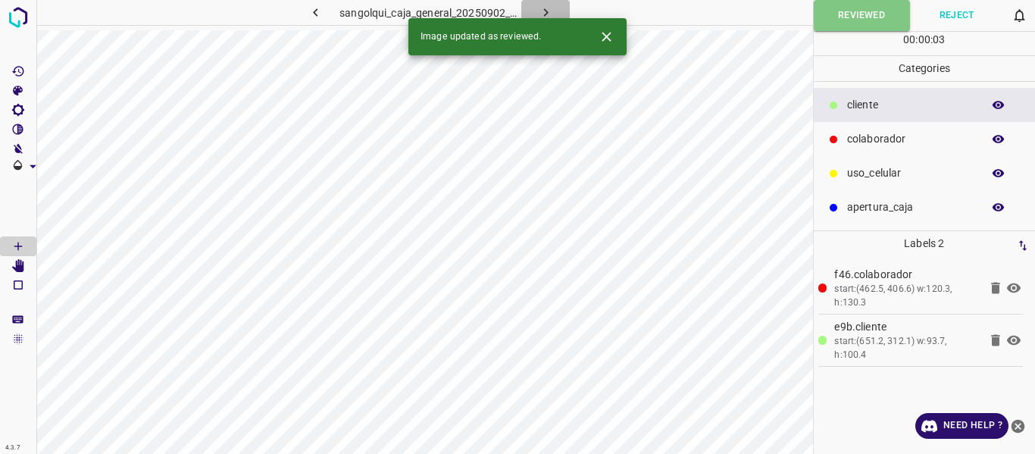
click at [544, 11] on icon "button" at bounding box center [546, 13] width 16 height 16
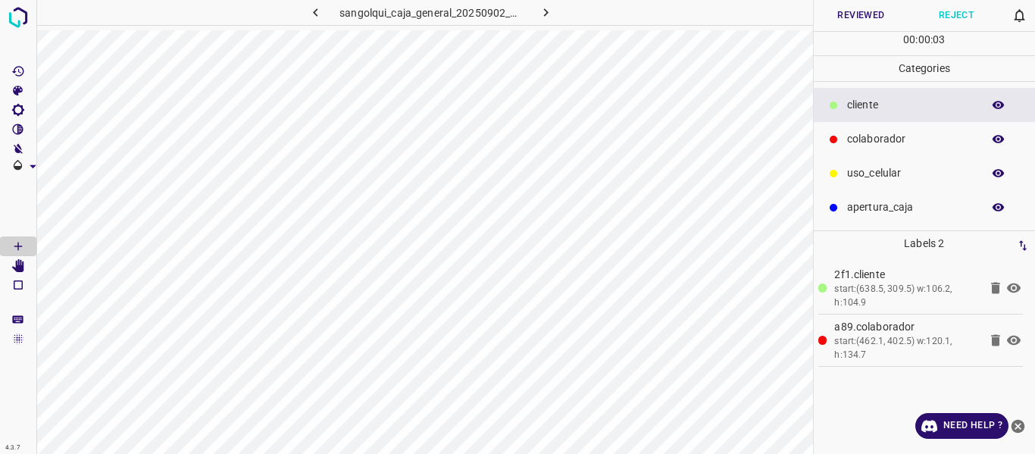
click at [848, 17] on button "Reviewed" at bounding box center [860, 15] width 95 height 31
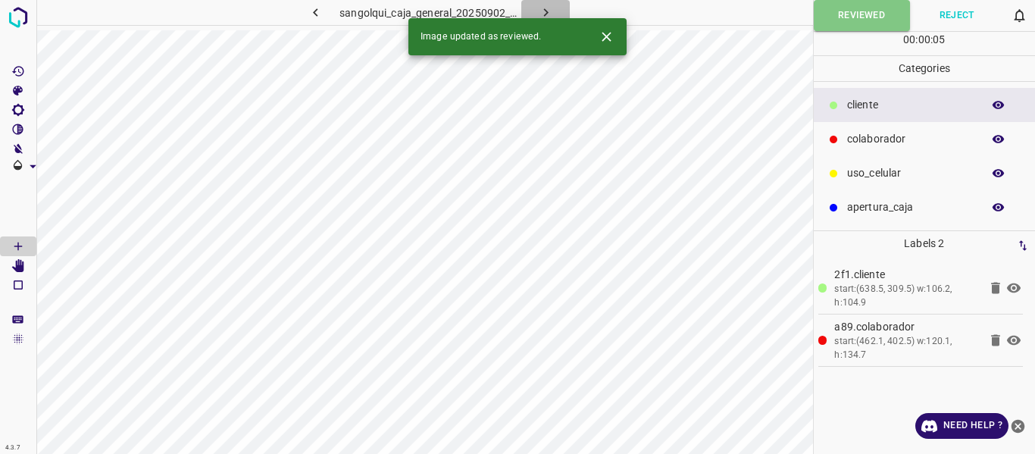
click at [547, 10] on icon "button" at bounding box center [546, 13] width 16 height 16
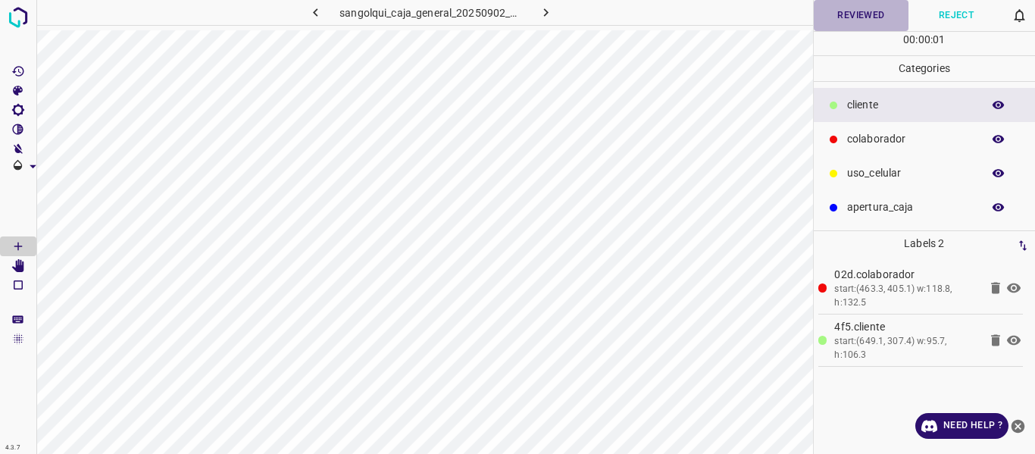
click at [853, 19] on button "Reviewed" at bounding box center [860, 15] width 95 height 31
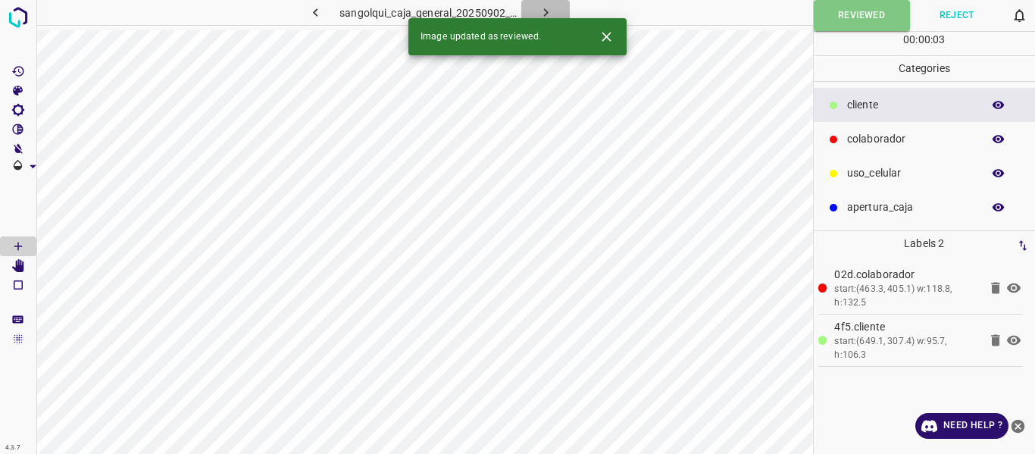
click at [545, 13] on icon "button" at bounding box center [546, 13] width 16 height 16
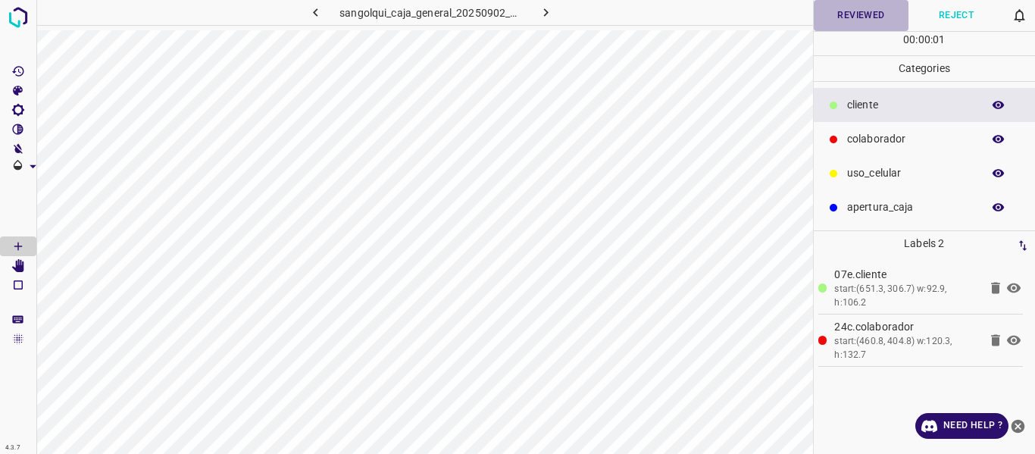
click at [849, 20] on button "Reviewed" at bounding box center [860, 15] width 95 height 31
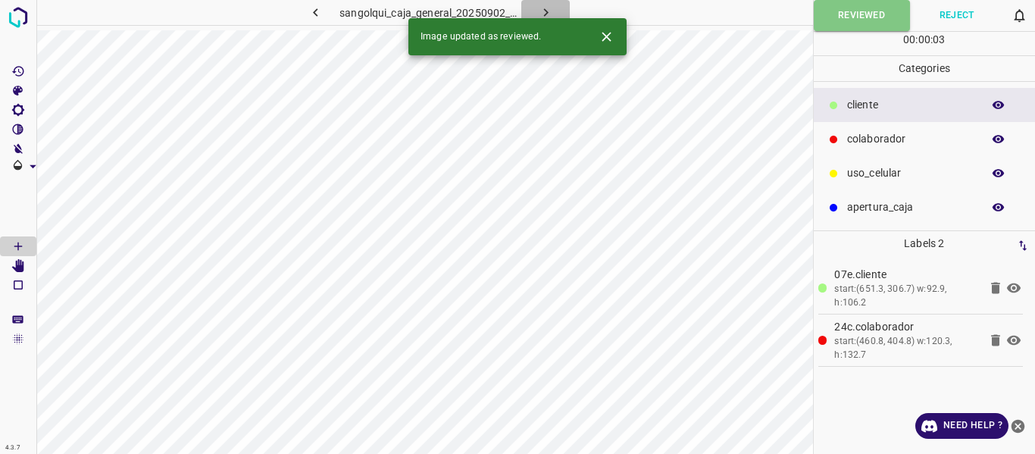
click at [544, 11] on icon "button" at bounding box center [546, 13] width 16 height 16
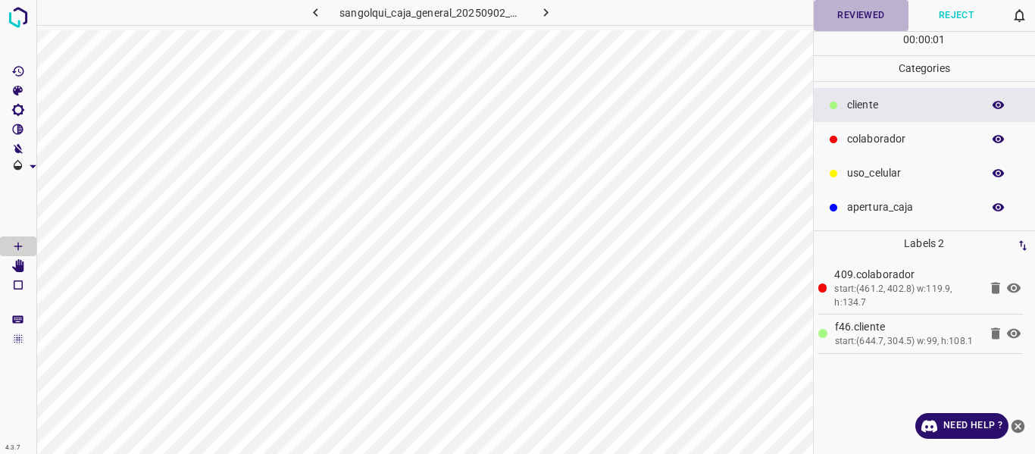
click at [852, 14] on button "Reviewed" at bounding box center [860, 15] width 95 height 31
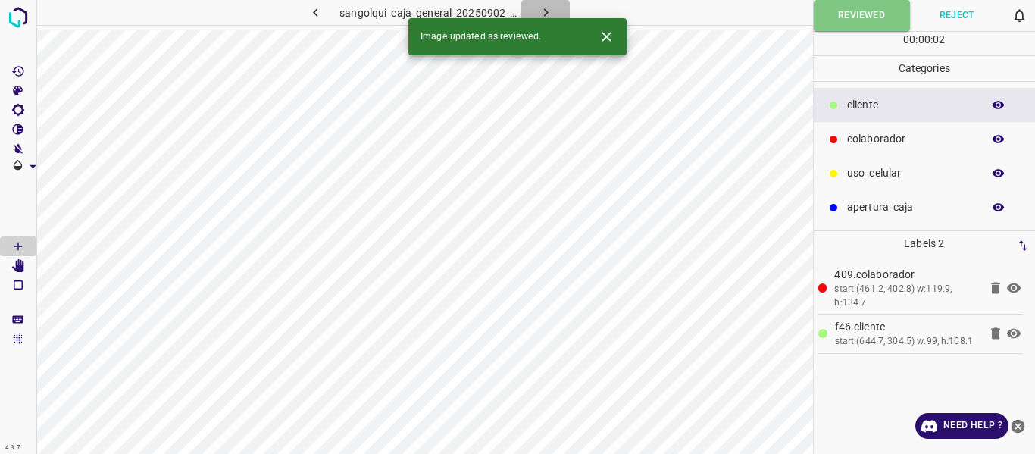
click at [545, 10] on icon "button" at bounding box center [546, 13] width 16 height 16
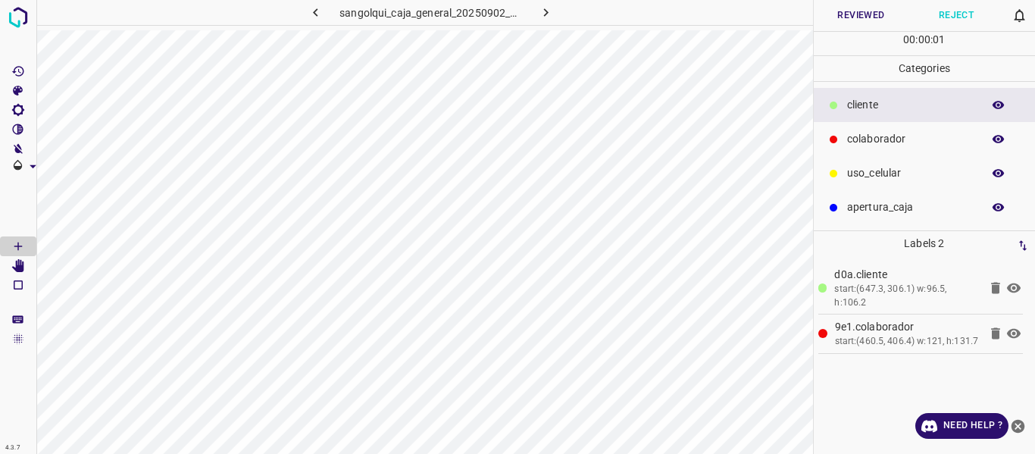
click at [829, 20] on button "Reviewed" at bounding box center [860, 15] width 95 height 31
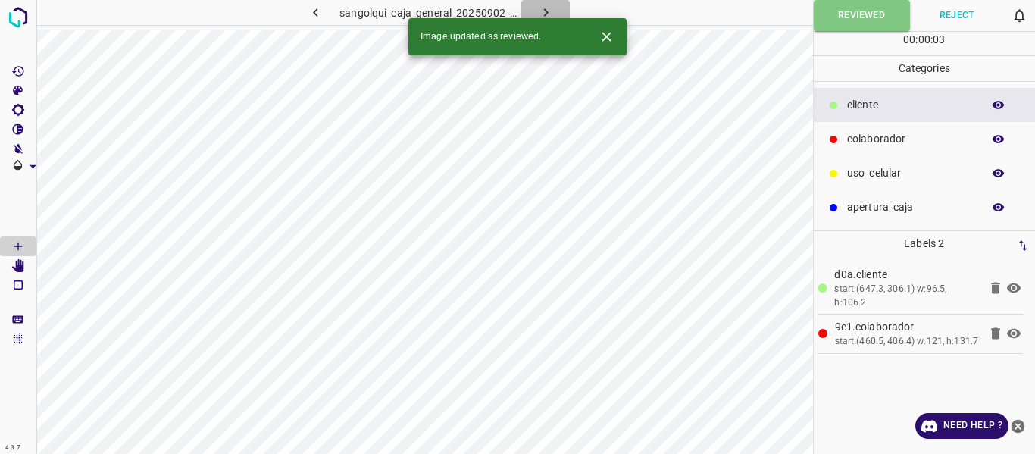
click at [546, 12] on icon "button" at bounding box center [545, 12] width 5 height 8
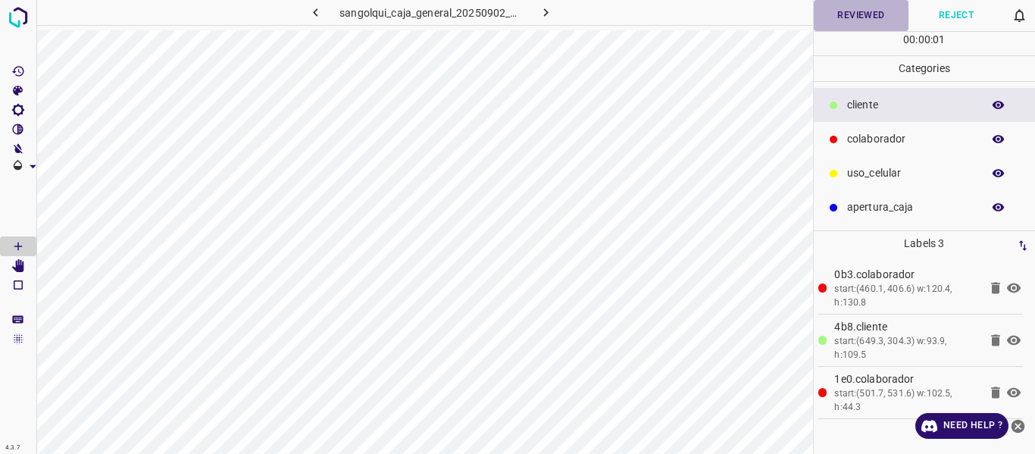
click at [838, 18] on button "Reviewed" at bounding box center [860, 15] width 95 height 31
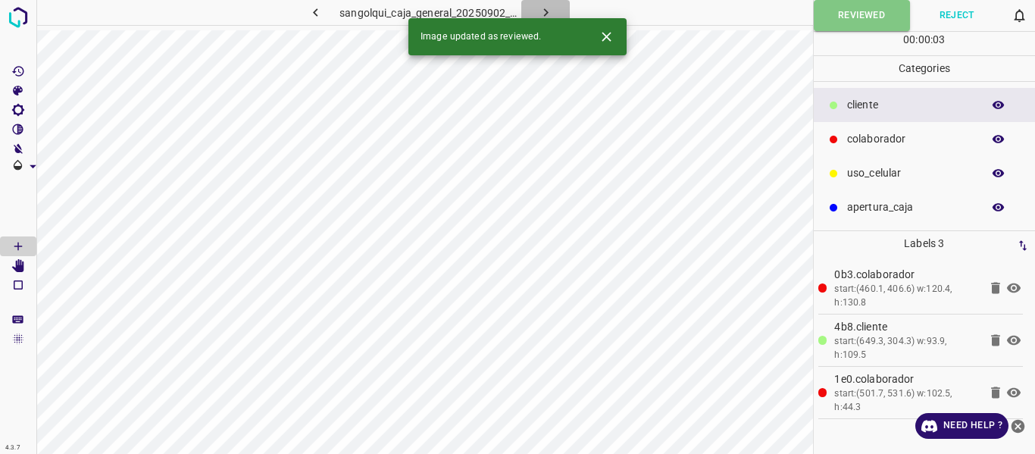
click at [542, 8] on icon "button" at bounding box center [546, 13] width 16 height 16
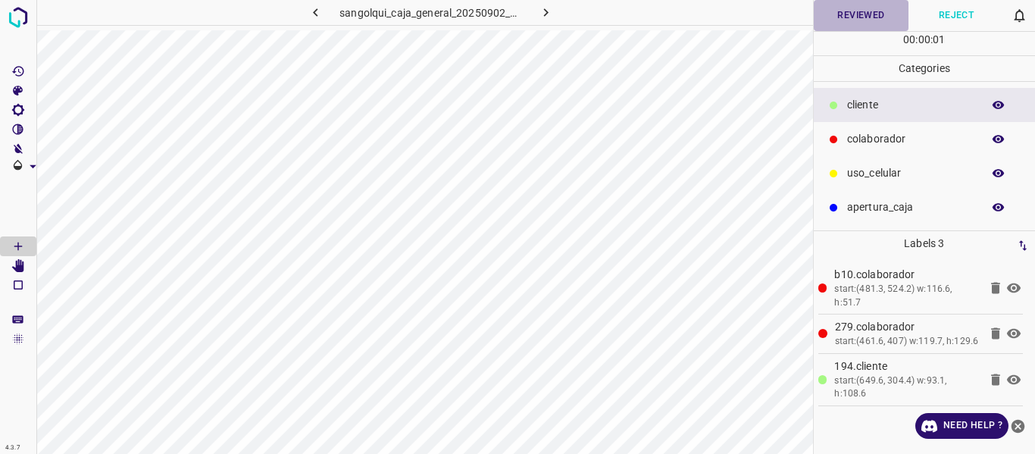
click at [829, 20] on button "Reviewed" at bounding box center [860, 15] width 95 height 31
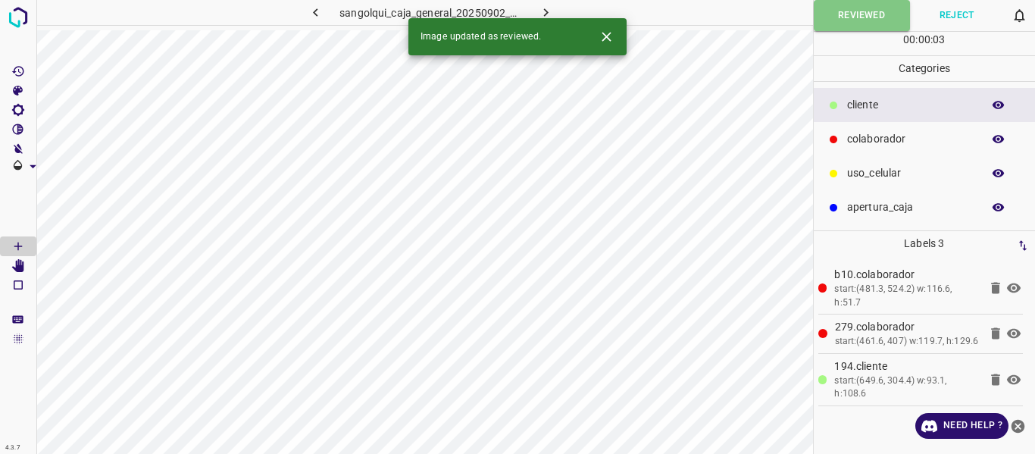
click at [544, 8] on icon "button" at bounding box center [546, 13] width 16 height 16
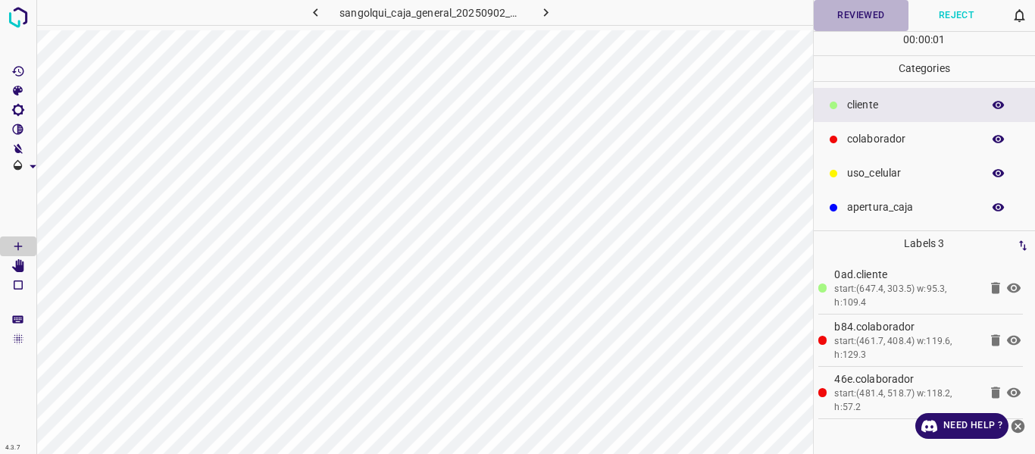
click at [866, 15] on button "Reviewed" at bounding box center [860, 15] width 95 height 31
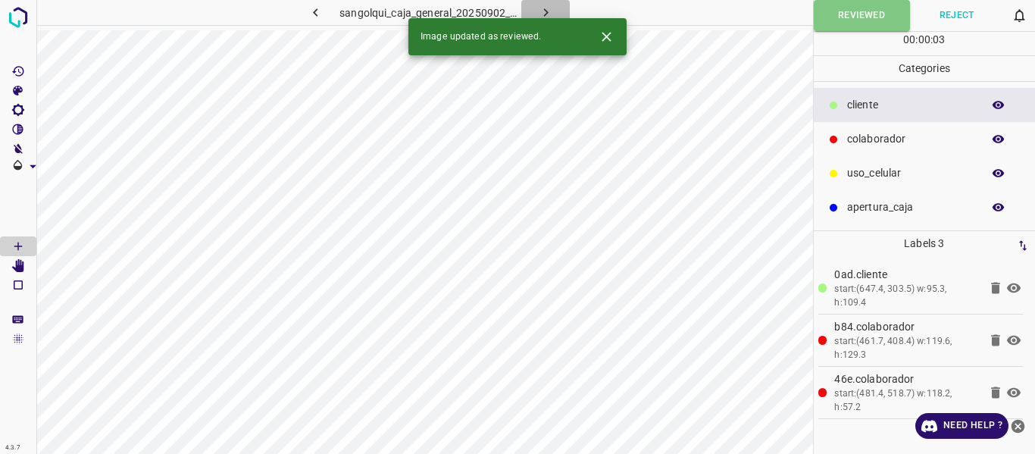
click at [543, 11] on icon "button" at bounding box center [546, 13] width 16 height 16
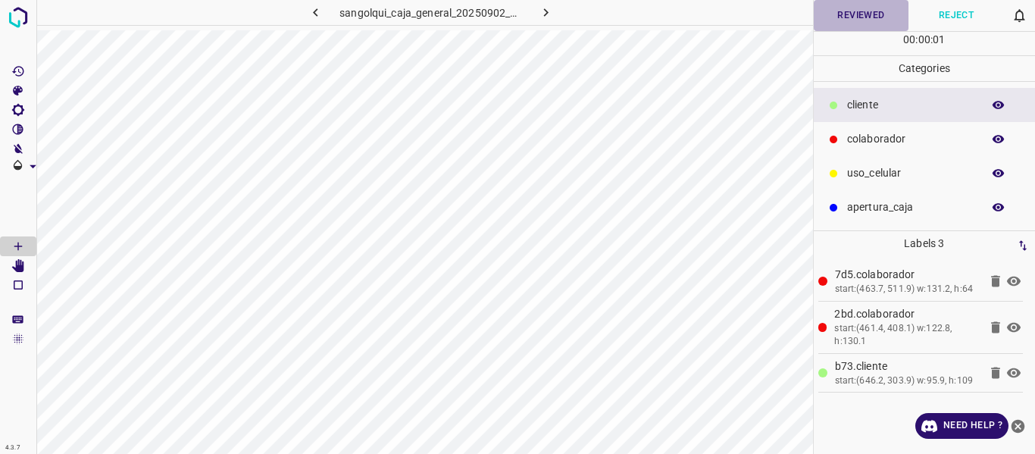
click at [832, 17] on button "Reviewed" at bounding box center [860, 15] width 95 height 31
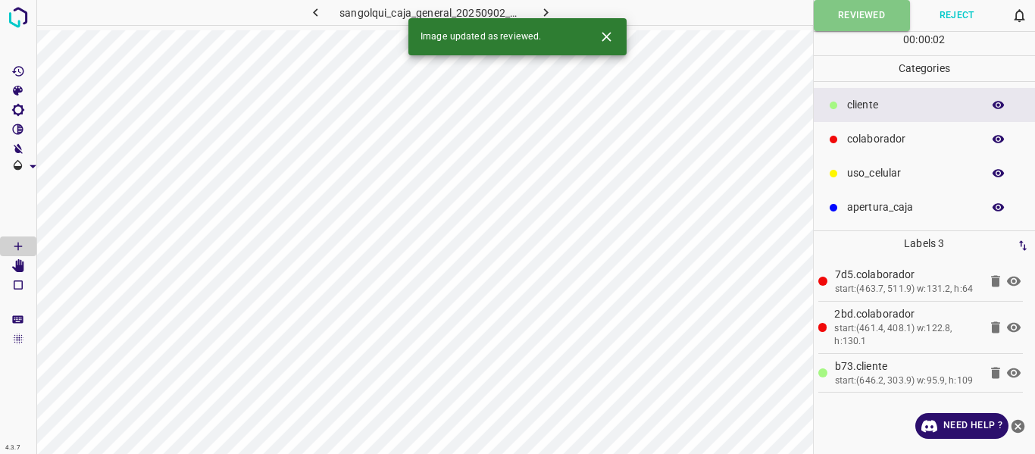
click at [545, 10] on icon "button" at bounding box center [545, 12] width 5 height 8
click at [837, 17] on button "Reviewed" at bounding box center [860, 15] width 95 height 31
click at [548, 13] on icon "button" at bounding box center [546, 13] width 16 height 16
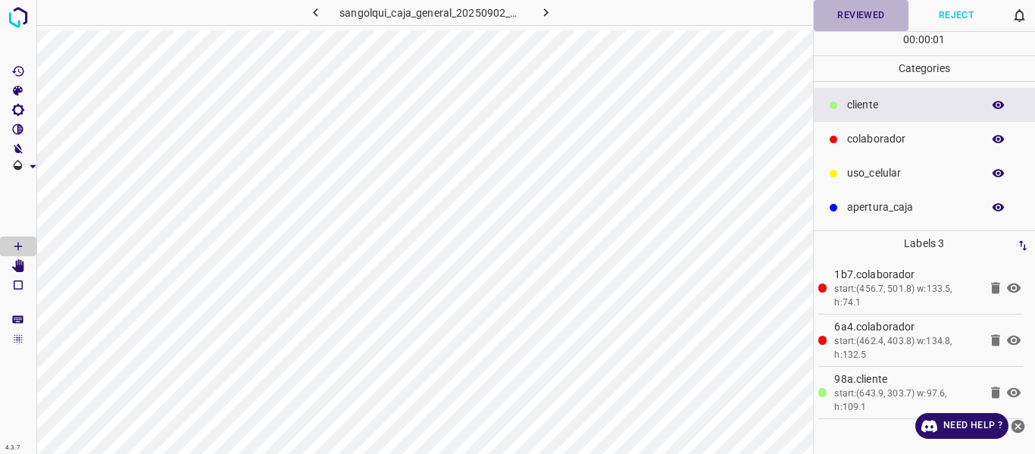
click at [841, 20] on button "Reviewed" at bounding box center [860, 15] width 95 height 31
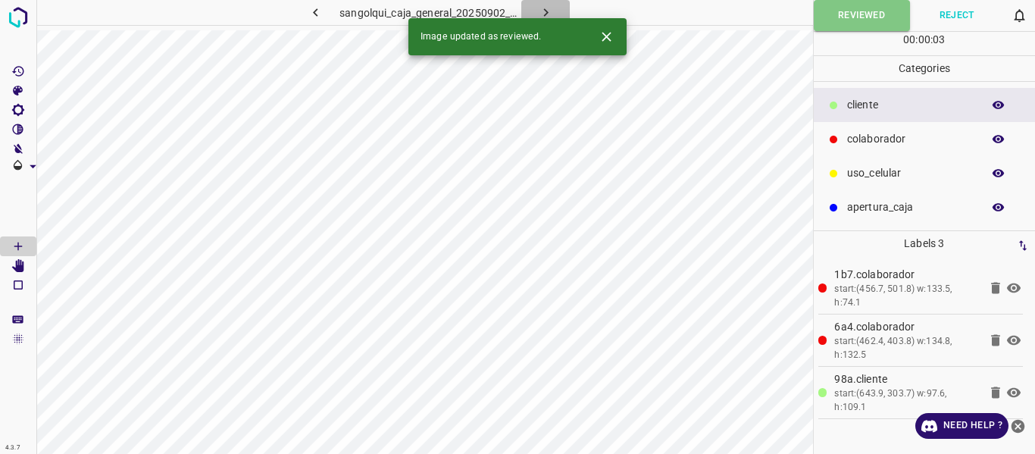
click at [543, 14] on icon "button" at bounding box center [546, 13] width 16 height 16
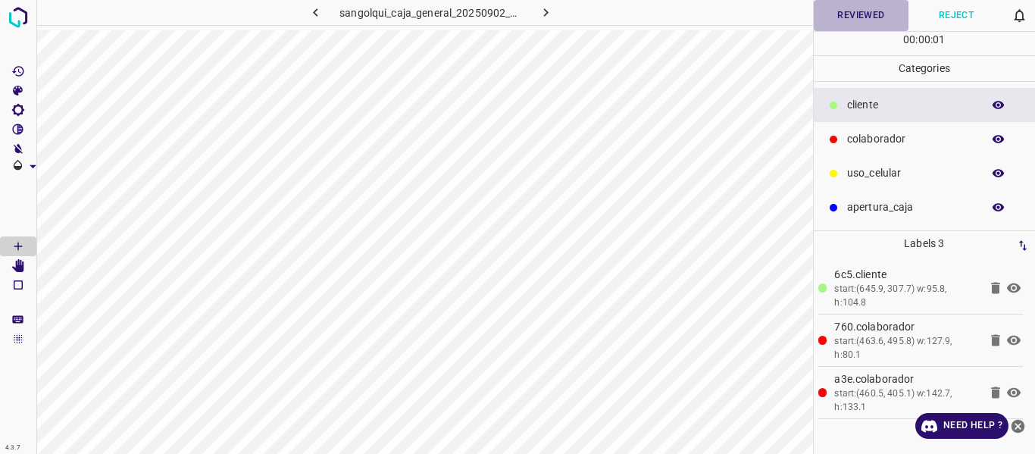
click at [857, 13] on button "Reviewed" at bounding box center [860, 15] width 95 height 31
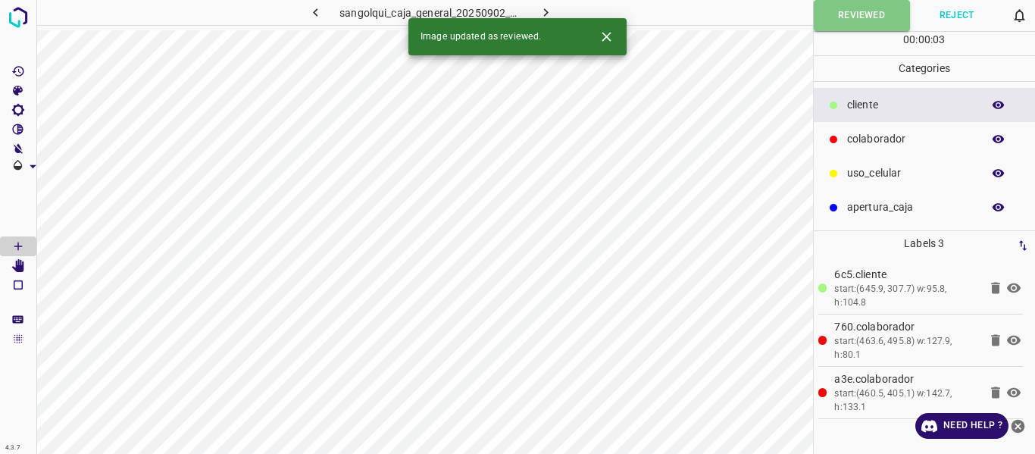
click at [541, 11] on icon "button" at bounding box center [546, 13] width 16 height 16
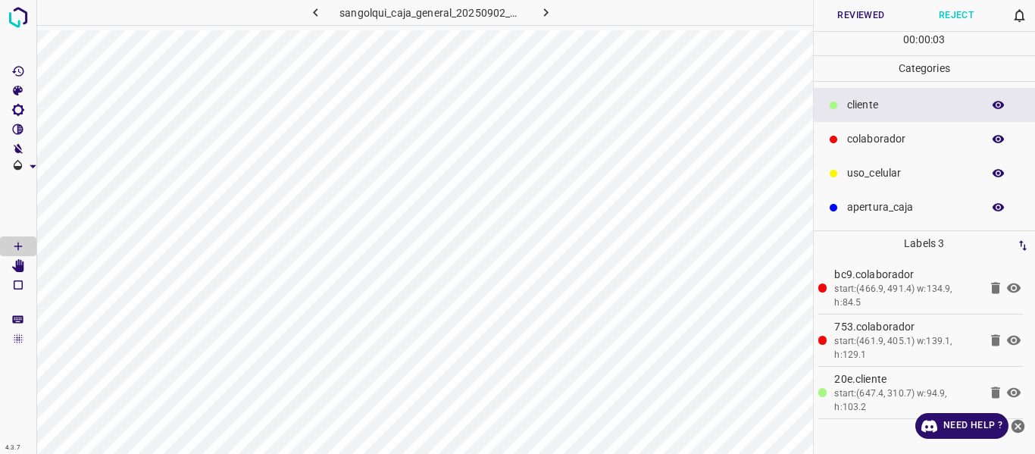
click at [847, 12] on button "Reviewed" at bounding box center [860, 15] width 95 height 31
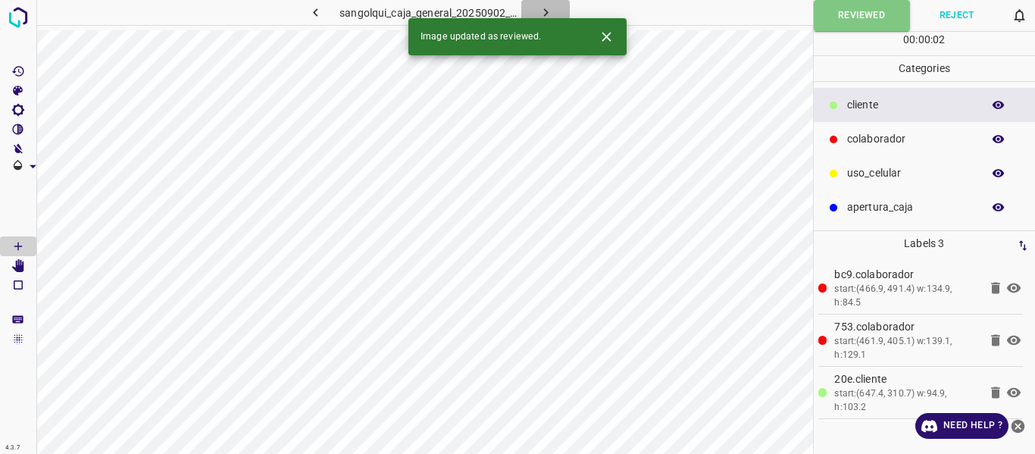
click at [547, 14] on icon "button" at bounding box center [546, 13] width 16 height 16
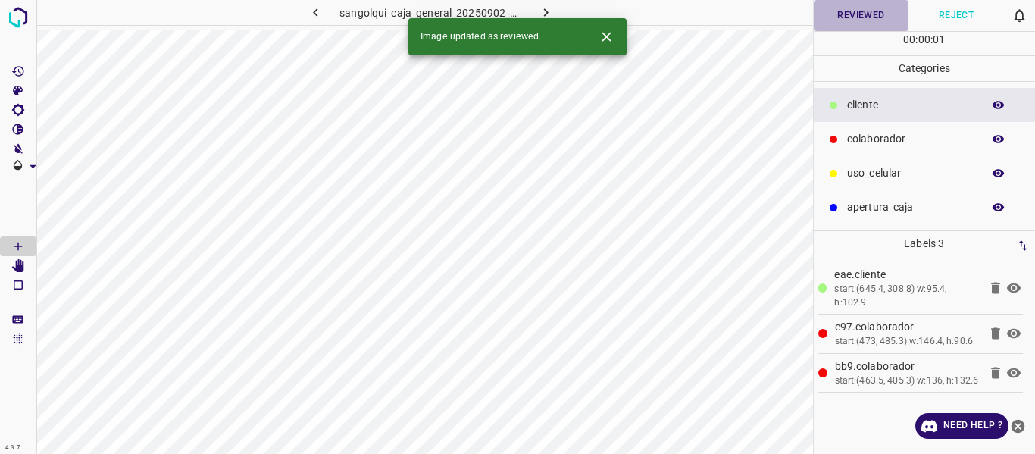
click at [848, 12] on button "Reviewed" at bounding box center [860, 15] width 95 height 31
click at [543, 11] on icon "button" at bounding box center [546, 13] width 16 height 16
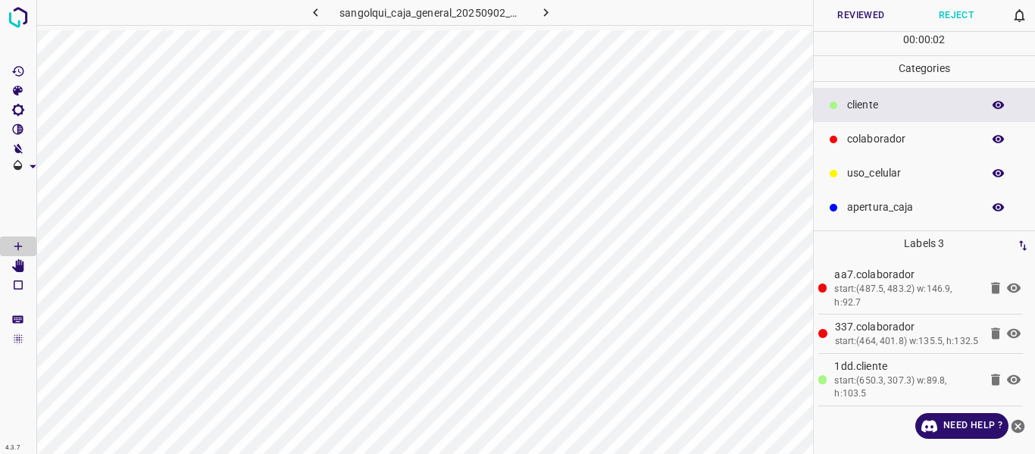
click at [857, 16] on button "Reviewed" at bounding box center [860, 15] width 95 height 31
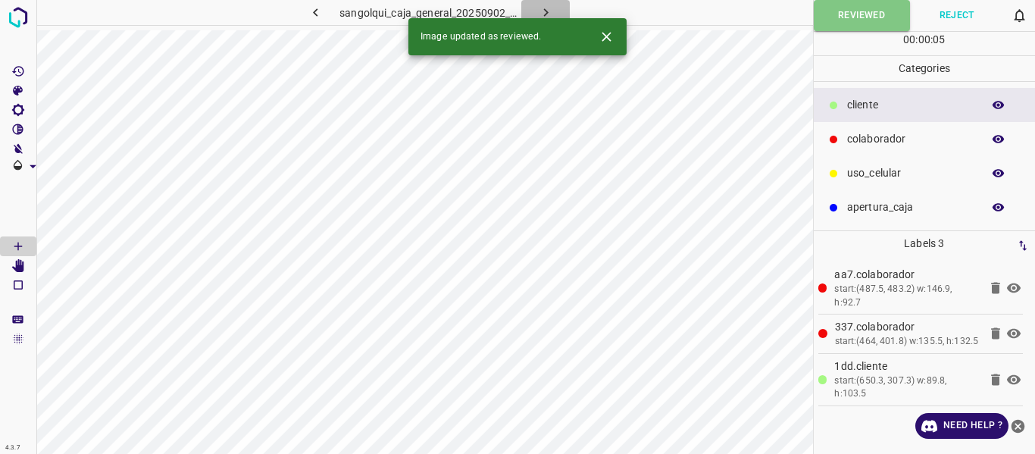
click at [550, 14] on icon "button" at bounding box center [546, 13] width 16 height 16
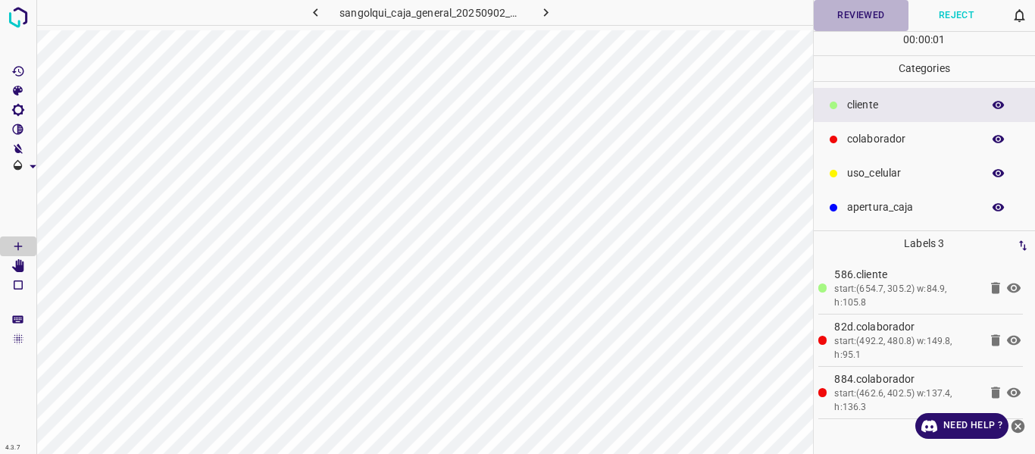
click at [856, 19] on button "Reviewed" at bounding box center [860, 15] width 95 height 31
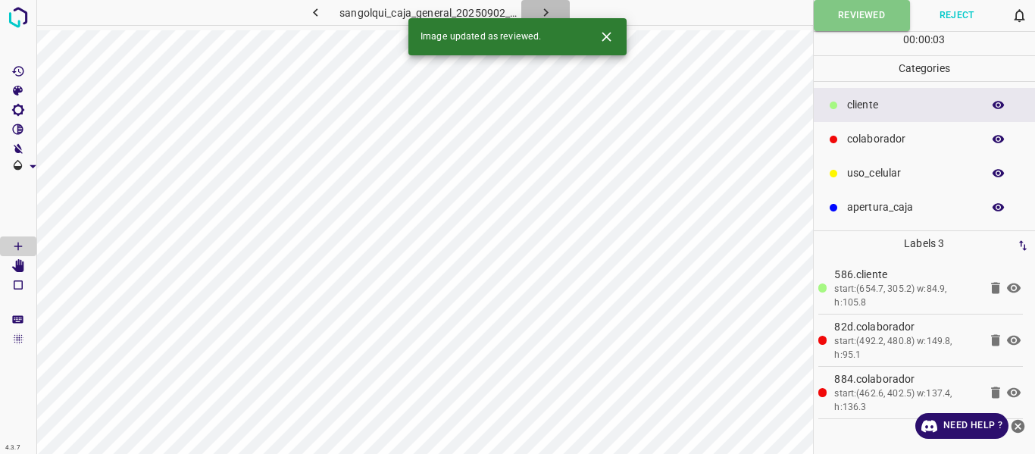
click at [554, 10] on button "button" at bounding box center [545, 12] width 48 height 25
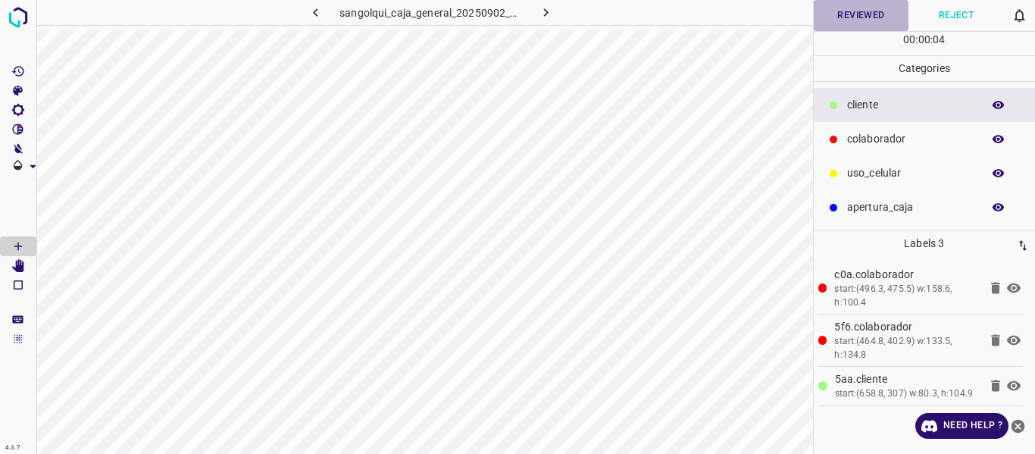
click at [846, 14] on button "Reviewed" at bounding box center [860, 15] width 95 height 31
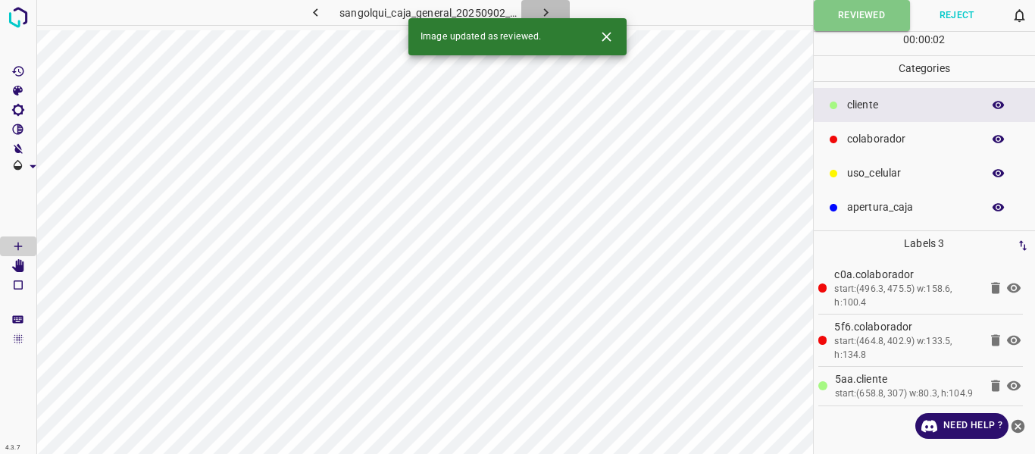
click at [538, 11] on icon "button" at bounding box center [546, 13] width 16 height 16
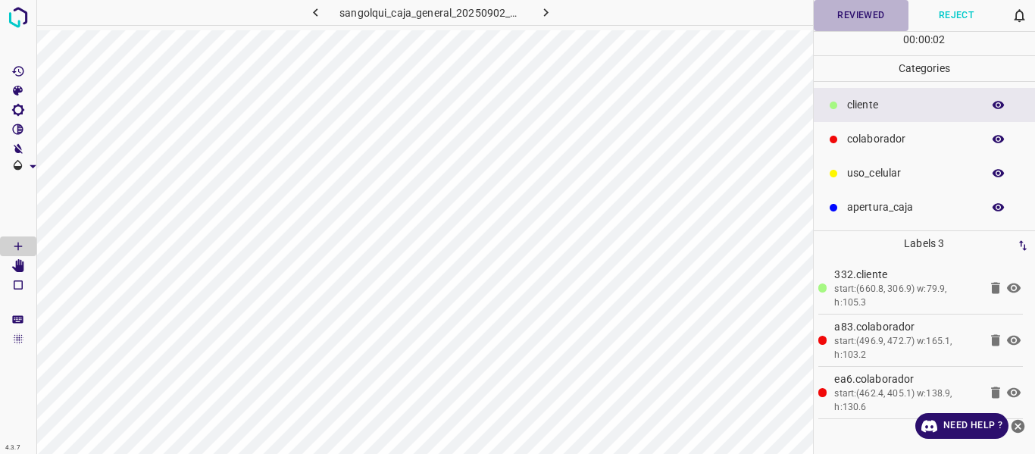
click at [828, 20] on button "Reviewed" at bounding box center [860, 15] width 95 height 31
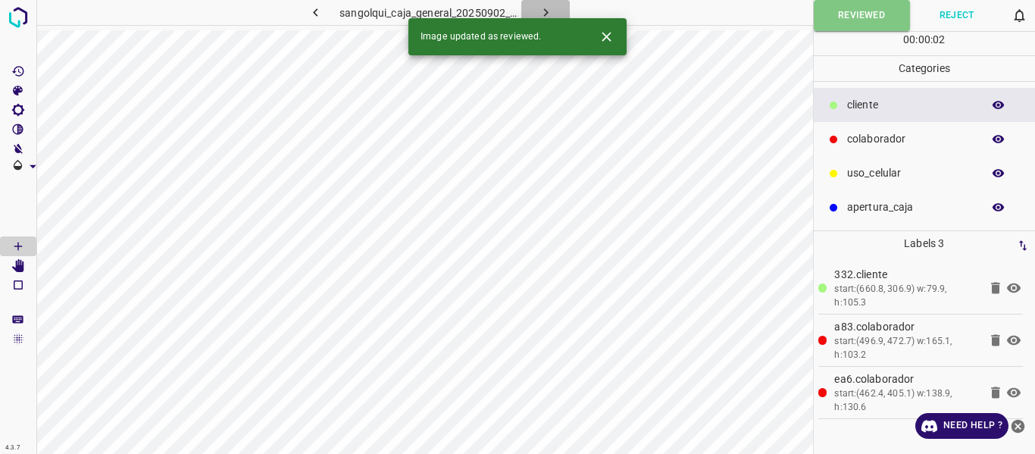
click at [542, 9] on icon "button" at bounding box center [546, 13] width 16 height 16
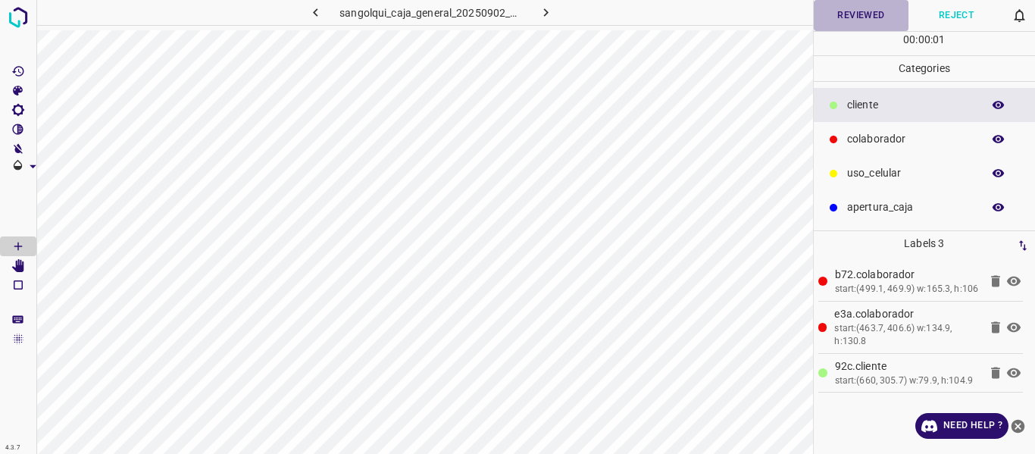
click at [832, 25] on button "Reviewed" at bounding box center [860, 15] width 95 height 31
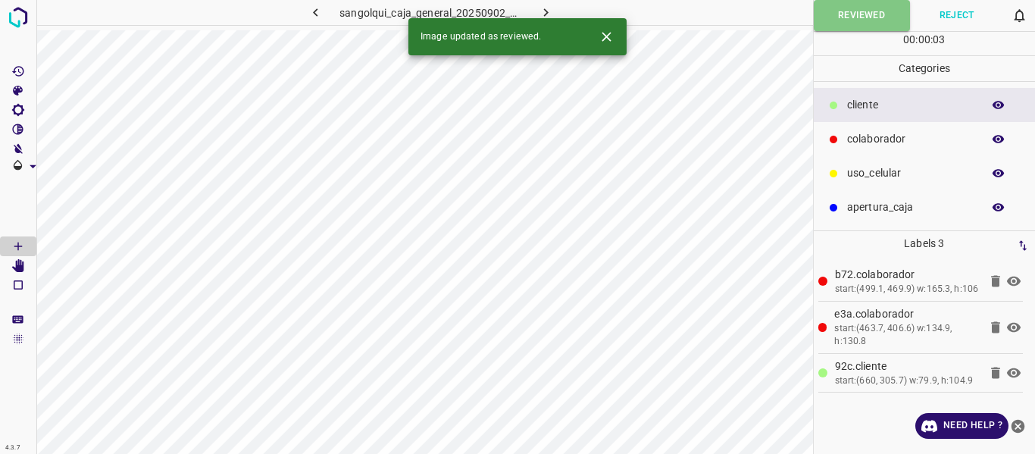
click at [548, 10] on icon "button" at bounding box center [546, 13] width 16 height 16
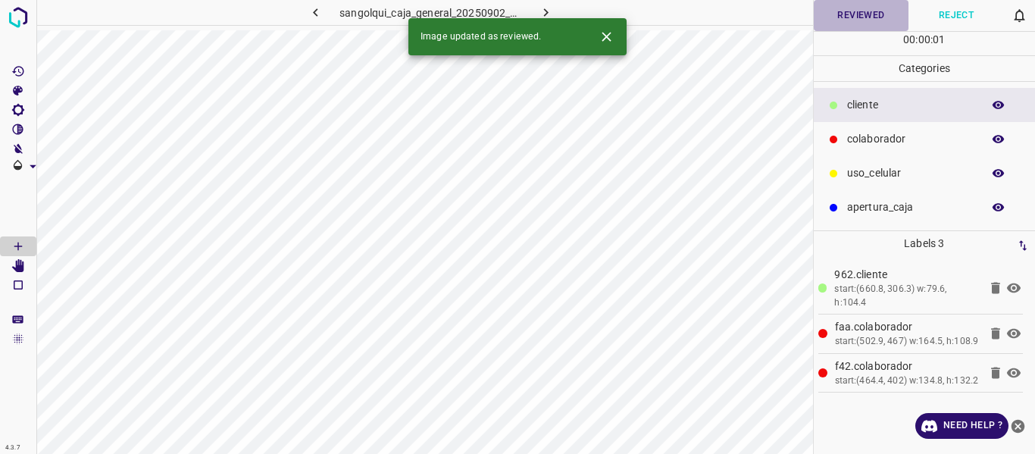
click at [830, 16] on button "Reviewed" at bounding box center [860, 15] width 95 height 31
click at [539, 8] on icon "button" at bounding box center [546, 13] width 16 height 16
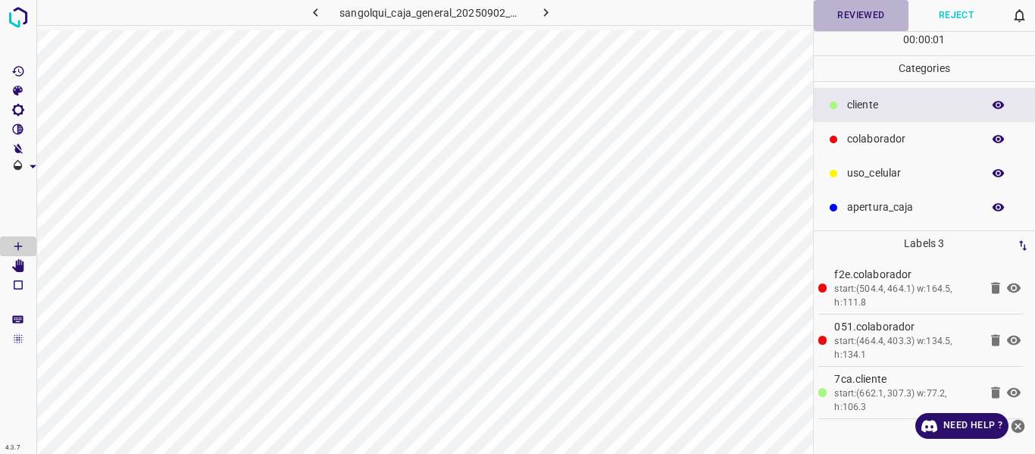
click at [827, 20] on button "Reviewed" at bounding box center [860, 15] width 95 height 31
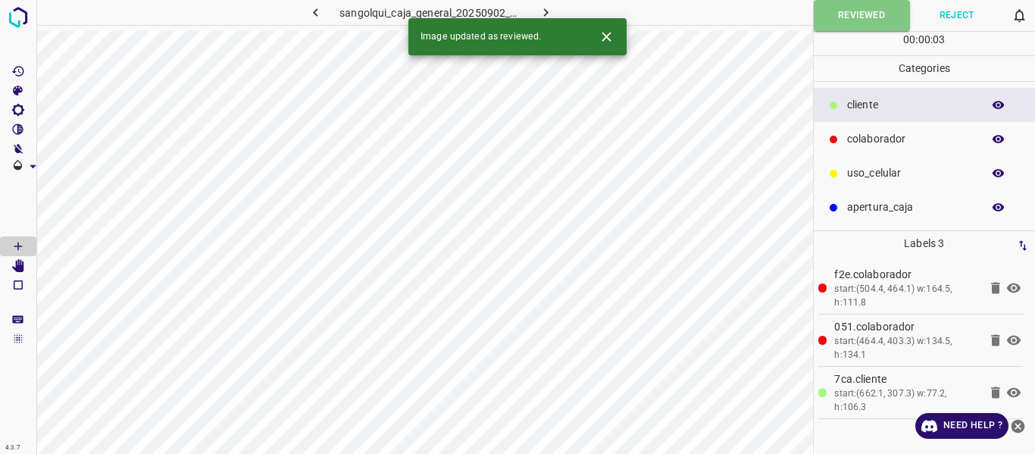
drag, startPoint x: 551, startPoint y: 8, endPoint x: 735, endPoint y: 8, distance: 184.8
click at [550, 8] on icon "button" at bounding box center [546, 13] width 16 height 16
click at [843, 11] on button "Reviewed" at bounding box center [860, 15] width 95 height 31
click at [538, 11] on icon "button" at bounding box center [546, 13] width 16 height 16
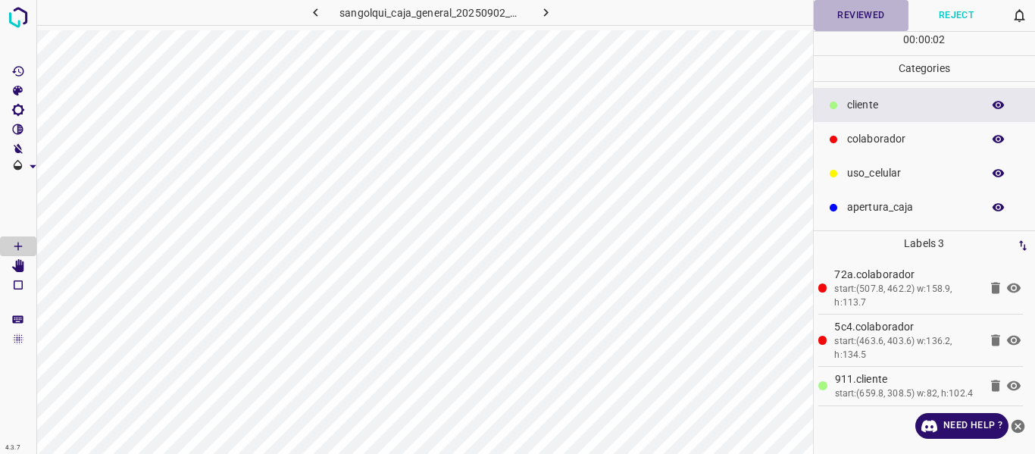
drag, startPoint x: 865, startPoint y: 2, endPoint x: 876, endPoint y: 11, distance: 14.5
click at [865, 2] on button "Reviewed" at bounding box center [860, 15] width 95 height 31
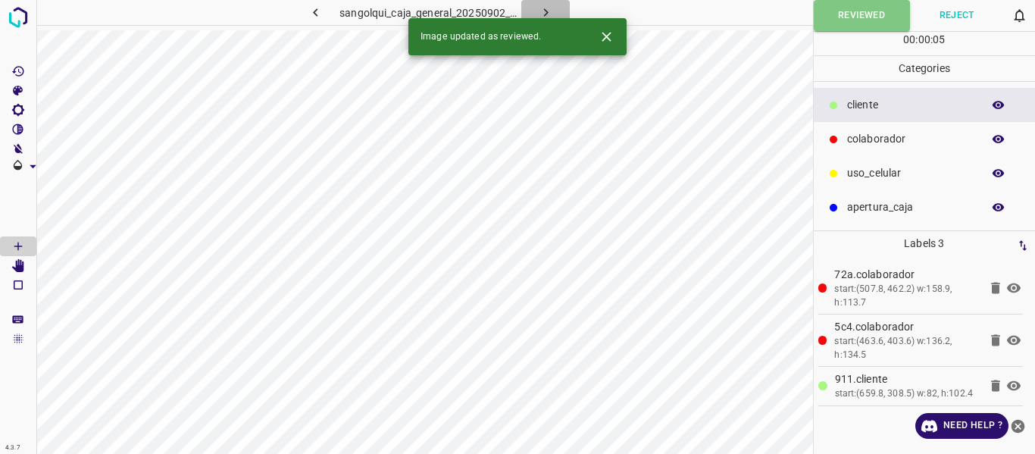
click at [545, 11] on icon "button" at bounding box center [545, 12] width 5 height 8
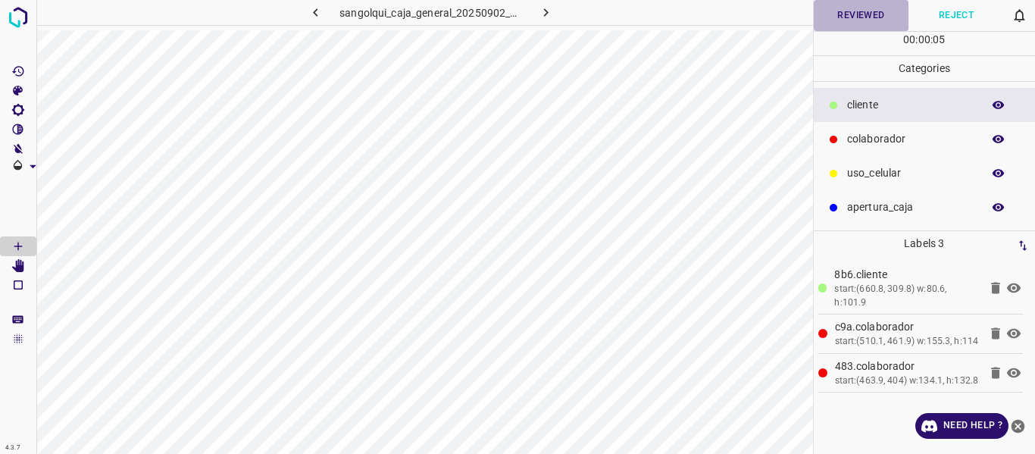
click at [854, 17] on button "Reviewed" at bounding box center [860, 15] width 95 height 31
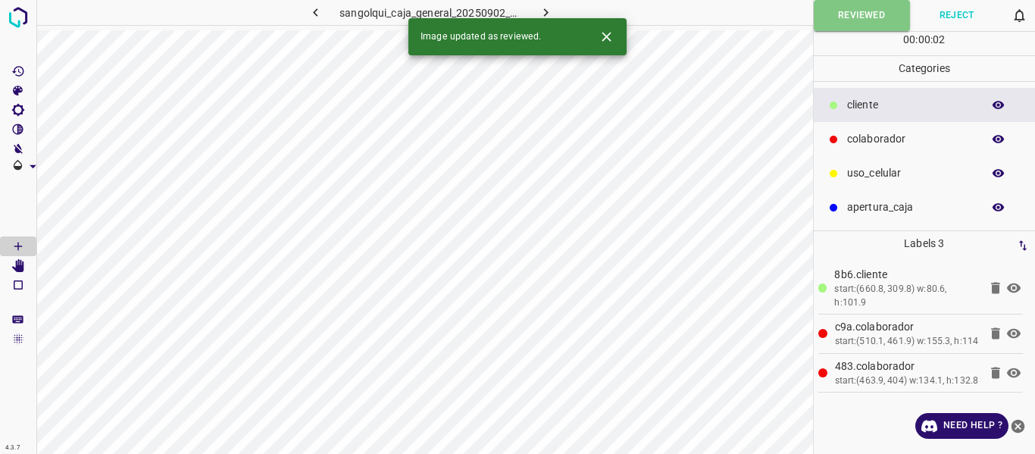
click at [543, 11] on icon "button" at bounding box center [546, 13] width 16 height 16
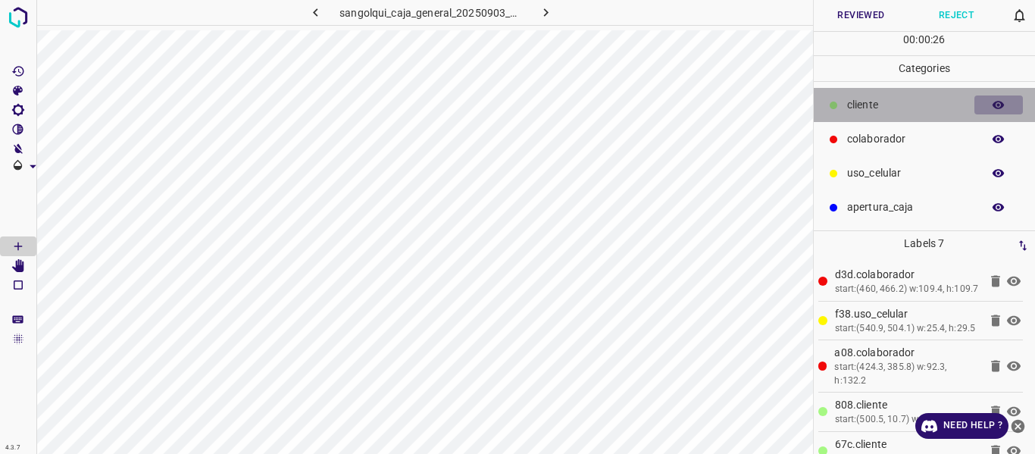
click at [995, 101] on icon "button" at bounding box center [998, 105] width 14 height 14
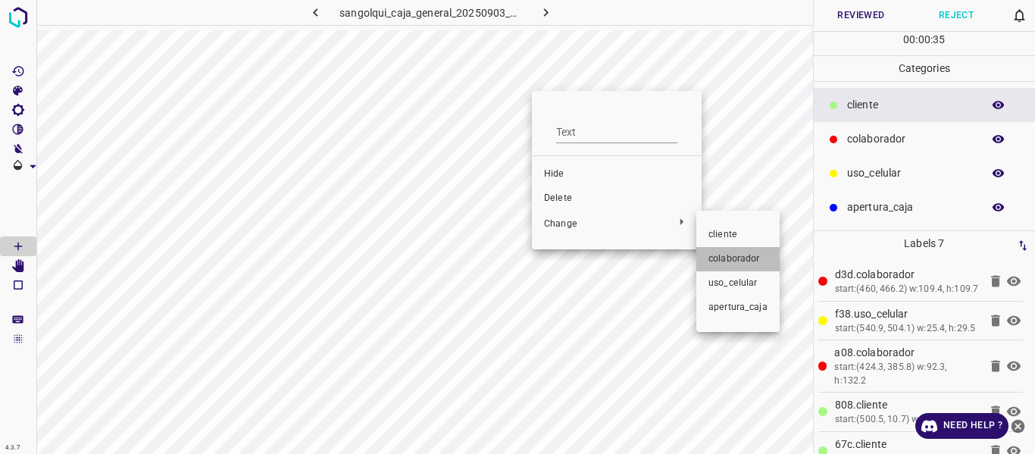
drag, startPoint x: 736, startPoint y: 262, endPoint x: 1022, endPoint y: 183, distance: 296.2
click at [736, 263] on span "colaborador" at bounding box center [737, 259] width 59 height 14
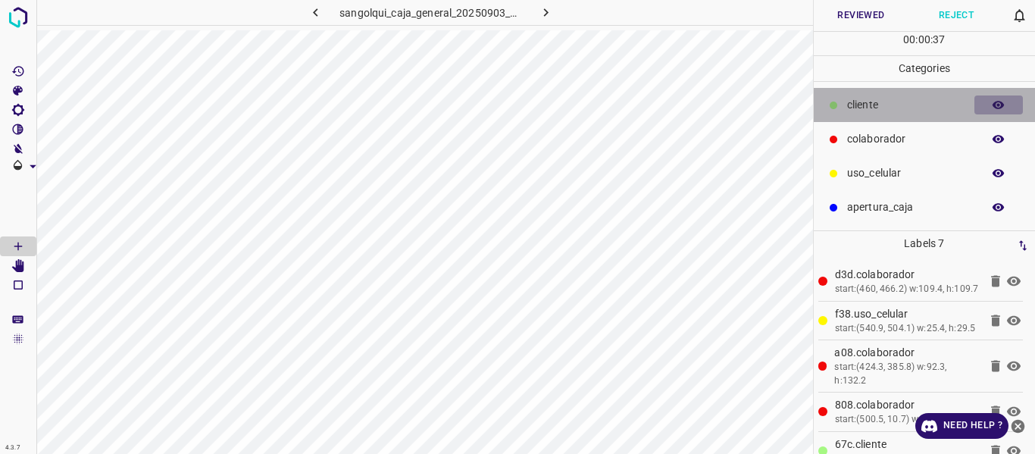
click at [997, 105] on icon "button" at bounding box center [998, 105] width 12 height 8
click at [997, 105] on icon "button" at bounding box center [998, 105] width 12 height 11
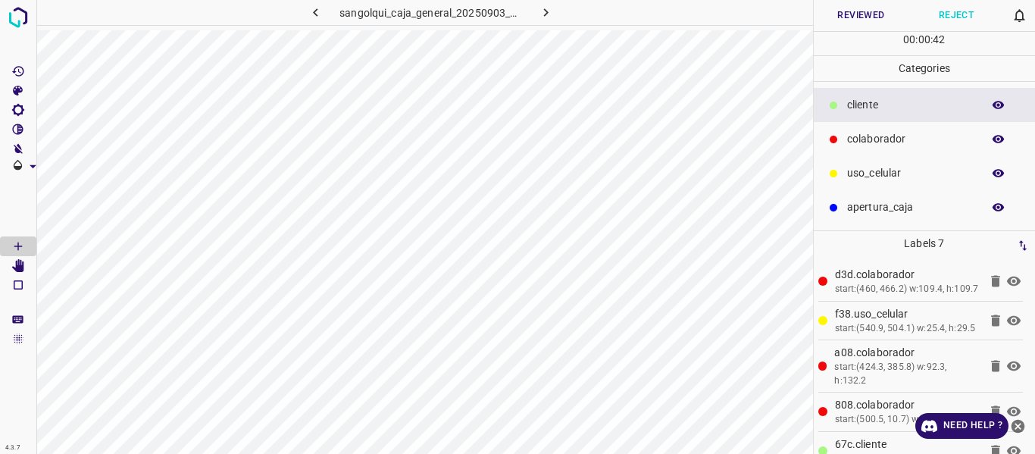
click at [848, 11] on button "Reviewed" at bounding box center [860, 15] width 95 height 31
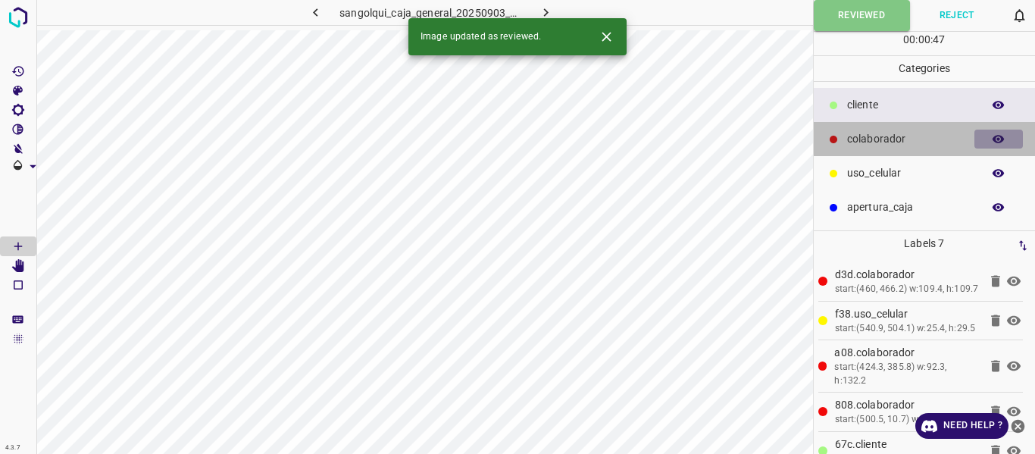
click at [994, 138] on icon "button" at bounding box center [998, 139] width 12 height 8
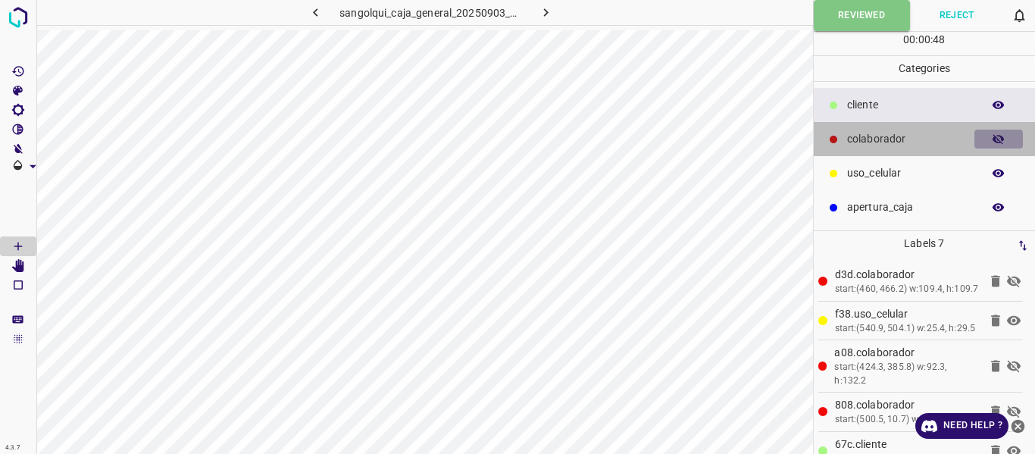
click at [994, 138] on icon "button" at bounding box center [998, 139] width 12 height 11
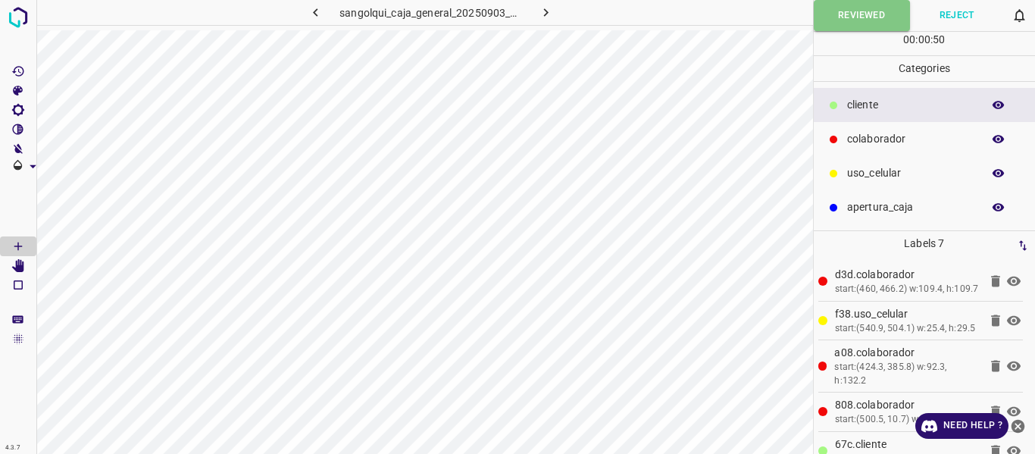
click at [544, 10] on icon "button" at bounding box center [546, 13] width 16 height 16
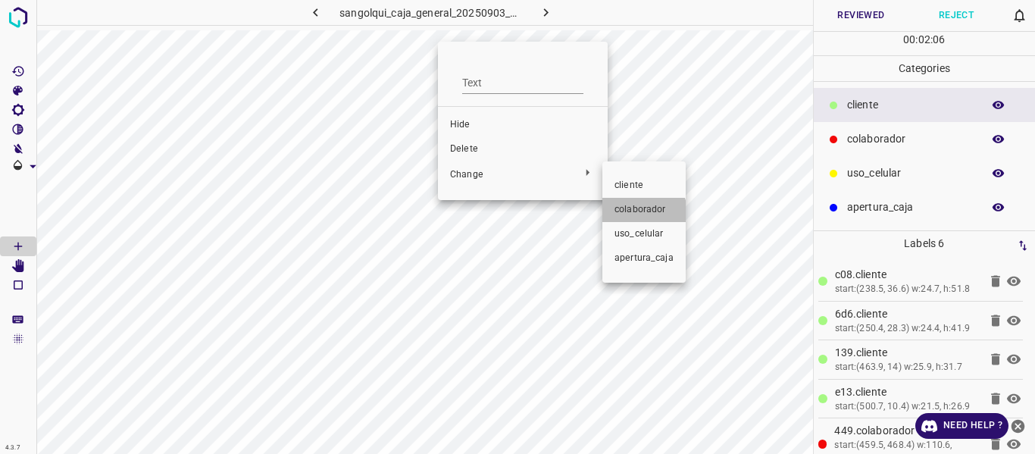
click at [641, 212] on span "colaborador" at bounding box center [643, 210] width 59 height 14
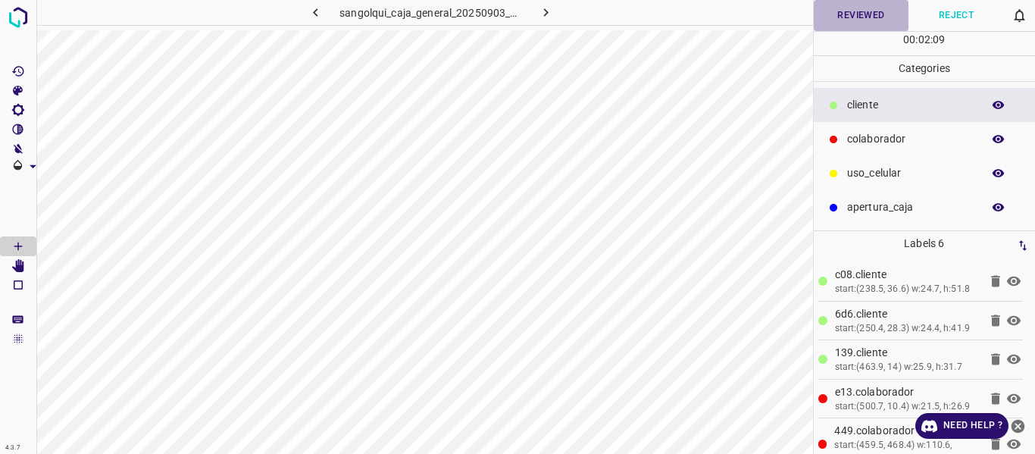
click at [864, 14] on button "Reviewed" at bounding box center [860, 15] width 95 height 31
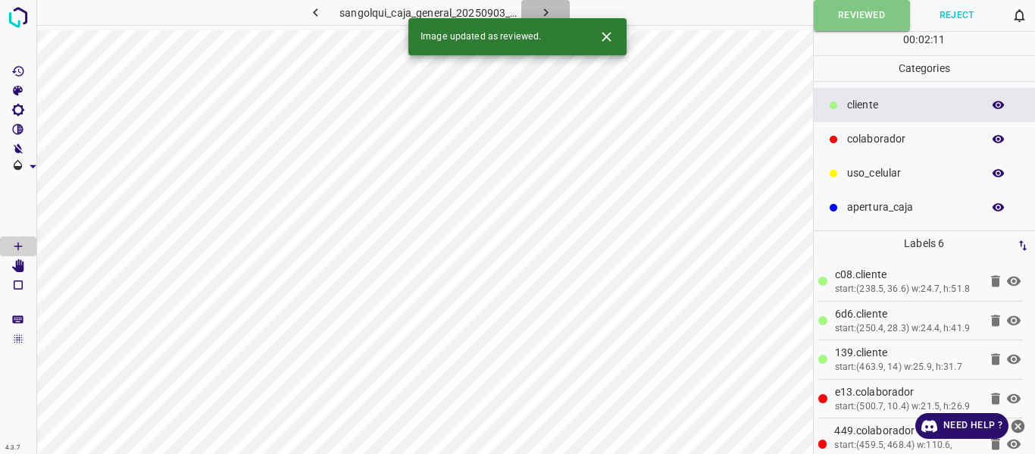
click at [542, 11] on icon "button" at bounding box center [546, 13] width 16 height 16
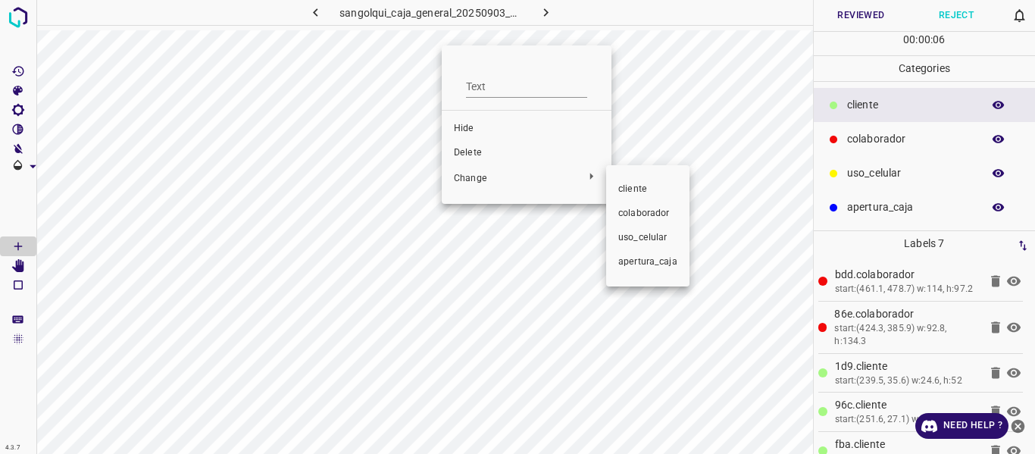
click at [634, 219] on span "colaborador" at bounding box center [647, 214] width 59 height 14
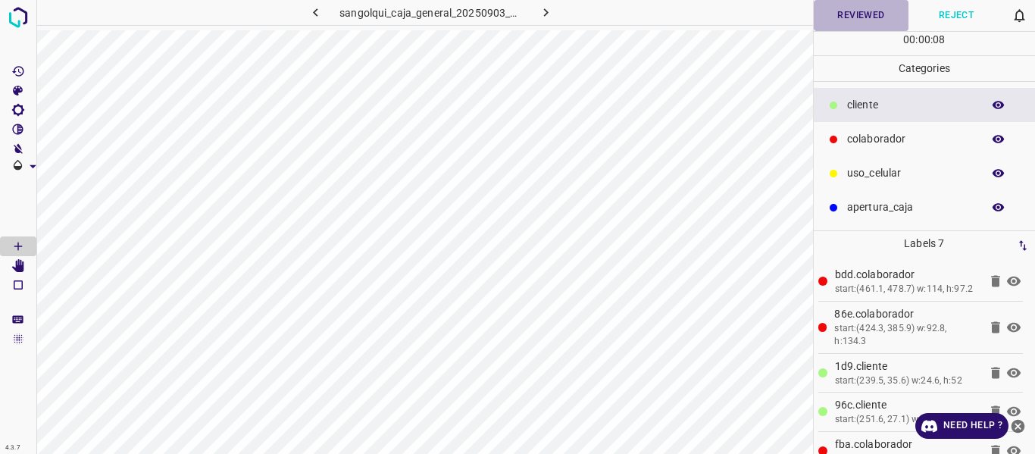
click at [849, 19] on button "Reviewed" at bounding box center [860, 15] width 95 height 31
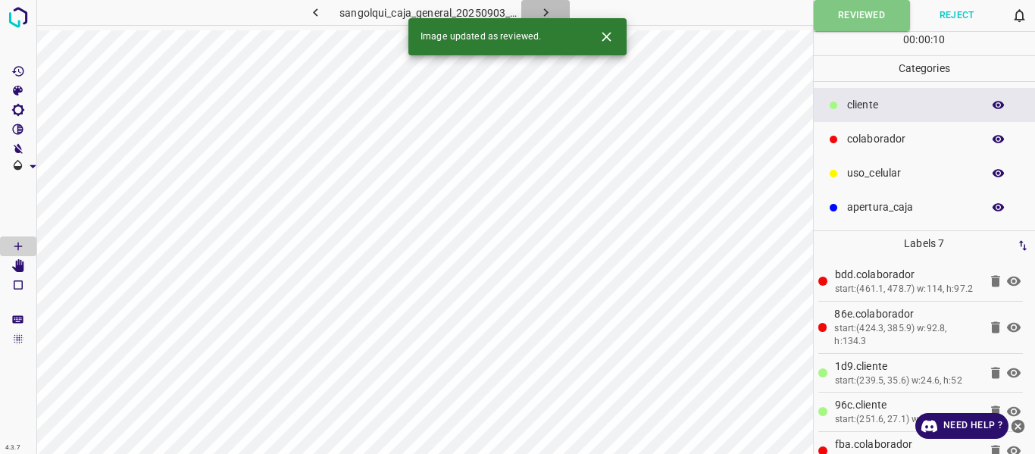
click at [548, 8] on icon "button" at bounding box center [546, 13] width 16 height 16
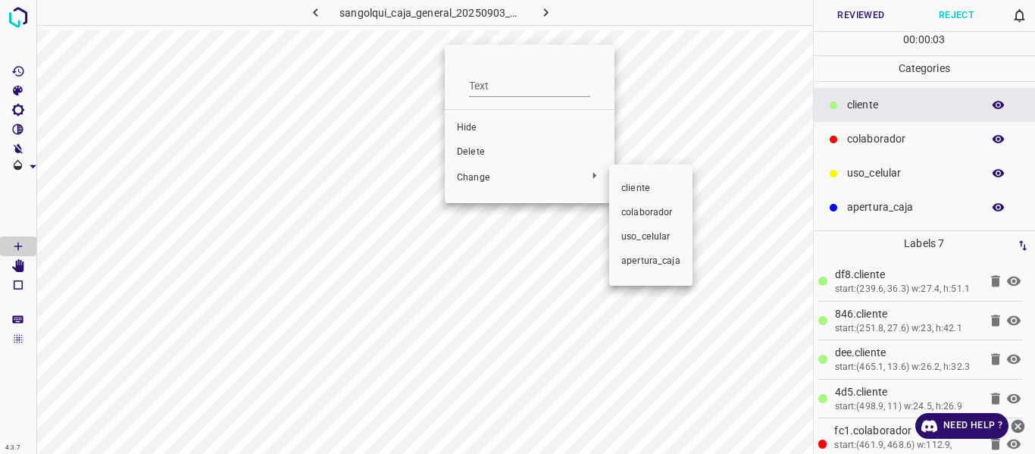
click at [635, 219] on span "colaborador" at bounding box center [650, 213] width 59 height 14
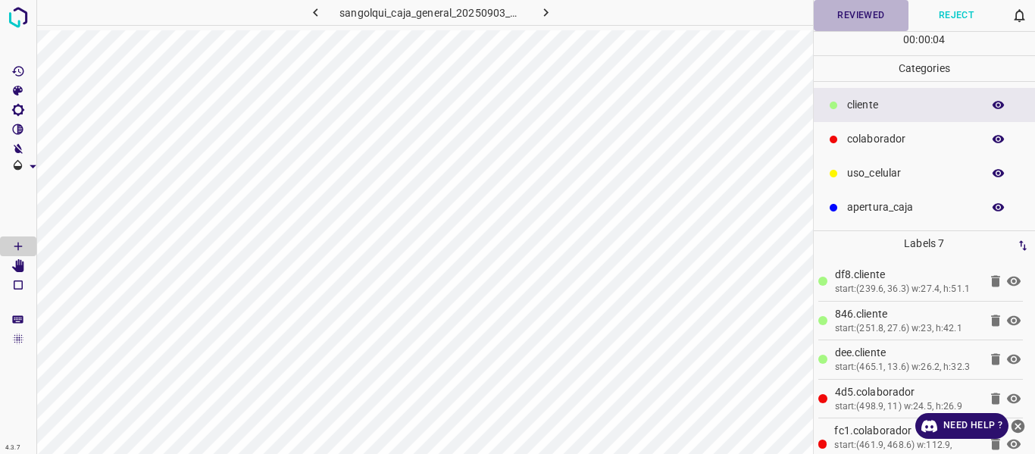
click at [856, 20] on button "Reviewed" at bounding box center [860, 15] width 95 height 31
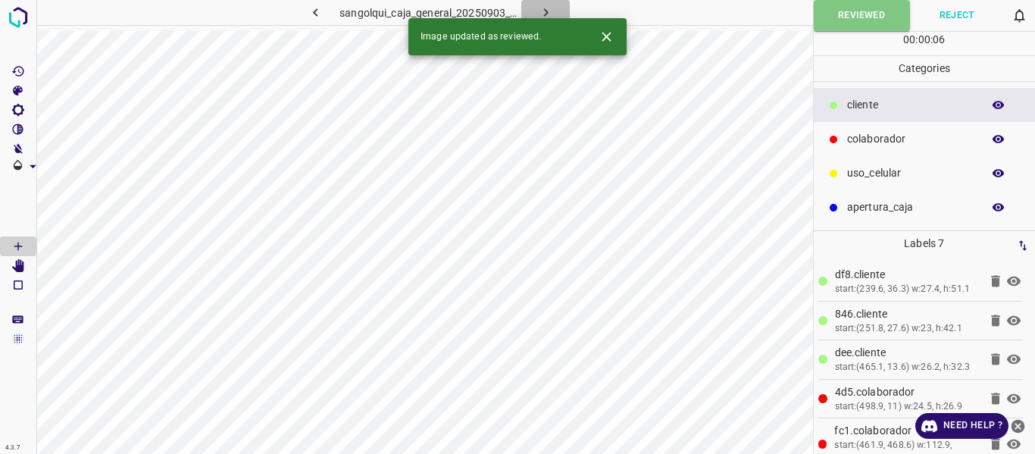
click at [548, 12] on icon "button" at bounding box center [546, 13] width 16 height 16
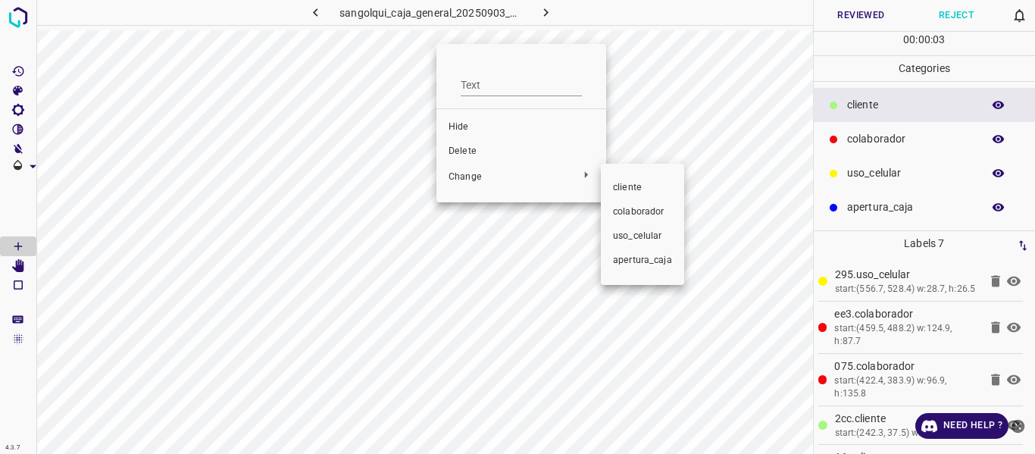
drag, startPoint x: 635, startPoint y: 208, endPoint x: 751, endPoint y: 175, distance: 120.4
click at [635, 207] on span "colaborador" at bounding box center [642, 212] width 59 height 14
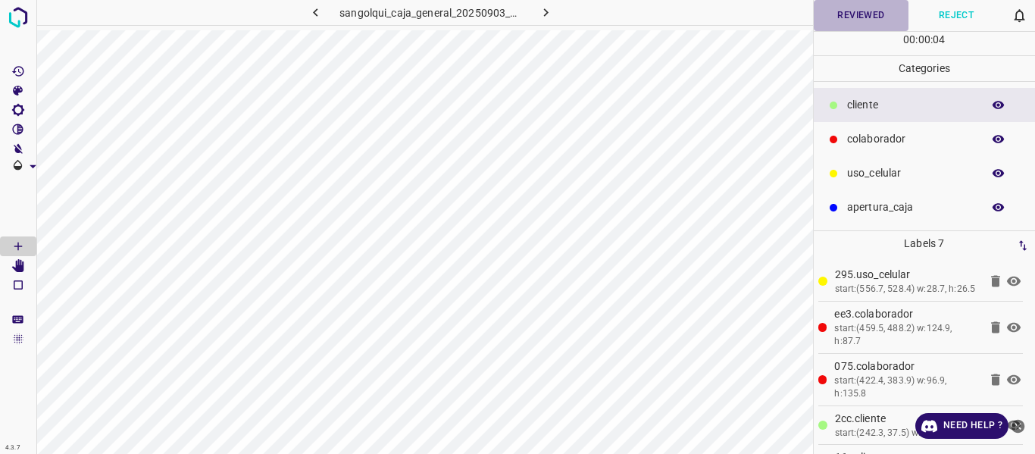
click at [874, 18] on button "Reviewed" at bounding box center [860, 15] width 95 height 31
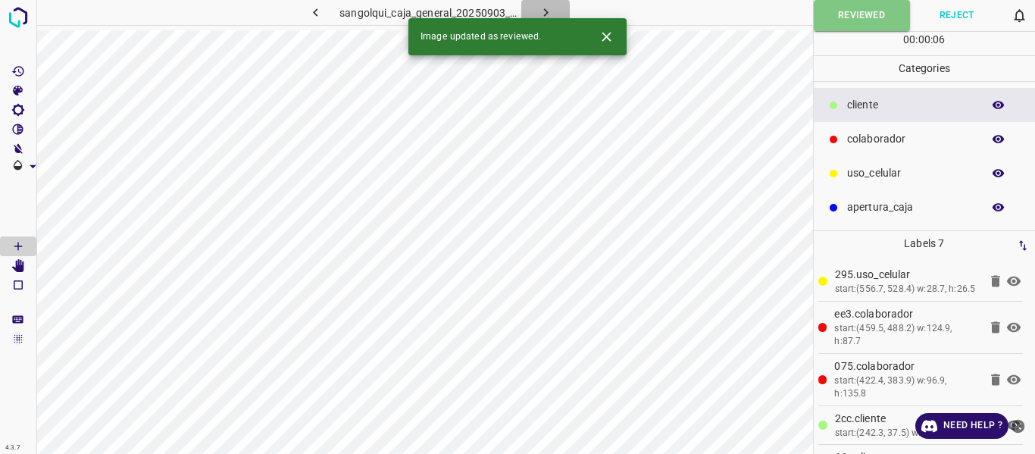
click at [544, 12] on icon "button" at bounding box center [546, 13] width 16 height 16
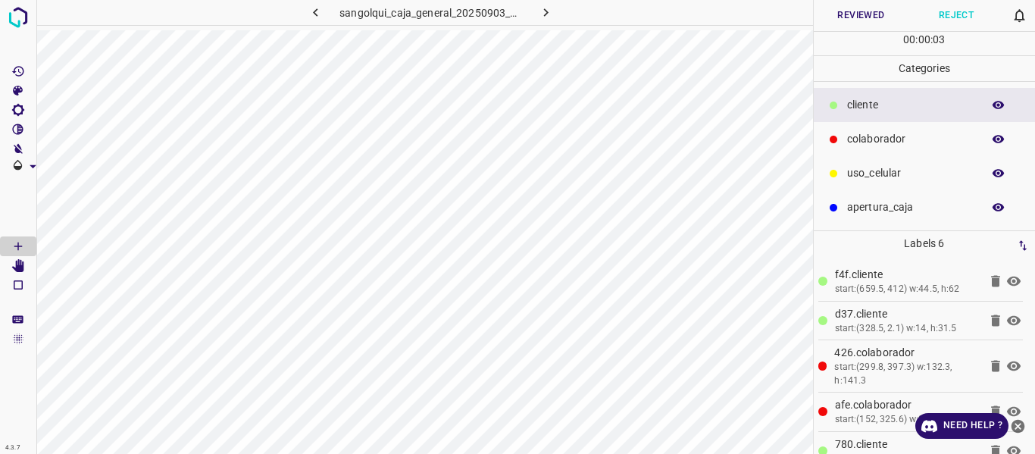
click at [998, 107] on icon "button" at bounding box center [998, 105] width 14 height 14
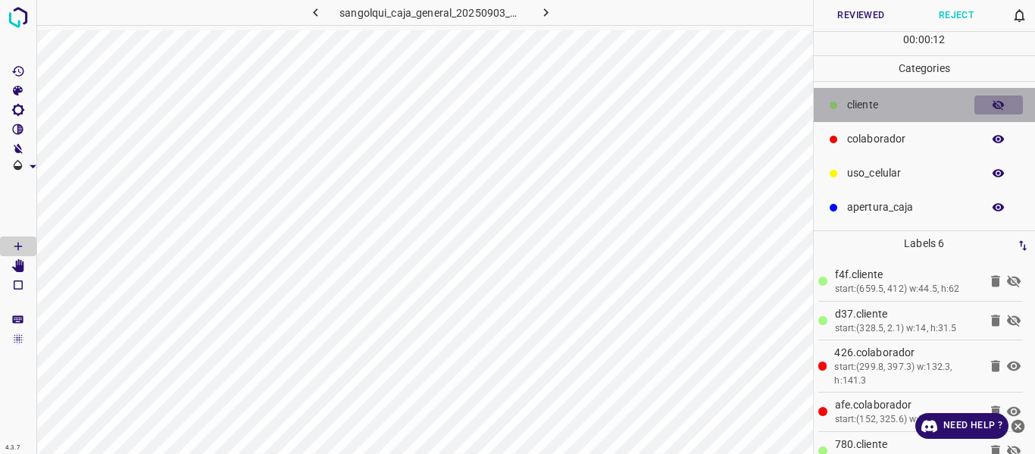
click at [1001, 107] on icon "button" at bounding box center [998, 105] width 14 height 14
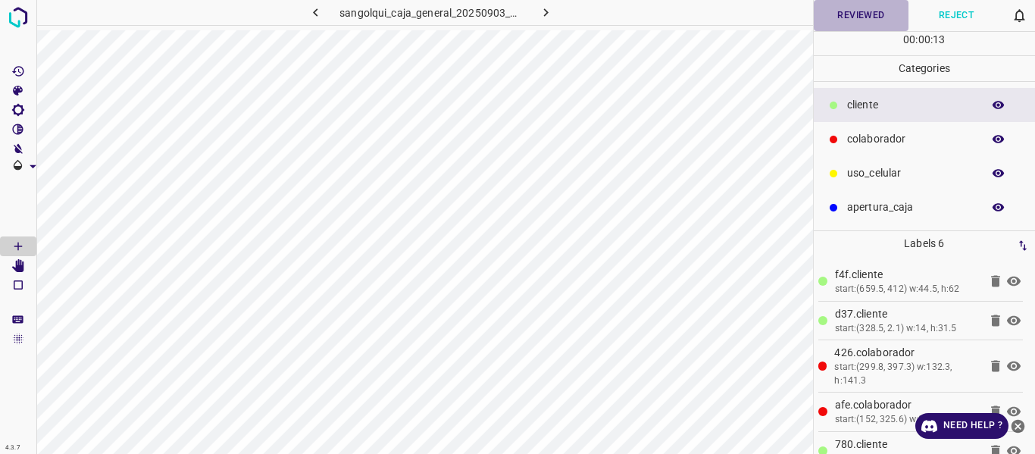
click at [844, 14] on button "Reviewed" at bounding box center [860, 15] width 95 height 31
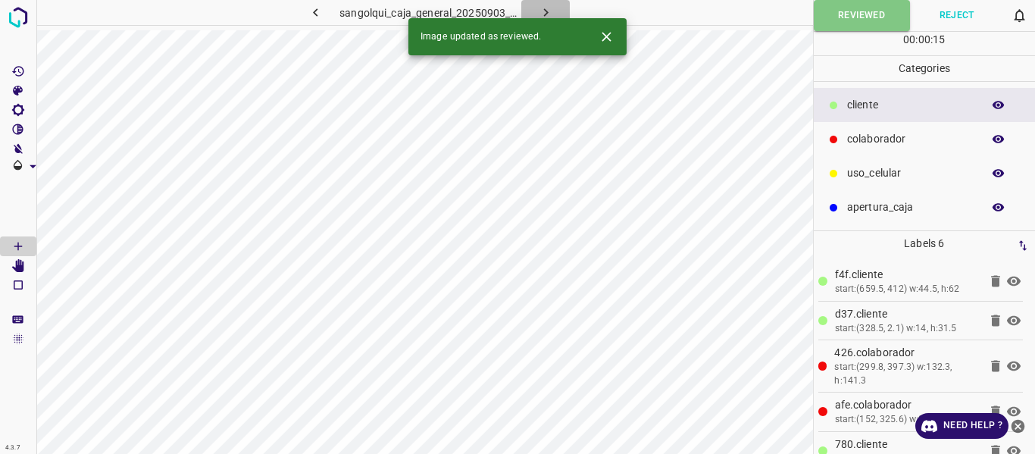
click at [542, 8] on icon "button" at bounding box center [546, 13] width 16 height 16
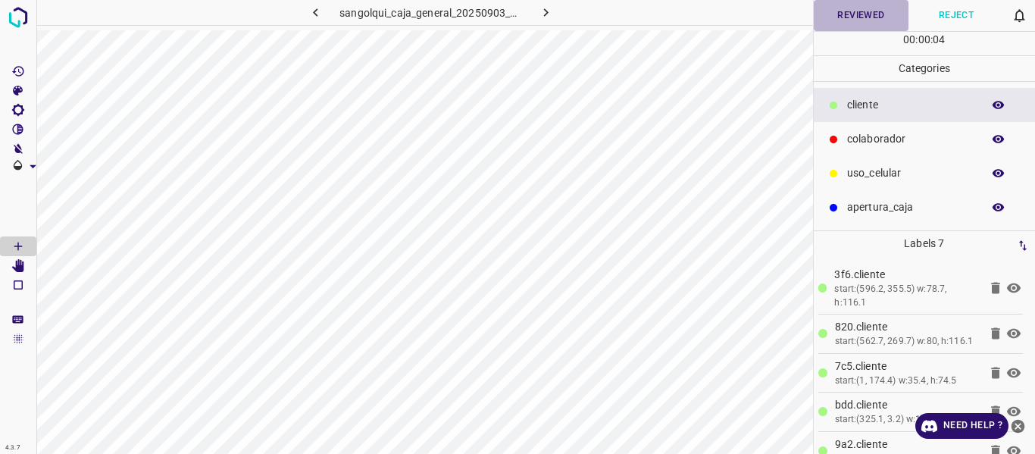
click at [858, 11] on button "Reviewed" at bounding box center [860, 15] width 95 height 31
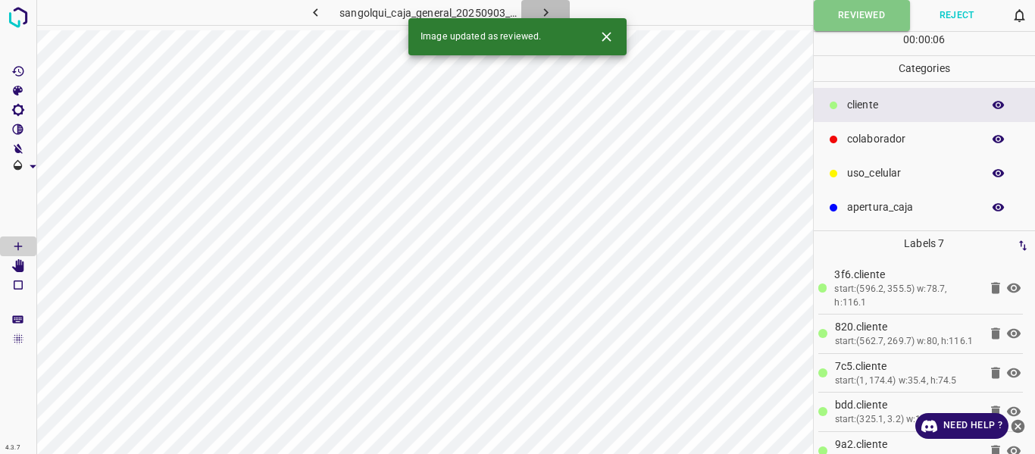
click at [546, 8] on icon "button" at bounding box center [546, 13] width 16 height 16
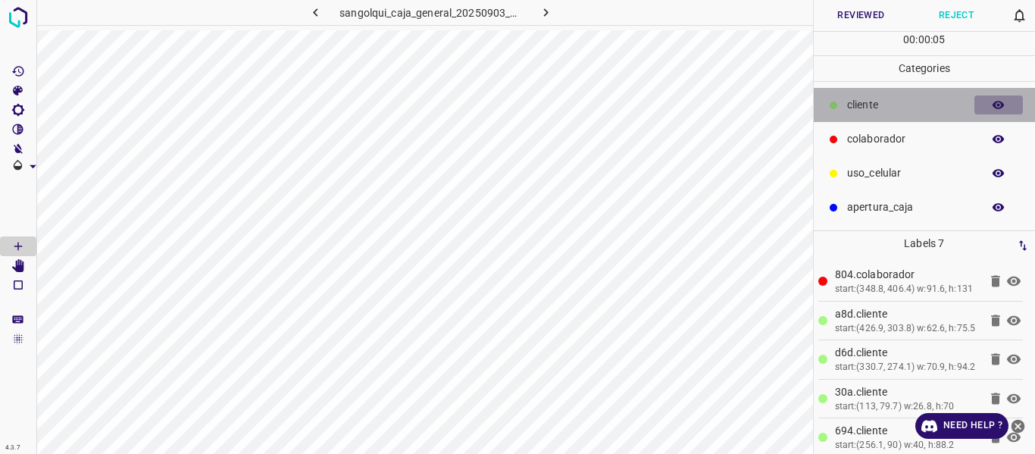
click at [996, 103] on icon "button" at bounding box center [998, 105] width 12 height 8
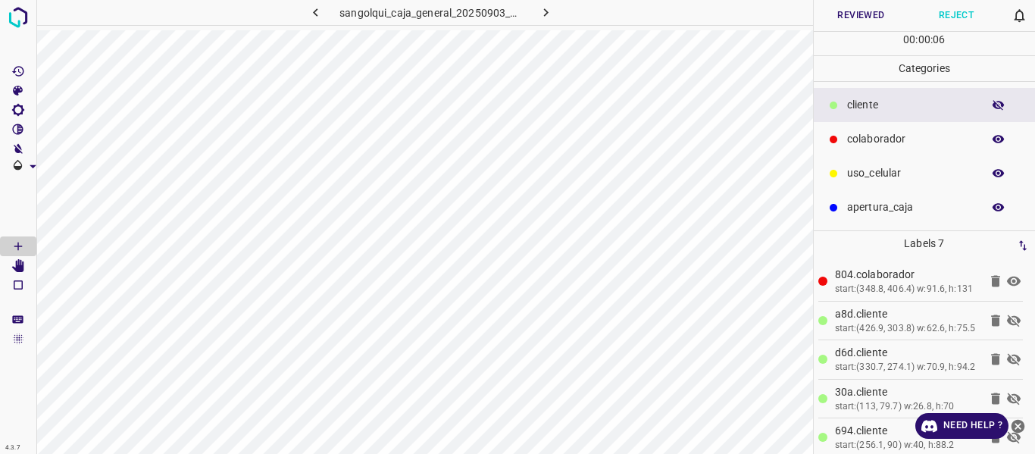
click at [996, 103] on icon "button" at bounding box center [998, 105] width 12 height 11
click at [847, 16] on button "Reviewed" at bounding box center [860, 15] width 95 height 31
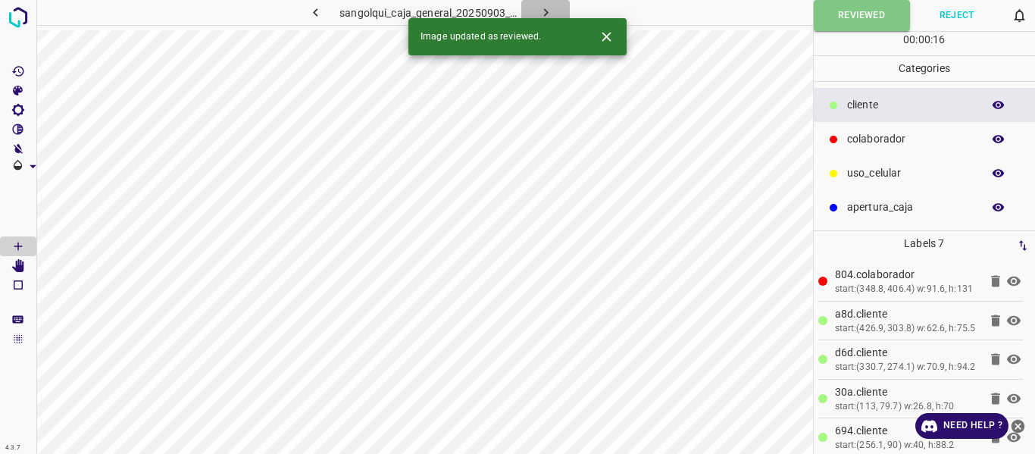
click at [540, 13] on icon "button" at bounding box center [546, 13] width 16 height 16
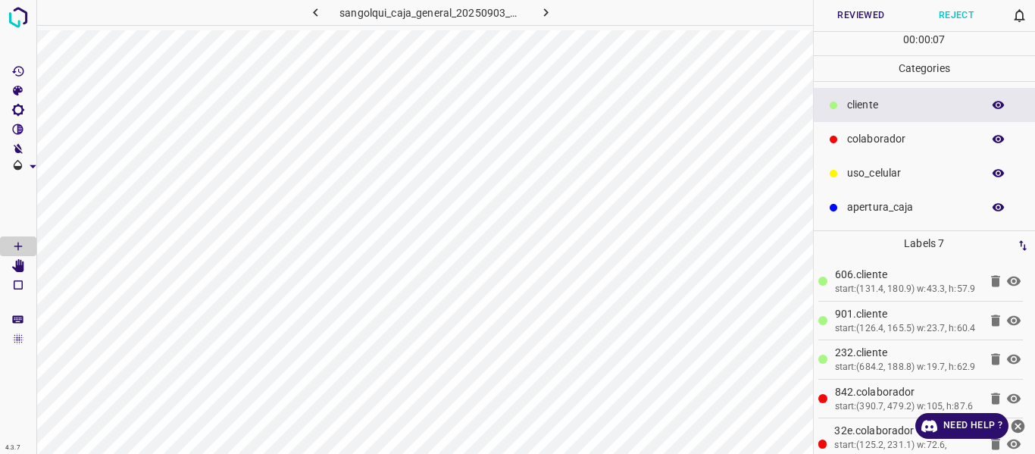
click at [840, 13] on button "Reviewed" at bounding box center [860, 15] width 95 height 31
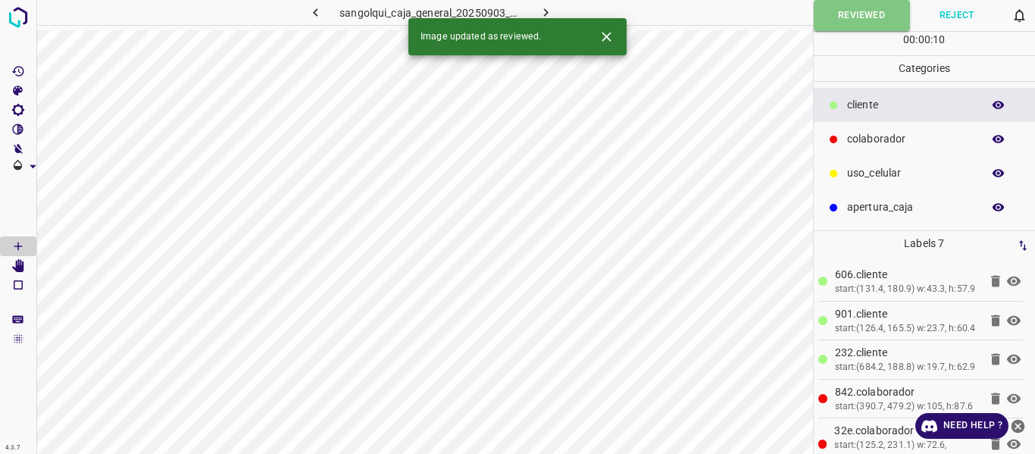
click at [536, 11] on button "button" at bounding box center [545, 12] width 48 height 25
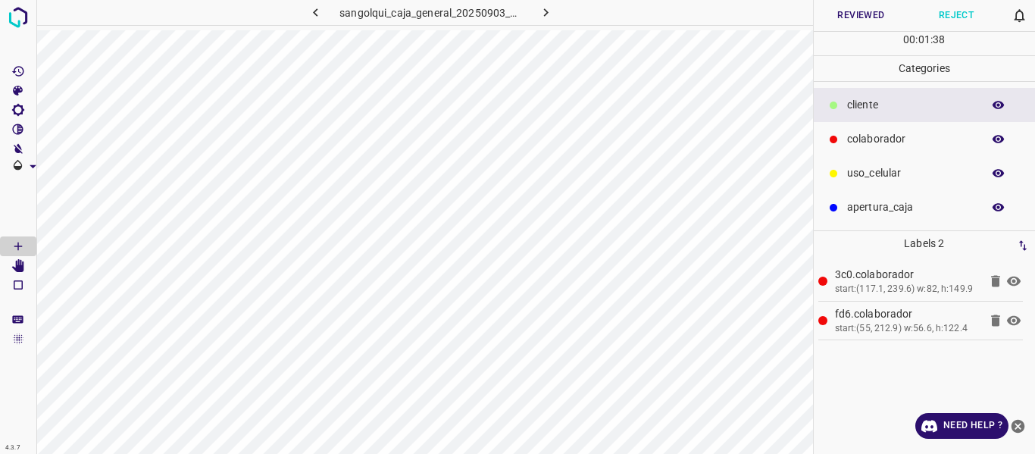
click at [877, 11] on button "Reviewed" at bounding box center [860, 15] width 95 height 31
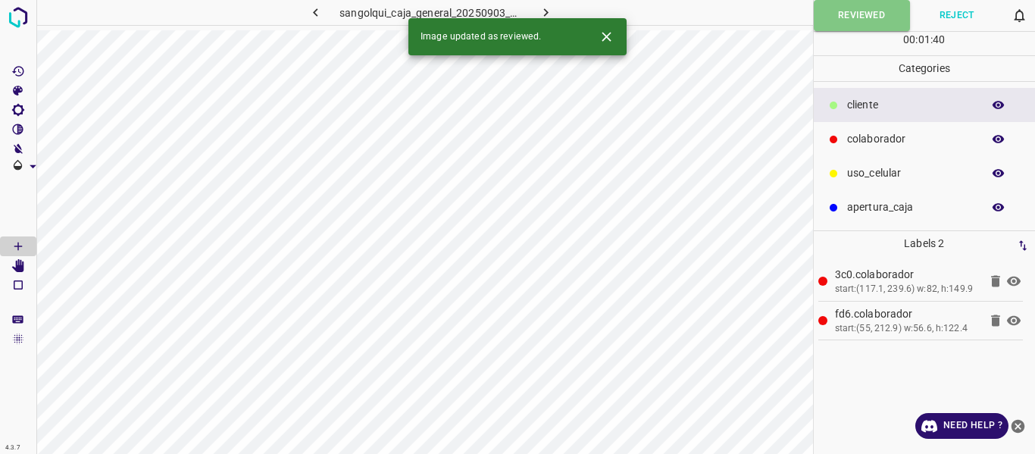
click at [551, 10] on icon "button" at bounding box center [546, 13] width 16 height 16
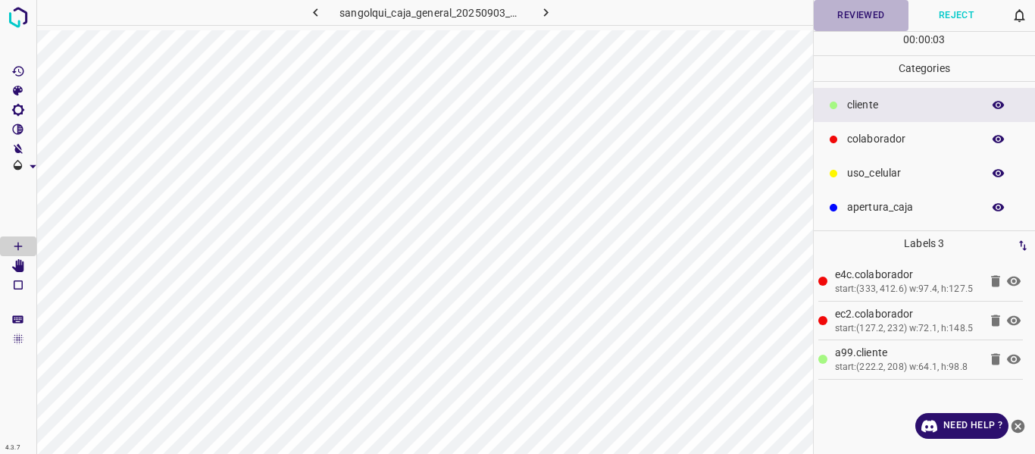
click at [862, 20] on button "Reviewed" at bounding box center [860, 15] width 95 height 31
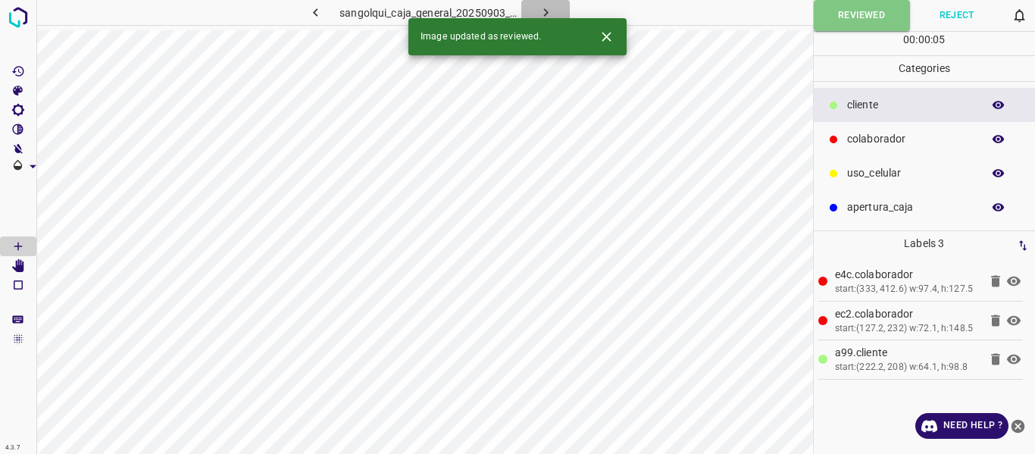
click at [548, 8] on icon "button" at bounding box center [546, 13] width 16 height 16
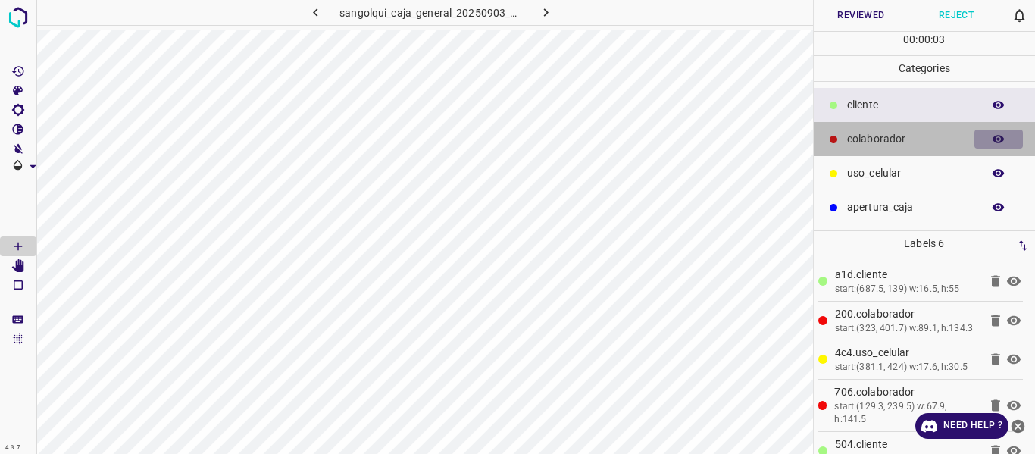
click at [994, 142] on icon "button" at bounding box center [998, 139] width 12 height 8
click at [994, 142] on icon "button" at bounding box center [998, 139] width 12 height 11
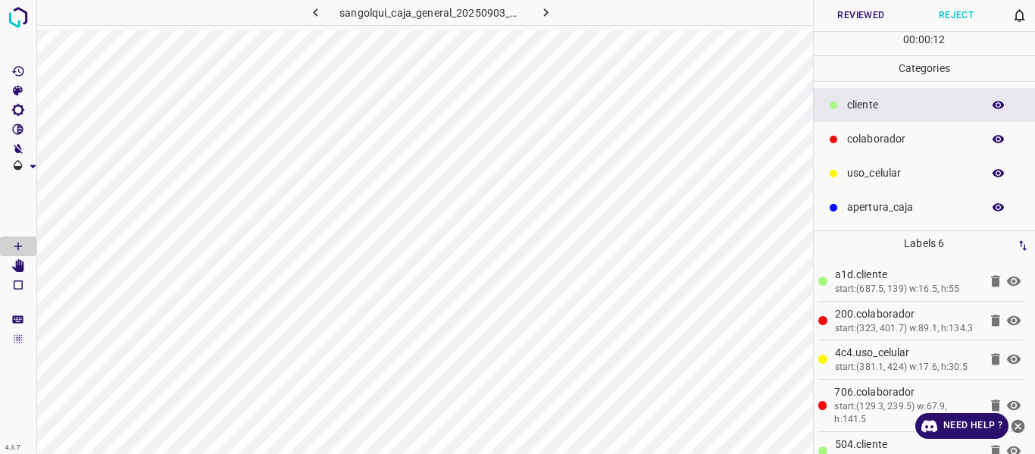
click at [829, 20] on button "Reviewed" at bounding box center [860, 15] width 95 height 31
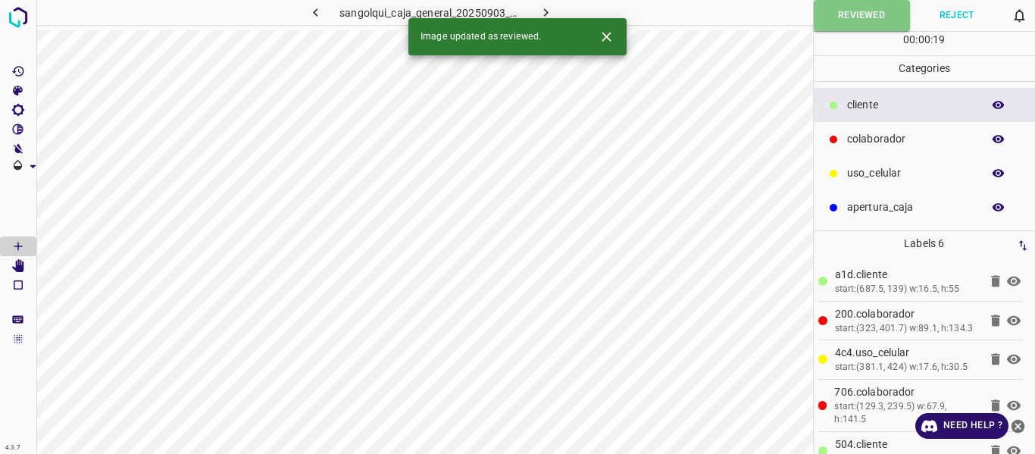
drag, startPoint x: 861, startPoint y: 201, endPoint x: 838, endPoint y: 144, distance: 62.2
click at [861, 202] on p "apertura_caja" at bounding box center [910, 207] width 127 height 16
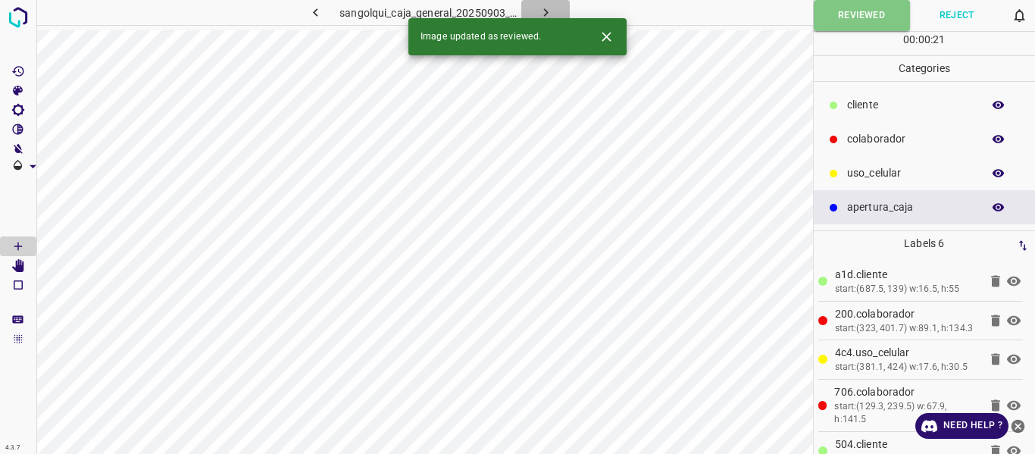
click at [541, 10] on icon "button" at bounding box center [546, 13] width 16 height 16
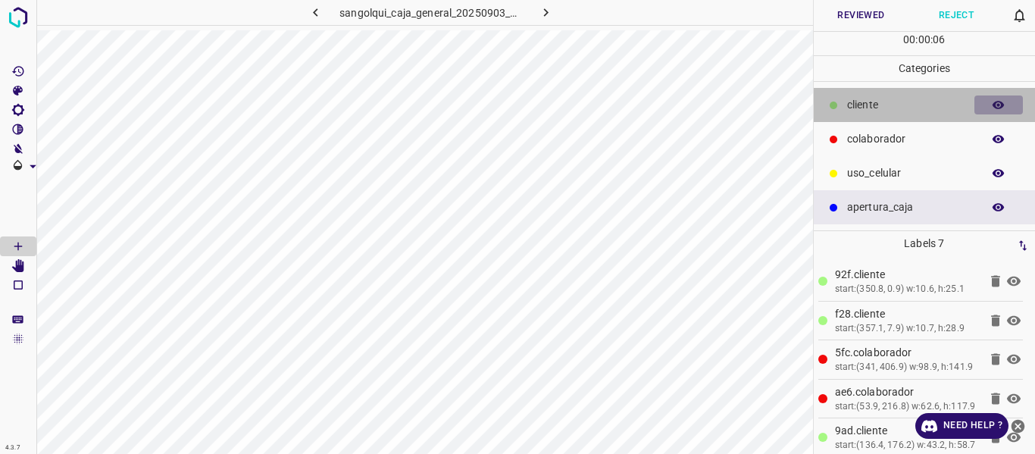
click at [997, 106] on icon "button" at bounding box center [998, 105] width 12 height 8
click at [997, 106] on icon "button" at bounding box center [998, 105] width 12 height 11
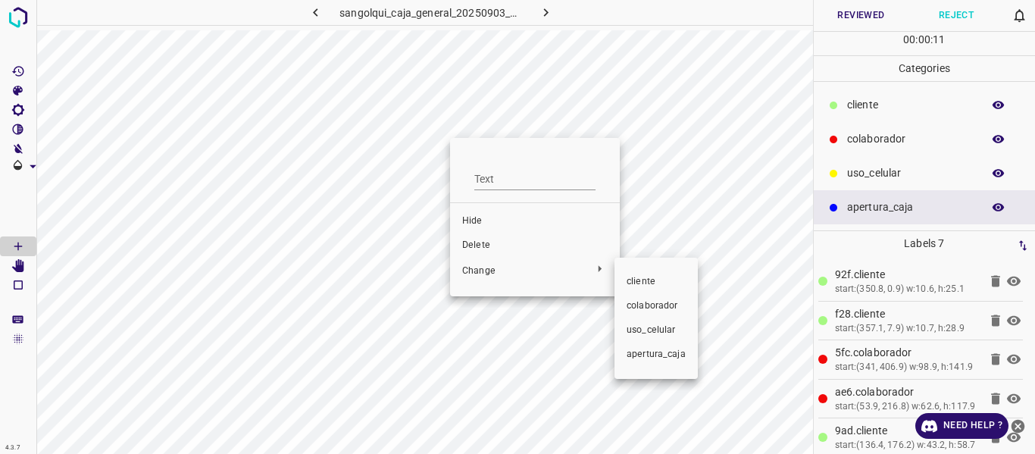
click at [650, 303] on span "colaborador" at bounding box center [655, 306] width 59 height 14
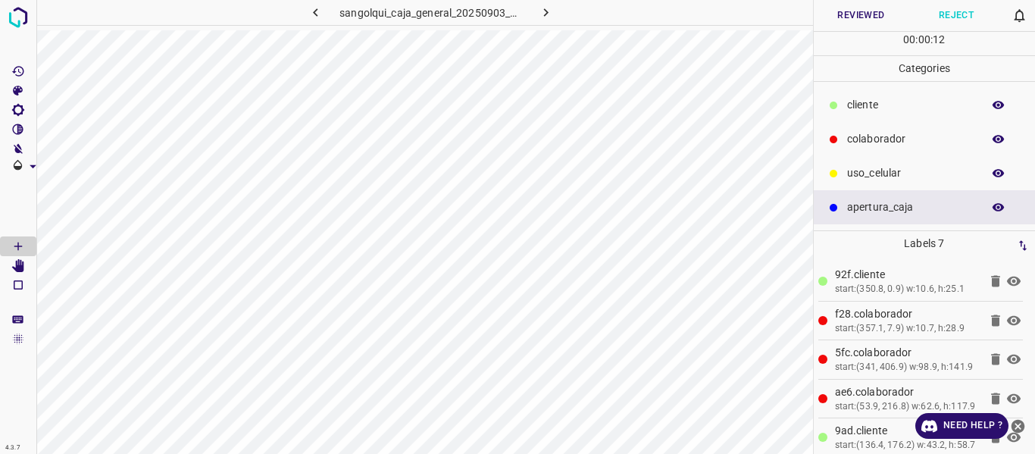
click at [851, 8] on button "Reviewed" at bounding box center [860, 15] width 95 height 31
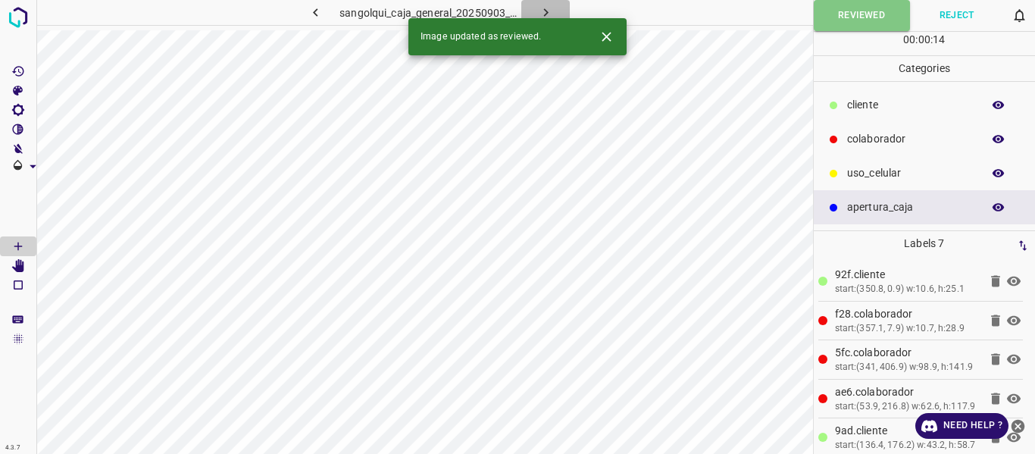
click at [545, 11] on icon "button" at bounding box center [545, 12] width 5 height 8
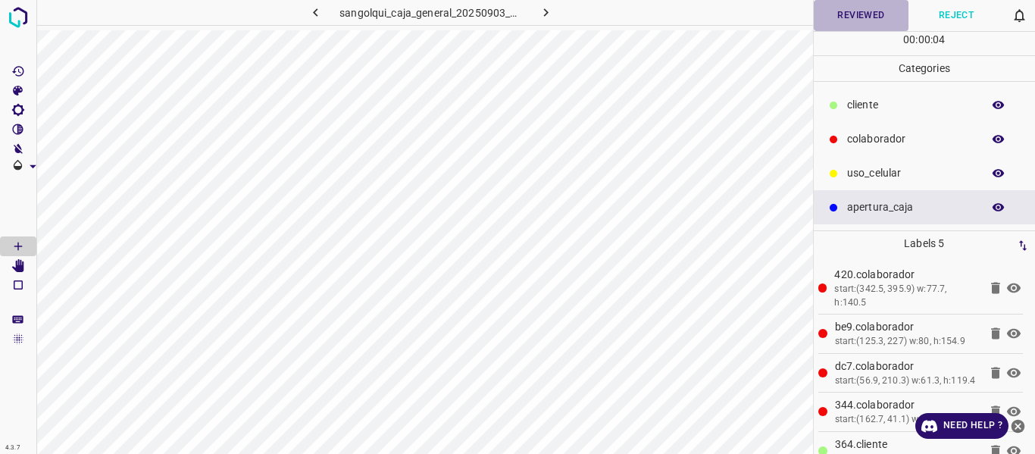
click at [865, 13] on button "Reviewed" at bounding box center [860, 15] width 95 height 31
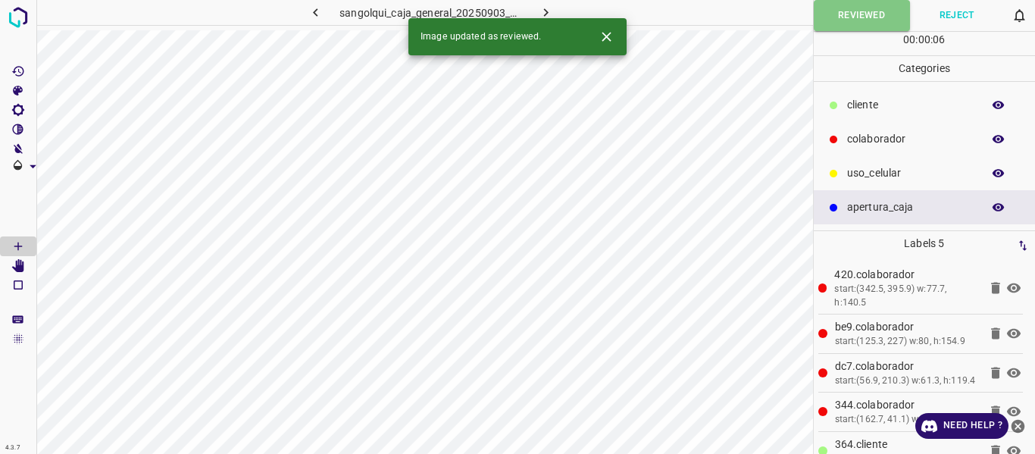
drag, startPoint x: 546, startPoint y: 9, endPoint x: 735, endPoint y: 10, distance: 189.3
click at [546, 11] on icon "button" at bounding box center [546, 13] width 16 height 16
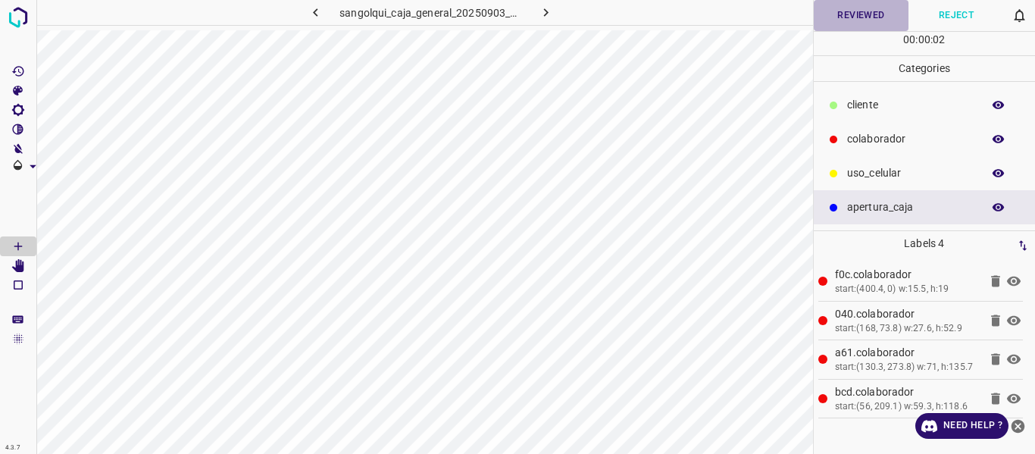
click at [869, 20] on button "Reviewed" at bounding box center [860, 15] width 95 height 31
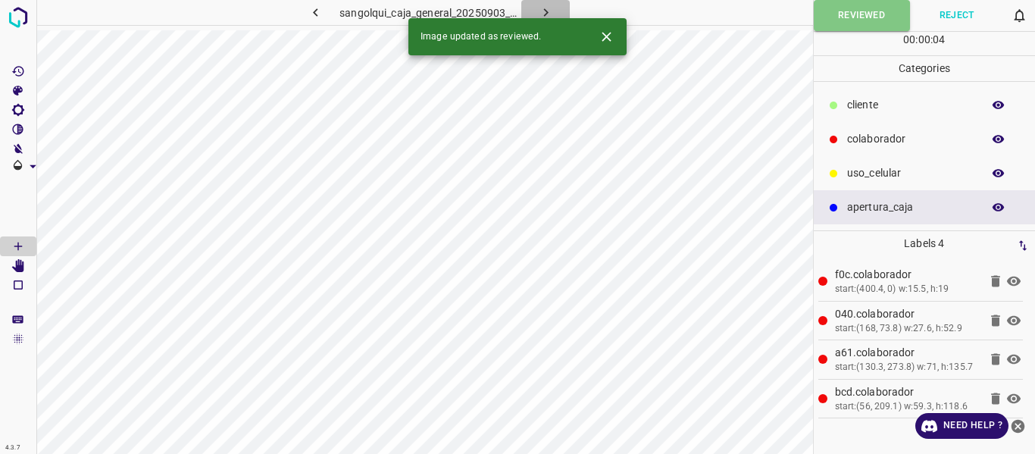
click at [554, 9] on button "button" at bounding box center [545, 12] width 48 height 25
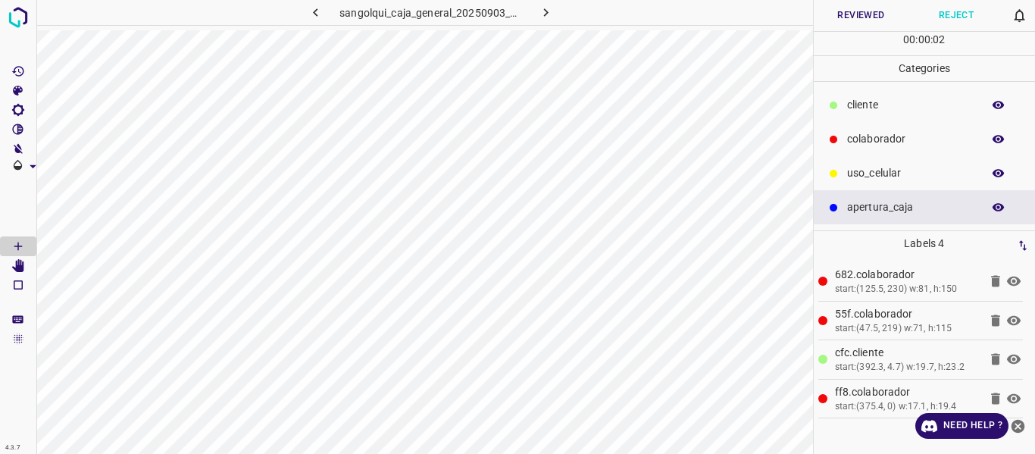
click at [872, 17] on button "Reviewed" at bounding box center [860, 15] width 95 height 31
click at [540, 9] on icon "button" at bounding box center [546, 13] width 16 height 16
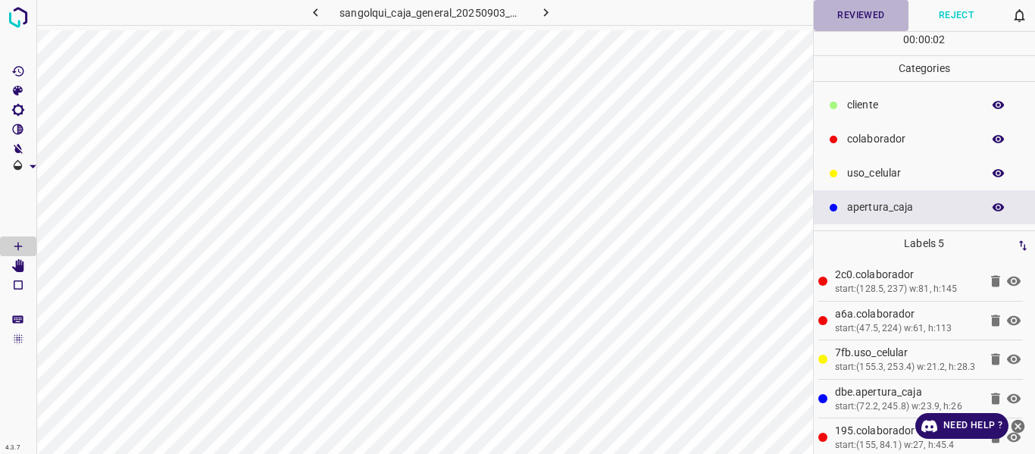
click at [863, 12] on button "Reviewed" at bounding box center [860, 15] width 95 height 31
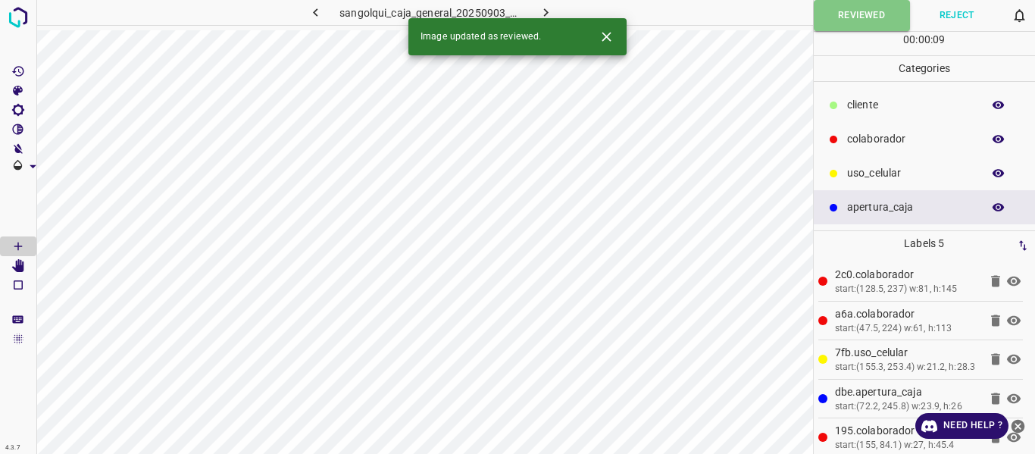
click at [548, 8] on icon "button" at bounding box center [546, 13] width 16 height 16
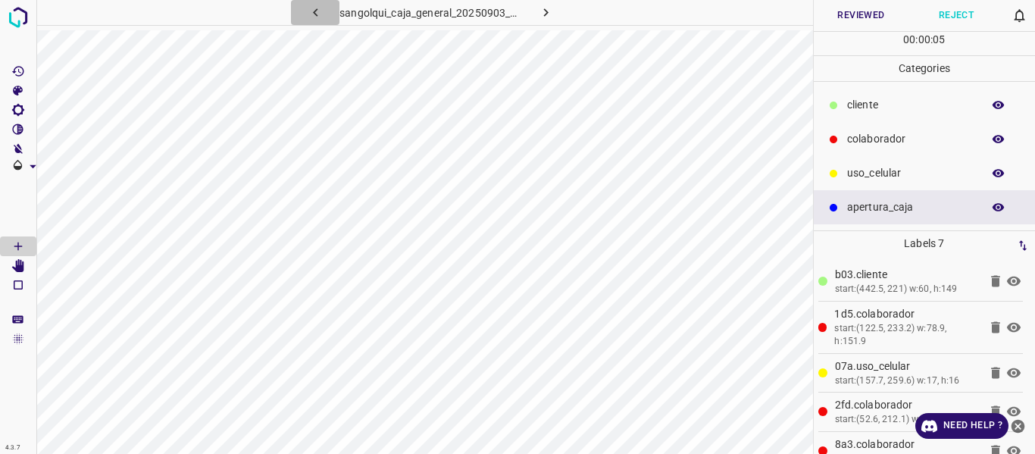
click at [321, 13] on icon "button" at bounding box center [315, 13] width 16 height 16
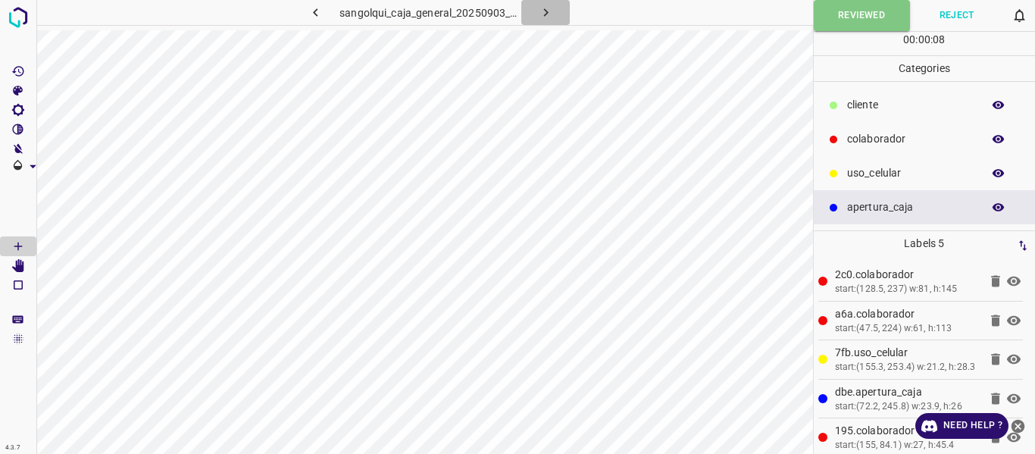
click at [545, 11] on icon "button" at bounding box center [545, 12] width 5 height 8
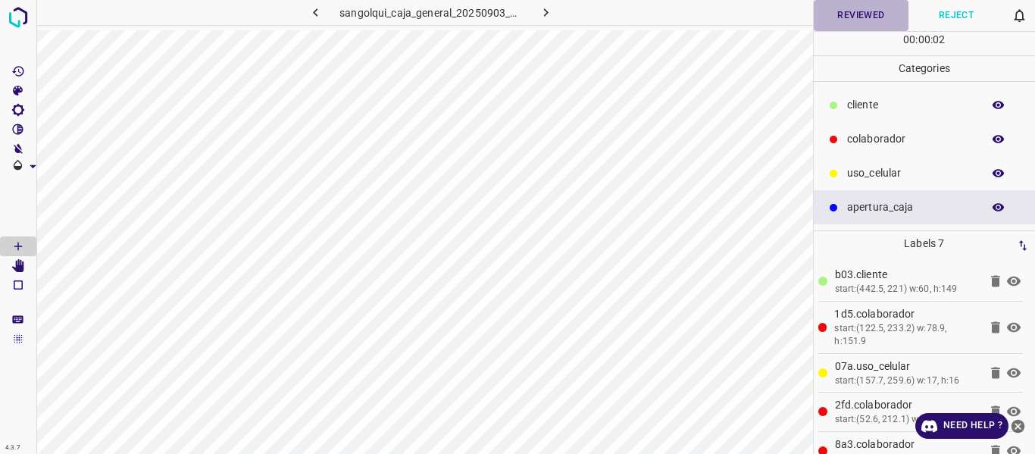
click at [856, 14] on button "Reviewed" at bounding box center [860, 15] width 95 height 31
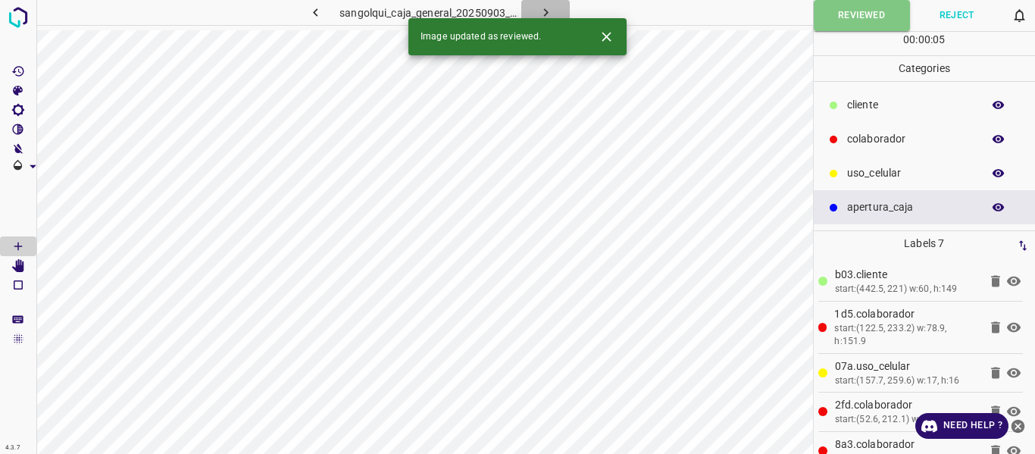
click at [556, 5] on button "button" at bounding box center [545, 12] width 48 height 25
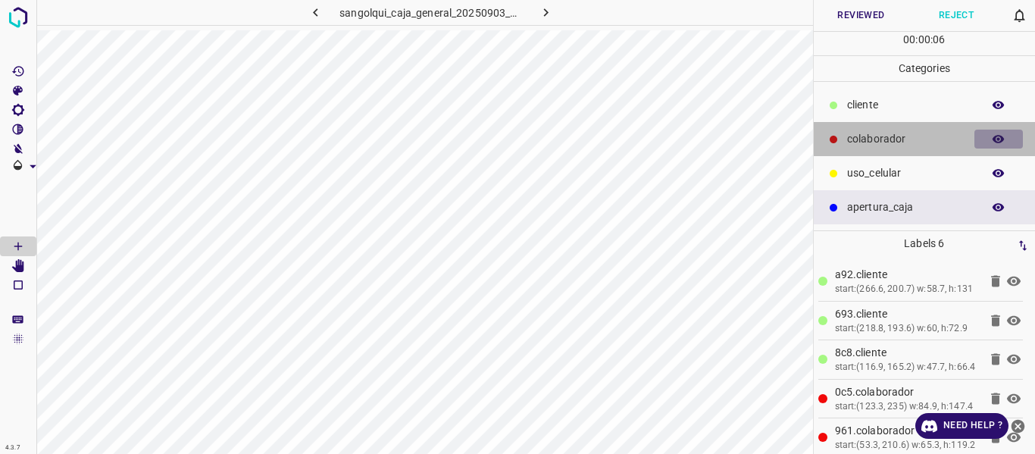
click at [997, 136] on icon "button" at bounding box center [998, 139] width 12 height 8
click at [997, 136] on icon "button" at bounding box center [998, 140] width 14 height 14
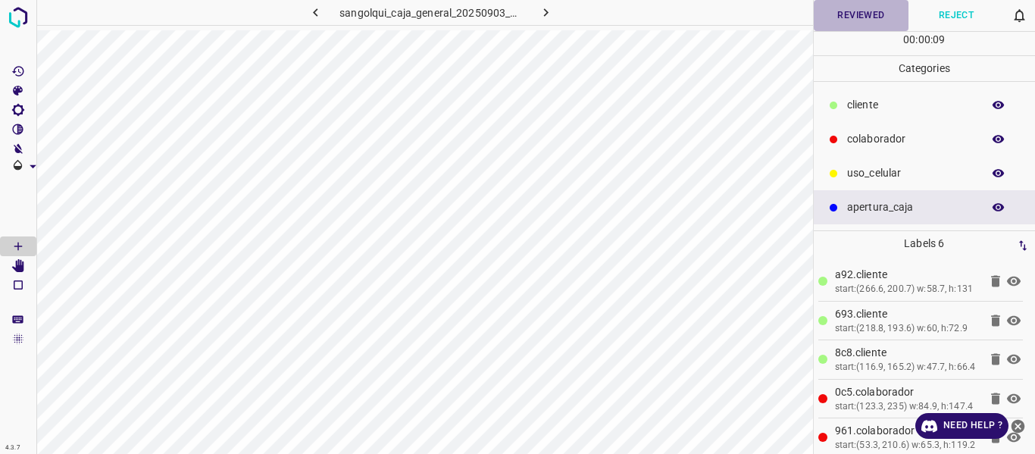
click at [848, 20] on button "Reviewed" at bounding box center [860, 15] width 95 height 31
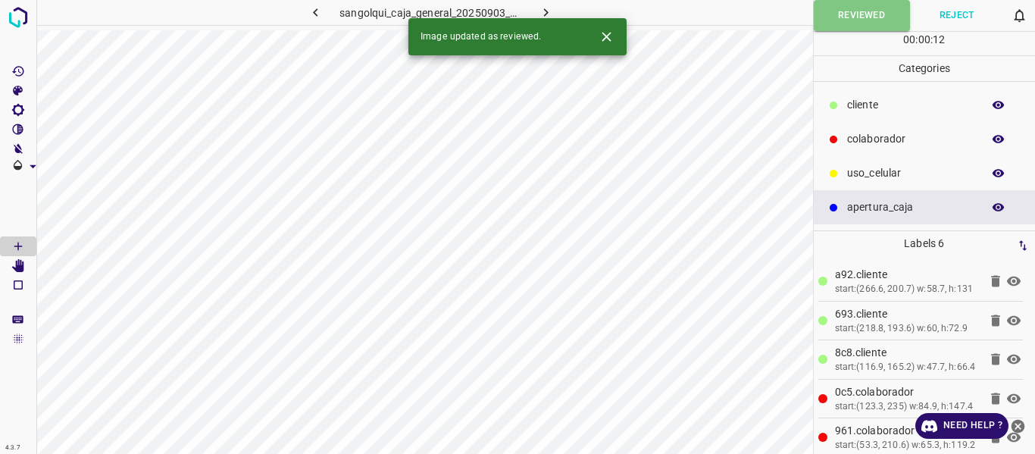
click at [551, 7] on icon "button" at bounding box center [546, 13] width 16 height 16
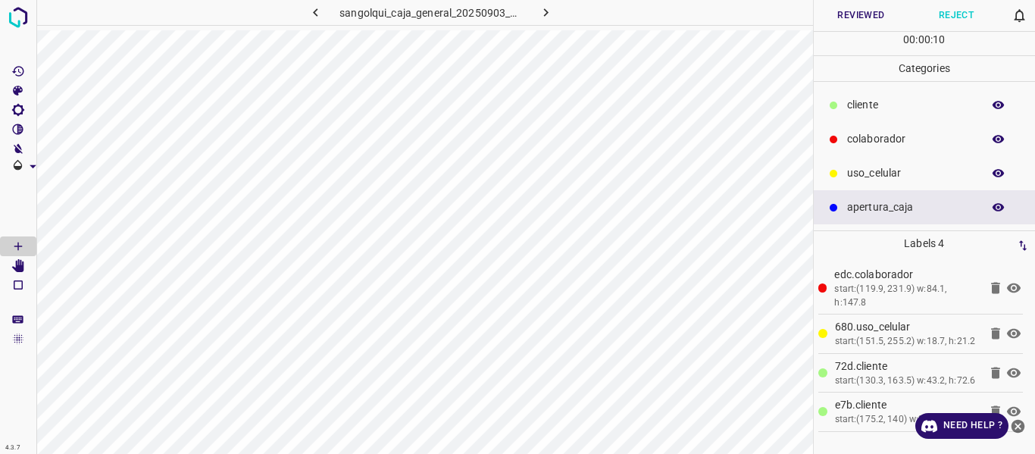
click at [833, 14] on button "Reviewed" at bounding box center [860, 15] width 95 height 31
click at [844, 4] on button "Reviewed" at bounding box center [861, 15] width 96 height 31
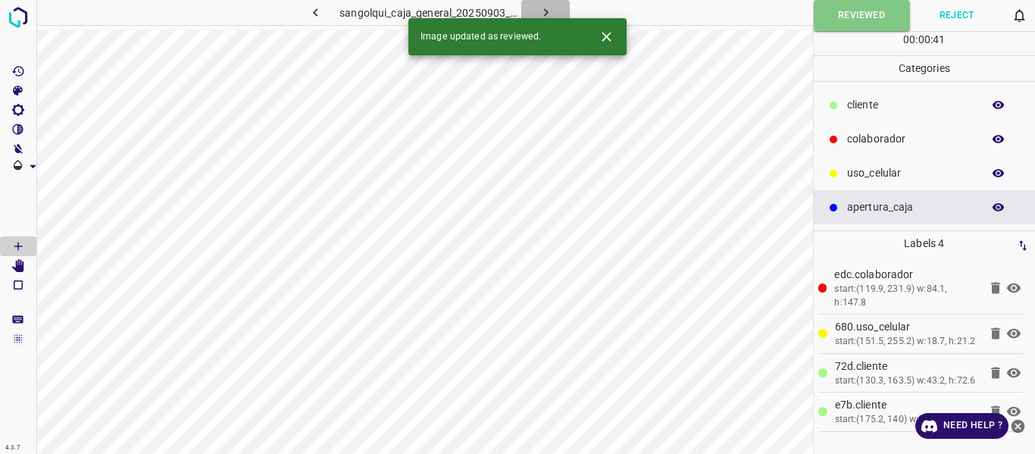
click at [545, 10] on icon "button" at bounding box center [546, 13] width 16 height 16
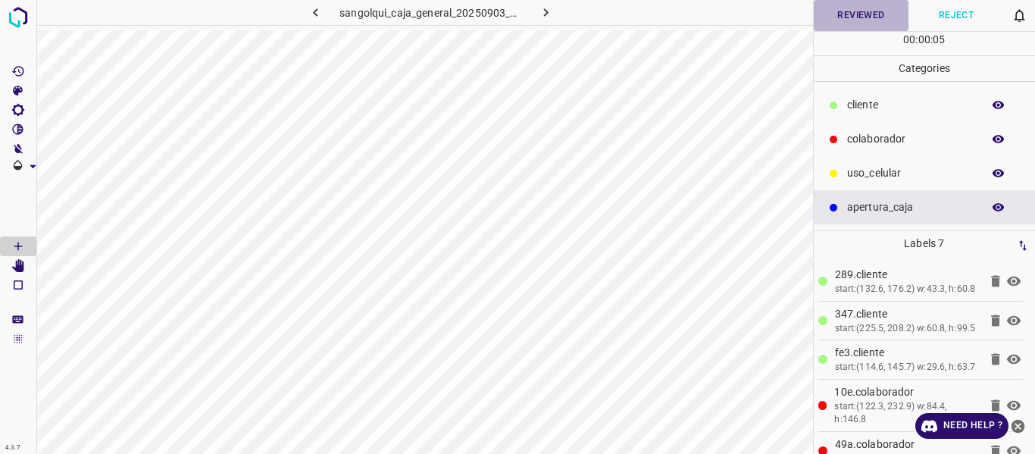
click at [842, 17] on button "Reviewed" at bounding box center [860, 15] width 95 height 31
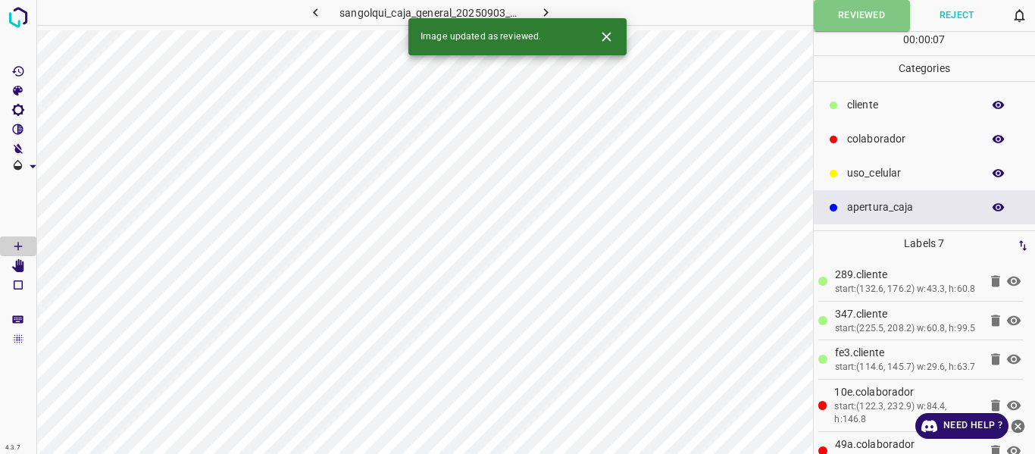
click at [547, 10] on icon "button" at bounding box center [546, 13] width 16 height 16
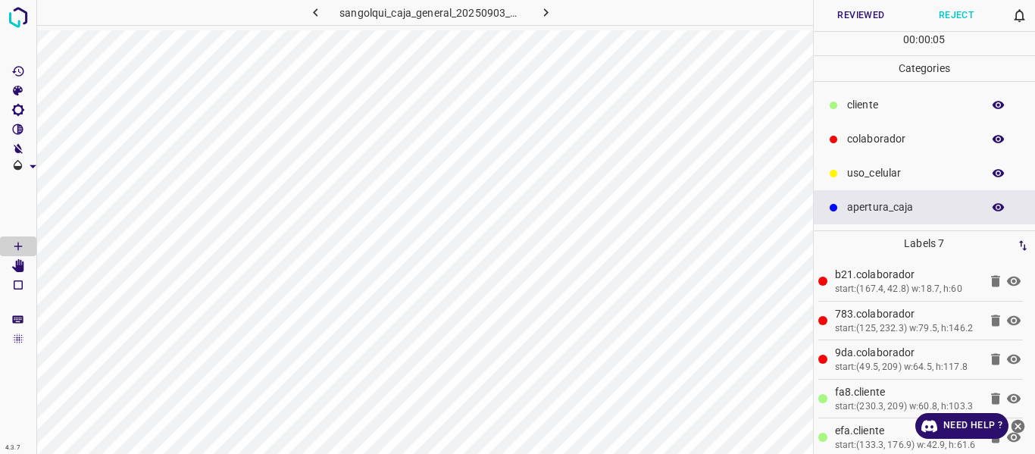
click at [846, 13] on button "Reviewed" at bounding box center [860, 15] width 95 height 31
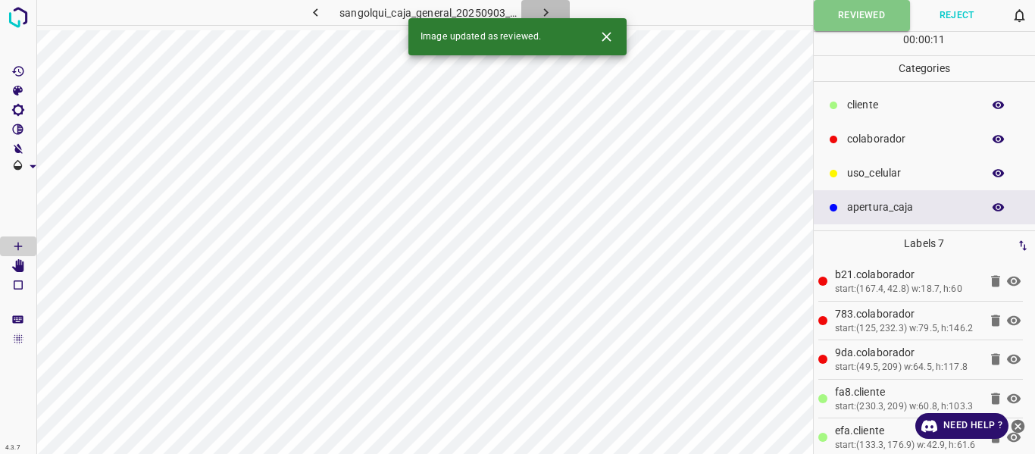
click at [548, 11] on icon "button" at bounding box center [546, 13] width 16 height 16
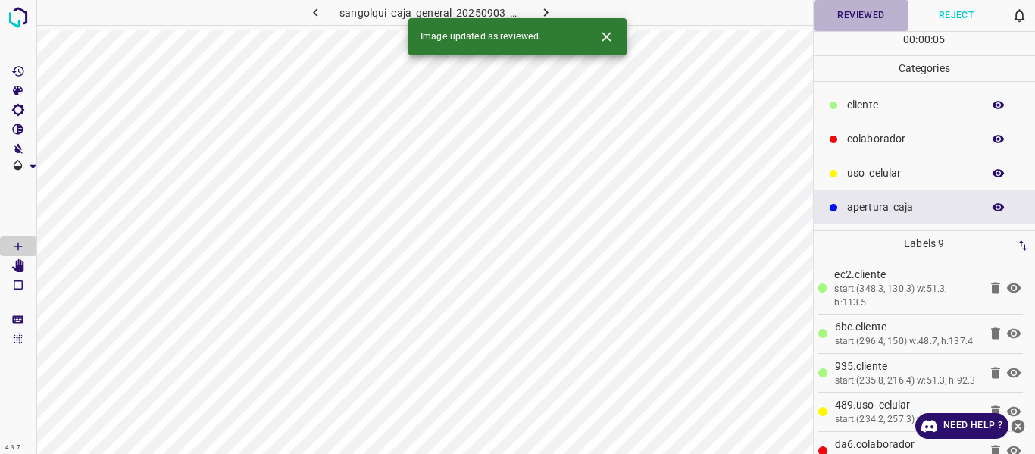
click at [860, 15] on button "Reviewed" at bounding box center [860, 15] width 95 height 31
click at [544, 8] on icon "button" at bounding box center [546, 13] width 16 height 16
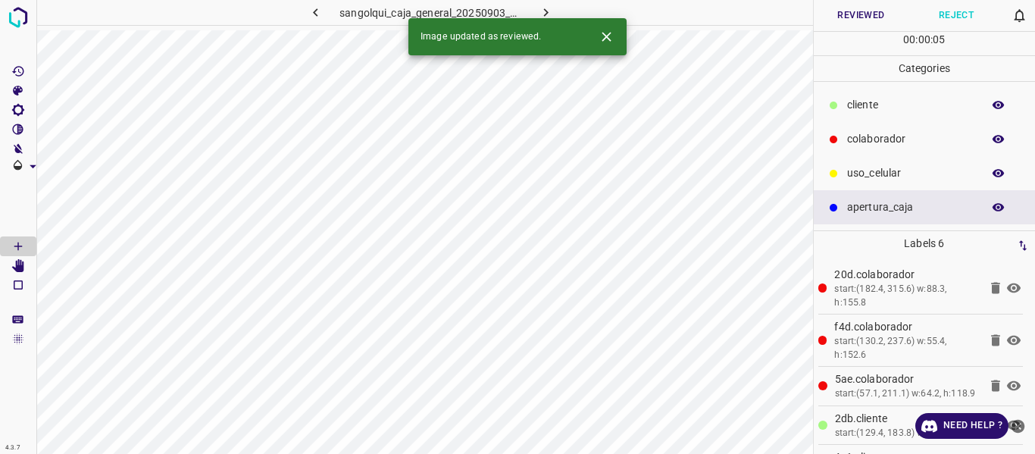
click at [994, 105] on icon "button" at bounding box center [998, 105] width 12 height 8
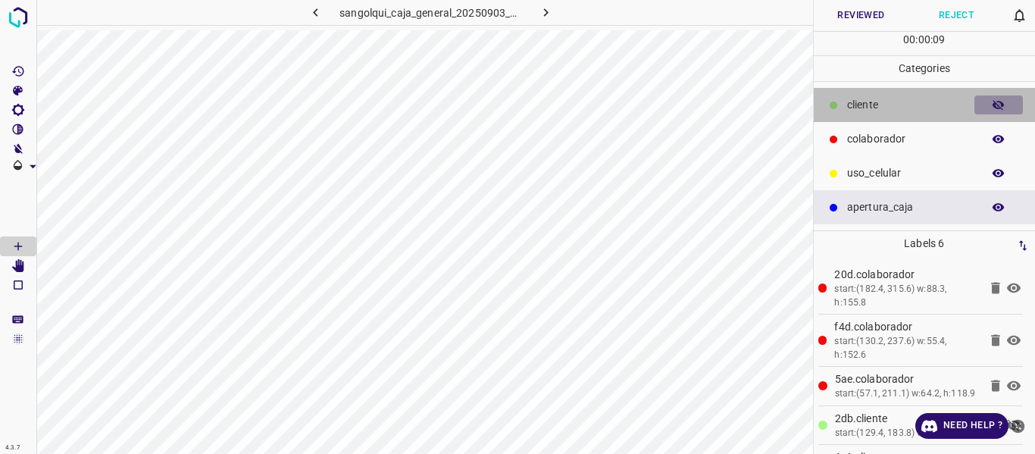
click at [994, 105] on icon "button" at bounding box center [998, 105] width 12 height 11
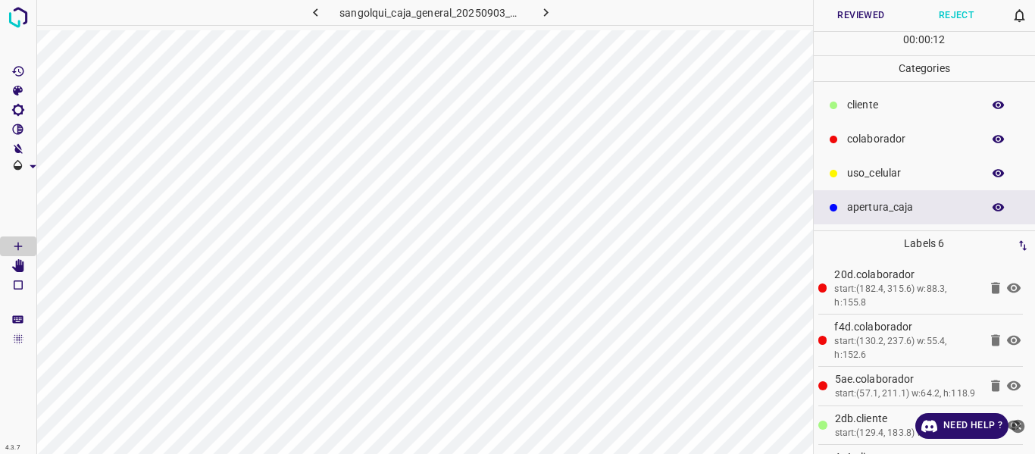
click at [872, 105] on p "cliente" at bounding box center [910, 105] width 127 height 16
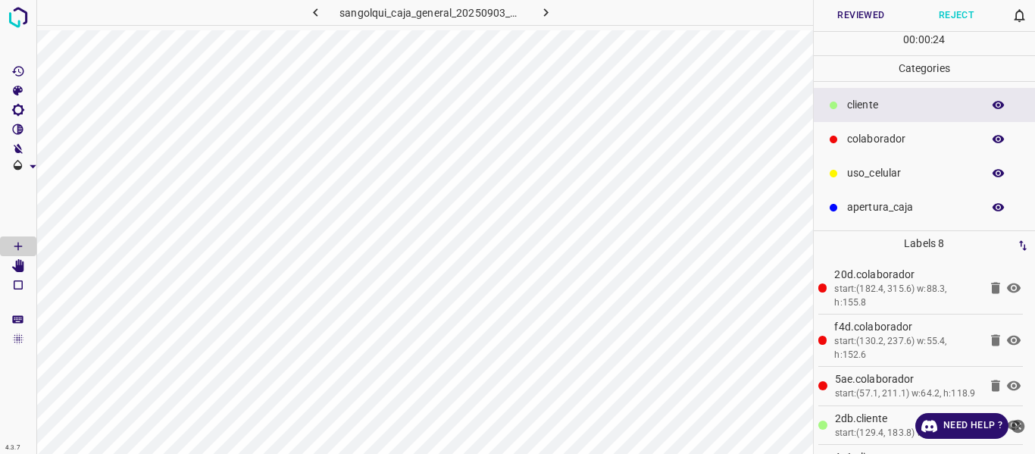
click at [857, 21] on button "Reviewed" at bounding box center [860, 15] width 95 height 31
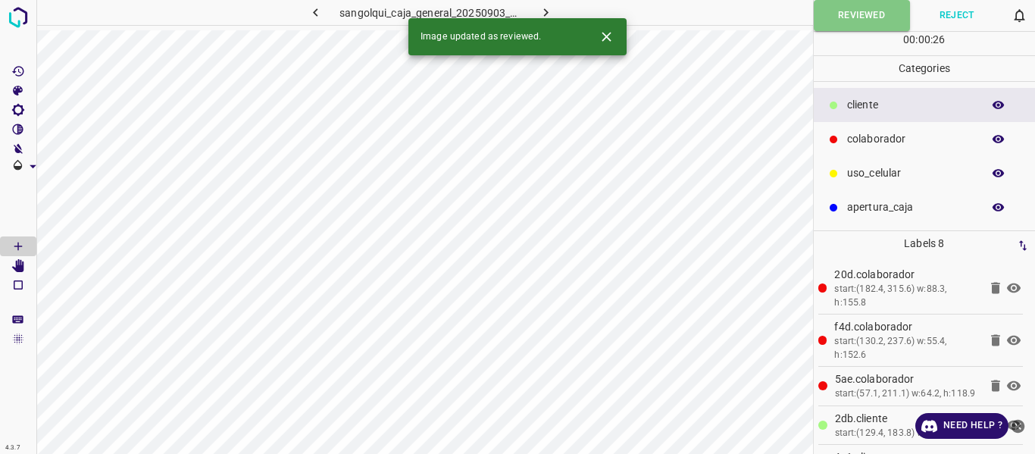
click at [549, 2] on button "button" at bounding box center [545, 12] width 48 height 25
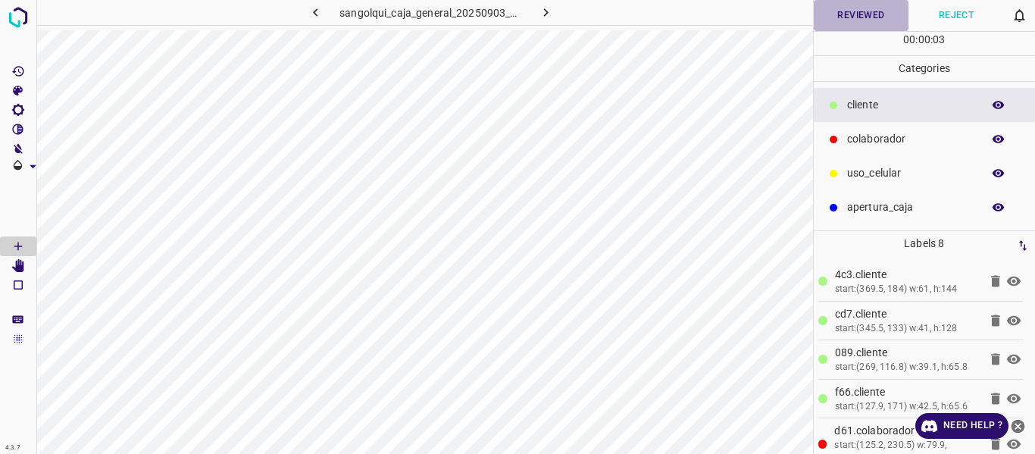
click at [858, 8] on button "Reviewed" at bounding box center [860, 15] width 95 height 31
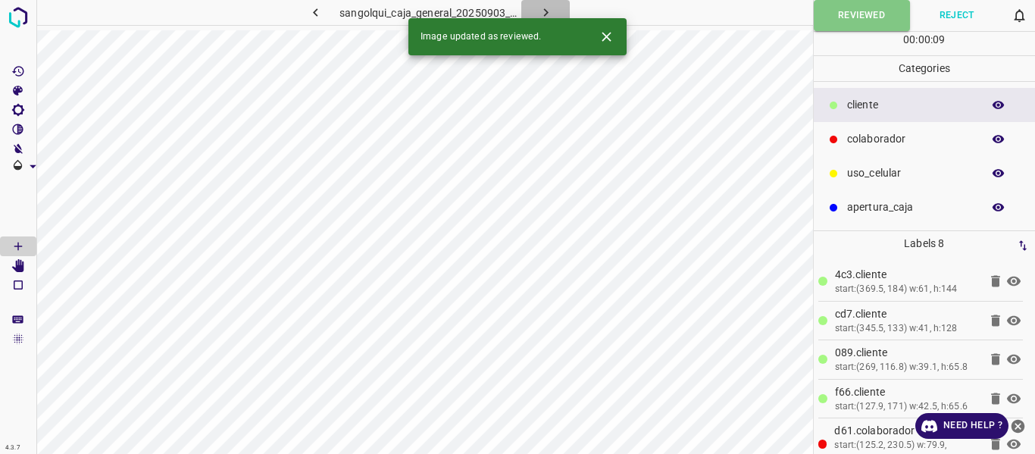
click at [547, 7] on icon "button" at bounding box center [546, 13] width 16 height 16
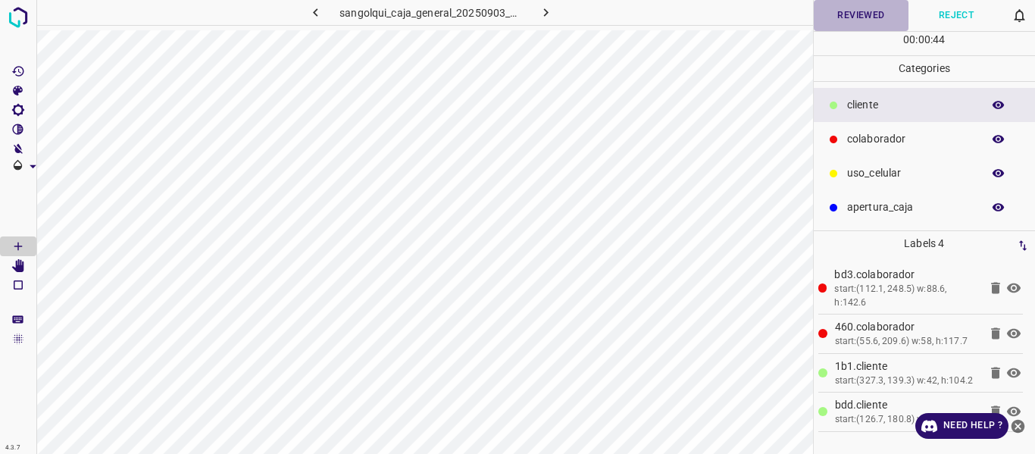
click at [852, 15] on button "Reviewed" at bounding box center [860, 15] width 95 height 31
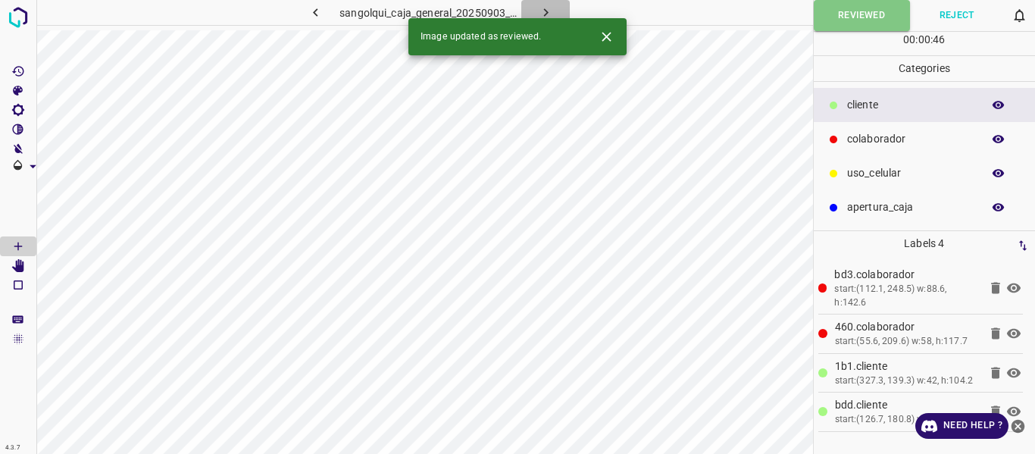
click at [544, 8] on icon "button" at bounding box center [546, 13] width 16 height 16
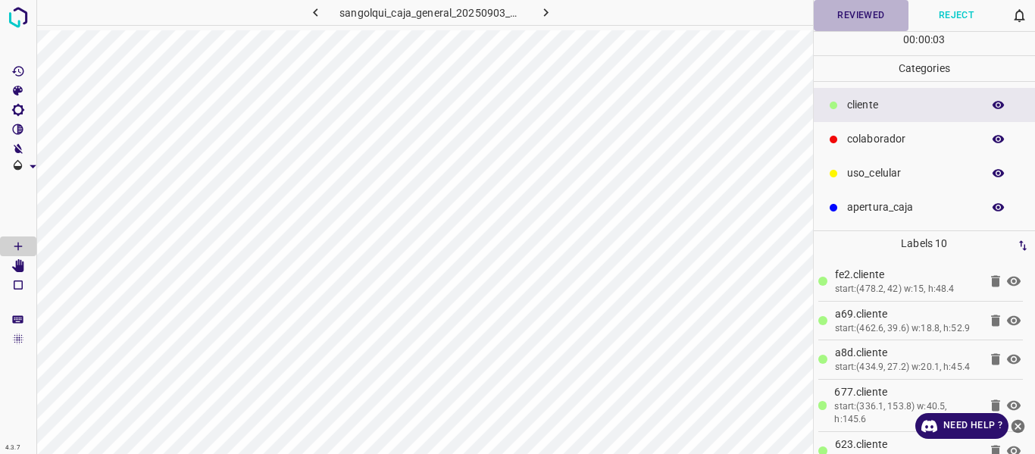
click at [834, 15] on button "Reviewed" at bounding box center [860, 15] width 95 height 31
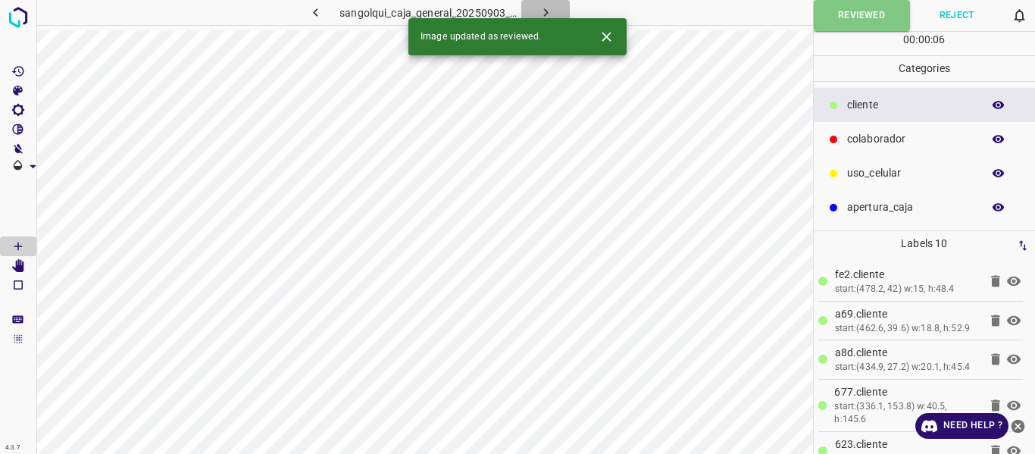
click at [545, 4] on button "button" at bounding box center [545, 12] width 48 height 25
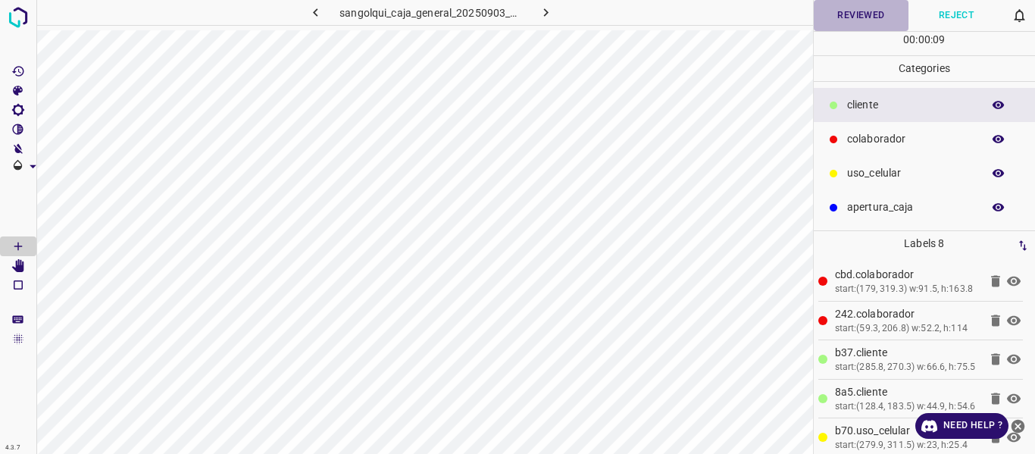
click at [840, 16] on button "Reviewed" at bounding box center [860, 15] width 95 height 31
click at [830, 20] on button "Reviewed" at bounding box center [861, 15] width 96 height 31
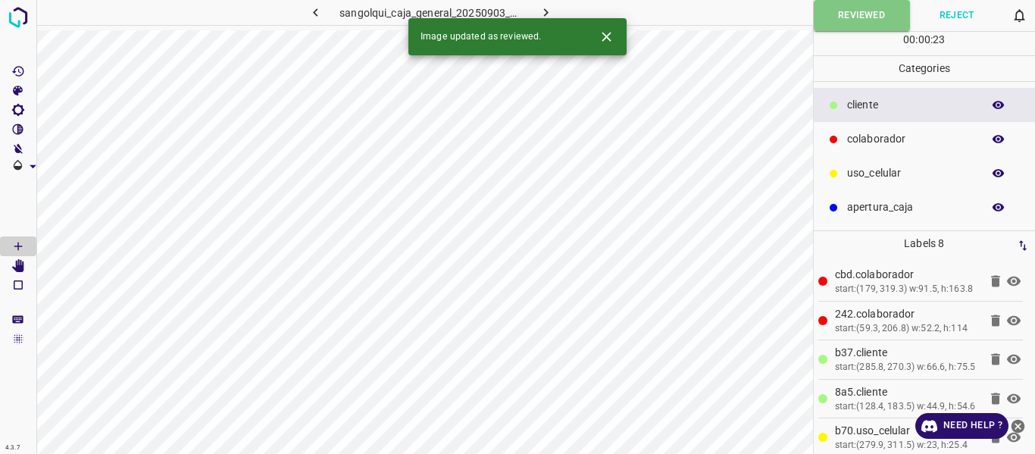
click at [543, 11] on icon "button" at bounding box center [546, 13] width 16 height 16
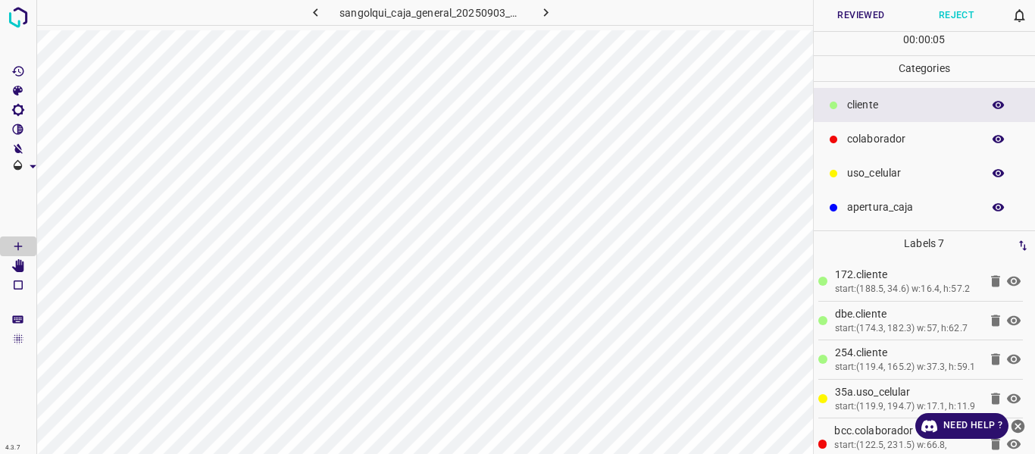
click at [844, 11] on button "Reviewed" at bounding box center [860, 15] width 95 height 31
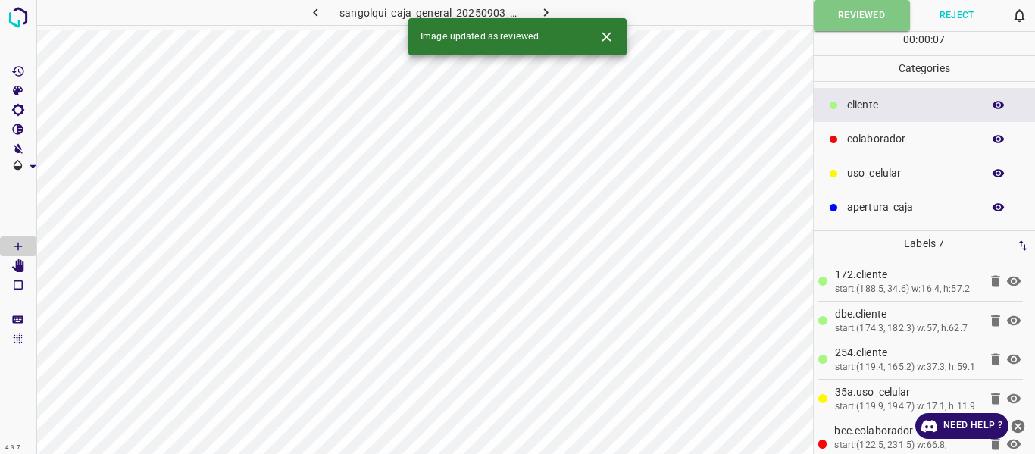
click at [542, 8] on icon "button" at bounding box center [546, 13] width 16 height 16
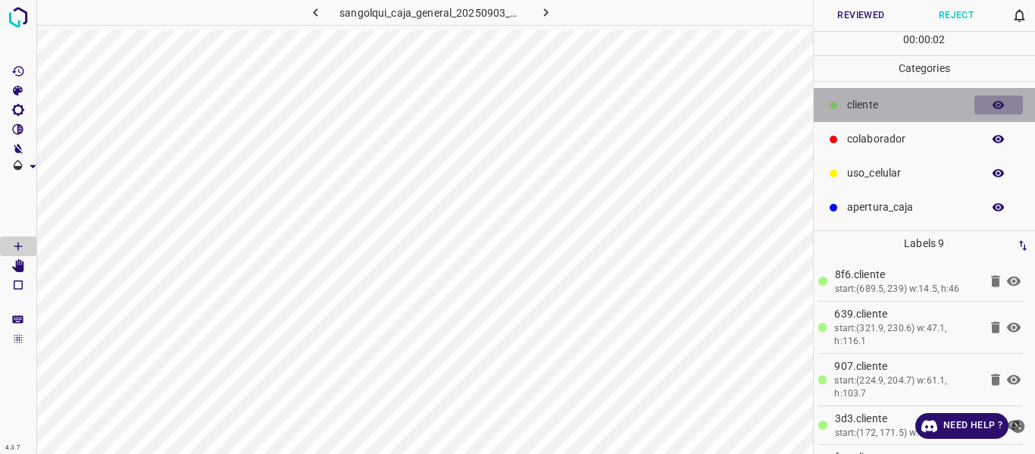
click at [994, 106] on icon "button" at bounding box center [998, 105] width 12 height 8
click at [993, 108] on icon "button" at bounding box center [998, 105] width 14 height 14
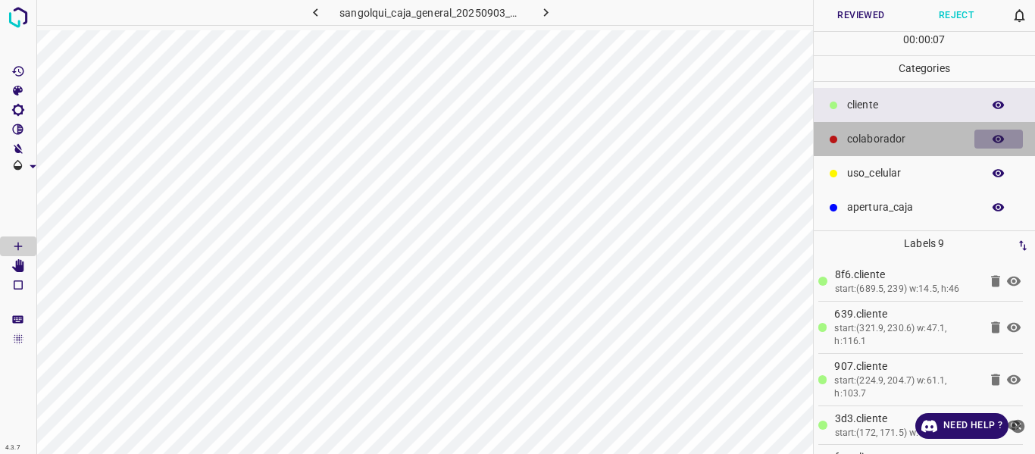
click at [994, 136] on icon "button" at bounding box center [998, 140] width 14 height 14
click at [994, 136] on icon "button" at bounding box center [998, 139] width 12 height 11
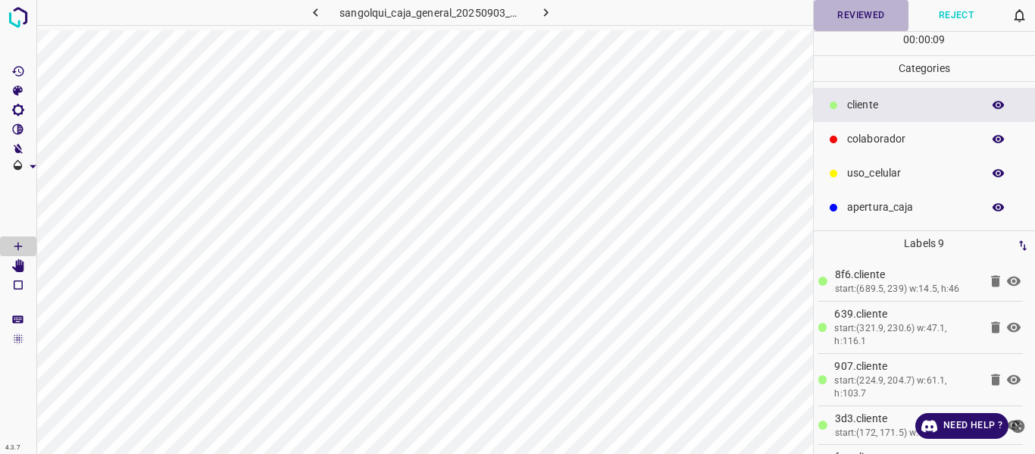
click at [846, 17] on button "Reviewed" at bounding box center [860, 15] width 95 height 31
click at [835, 23] on button "Reviewed" at bounding box center [861, 15] width 96 height 31
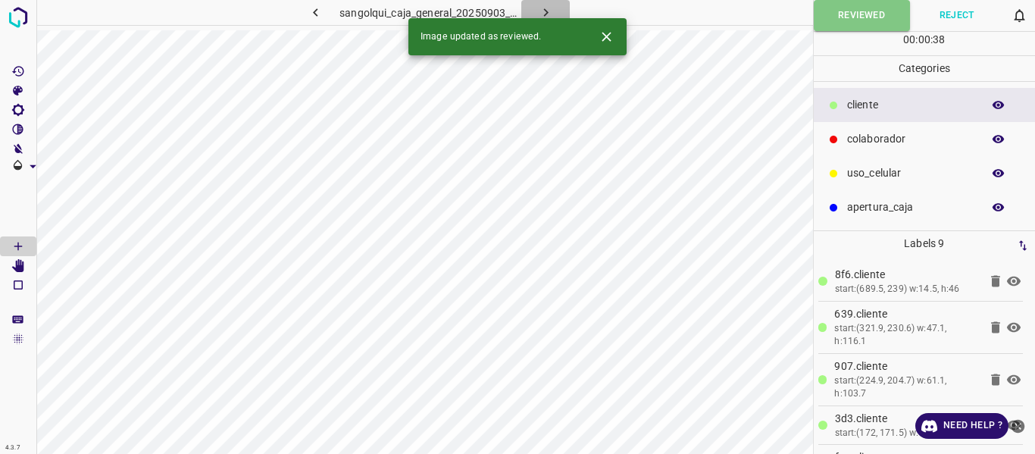
click at [554, 3] on button "button" at bounding box center [545, 12] width 48 height 25
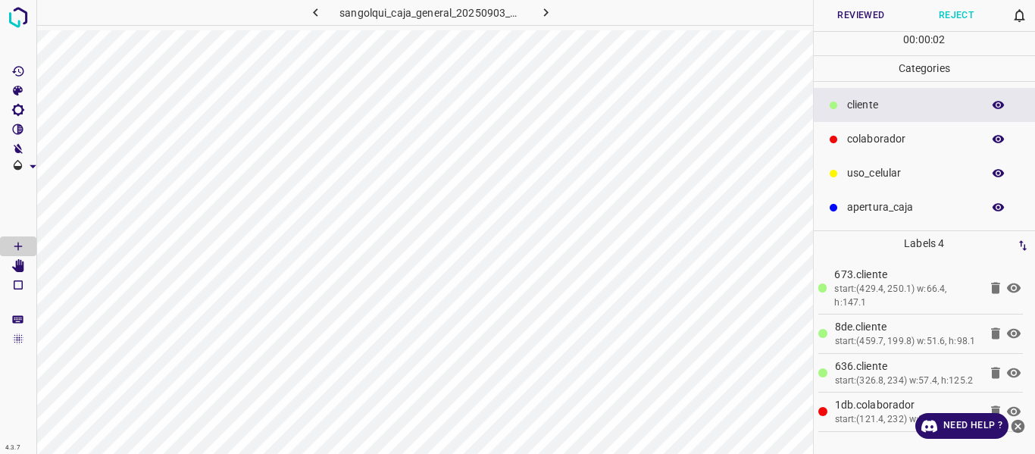
click at [848, 19] on button "Reviewed" at bounding box center [860, 15] width 95 height 31
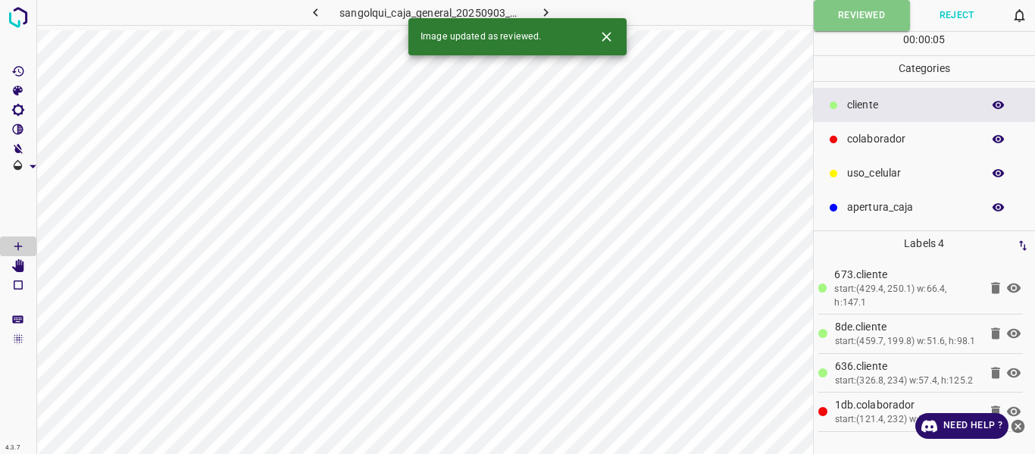
click at [547, 9] on icon "button" at bounding box center [546, 13] width 16 height 16
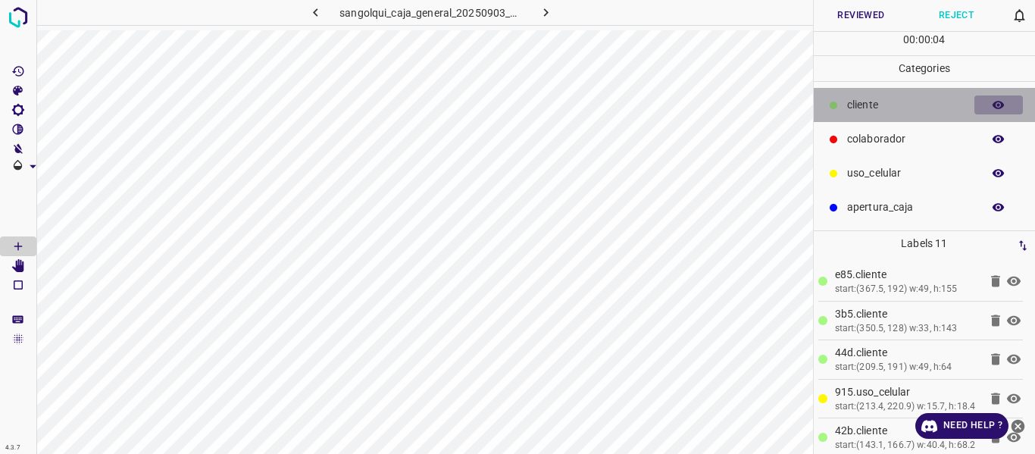
click at [993, 107] on icon "button" at bounding box center [998, 105] width 14 height 14
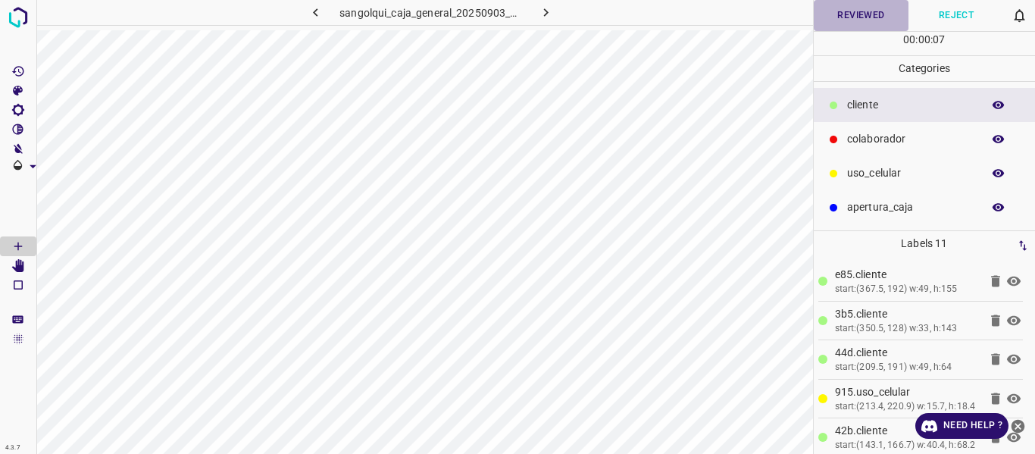
click at [834, 13] on button "Reviewed" at bounding box center [860, 15] width 95 height 31
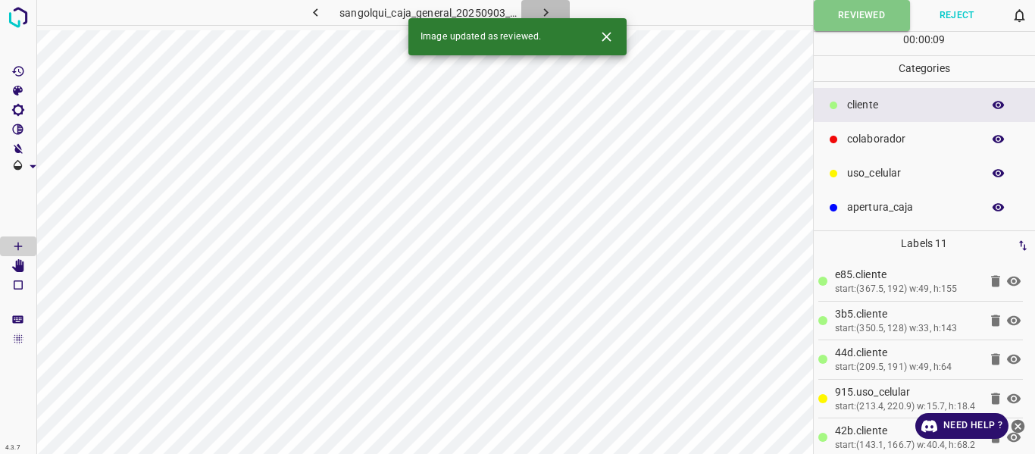
click at [544, 13] on icon "button" at bounding box center [546, 13] width 16 height 16
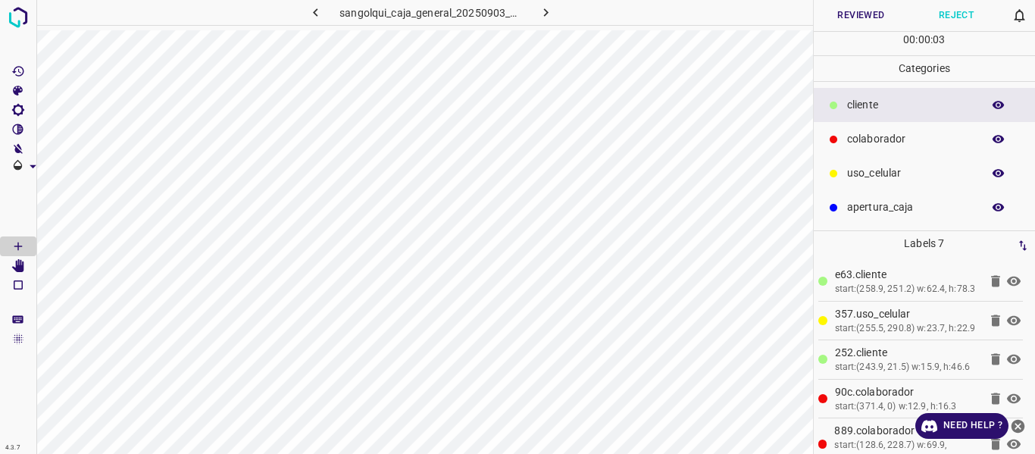
click at [860, 12] on button "Reviewed" at bounding box center [860, 15] width 95 height 31
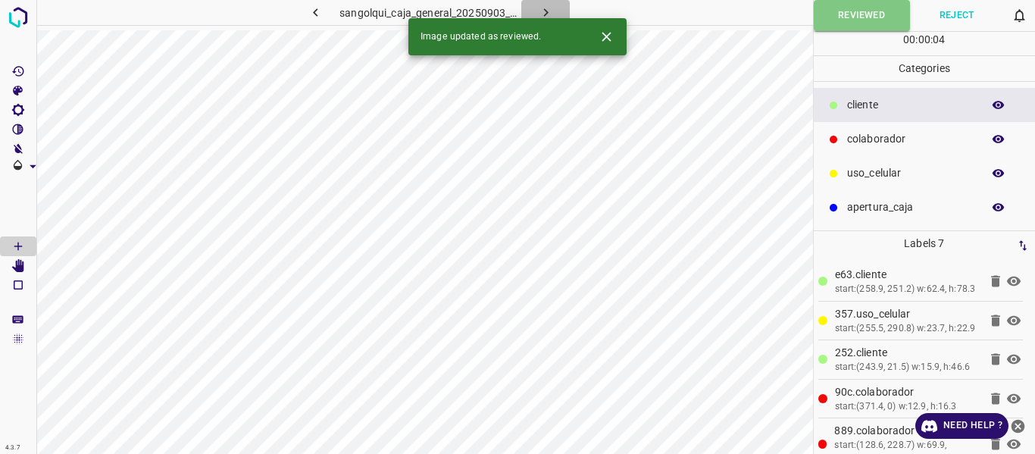
drag, startPoint x: 543, startPoint y: 12, endPoint x: 562, endPoint y: 23, distance: 21.7
click at [544, 12] on icon "button" at bounding box center [546, 13] width 16 height 16
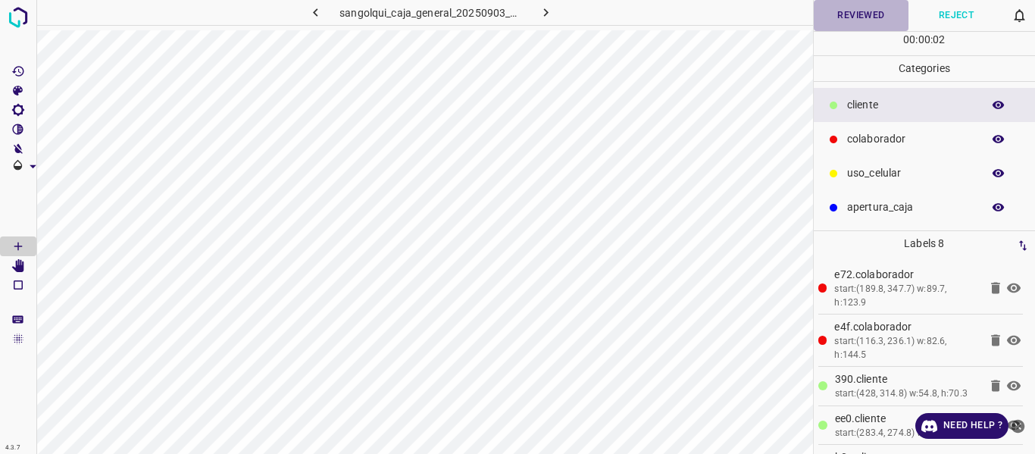
click at [848, 23] on button "Reviewed" at bounding box center [860, 15] width 95 height 31
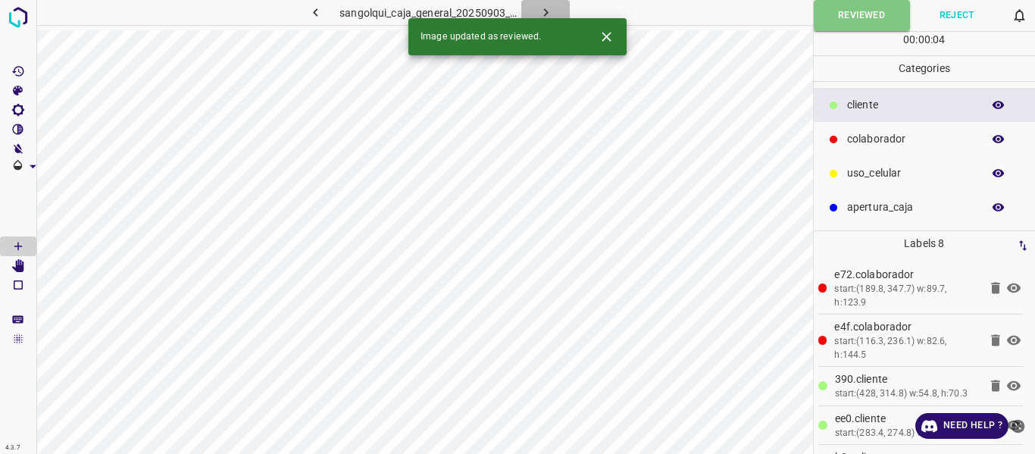
drag, startPoint x: 546, startPoint y: 11, endPoint x: 561, endPoint y: 20, distance: 17.3
click at [545, 12] on icon "button" at bounding box center [546, 13] width 16 height 16
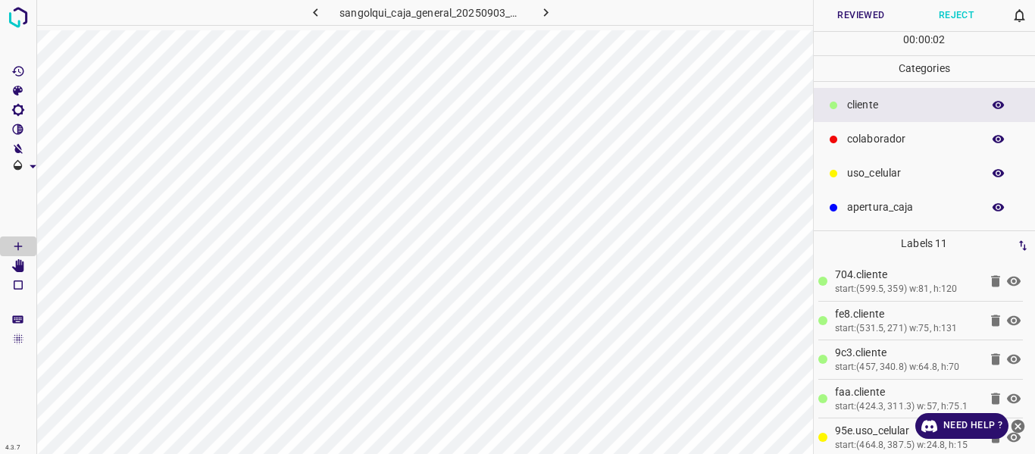
click at [844, 23] on button "Reviewed" at bounding box center [860, 15] width 95 height 31
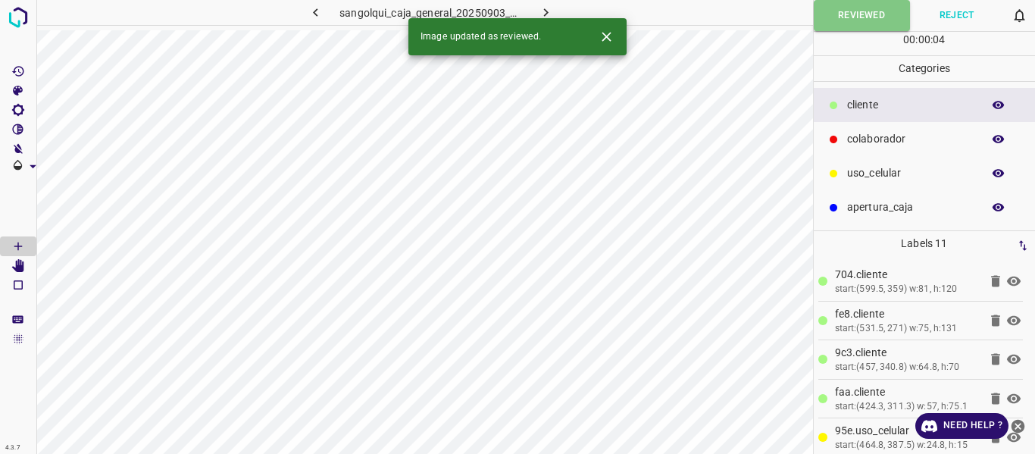
click at [539, 6] on icon "button" at bounding box center [546, 13] width 16 height 16
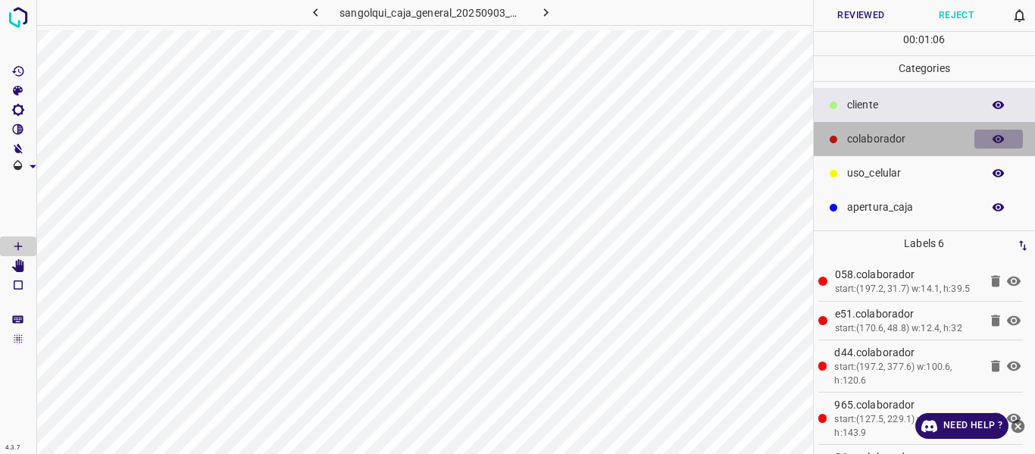
click at [998, 139] on icon "button" at bounding box center [998, 139] width 12 height 8
click at [998, 139] on icon "button" at bounding box center [998, 139] width 12 height 11
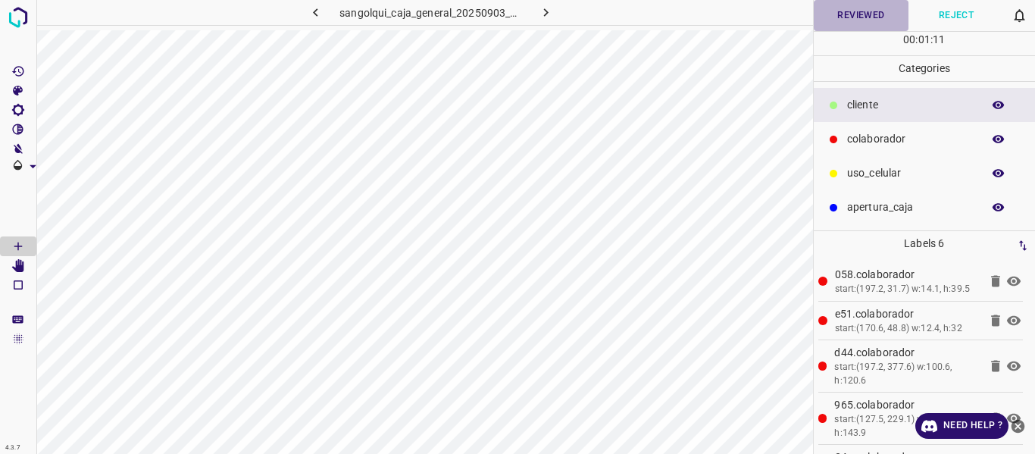
click at [855, 20] on button "Reviewed" at bounding box center [860, 15] width 95 height 31
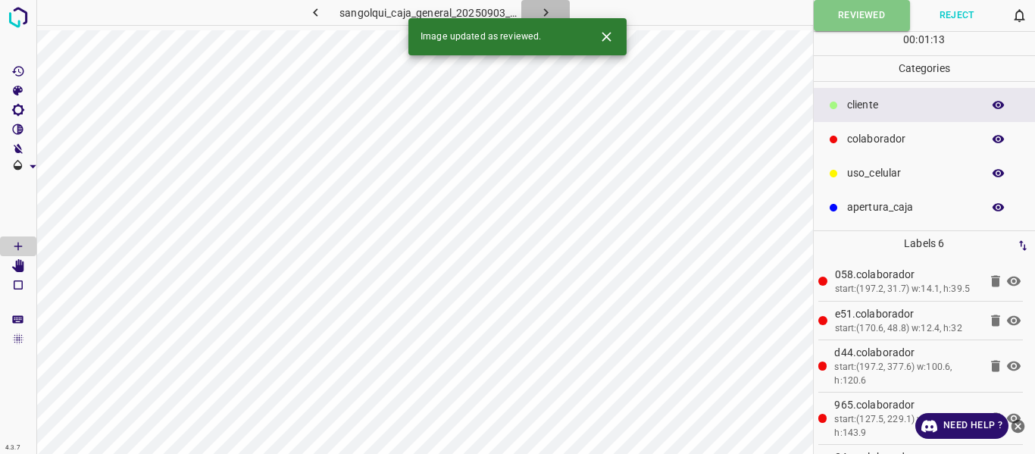
click at [543, 8] on icon "button" at bounding box center [546, 13] width 16 height 16
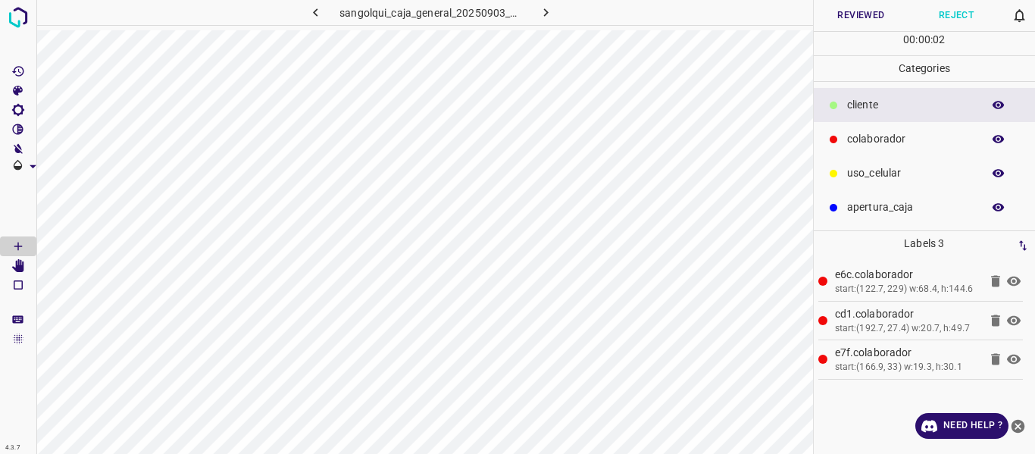
click at [850, 20] on button "Reviewed" at bounding box center [860, 15] width 95 height 31
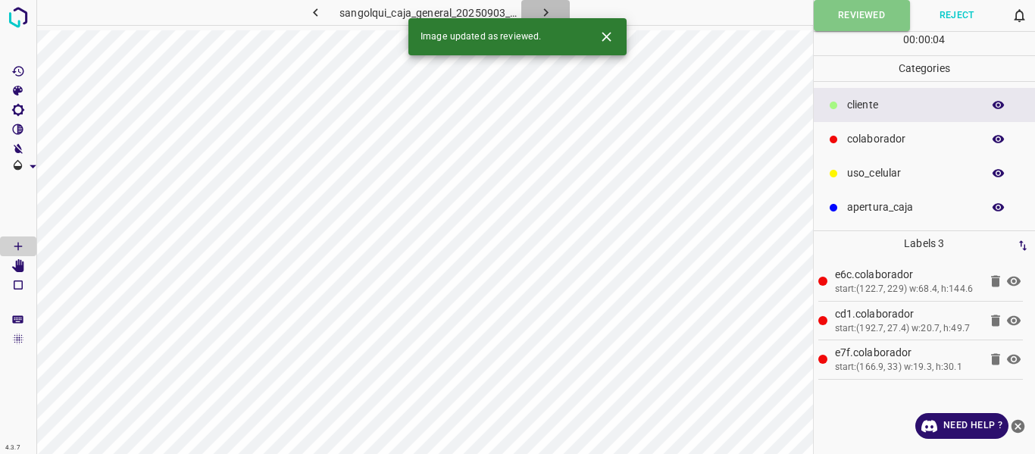
click at [545, 14] on icon "button" at bounding box center [546, 13] width 16 height 16
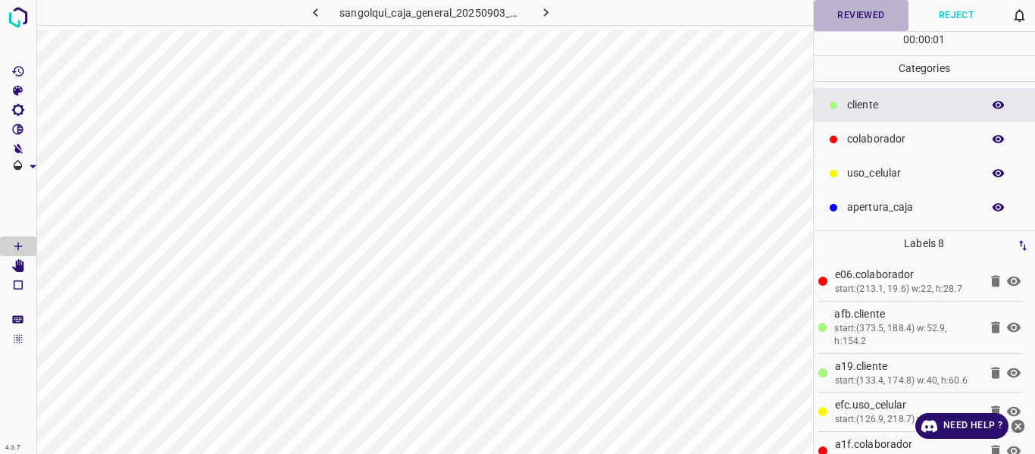
click at [838, 17] on button "Reviewed" at bounding box center [860, 15] width 95 height 31
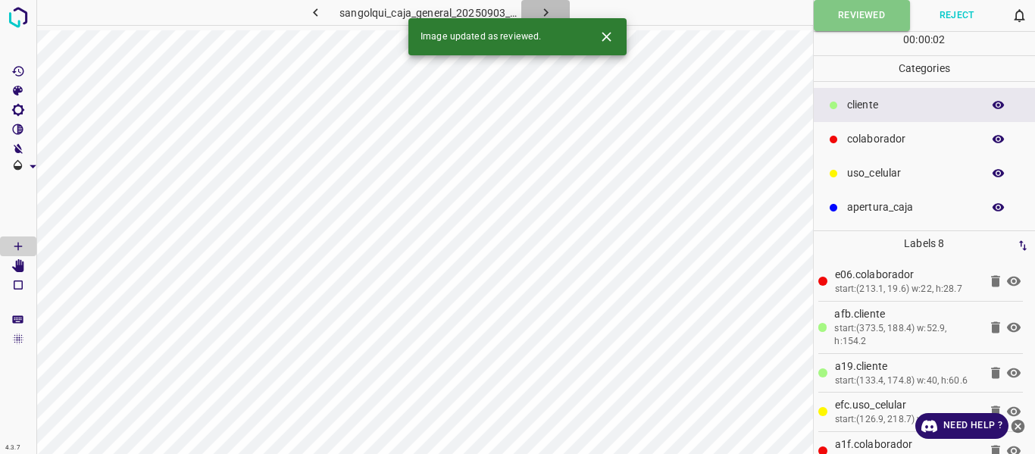
click at [541, 4] on button "button" at bounding box center [545, 12] width 48 height 25
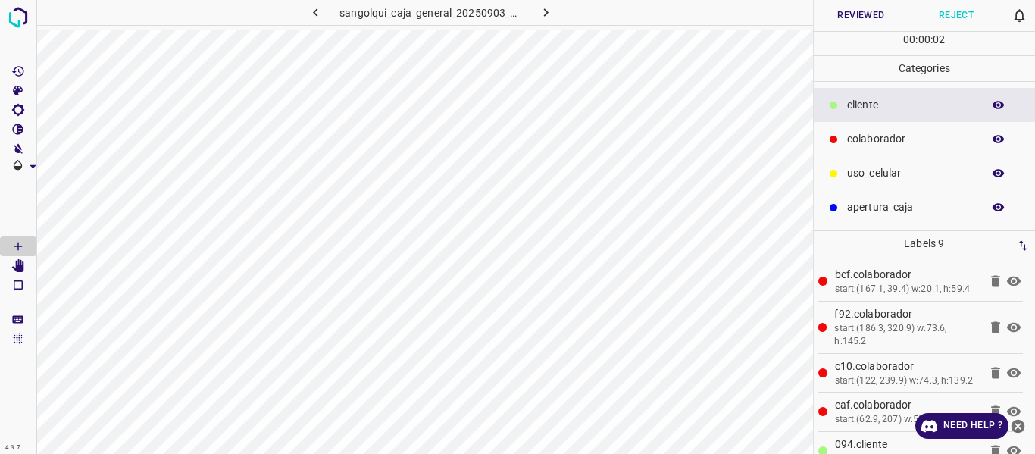
click at [864, 17] on button "Reviewed" at bounding box center [860, 15] width 95 height 31
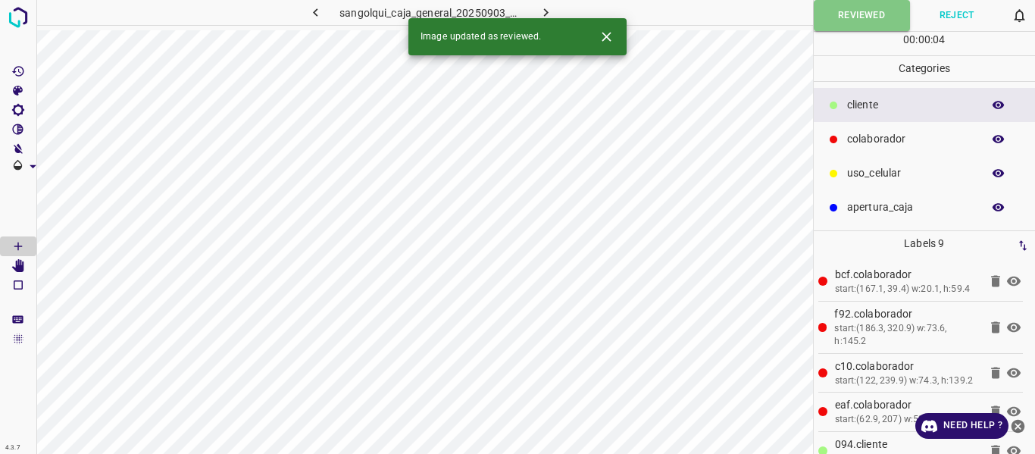
click at [539, 11] on icon "button" at bounding box center [546, 13] width 16 height 16
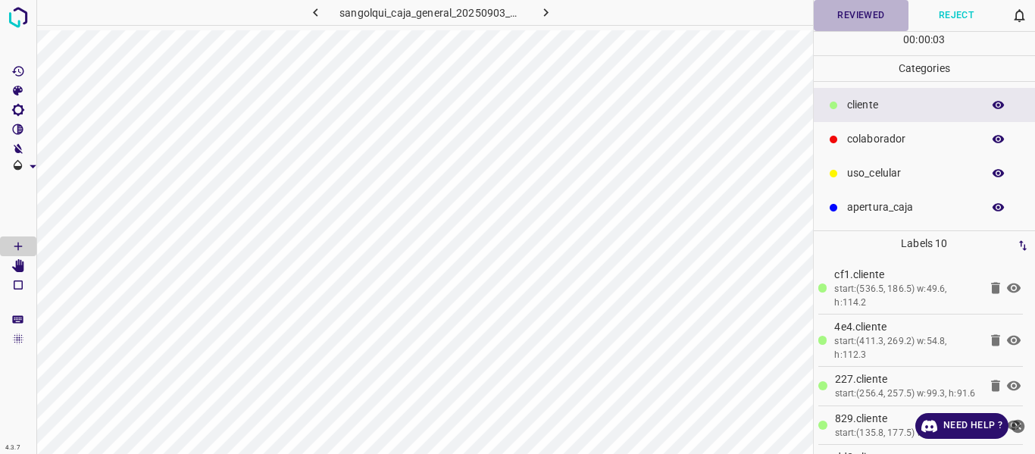
click at [840, 17] on button "Reviewed" at bounding box center [860, 15] width 95 height 31
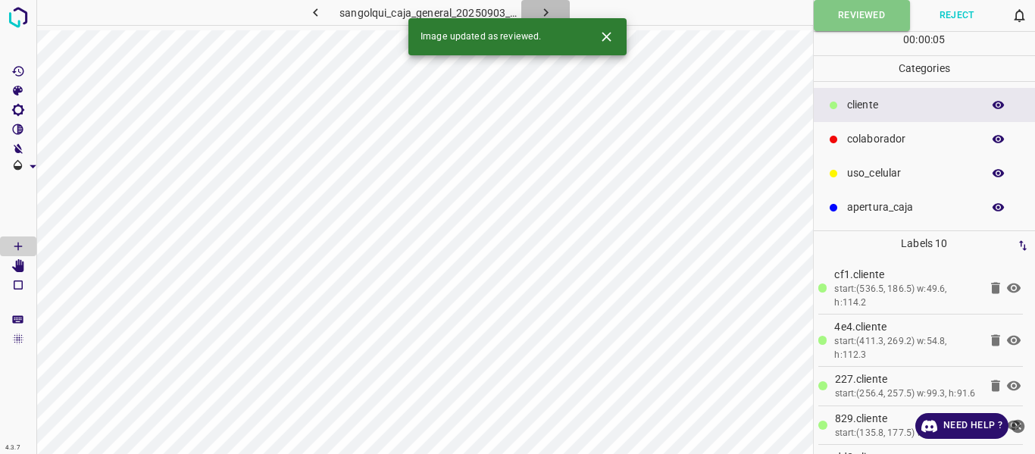
click at [542, 13] on icon "button" at bounding box center [546, 13] width 16 height 16
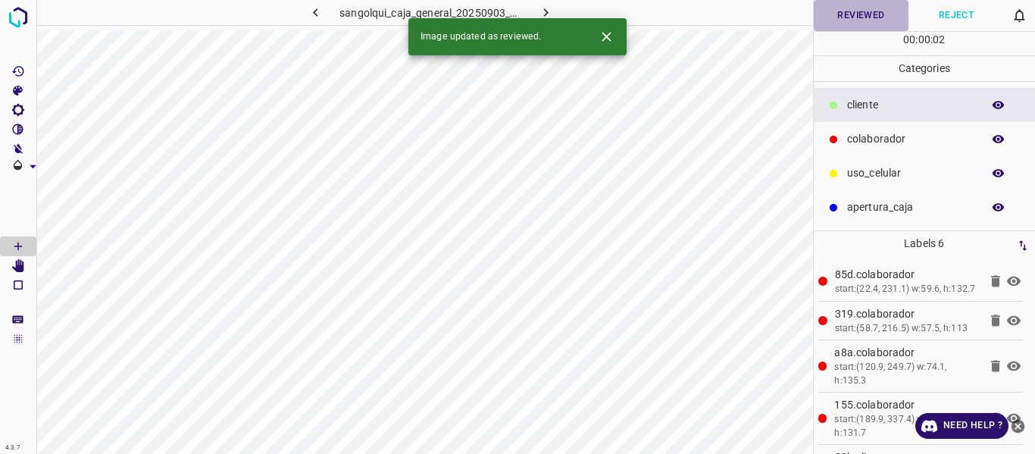
click at [832, 25] on button "Reviewed" at bounding box center [860, 15] width 95 height 31
click at [546, 14] on icon "button" at bounding box center [545, 12] width 5 height 8
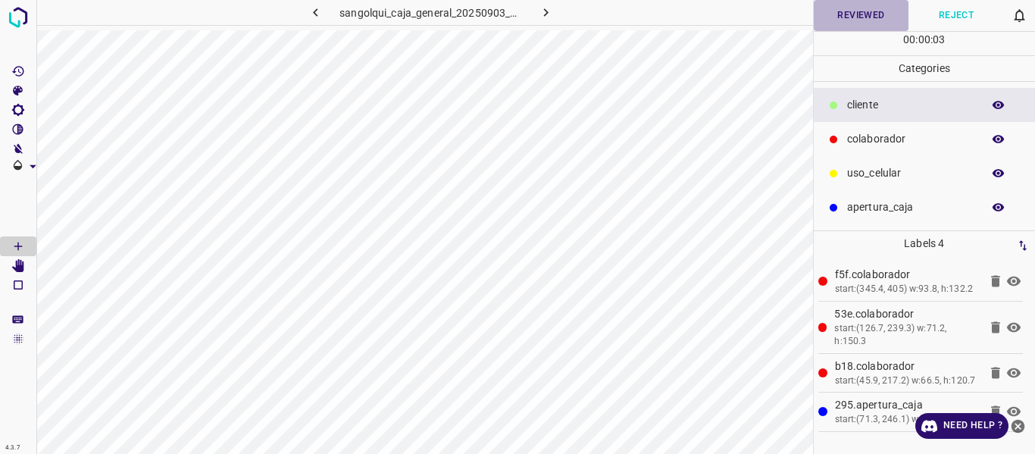
click at [854, 13] on button "Reviewed" at bounding box center [860, 15] width 95 height 31
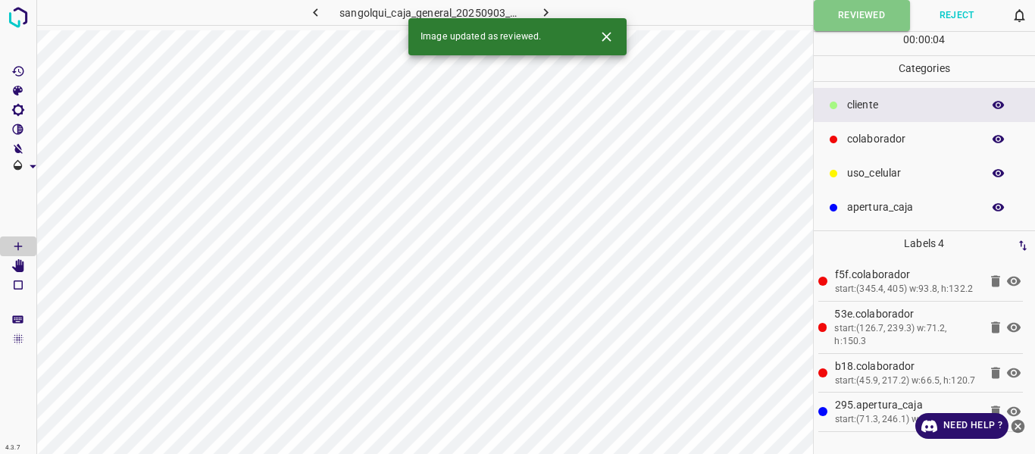
click at [549, 11] on icon "button" at bounding box center [546, 13] width 16 height 16
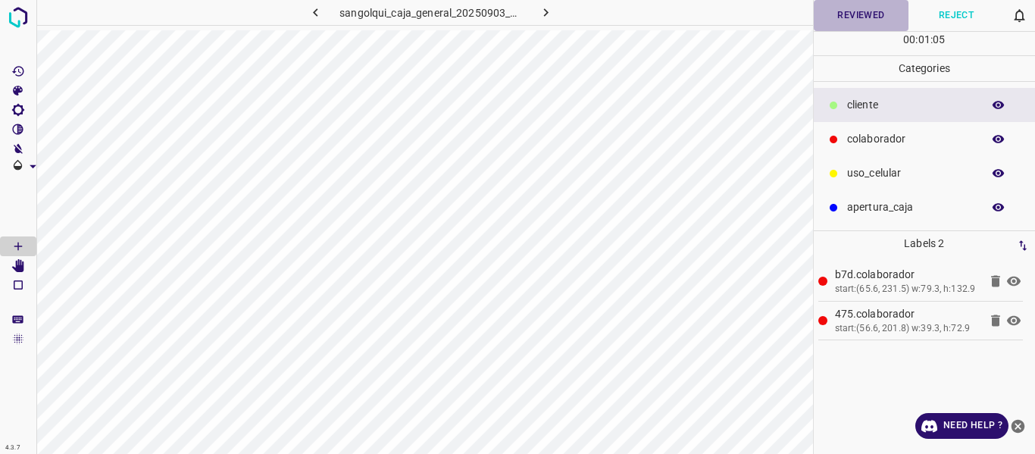
click at [841, 14] on button "Reviewed" at bounding box center [860, 15] width 95 height 31
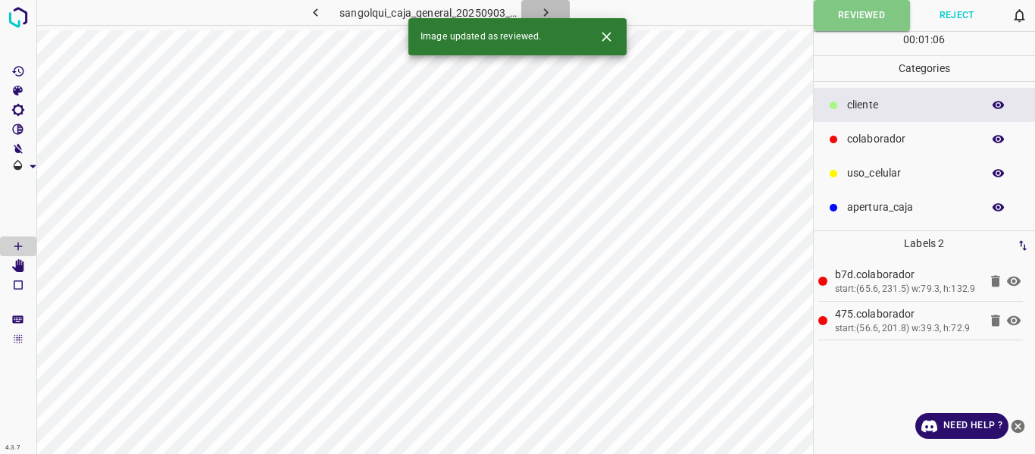
click at [538, 10] on icon "button" at bounding box center [546, 13] width 16 height 16
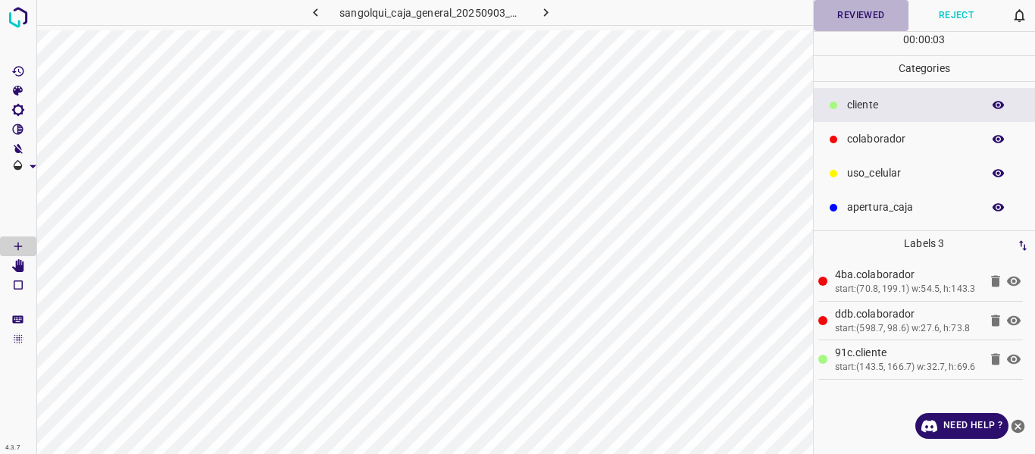
click at [832, 16] on button "Reviewed" at bounding box center [860, 15] width 95 height 31
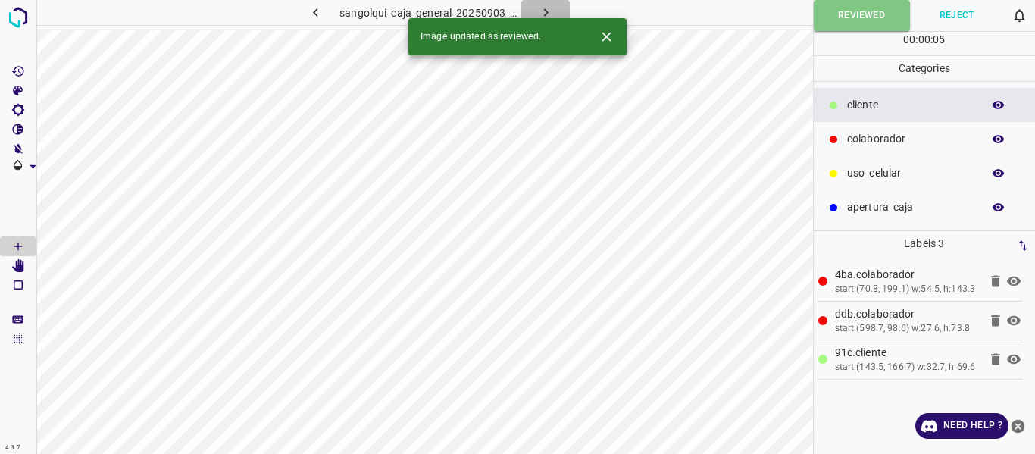
click at [535, 10] on button "button" at bounding box center [545, 12] width 48 height 25
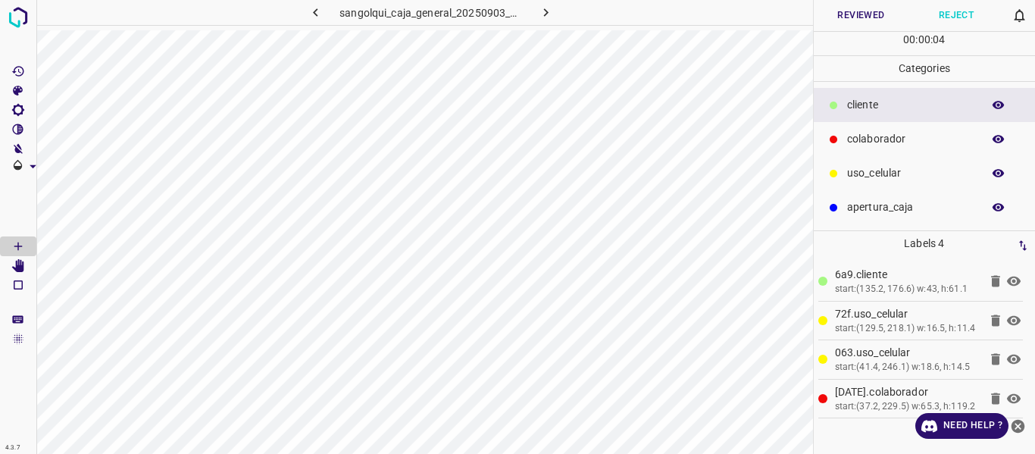
click at [1002, 104] on icon "button" at bounding box center [998, 105] width 12 height 8
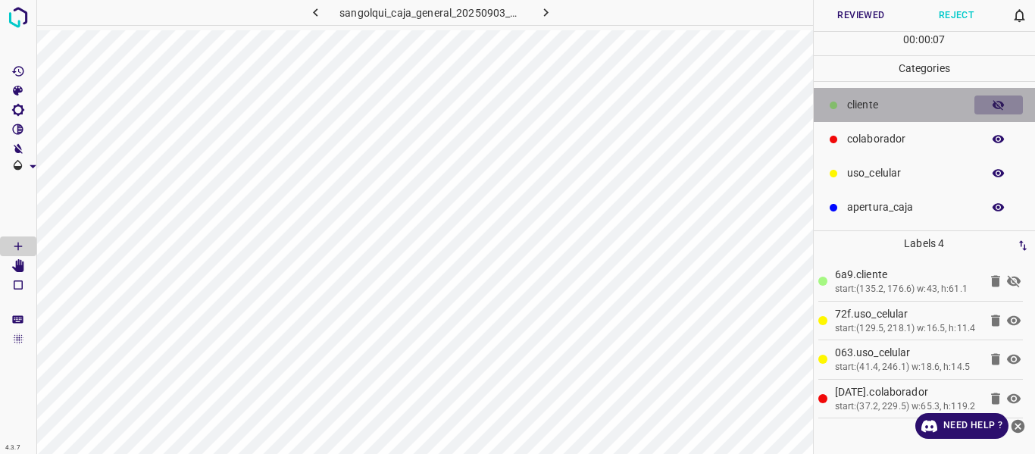
click at [1002, 104] on icon "button" at bounding box center [998, 105] width 12 height 11
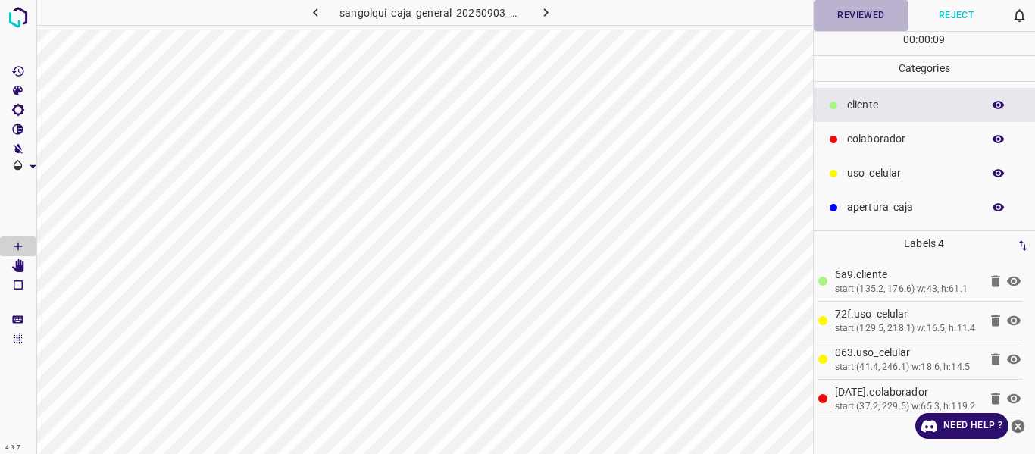
click at [841, 21] on button "Reviewed" at bounding box center [860, 15] width 95 height 31
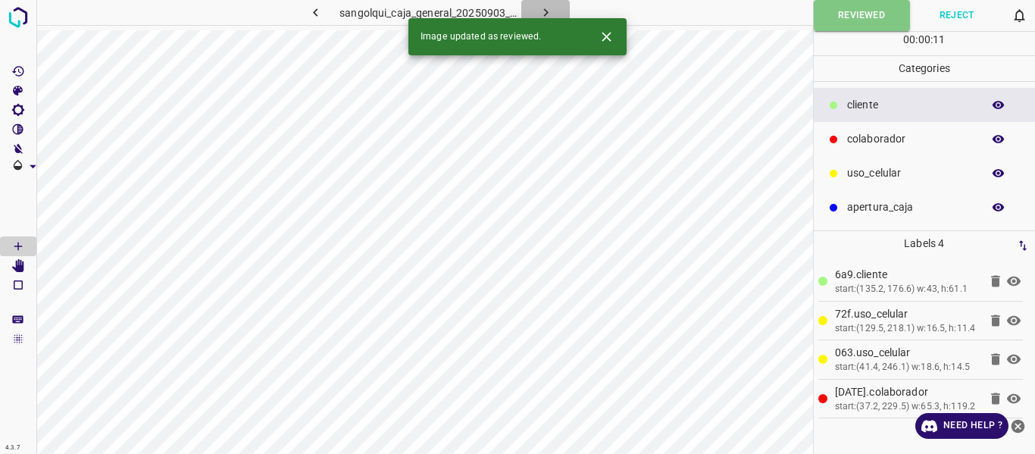
click at [557, 6] on button "button" at bounding box center [545, 12] width 48 height 25
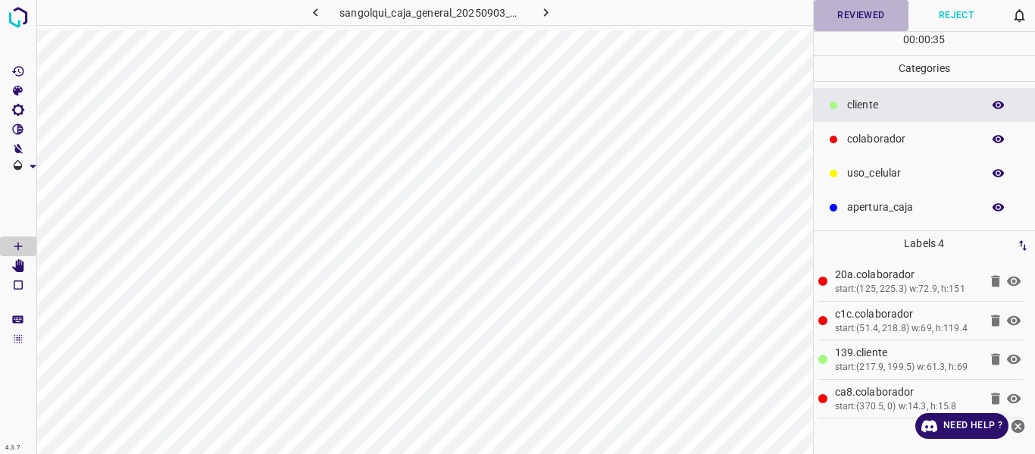
click at [835, 13] on button "Reviewed" at bounding box center [860, 15] width 95 height 31
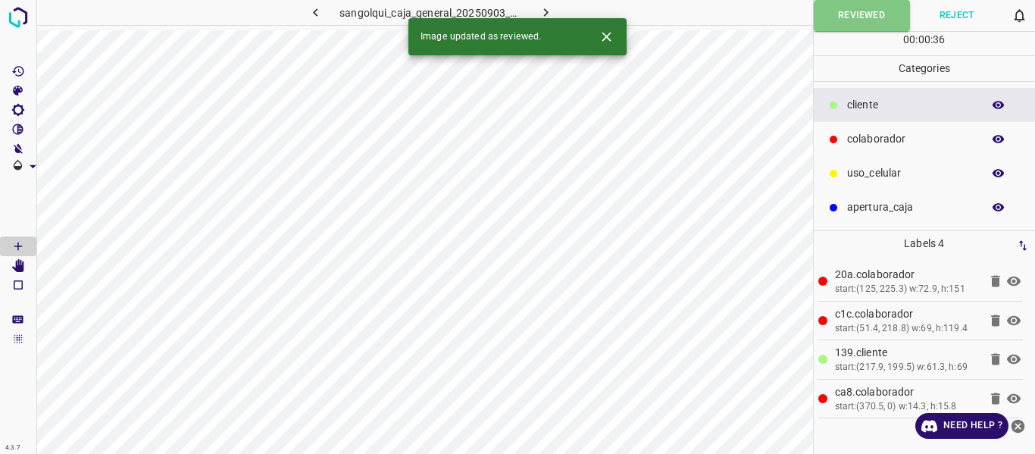
click at [542, 5] on icon "button" at bounding box center [546, 13] width 16 height 16
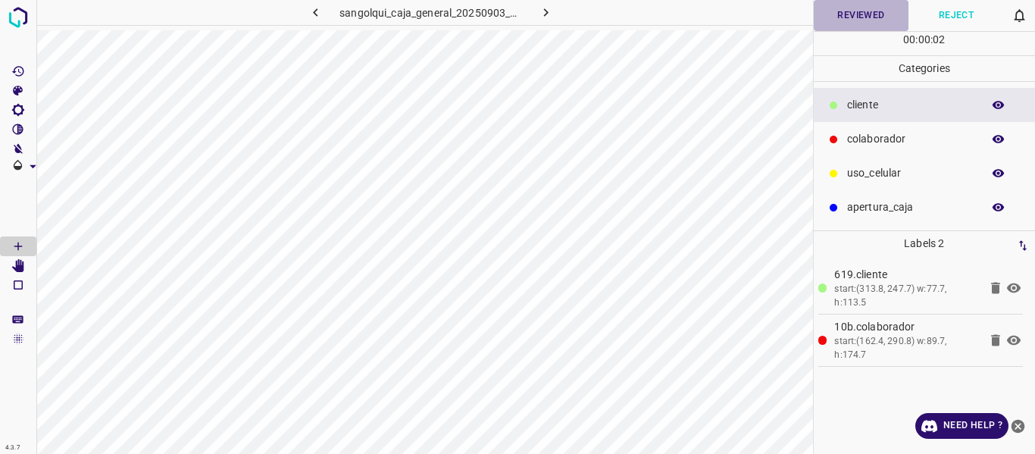
click at [855, 14] on button "Reviewed" at bounding box center [860, 15] width 95 height 31
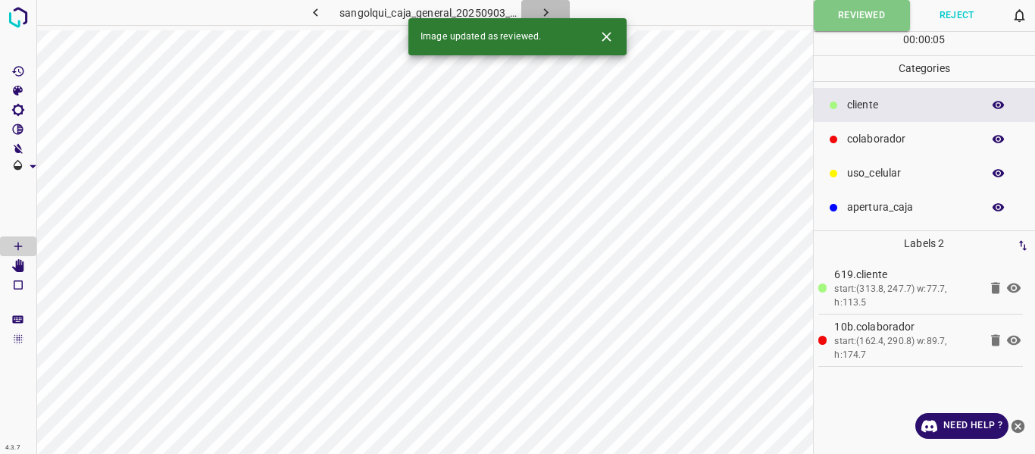
click at [544, 2] on button "button" at bounding box center [545, 12] width 48 height 25
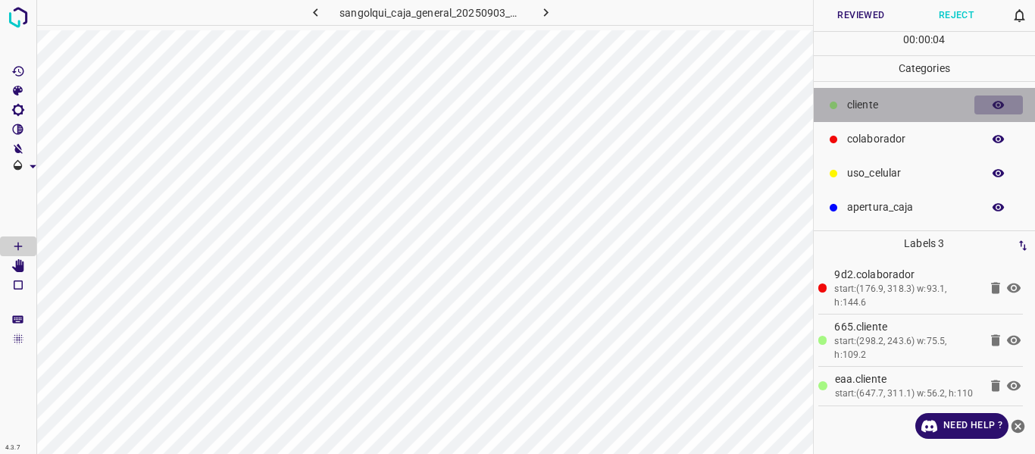
click at [995, 103] on icon "button" at bounding box center [998, 105] width 12 height 8
click at [995, 103] on icon "button" at bounding box center [998, 105] width 12 height 11
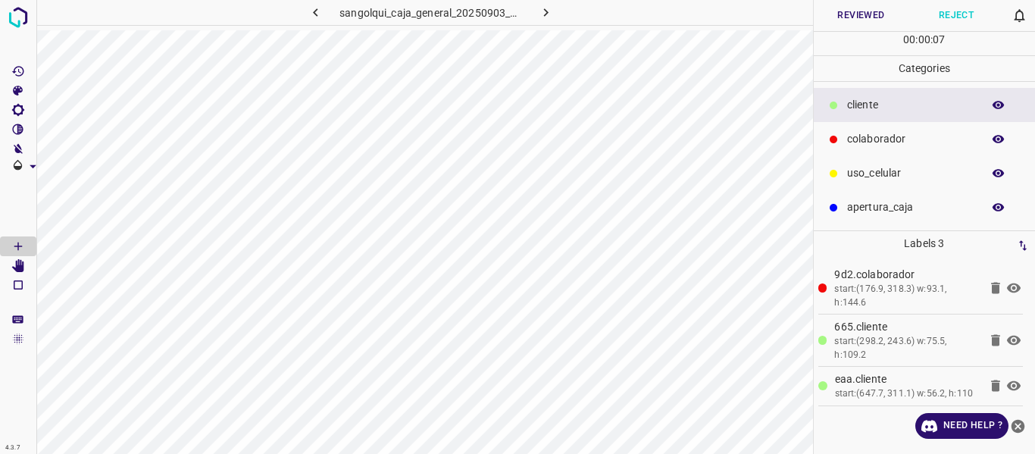
click at [858, 16] on button "Reviewed" at bounding box center [860, 15] width 95 height 31
click at [860, 23] on button "Reviewed" at bounding box center [861, 15] width 96 height 31
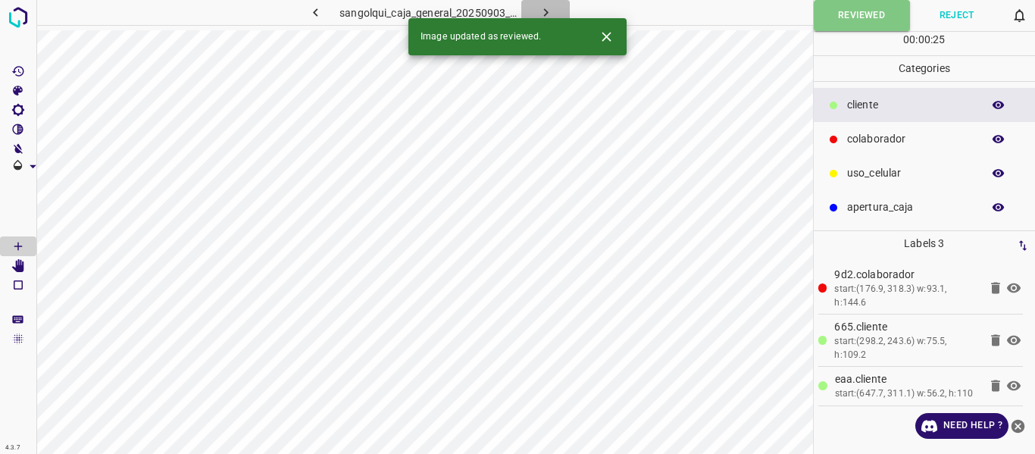
click at [540, 10] on icon "button" at bounding box center [546, 13] width 16 height 16
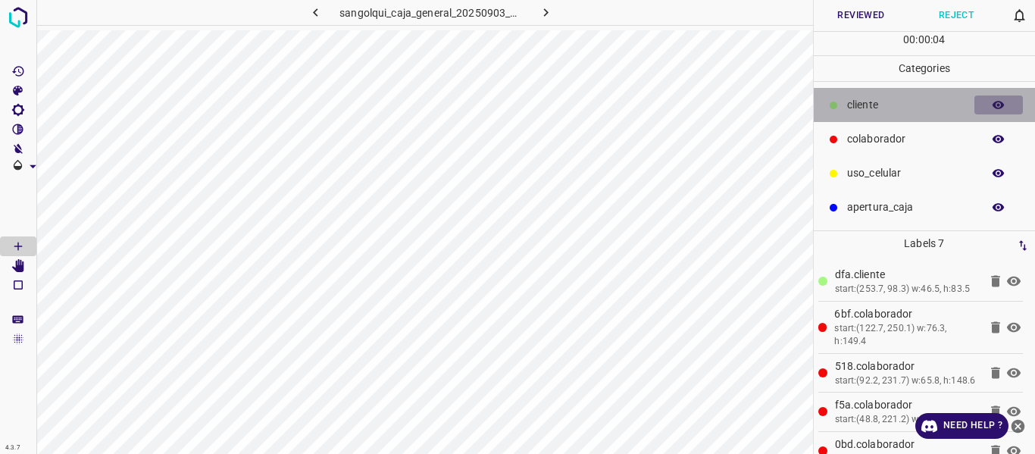
click at [1013, 99] on button "button" at bounding box center [998, 105] width 48 height 20
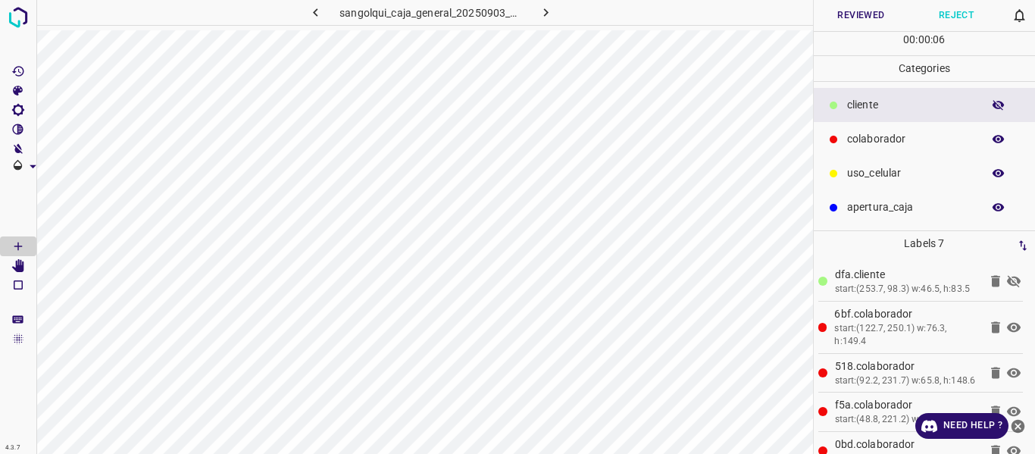
click at [1013, 99] on button "button" at bounding box center [998, 105] width 48 height 20
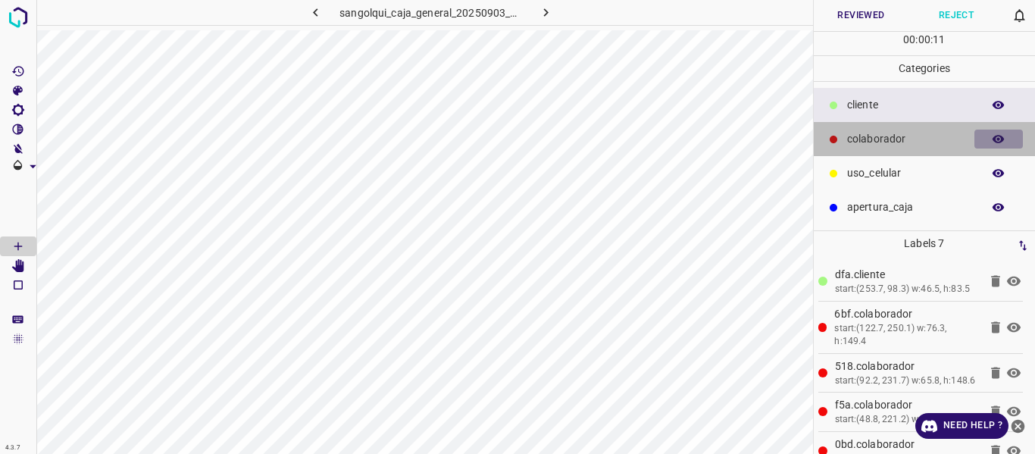
click at [997, 135] on icon "button" at bounding box center [998, 140] width 14 height 14
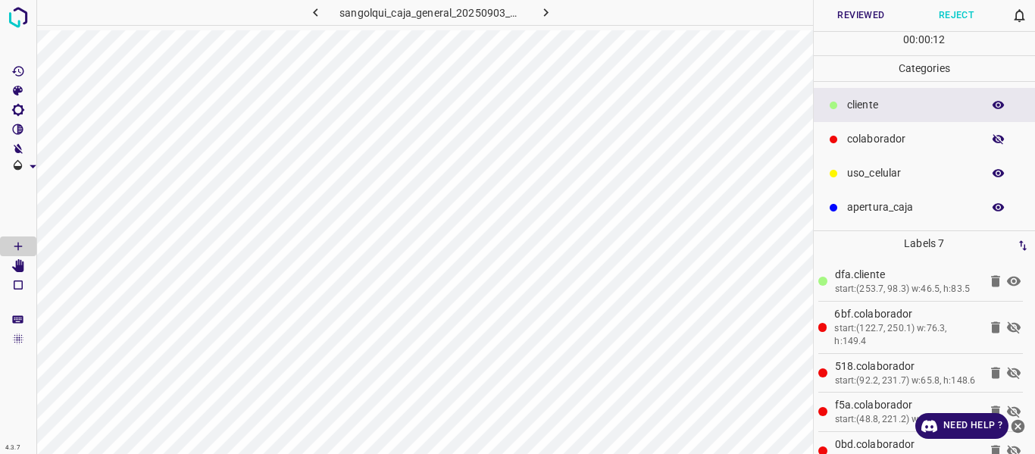
click at [997, 135] on icon "button" at bounding box center [998, 140] width 14 height 14
click at [844, 11] on button "Reviewed" at bounding box center [860, 15] width 95 height 31
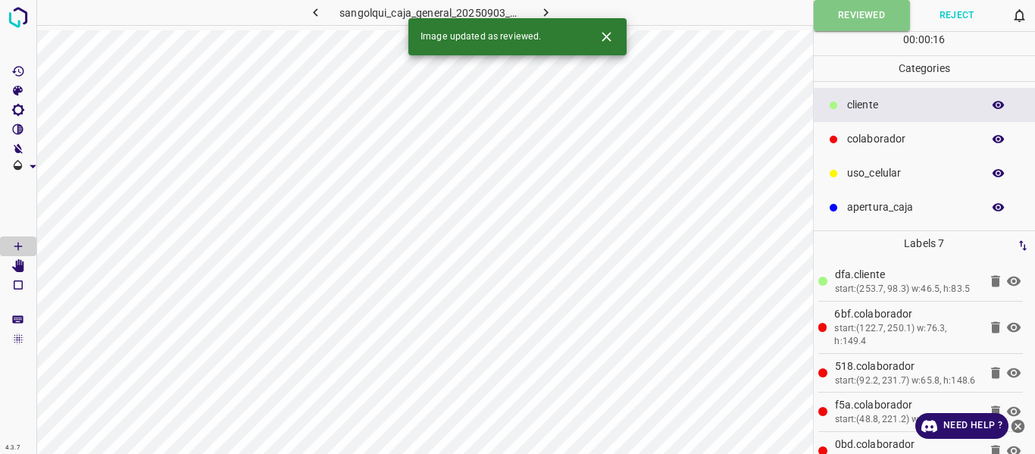
click at [542, 9] on icon "button" at bounding box center [546, 13] width 16 height 16
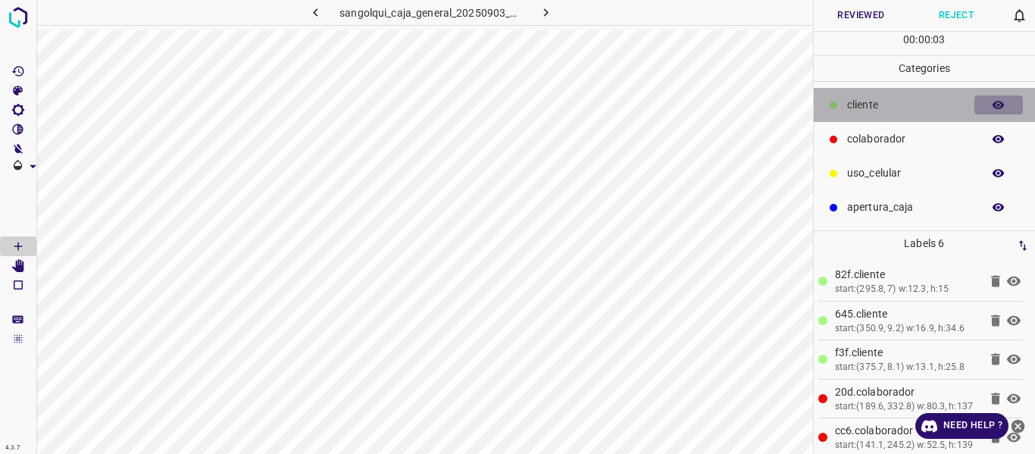
click at [994, 103] on icon "button" at bounding box center [998, 105] width 12 height 8
click at [994, 103] on icon "button" at bounding box center [998, 105] width 12 height 11
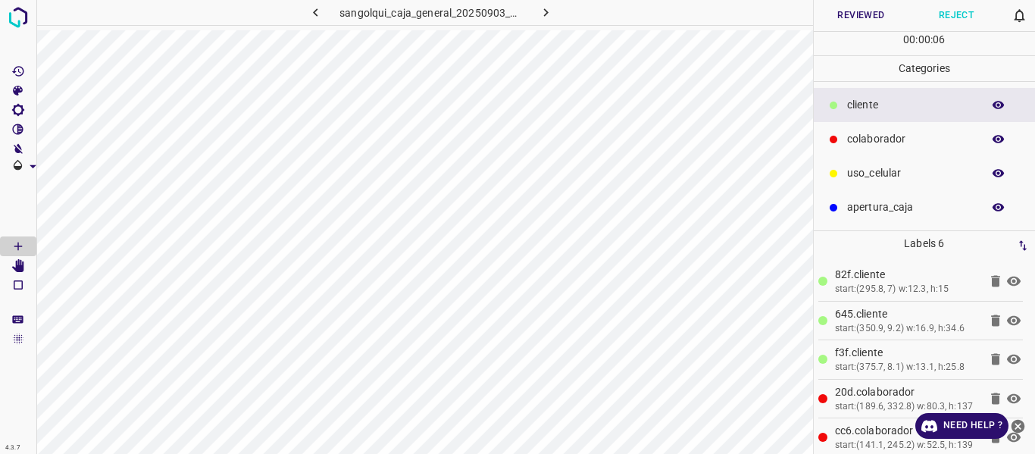
click at [860, 16] on button "Reviewed" at bounding box center [860, 15] width 95 height 31
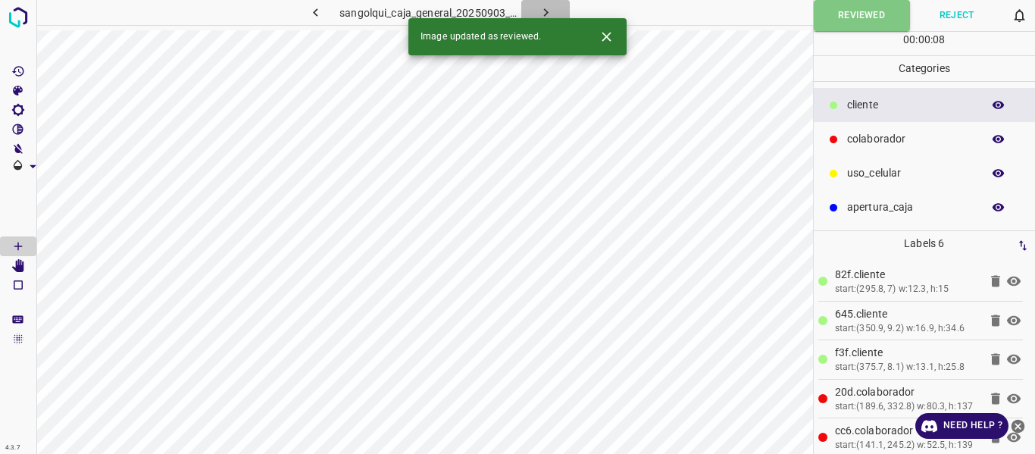
click at [540, 12] on icon "button" at bounding box center [546, 13] width 16 height 16
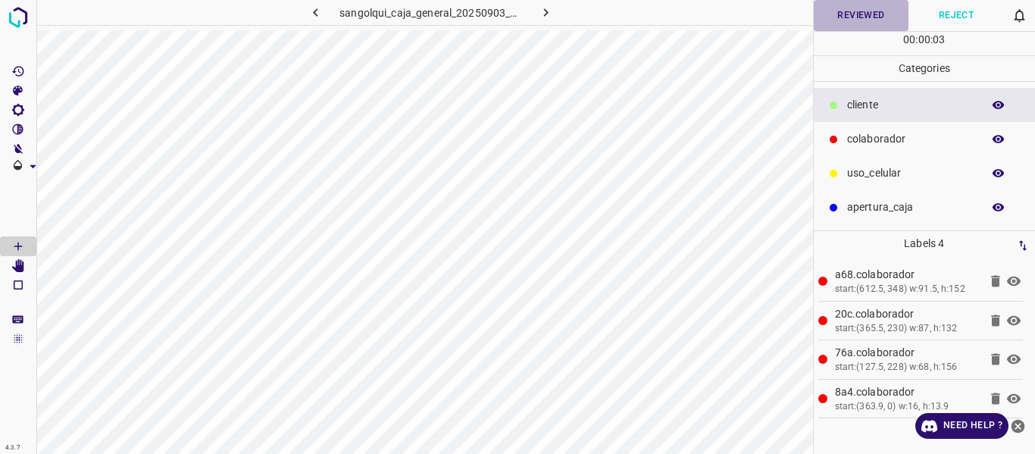
click at [854, 17] on button "Reviewed" at bounding box center [860, 15] width 95 height 31
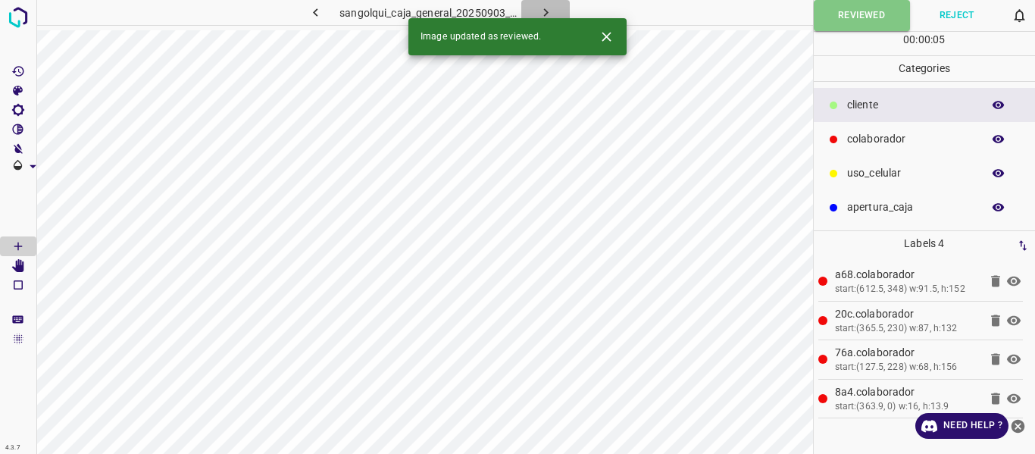
click at [545, 13] on icon "button" at bounding box center [546, 13] width 16 height 16
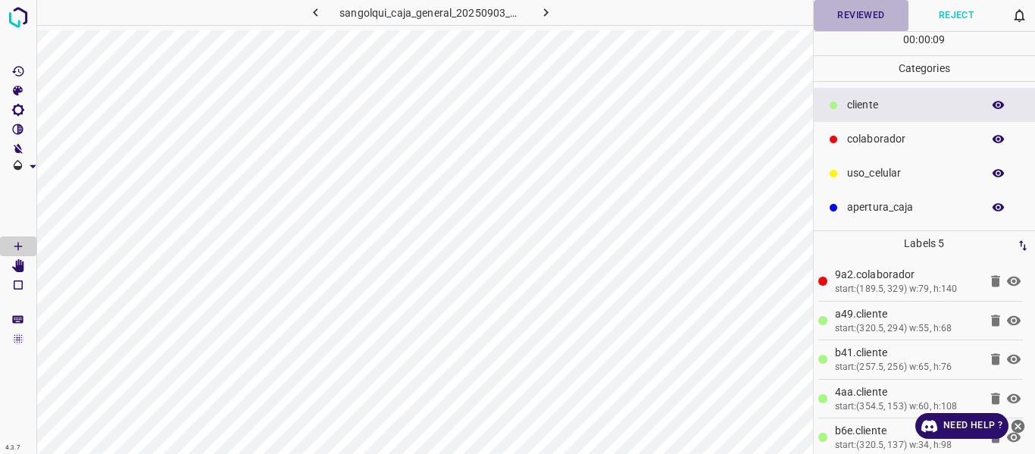
click at [839, 20] on button "Reviewed" at bounding box center [860, 15] width 95 height 31
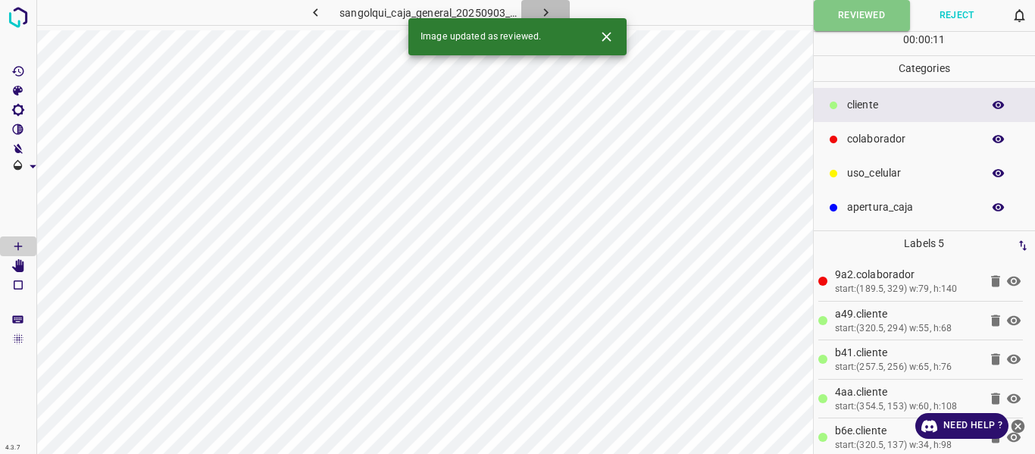
click at [552, 7] on icon "button" at bounding box center [546, 13] width 16 height 16
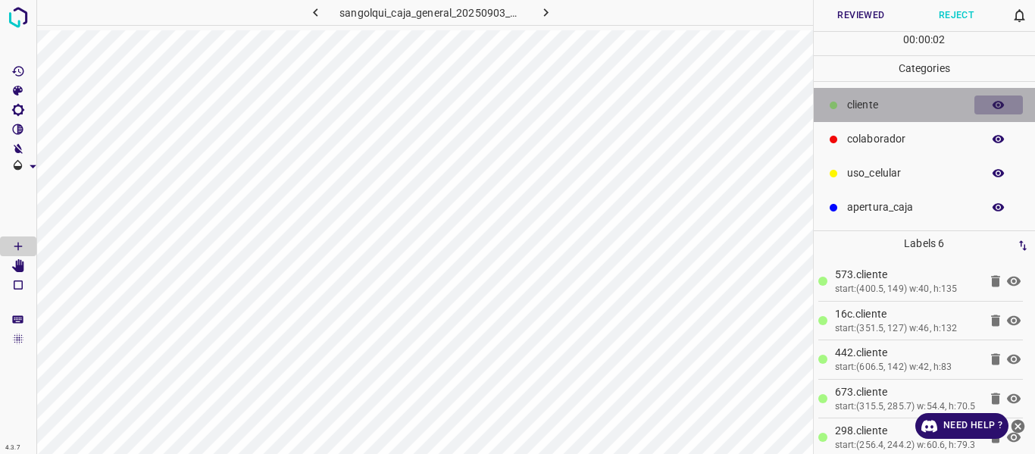
click at [994, 102] on icon "button" at bounding box center [998, 105] width 14 height 14
click at [994, 105] on icon "button" at bounding box center [998, 105] width 12 height 11
click at [990, 103] on button "button" at bounding box center [998, 105] width 48 height 20
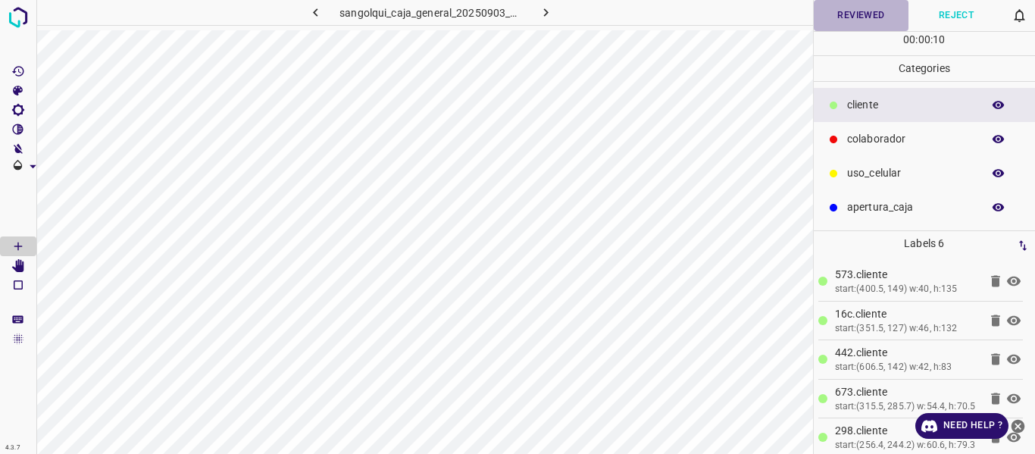
click at [825, 16] on button "Reviewed" at bounding box center [860, 15] width 95 height 31
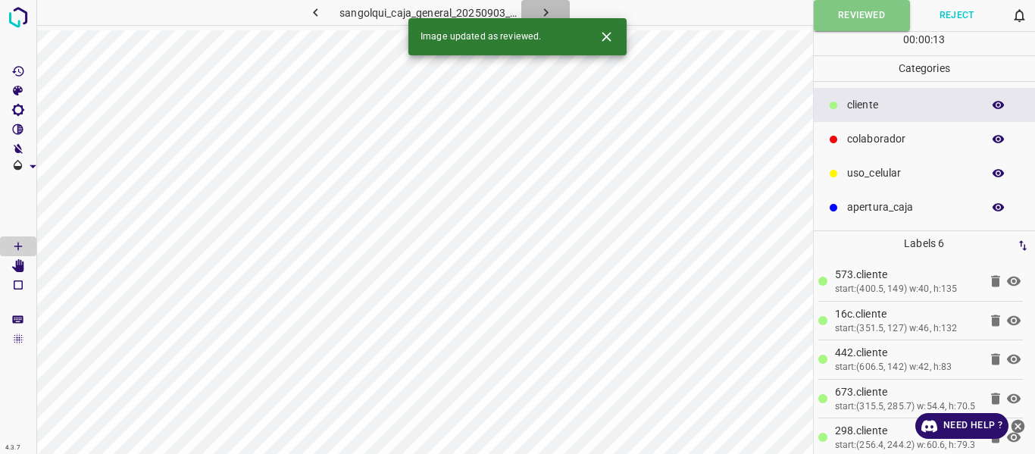
click at [545, 9] on icon "button" at bounding box center [546, 13] width 16 height 16
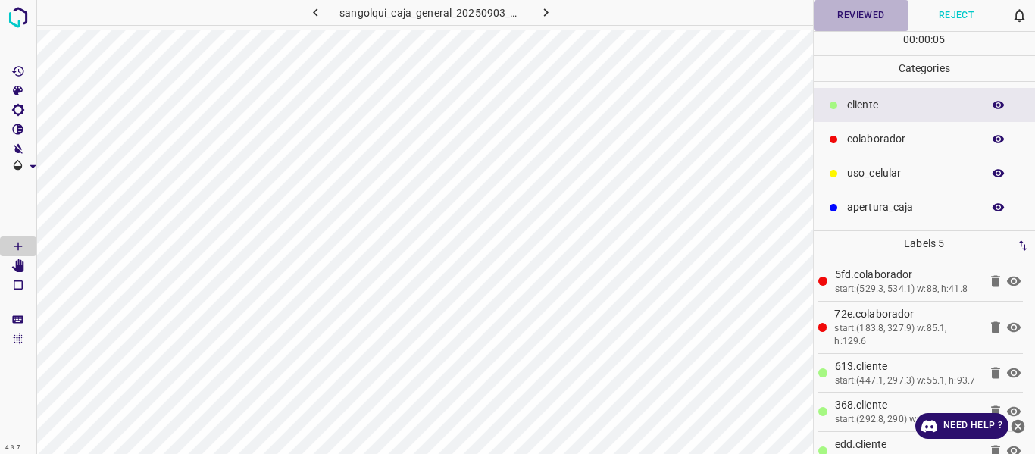
click at [868, 17] on button "Reviewed" at bounding box center [860, 15] width 95 height 31
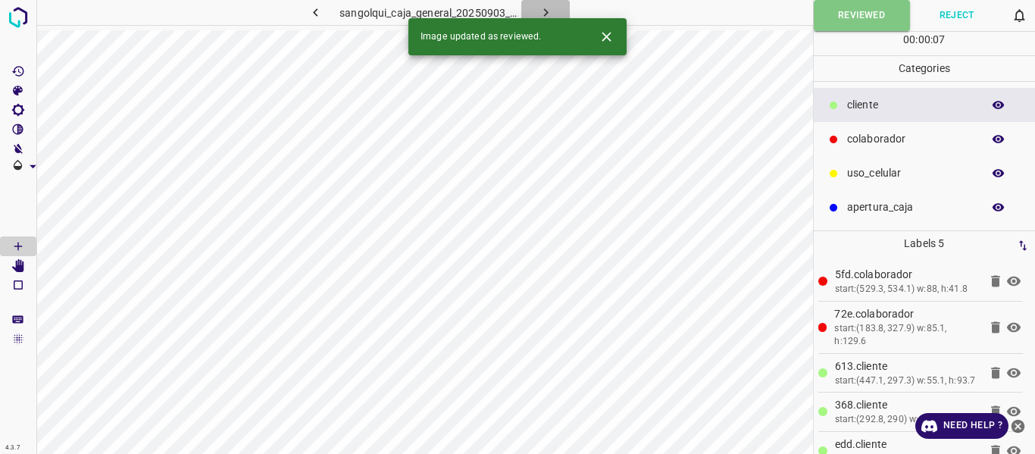
click at [543, 16] on icon "button" at bounding box center [546, 13] width 16 height 16
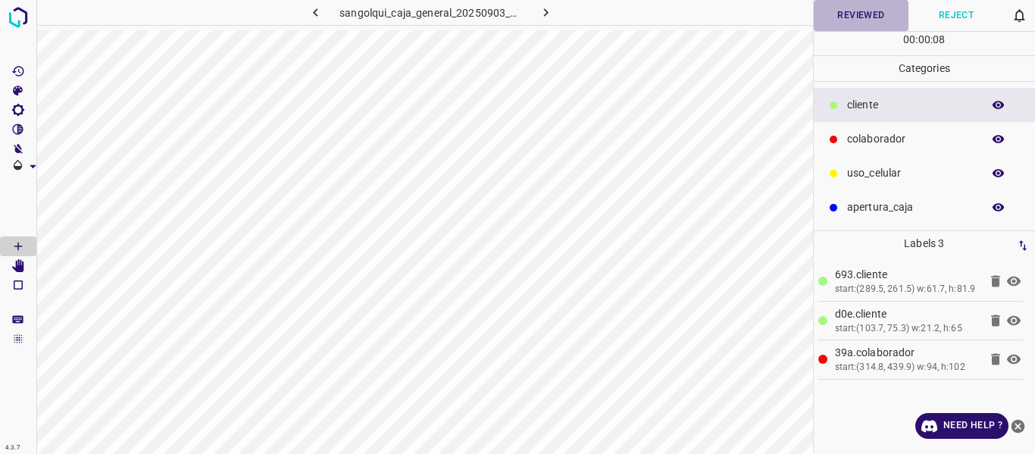
click at [864, 17] on button "Reviewed" at bounding box center [860, 15] width 95 height 31
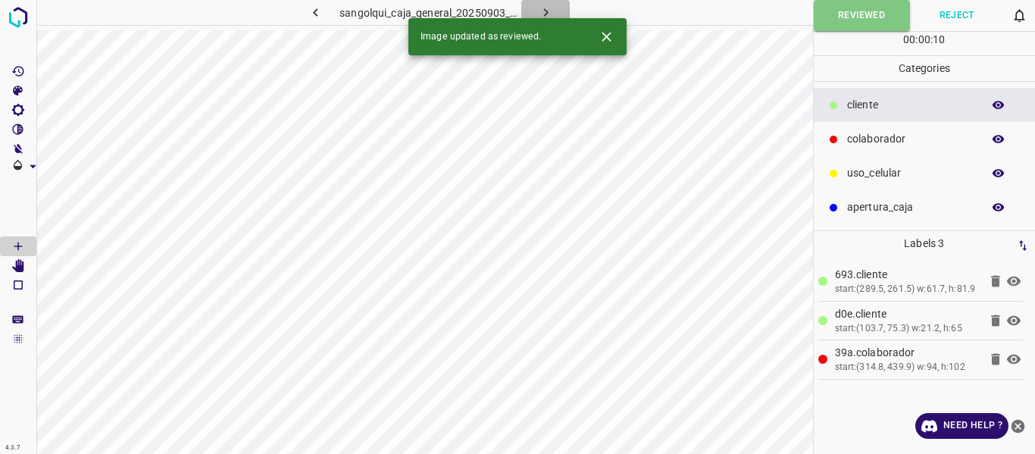
click at [546, 9] on icon "button" at bounding box center [546, 13] width 16 height 16
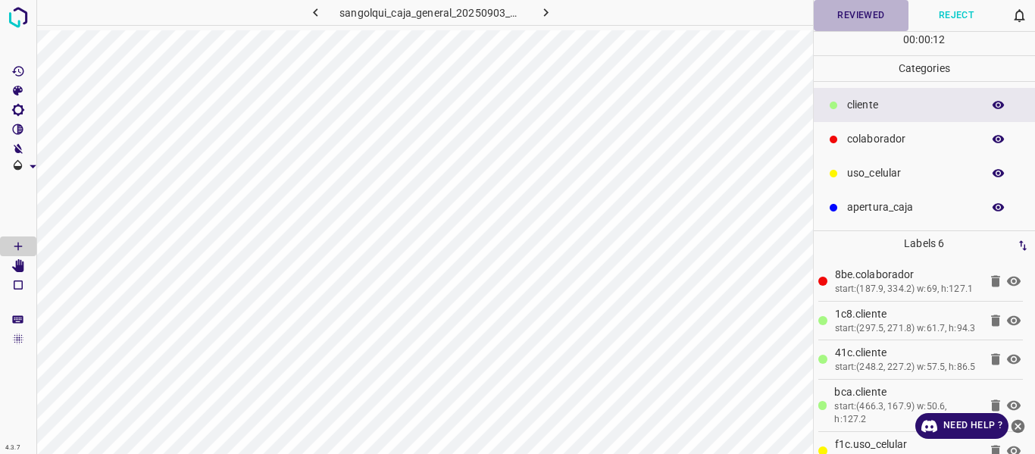
click at [860, 18] on button "Reviewed" at bounding box center [860, 15] width 95 height 31
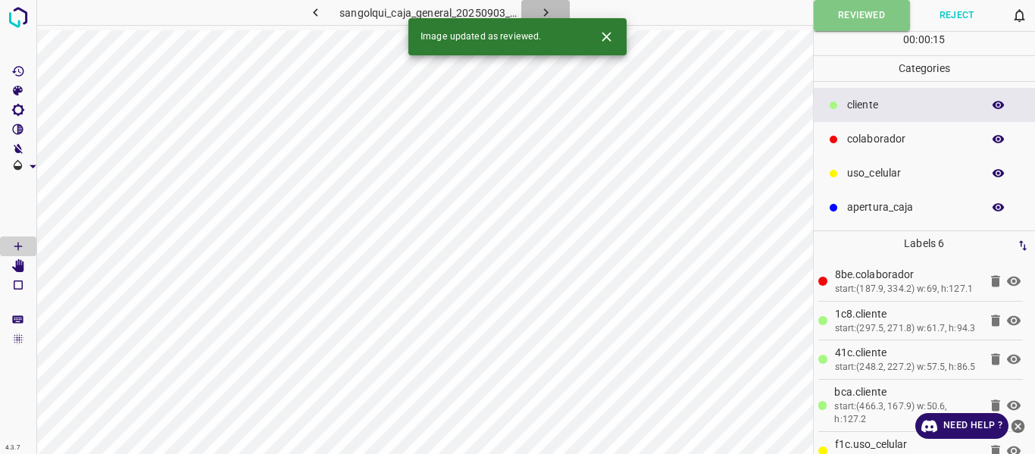
click at [554, 6] on button "button" at bounding box center [545, 12] width 48 height 25
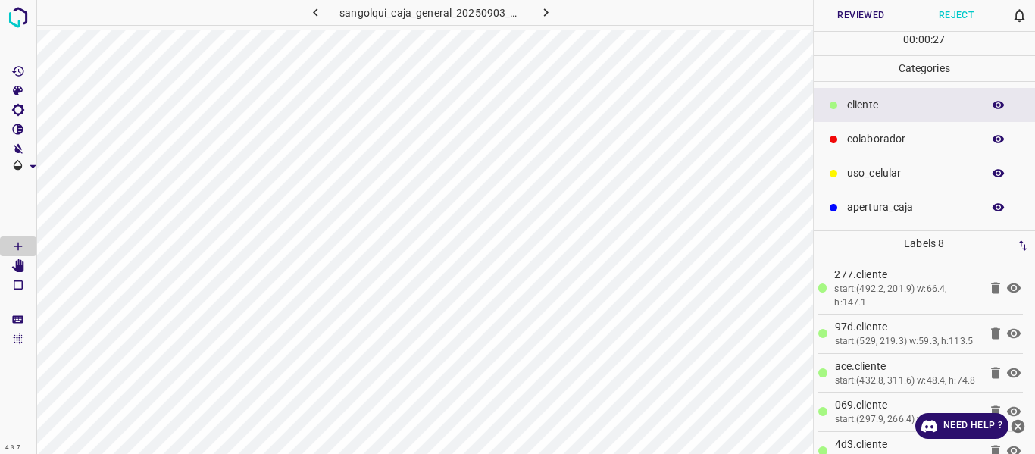
click at [858, 12] on button "Reviewed" at bounding box center [860, 15] width 95 height 31
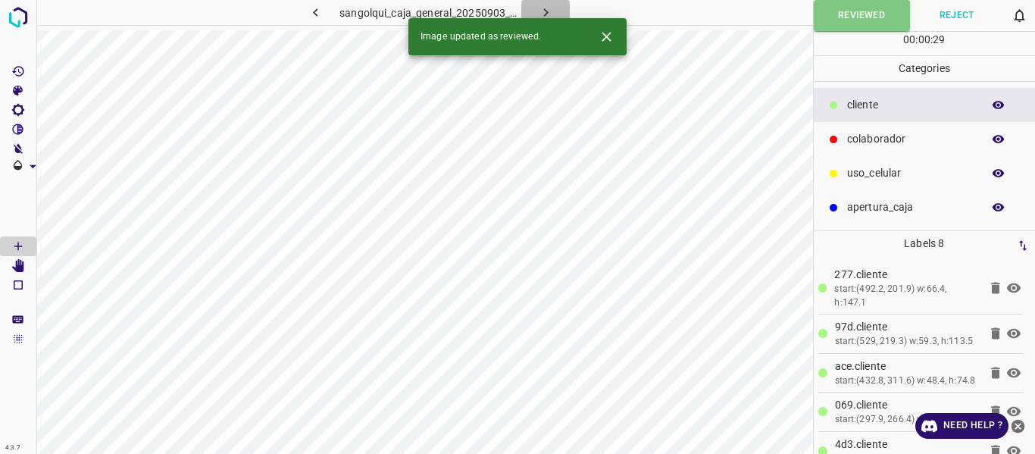
click at [554, 11] on button "button" at bounding box center [545, 12] width 48 height 25
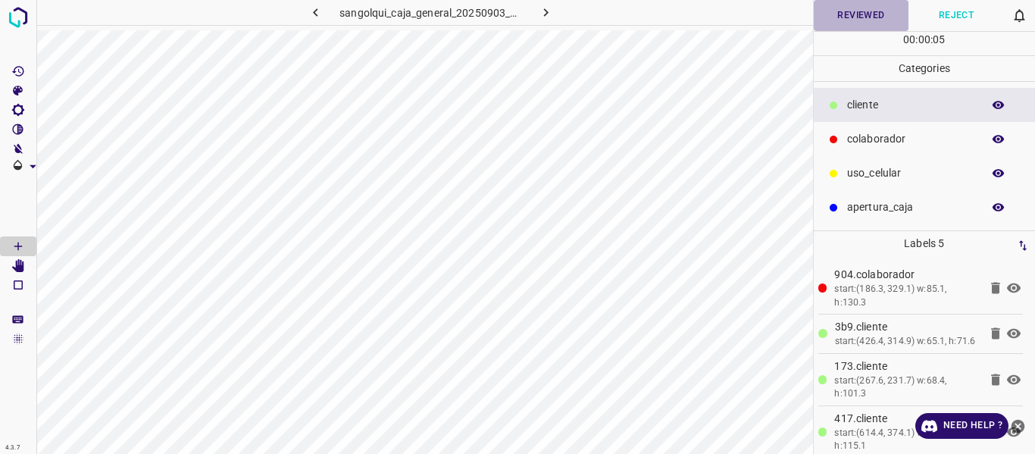
click at [853, 20] on button "Reviewed" at bounding box center [860, 15] width 95 height 31
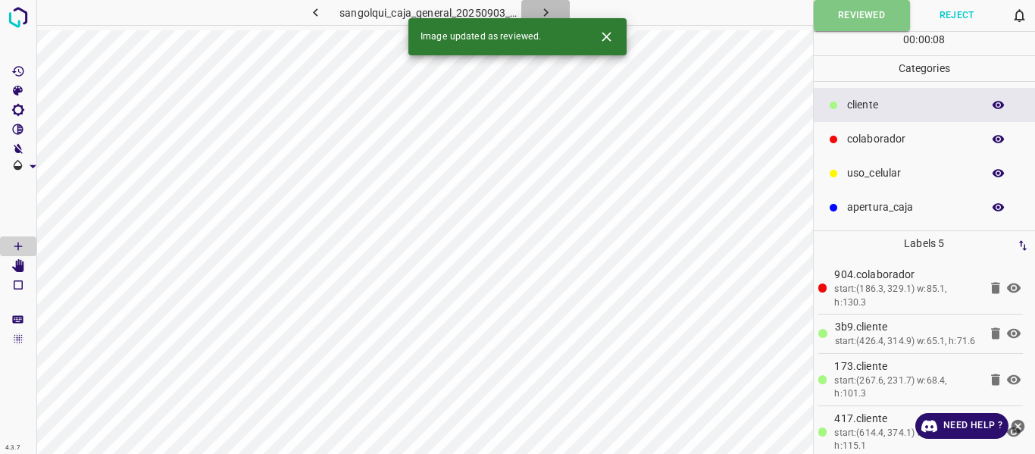
click at [544, 11] on icon "button" at bounding box center [546, 13] width 16 height 16
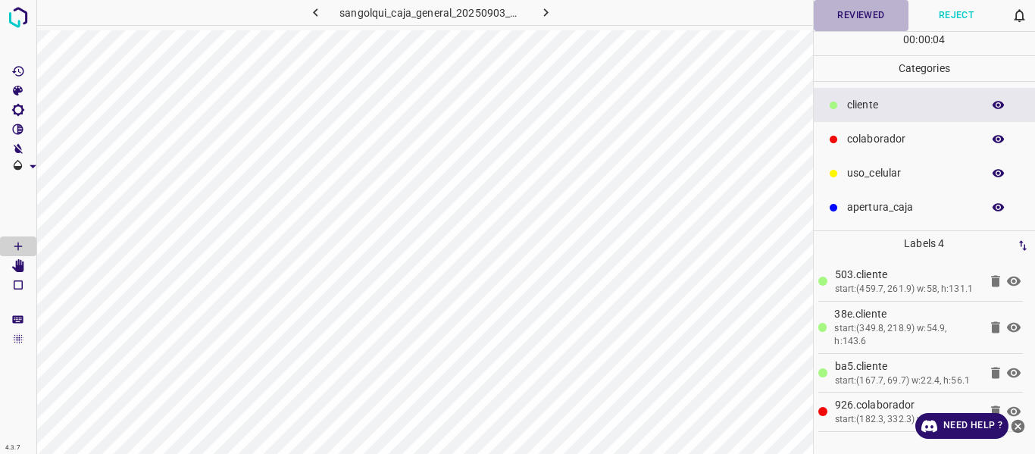
click at [846, 13] on button "Reviewed" at bounding box center [860, 15] width 95 height 31
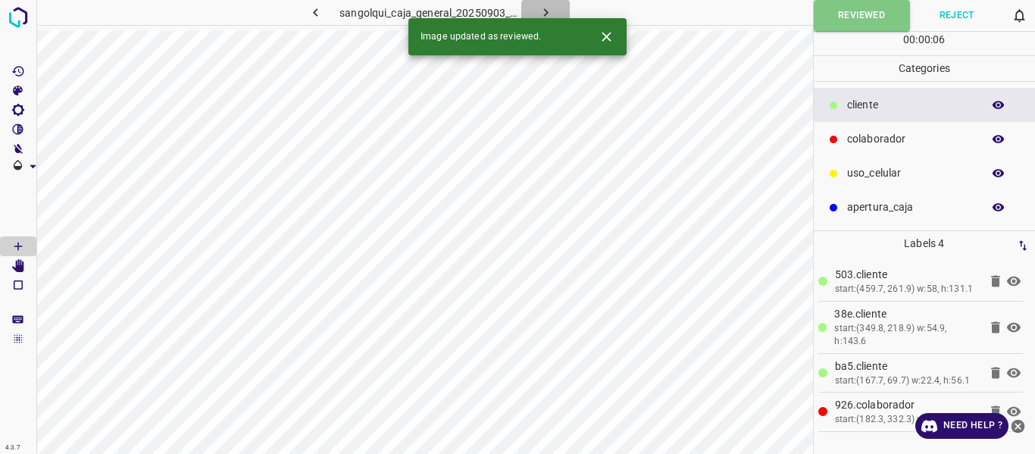
click at [547, 10] on icon "button" at bounding box center [546, 13] width 16 height 16
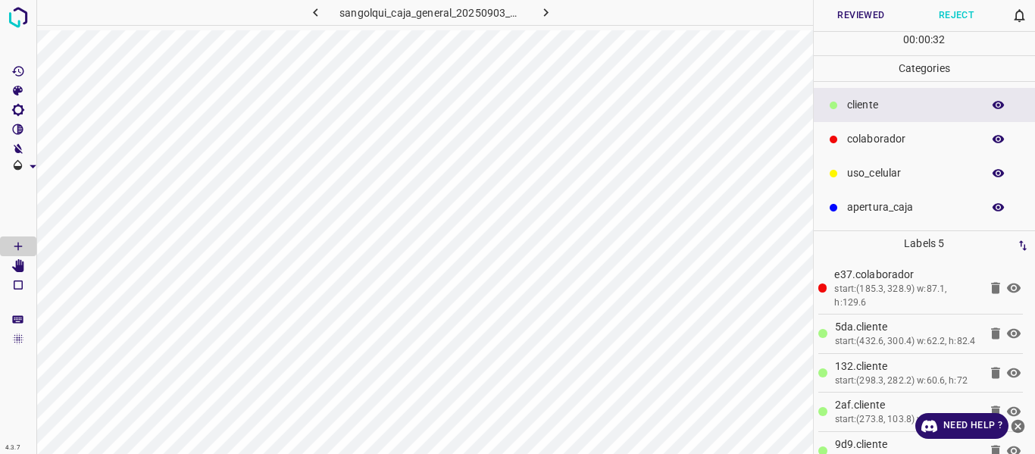
click at [847, 19] on button "Reviewed" at bounding box center [860, 15] width 95 height 31
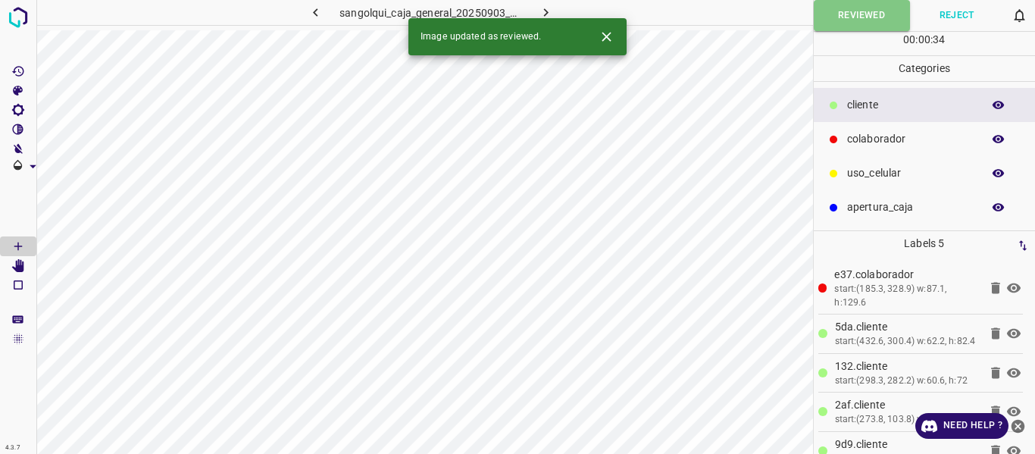
click at [543, 14] on icon "button" at bounding box center [546, 13] width 16 height 16
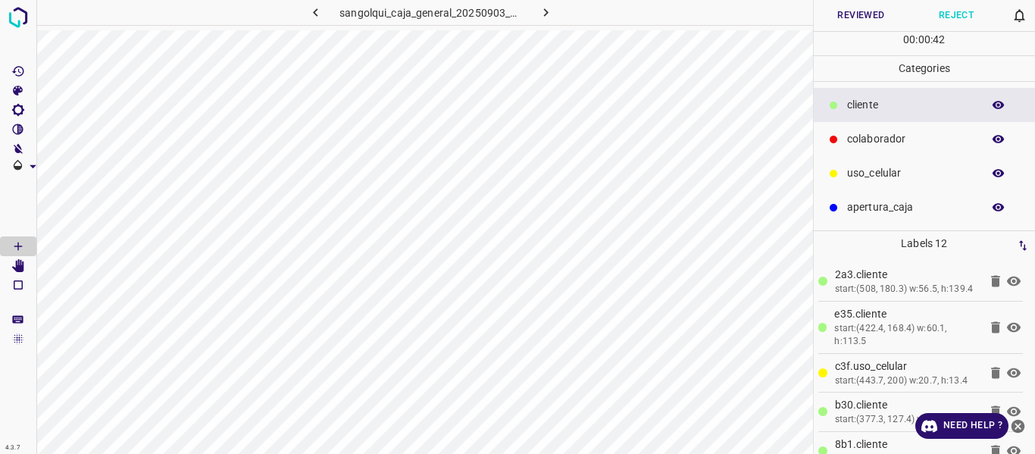
click at [853, 17] on button "Reviewed" at bounding box center [860, 15] width 95 height 31
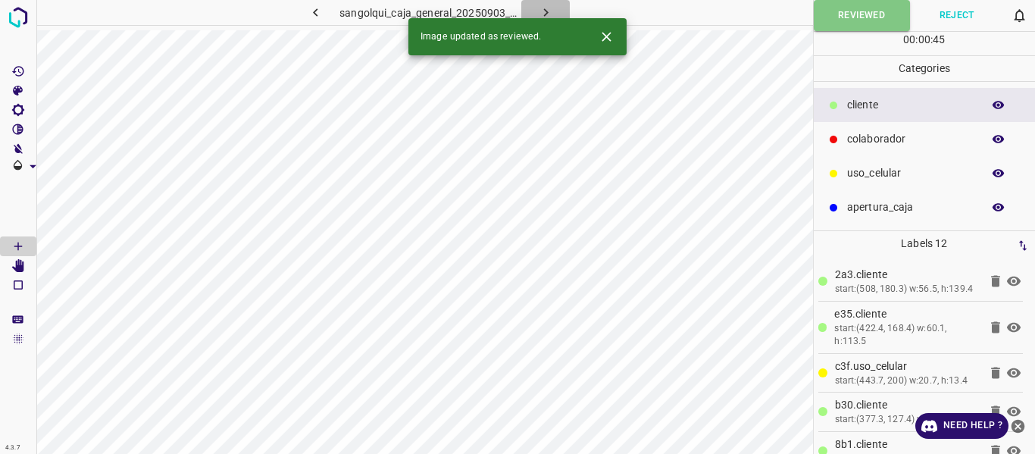
click at [538, 7] on icon "button" at bounding box center [546, 13] width 16 height 16
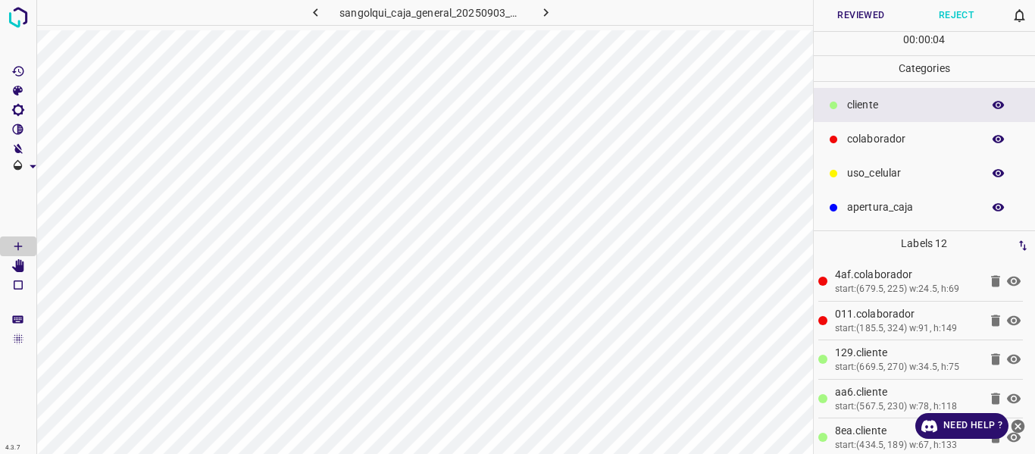
click at [994, 99] on icon "button" at bounding box center [998, 105] width 14 height 14
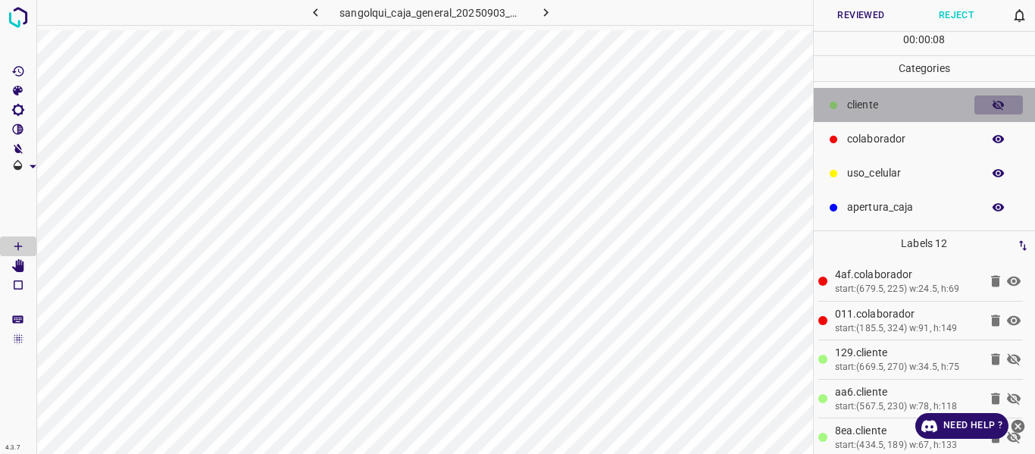
click at [994, 99] on icon "button" at bounding box center [998, 105] width 14 height 14
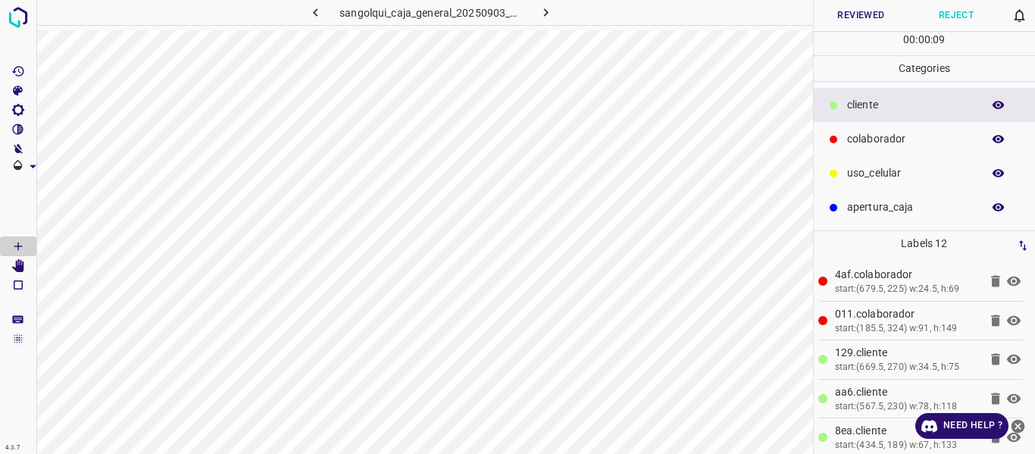
click at [994, 99] on icon "button" at bounding box center [998, 105] width 14 height 14
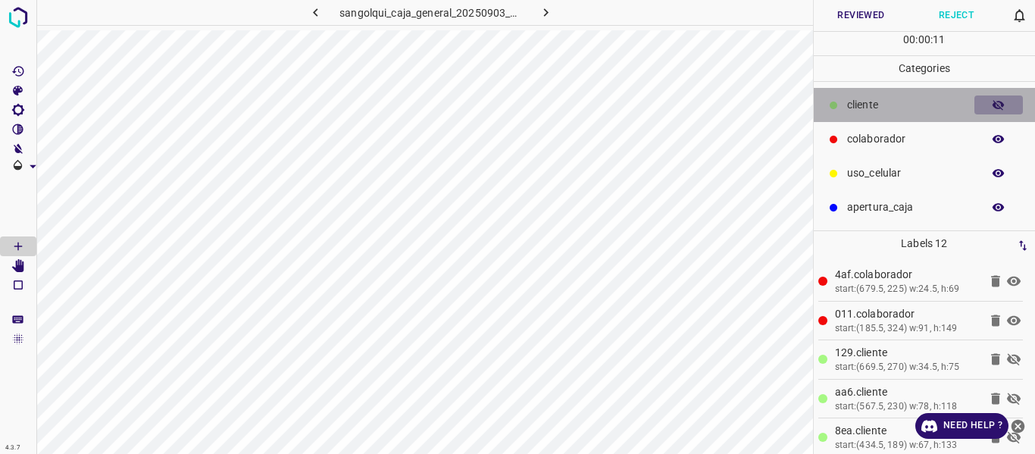
click at [994, 99] on icon "button" at bounding box center [998, 105] width 14 height 14
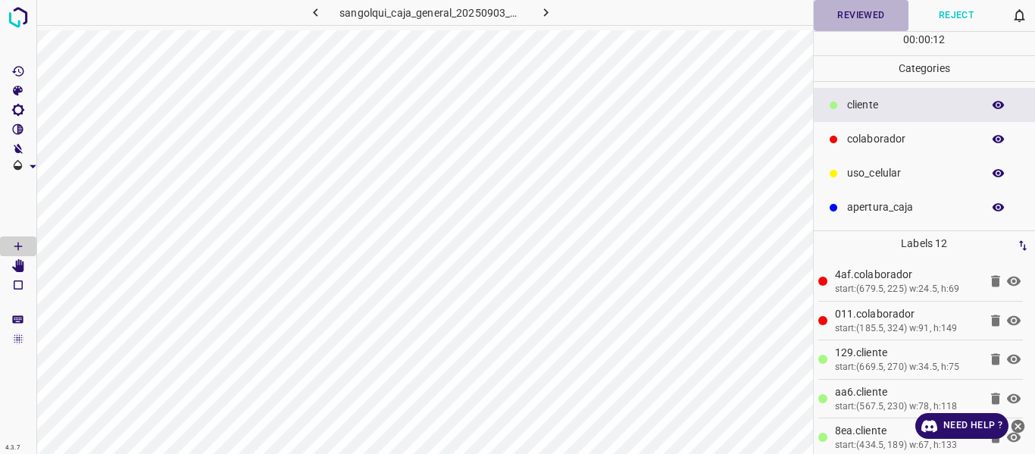
click at [891, 14] on button "Reviewed" at bounding box center [860, 15] width 95 height 31
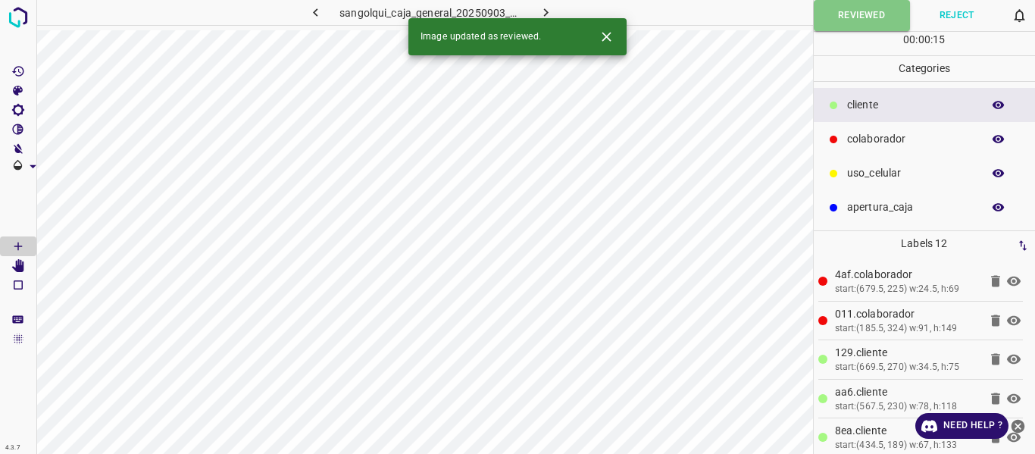
click at [550, 10] on icon "button" at bounding box center [546, 13] width 16 height 16
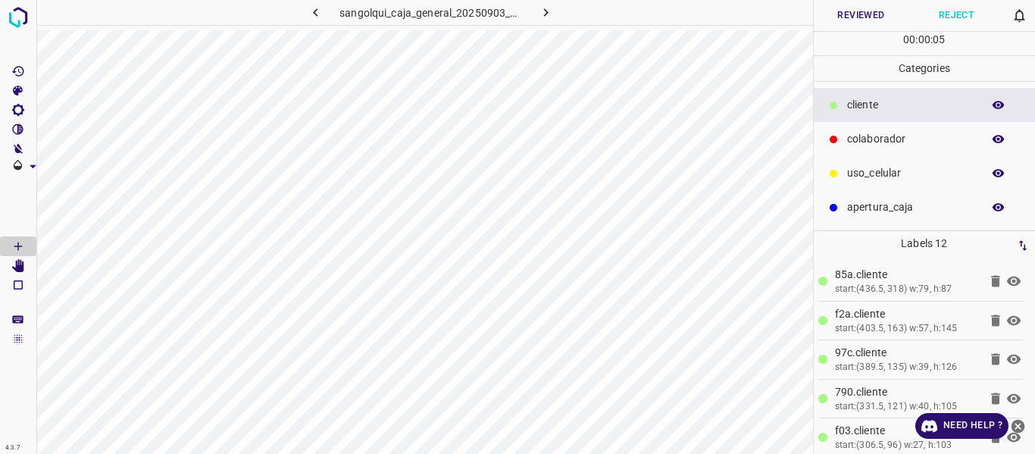
click at [855, 46] on div "00 : 00 : 05" at bounding box center [924, 43] width 222 height 23
click at [862, 12] on button "Reviewed" at bounding box center [860, 15] width 95 height 31
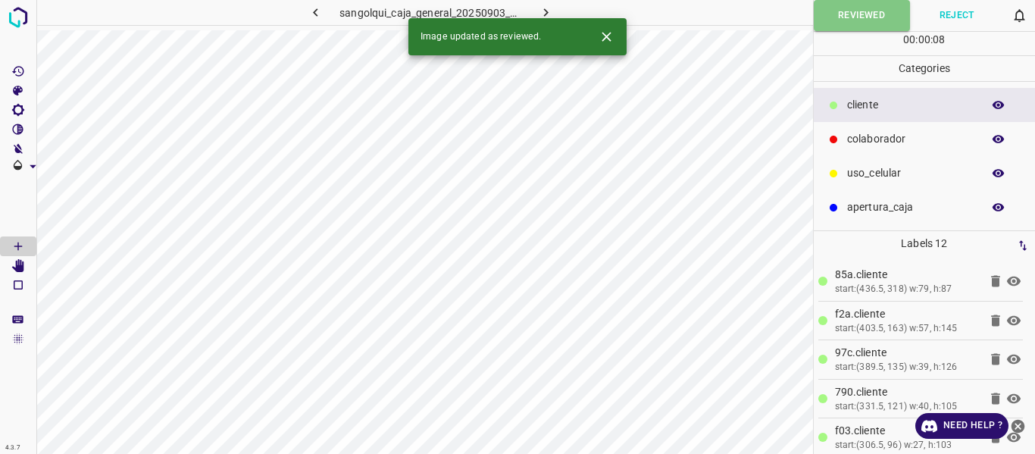
click at [545, 8] on icon "button" at bounding box center [546, 13] width 16 height 16
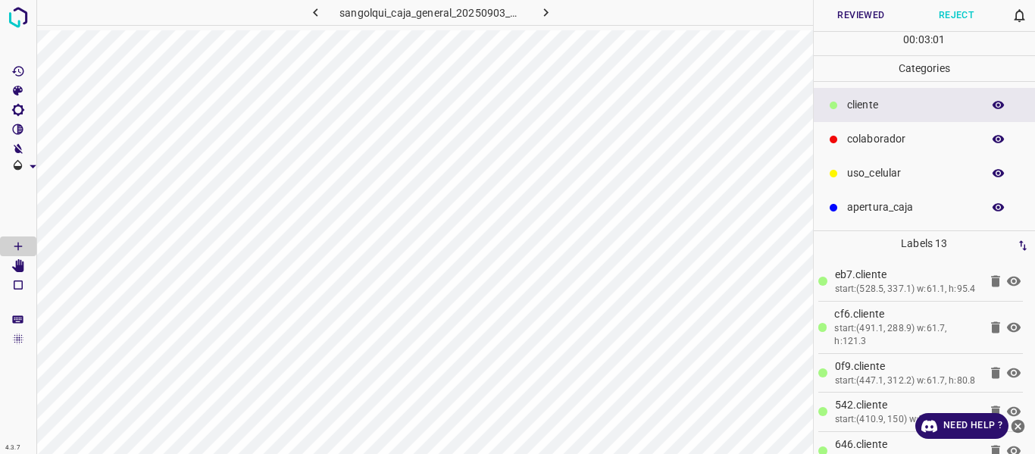
click at [842, 11] on button "Reviewed" at bounding box center [860, 15] width 95 height 31
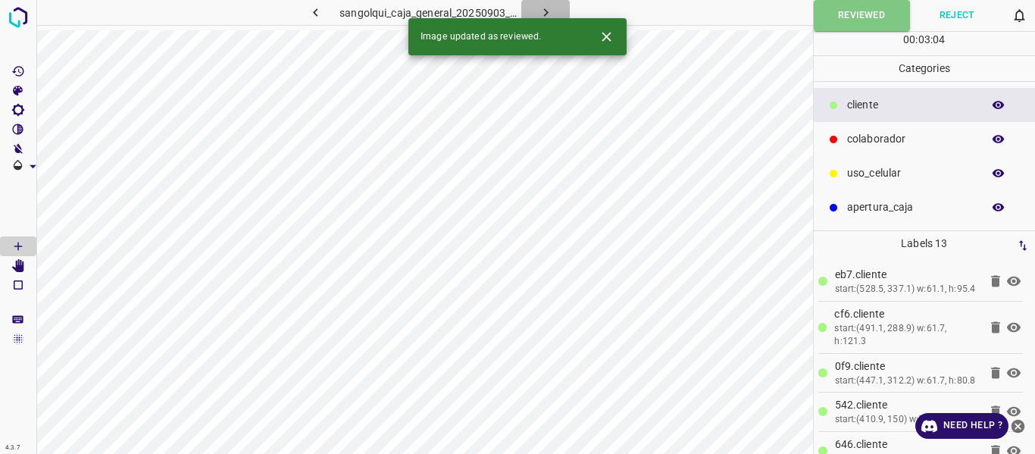
click at [551, 12] on icon "button" at bounding box center [546, 13] width 16 height 16
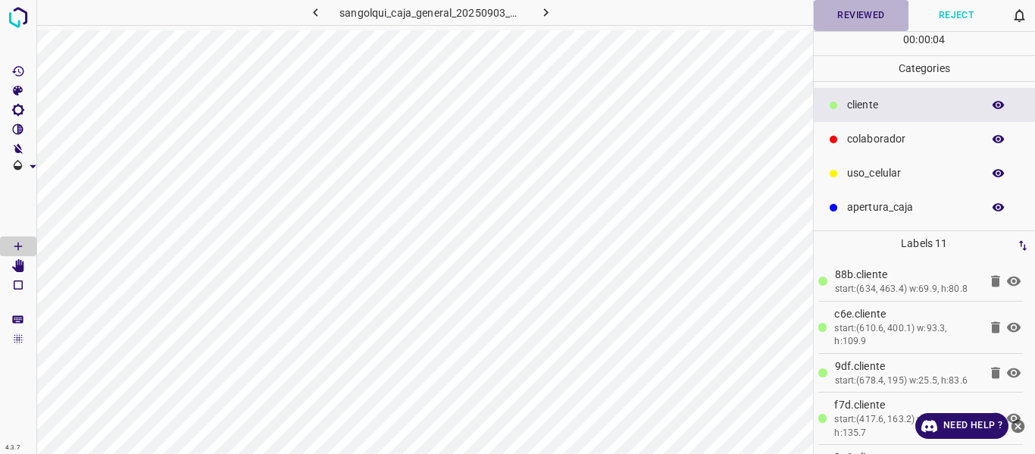
click at [875, 12] on button "Reviewed" at bounding box center [860, 15] width 95 height 31
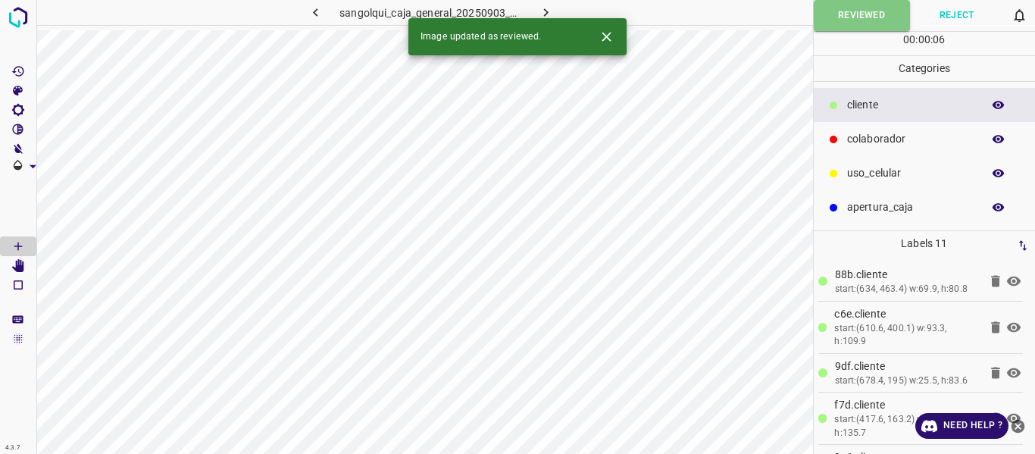
click at [549, 5] on icon "button" at bounding box center [546, 13] width 16 height 16
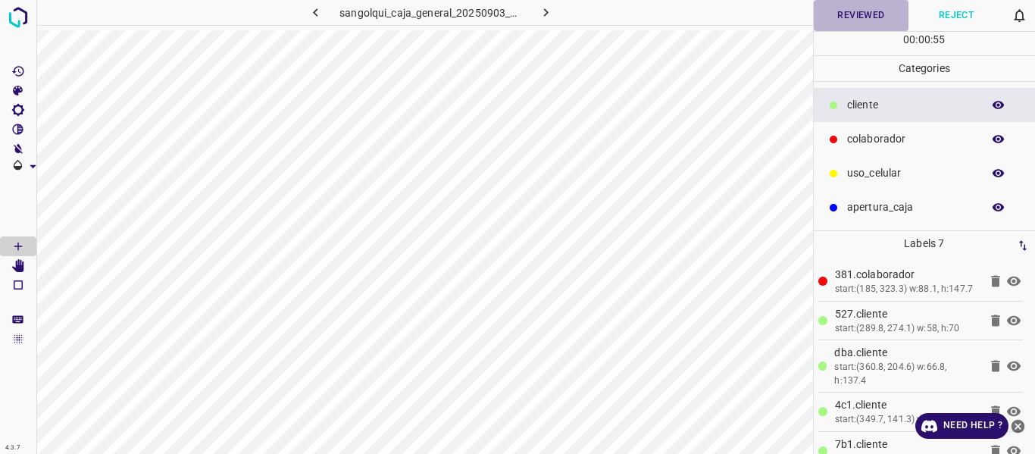
click at [860, 9] on button "Reviewed" at bounding box center [860, 15] width 95 height 31
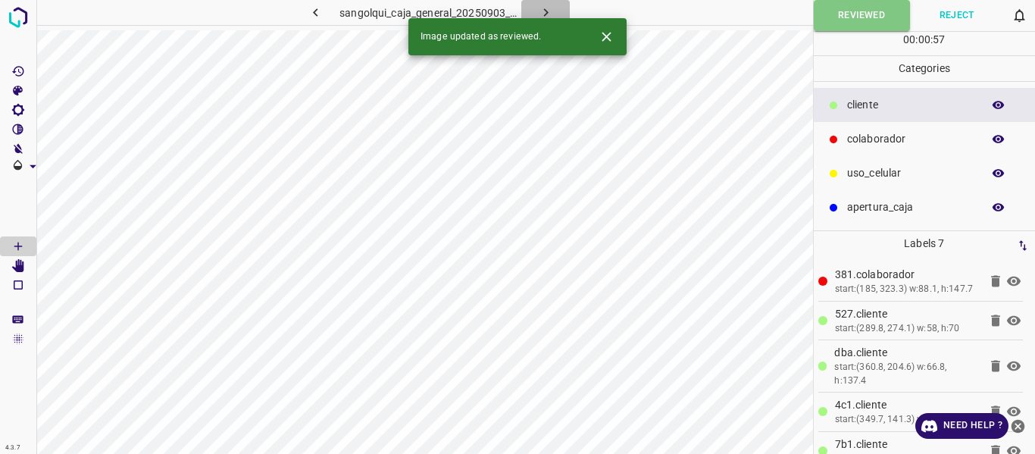
click at [554, 10] on button "button" at bounding box center [545, 12] width 48 height 25
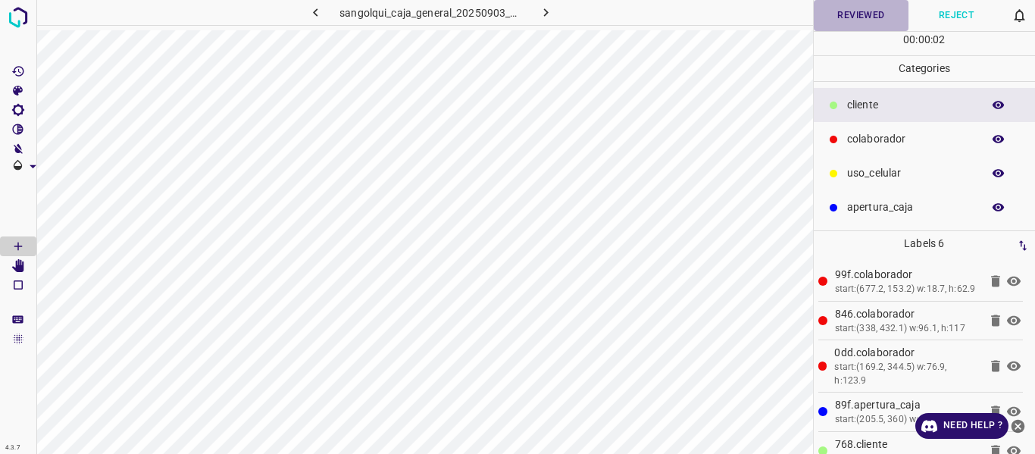
click at [867, 10] on button "Reviewed" at bounding box center [860, 15] width 95 height 31
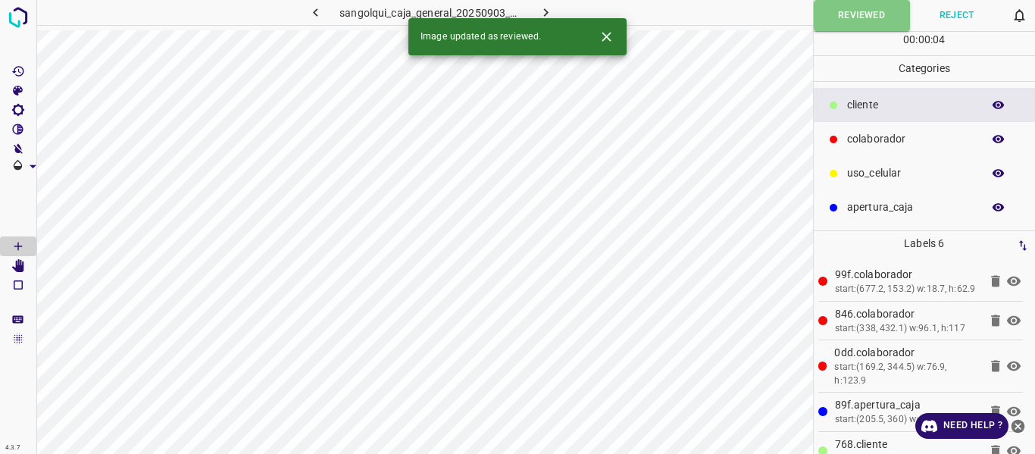
click at [546, 10] on icon "button" at bounding box center [546, 13] width 16 height 16
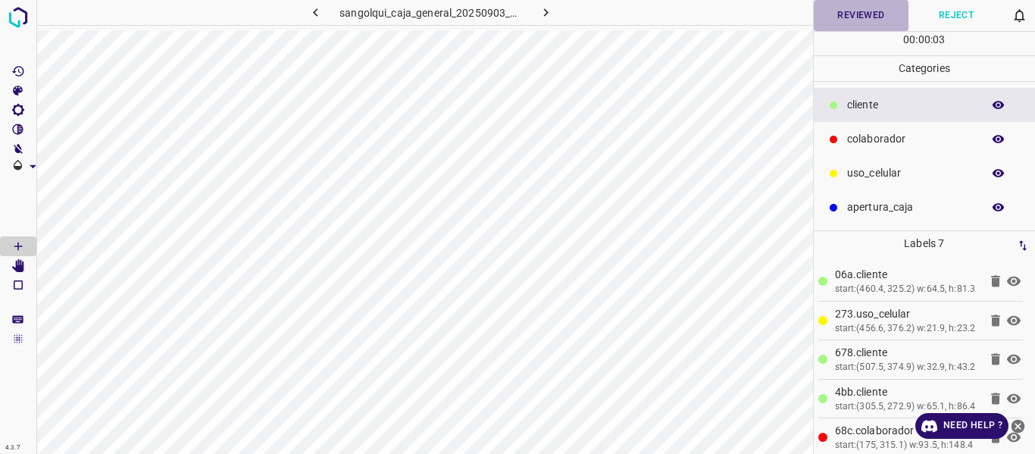
click at [856, 20] on button "Reviewed" at bounding box center [860, 15] width 95 height 31
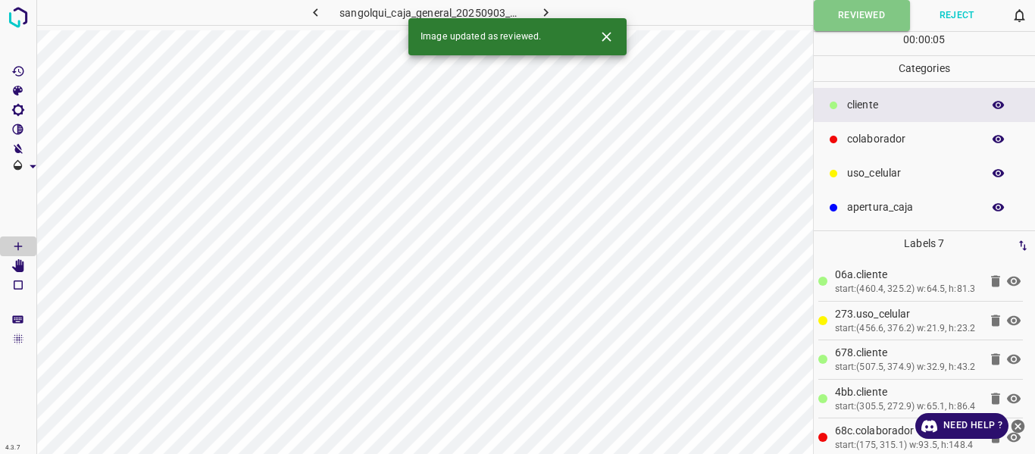
click at [547, 9] on icon "button" at bounding box center [546, 13] width 16 height 16
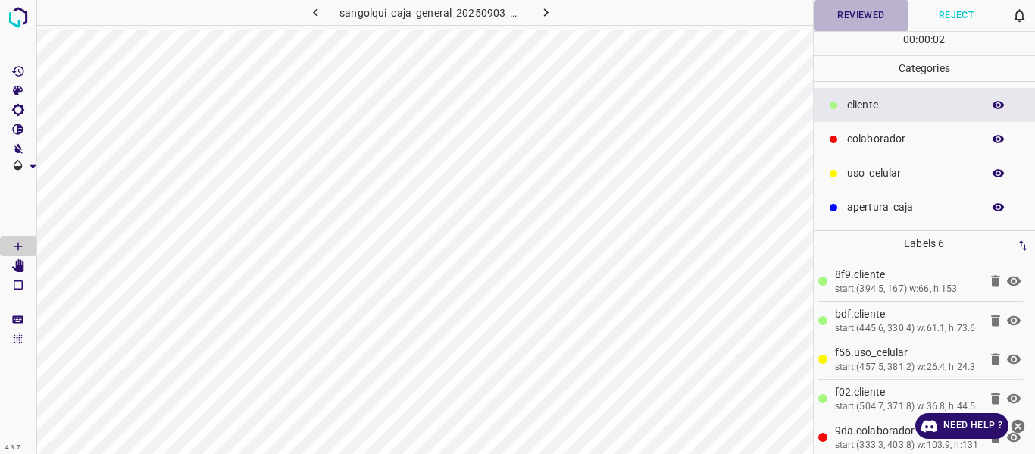
click at [849, 17] on button "Reviewed" at bounding box center [860, 15] width 95 height 31
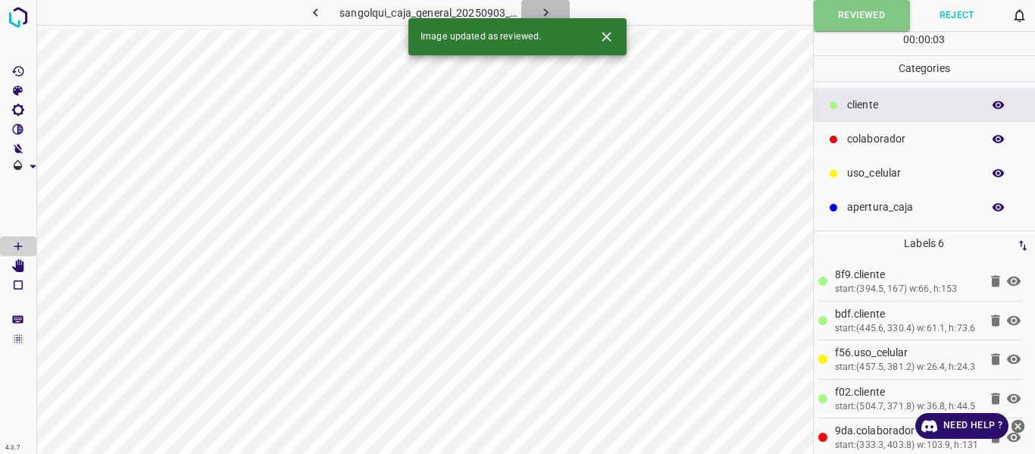
click at [543, 13] on icon "button" at bounding box center [546, 13] width 16 height 16
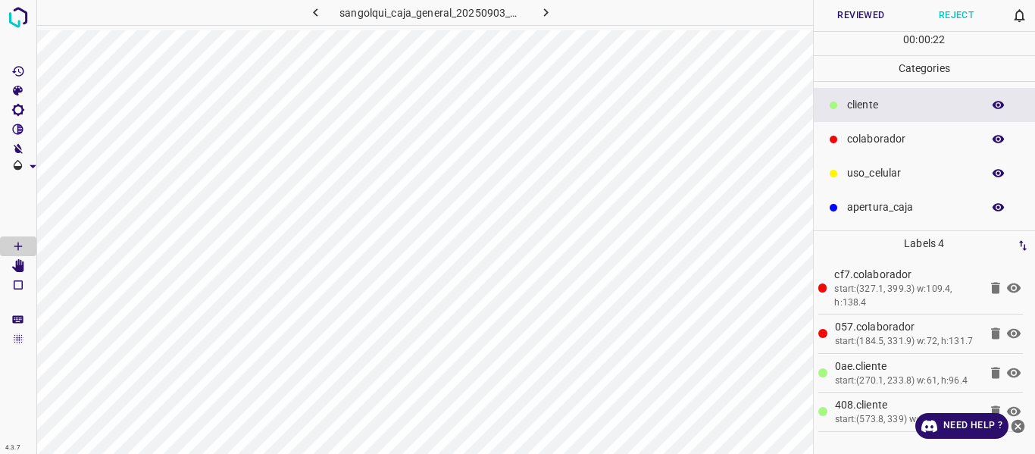
click at [848, 17] on button "Reviewed" at bounding box center [860, 15] width 95 height 31
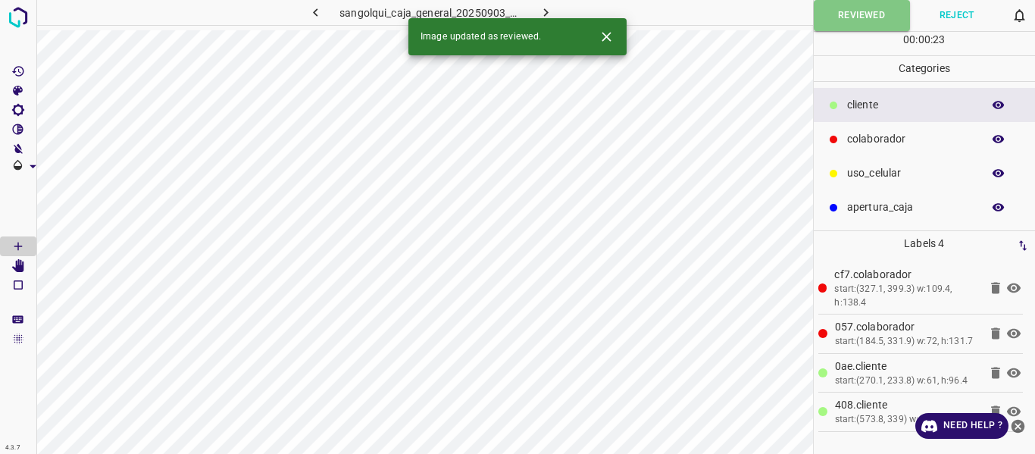
click at [551, 10] on icon "button" at bounding box center [546, 13] width 16 height 16
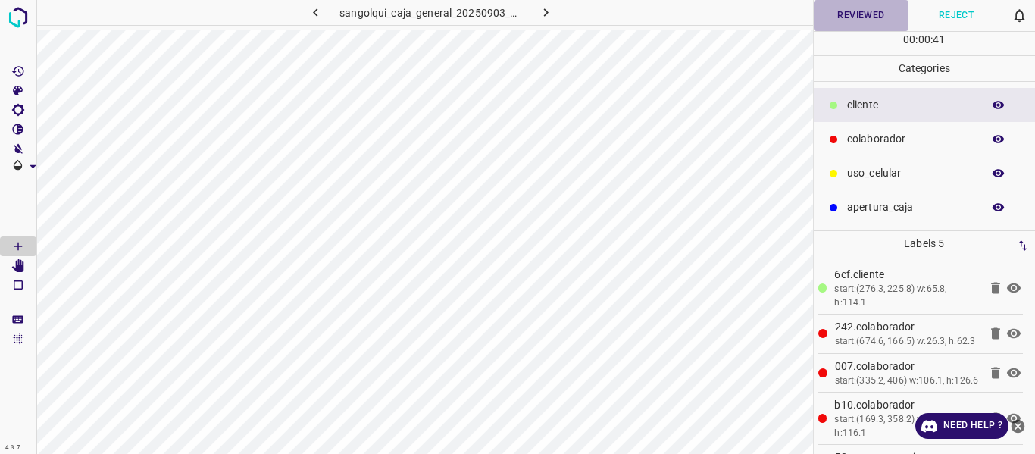
click at [836, 17] on button "Reviewed" at bounding box center [860, 15] width 95 height 31
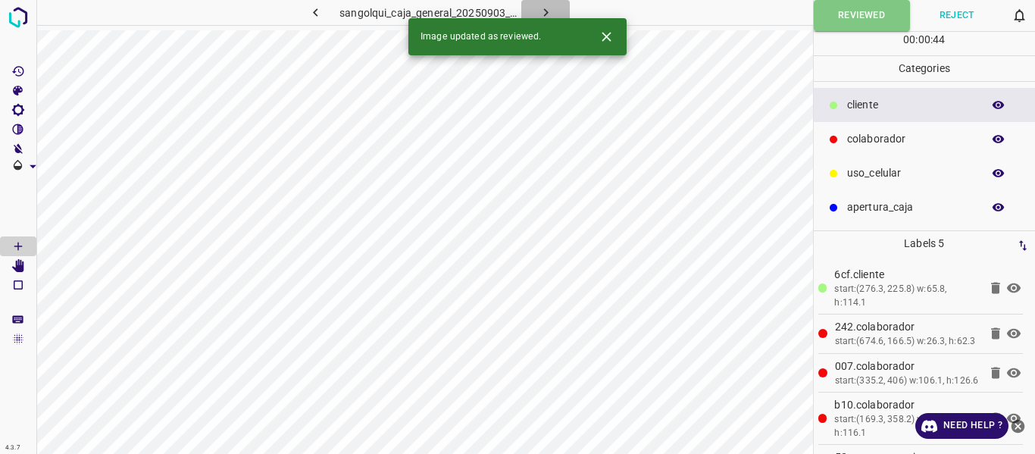
click at [547, 10] on icon "button" at bounding box center [546, 13] width 16 height 16
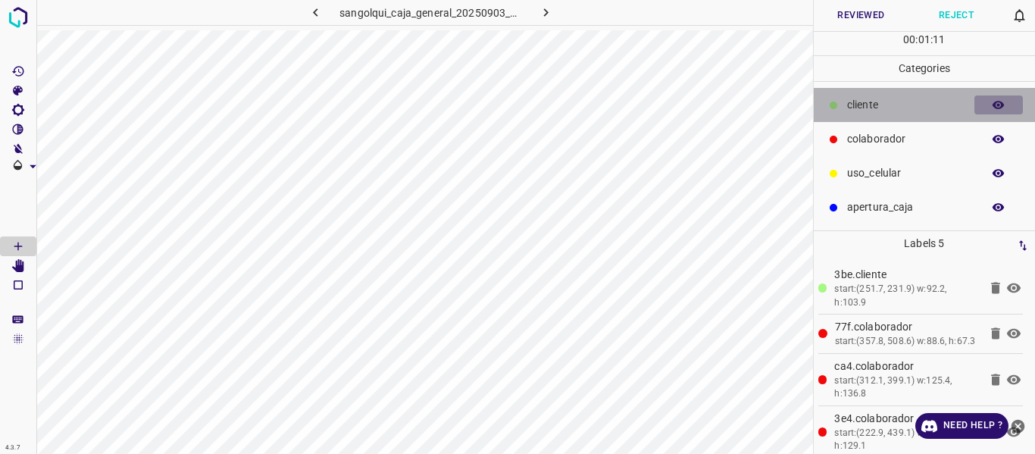
click at [989, 98] on button "button" at bounding box center [998, 105] width 48 height 20
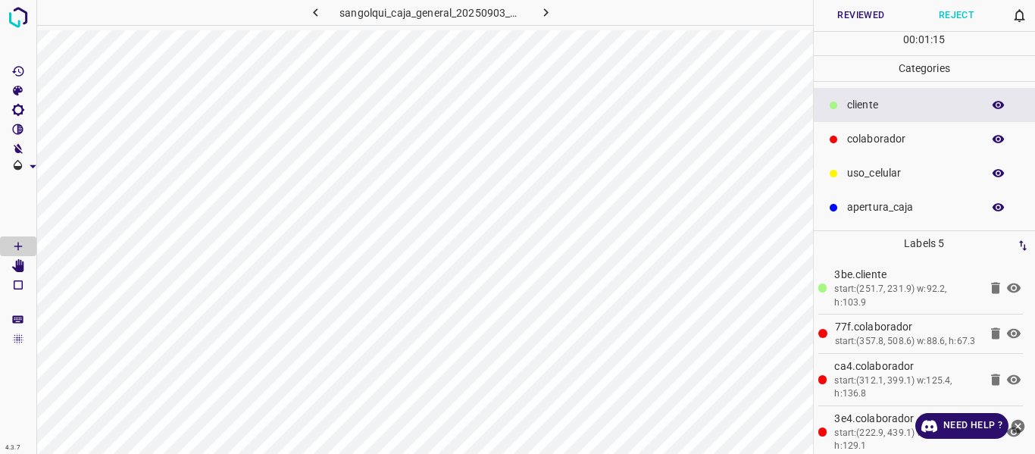
click at [845, 11] on button "Reviewed" at bounding box center [860, 15] width 95 height 31
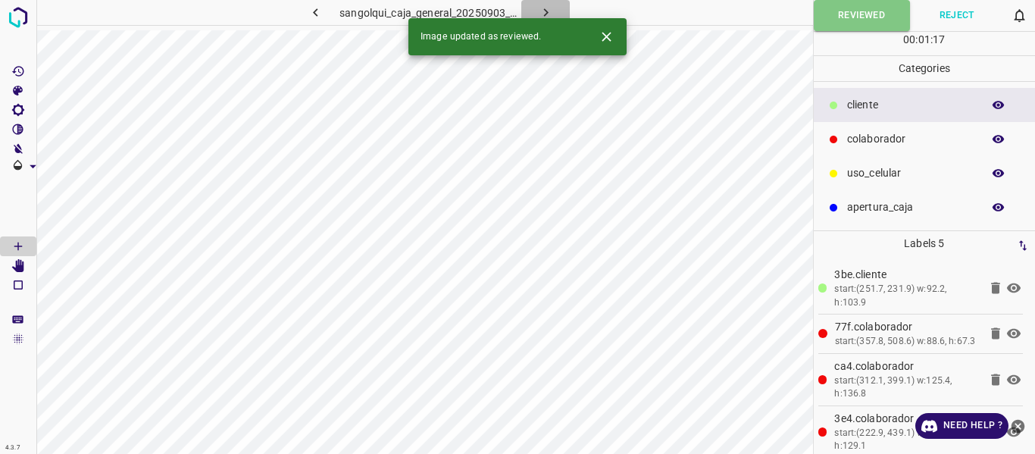
click at [545, 11] on icon "button" at bounding box center [546, 13] width 16 height 16
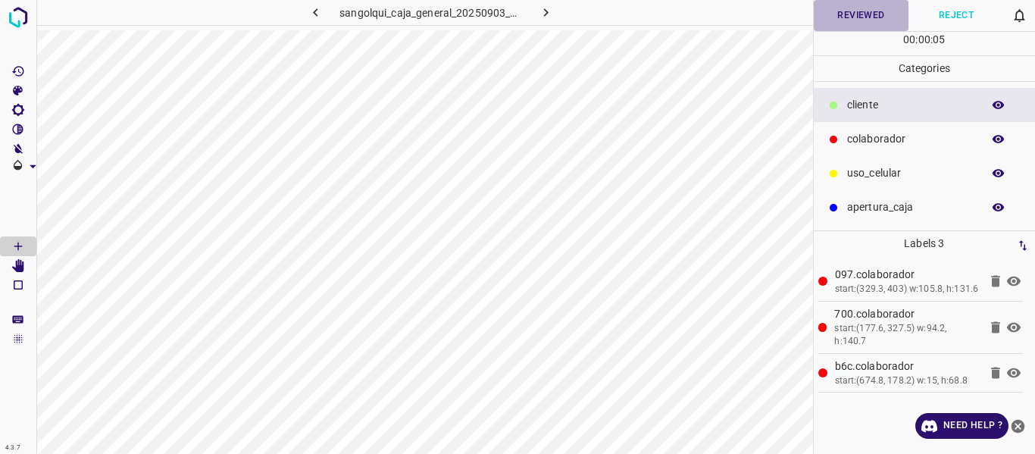
click at [867, 15] on button "Reviewed" at bounding box center [860, 15] width 95 height 31
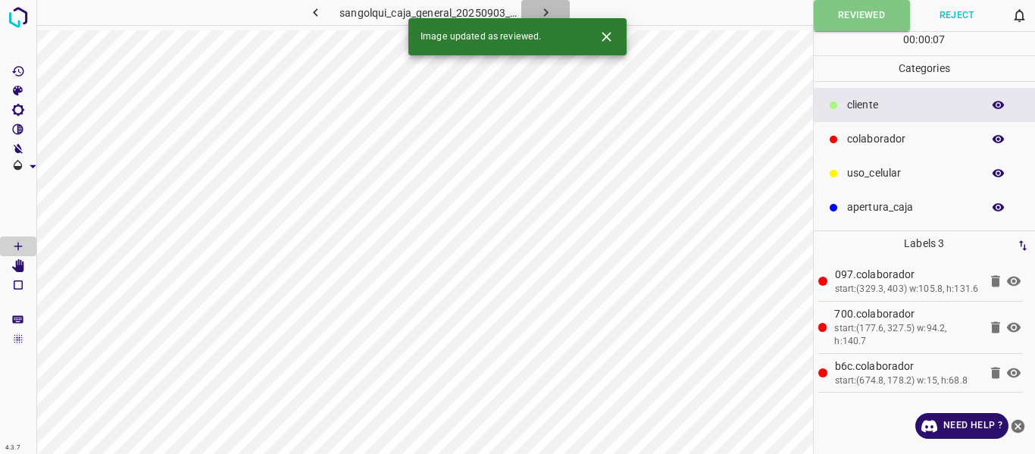
click at [549, 5] on icon "button" at bounding box center [546, 13] width 16 height 16
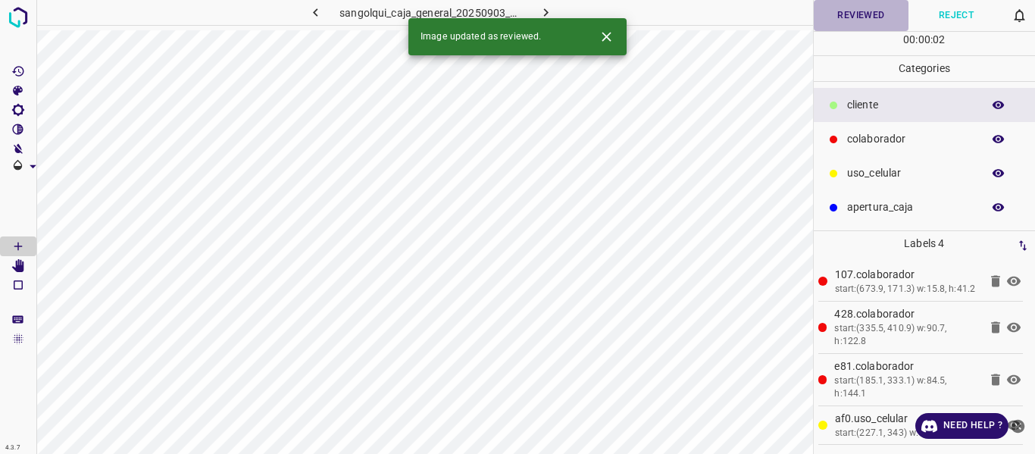
click at [876, 19] on button "Reviewed" at bounding box center [860, 15] width 95 height 31
click at [544, 10] on icon "button" at bounding box center [545, 12] width 5 height 8
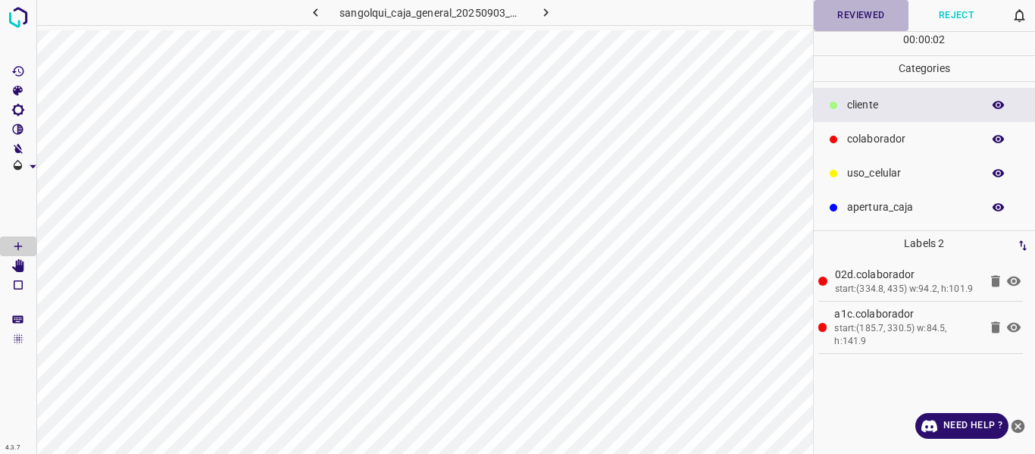
click at [856, 11] on button "Reviewed" at bounding box center [860, 15] width 95 height 31
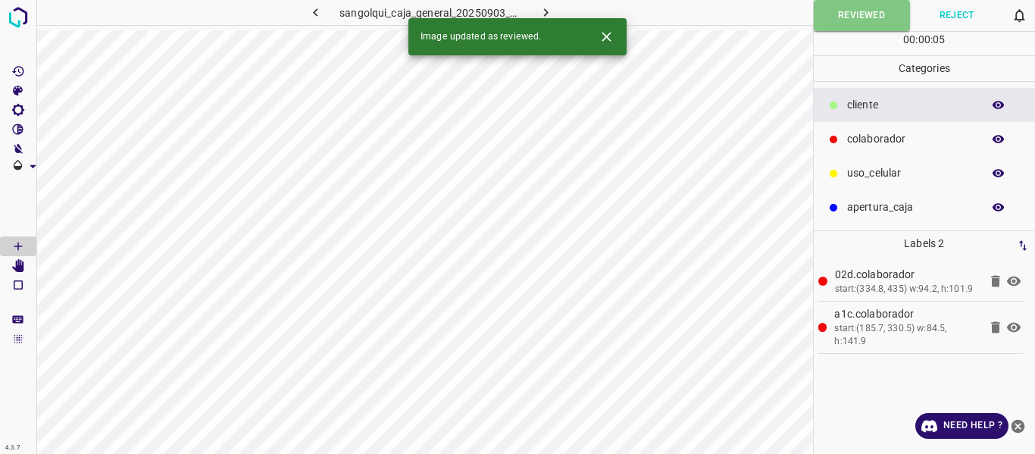
click at [539, 8] on icon "button" at bounding box center [546, 13] width 16 height 16
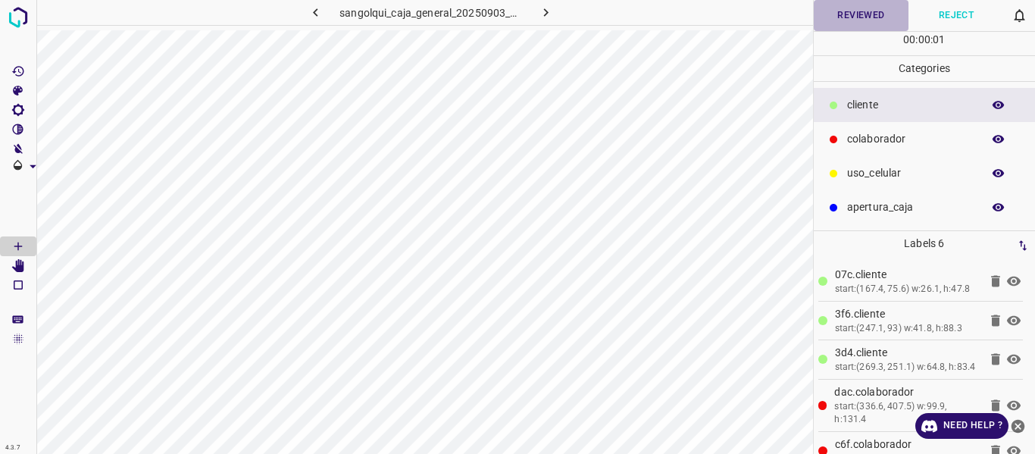
click at [854, 15] on button "Reviewed" at bounding box center [860, 15] width 95 height 31
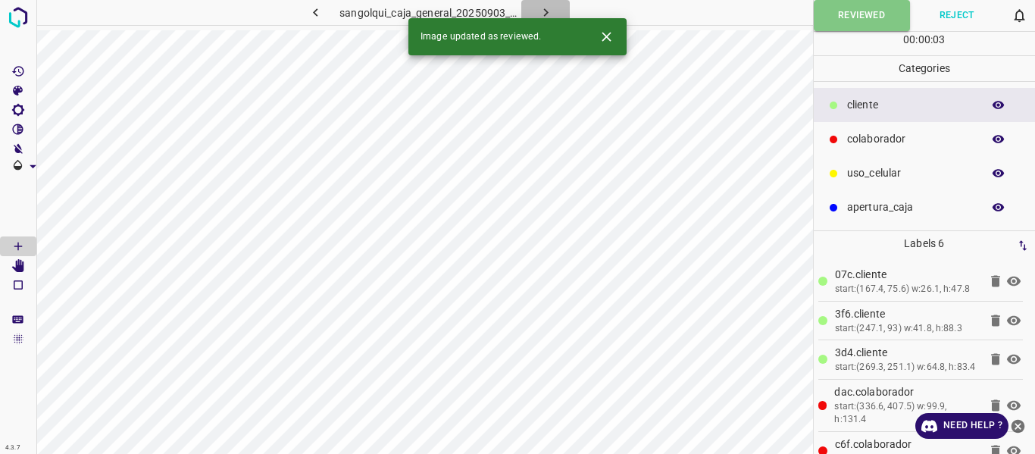
click at [536, 10] on button "button" at bounding box center [545, 12] width 48 height 25
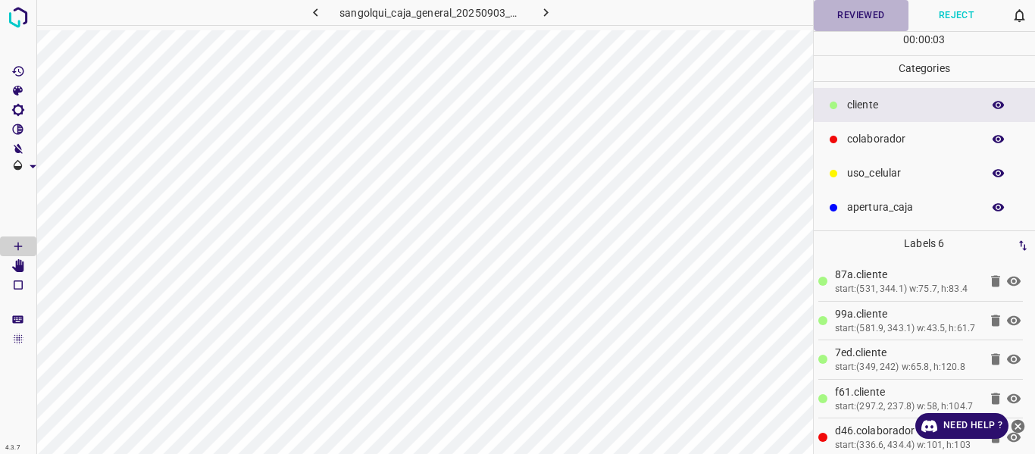
click at [856, 12] on button "Reviewed" at bounding box center [860, 15] width 95 height 31
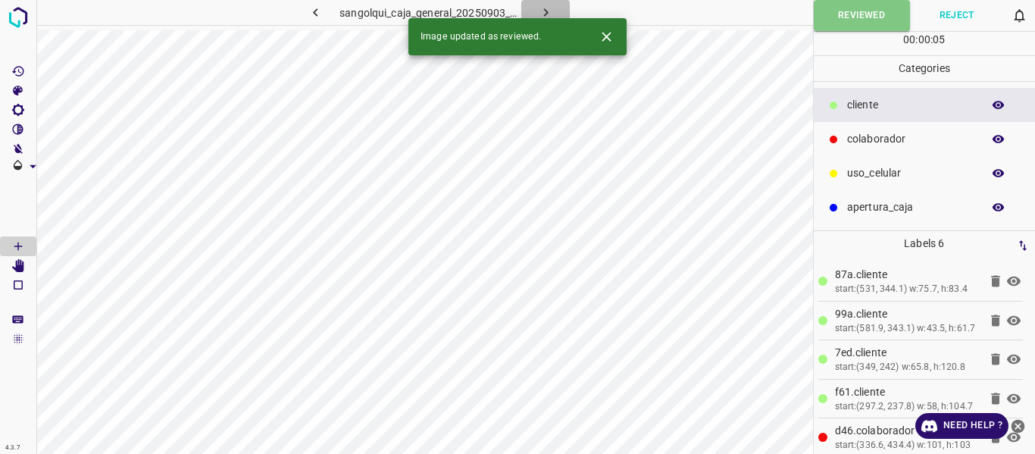
click at [543, 5] on icon "button" at bounding box center [546, 13] width 16 height 16
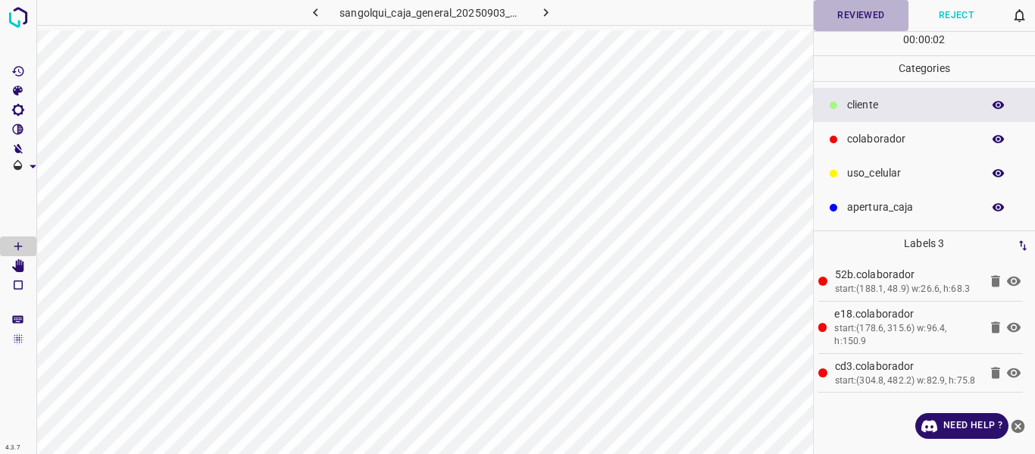
click at [838, 17] on button "Reviewed" at bounding box center [860, 15] width 95 height 31
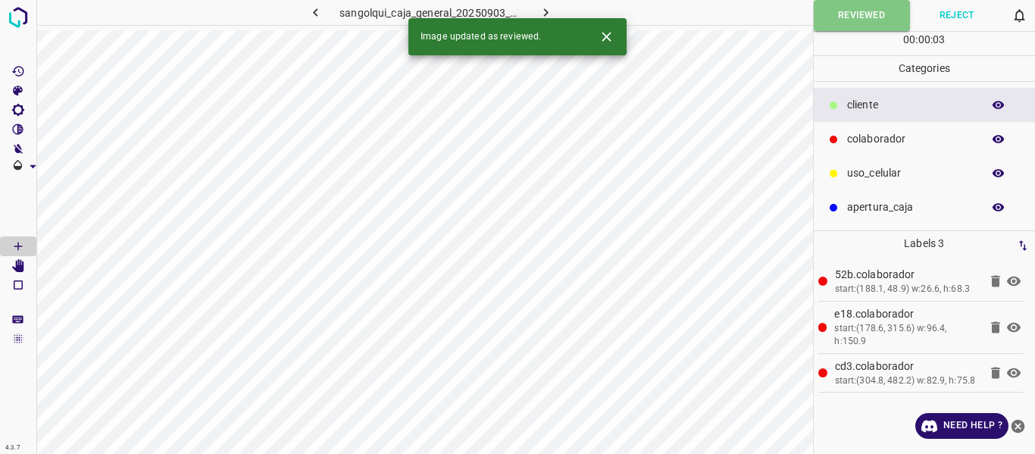
click at [545, 11] on icon "button" at bounding box center [545, 12] width 5 height 8
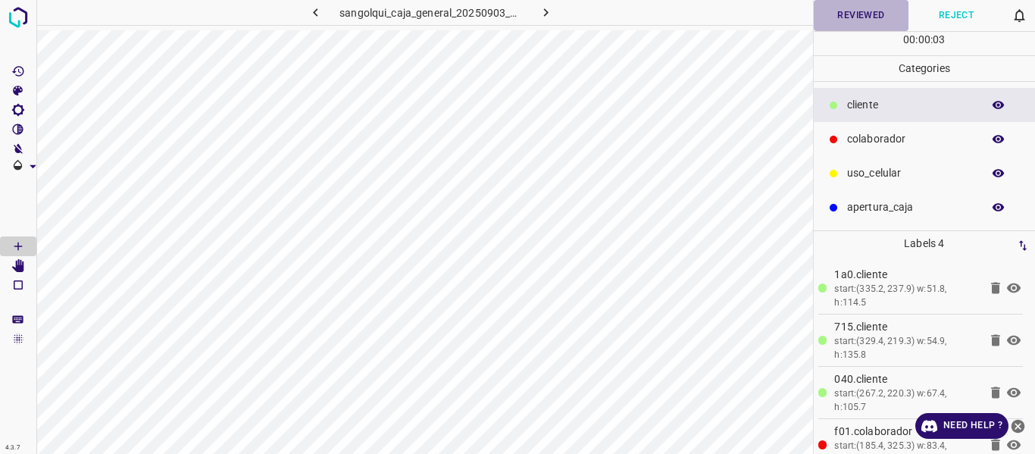
click at [831, 18] on button "Reviewed" at bounding box center [860, 15] width 95 height 31
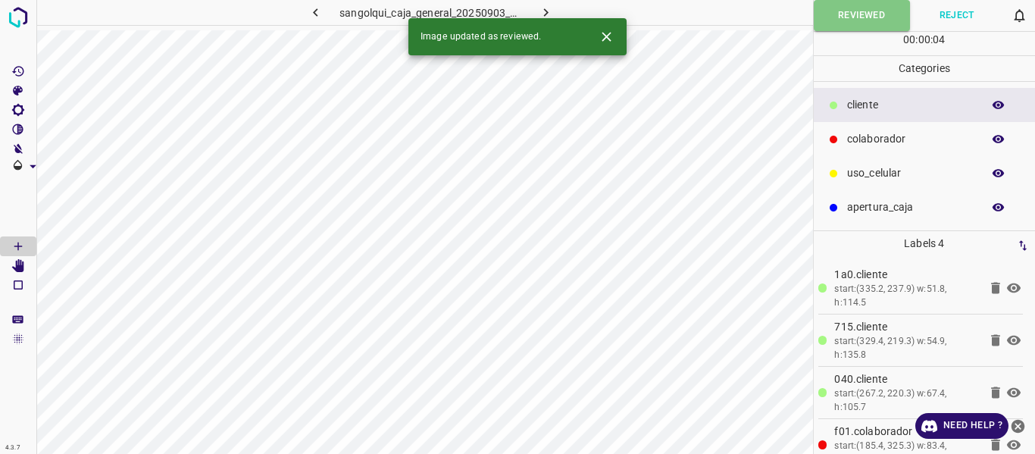
click at [541, 14] on icon "button" at bounding box center [546, 13] width 16 height 16
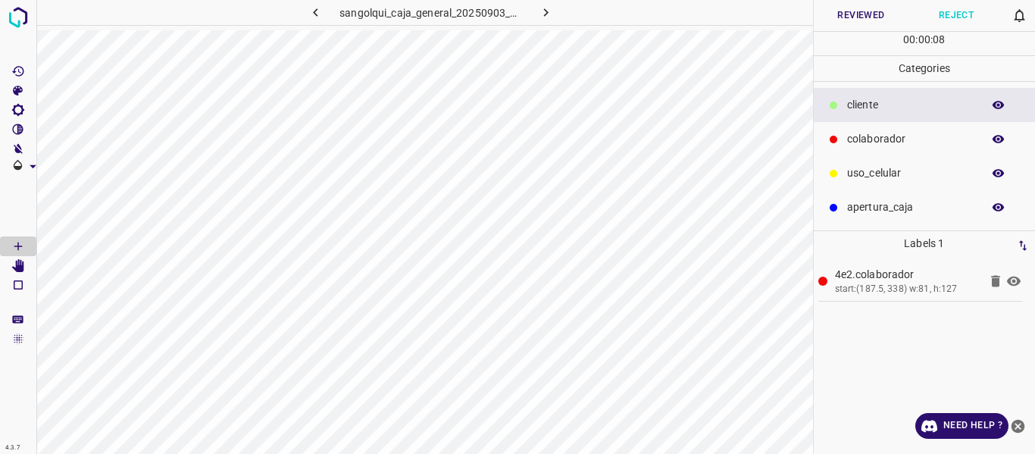
click at [848, 11] on button "Reviewed" at bounding box center [860, 15] width 95 height 31
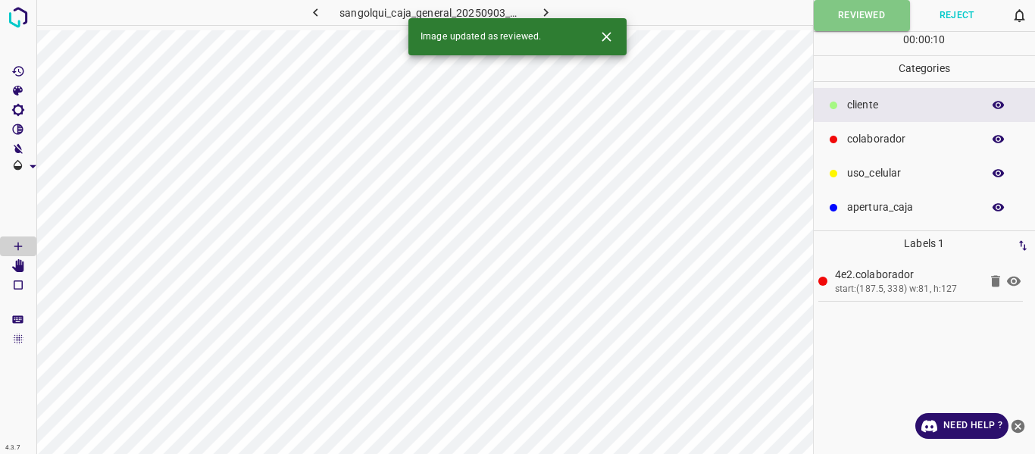
click at [543, 13] on icon "button" at bounding box center [546, 13] width 16 height 16
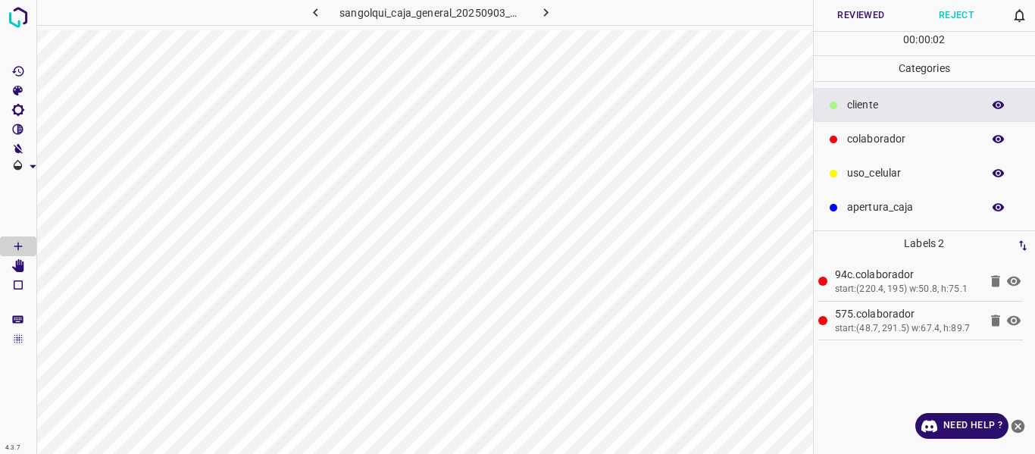
click at [841, 18] on button "Reviewed" at bounding box center [860, 15] width 95 height 31
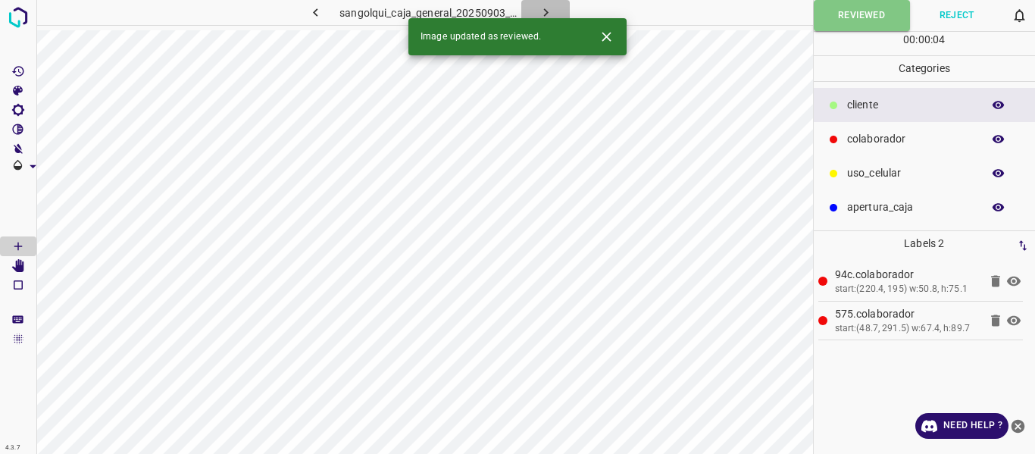
drag, startPoint x: 546, startPoint y: 11, endPoint x: 789, endPoint y: 2, distance: 243.3
click at [547, 11] on icon "button" at bounding box center [546, 13] width 16 height 16
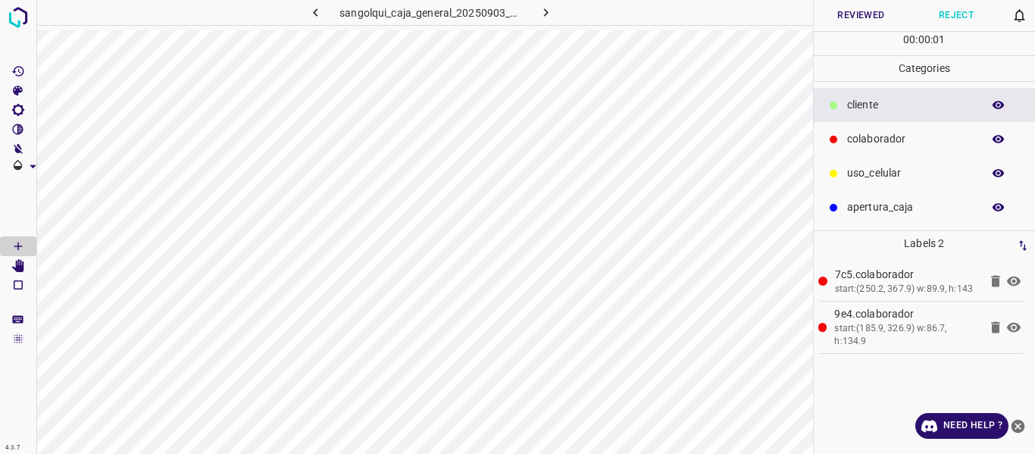
click at [846, 14] on button "Reviewed" at bounding box center [860, 15] width 95 height 31
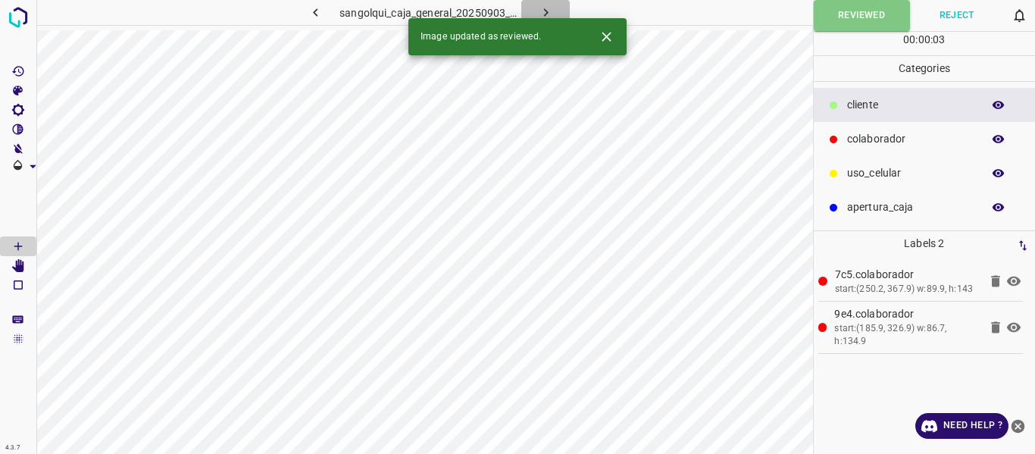
click at [540, 17] on icon "button" at bounding box center [546, 13] width 16 height 16
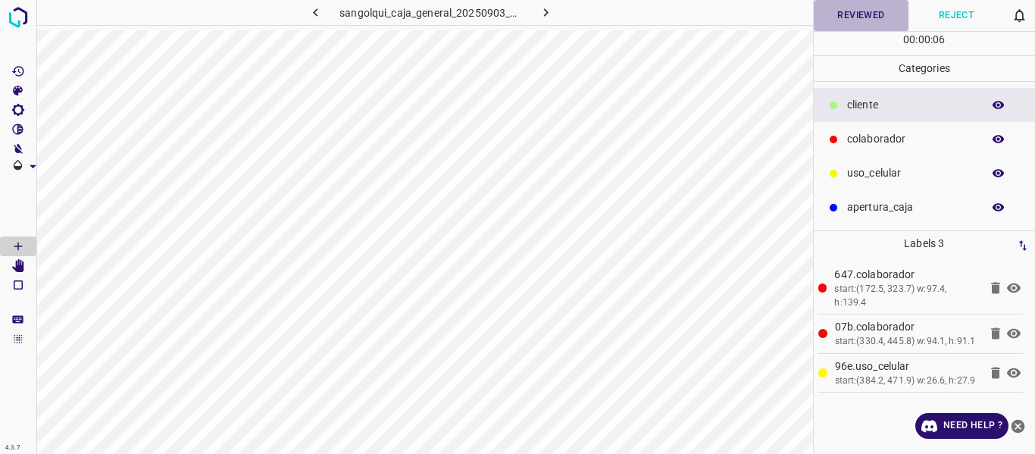
click at [843, 17] on button "Reviewed" at bounding box center [860, 15] width 95 height 31
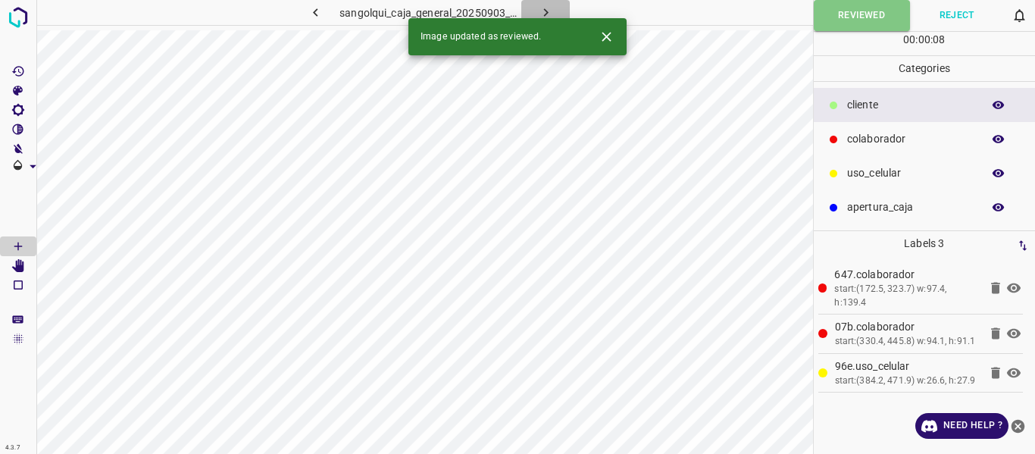
click at [551, 13] on icon "button" at bounding box center [546, 13] width 16 height 16
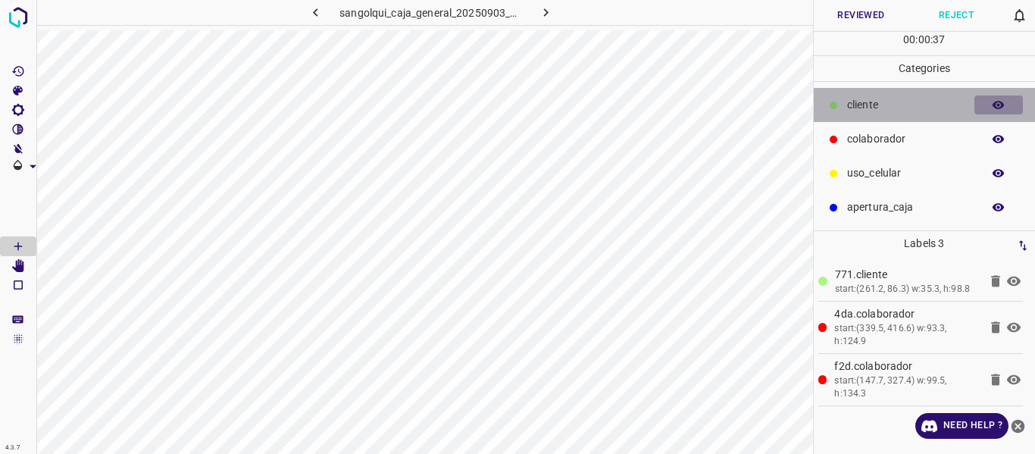
click at [993, 106] on icon "button" at bounding box center [998, 105] width 12 height 8
click at [1002, 108] on icon "button" at bounding box center [998, 105] width 14 height 14
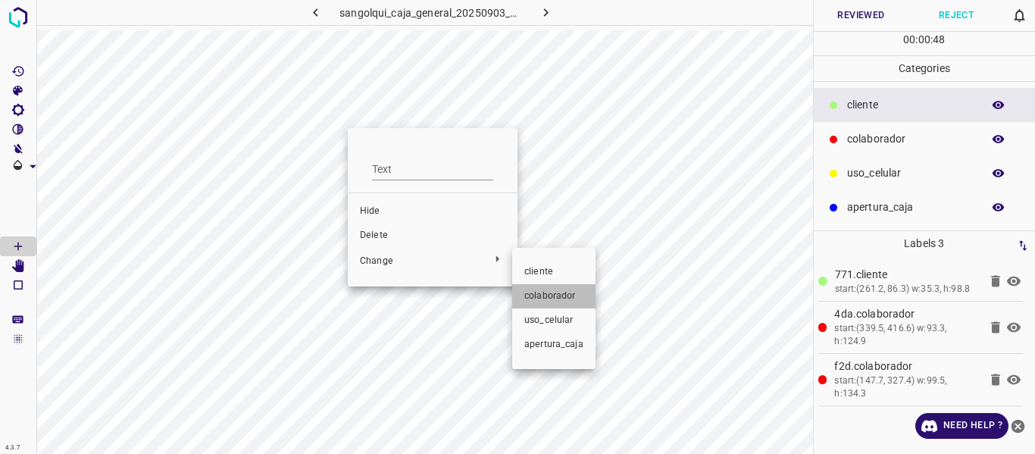
click at [545, 288] on li "colaborador" at bounding box center [553, 296] width 83 height 24
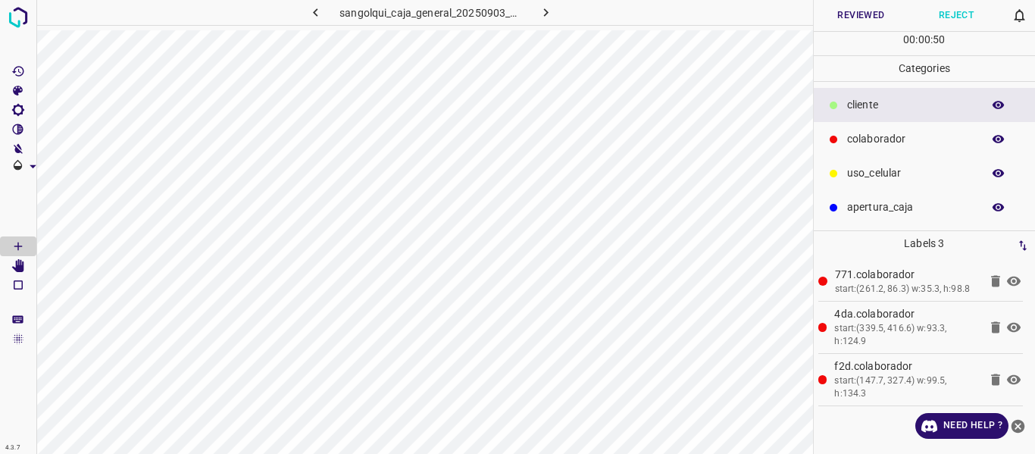
click at [848, 18] on button "Reviewed" at bounding box center [860, 15] width 95 height 31
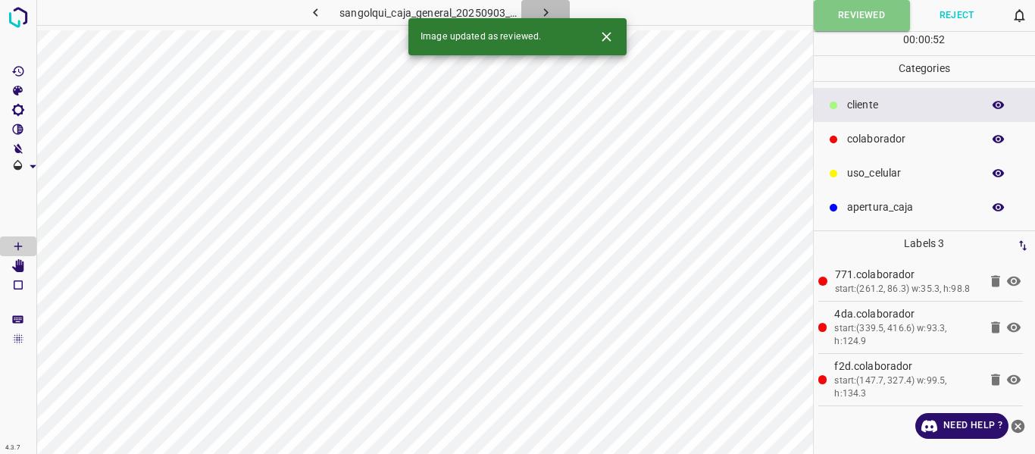
click at [542, 11] on icon "button" at bounding box center [546, 13] width 16 height 16
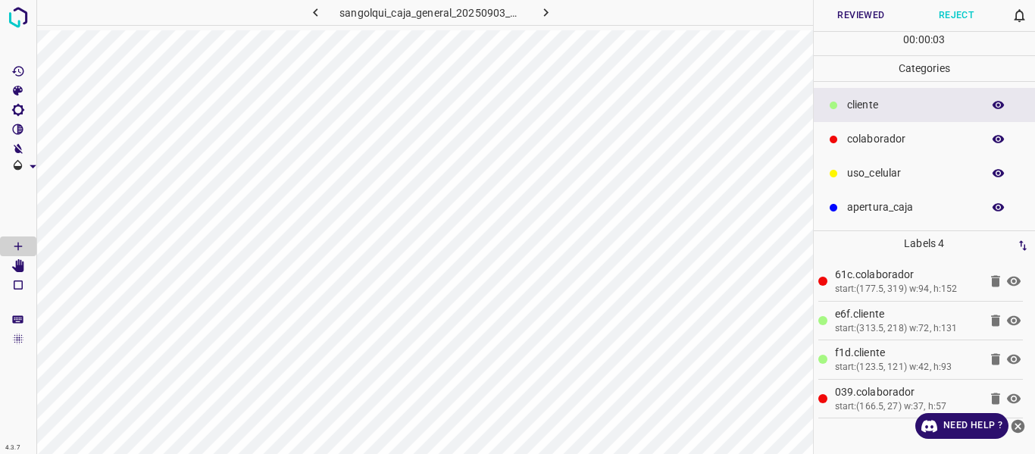
click at [856, 20] on button "Reviewed" at bounding box center [860, 15] width 95 height 31
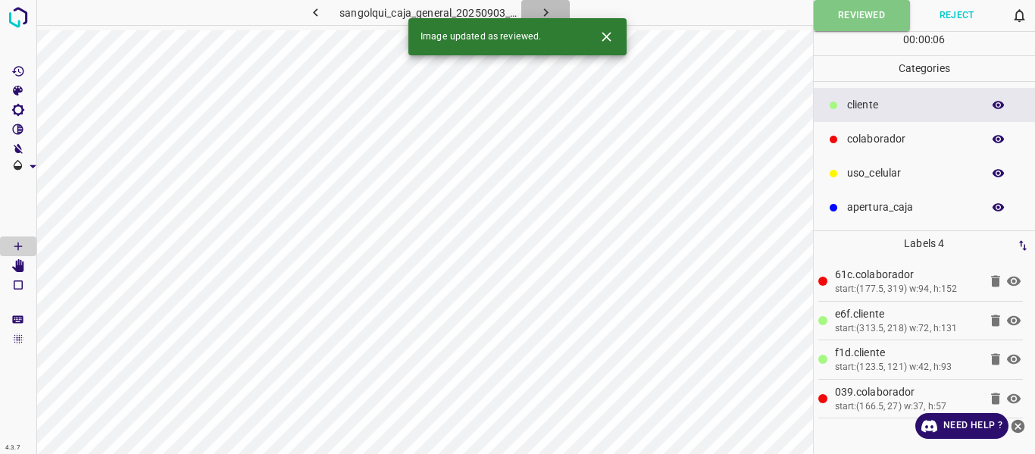
click at [535, 9] on button "button" at bounding box center [545, 12] width 48 height 25
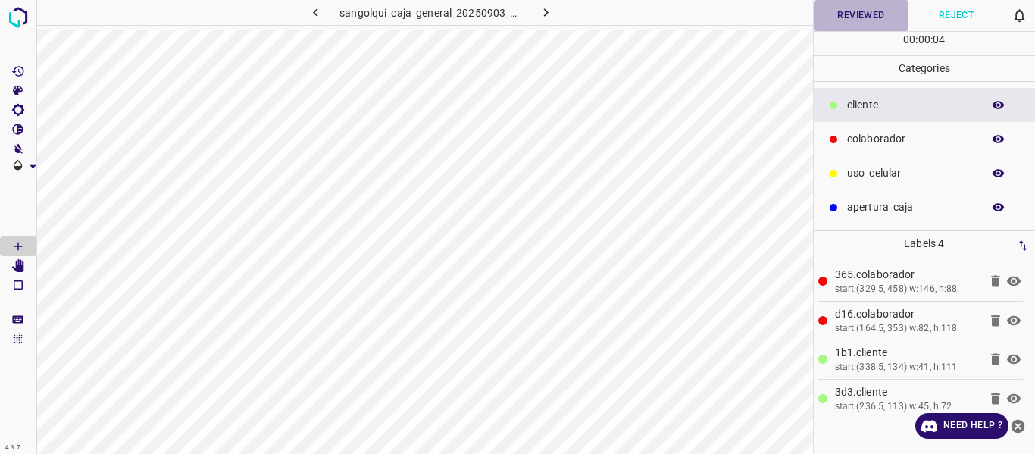
click at [841, 19] on button "Reviewed" at bounding box center [860, 15] width 95 height 31
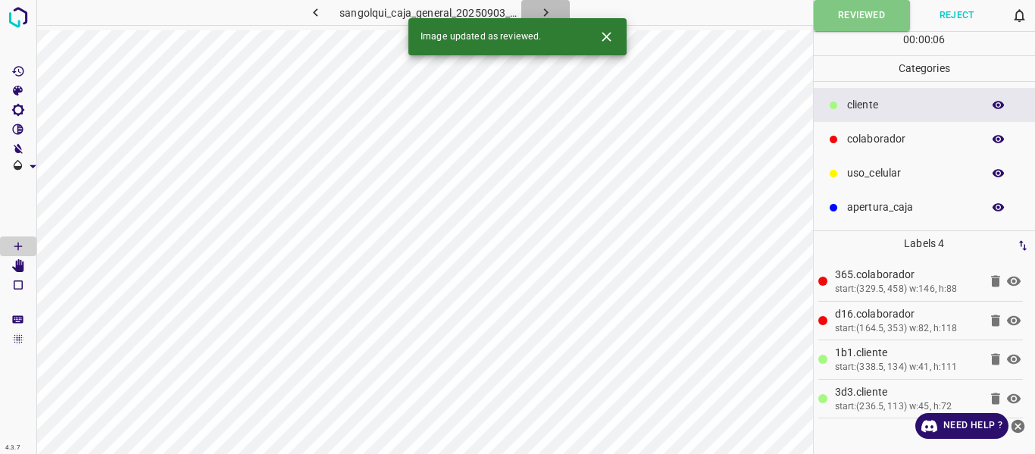
click at [548, 11] on icon "button" at bounding box center [546, 13] width 16 height 16
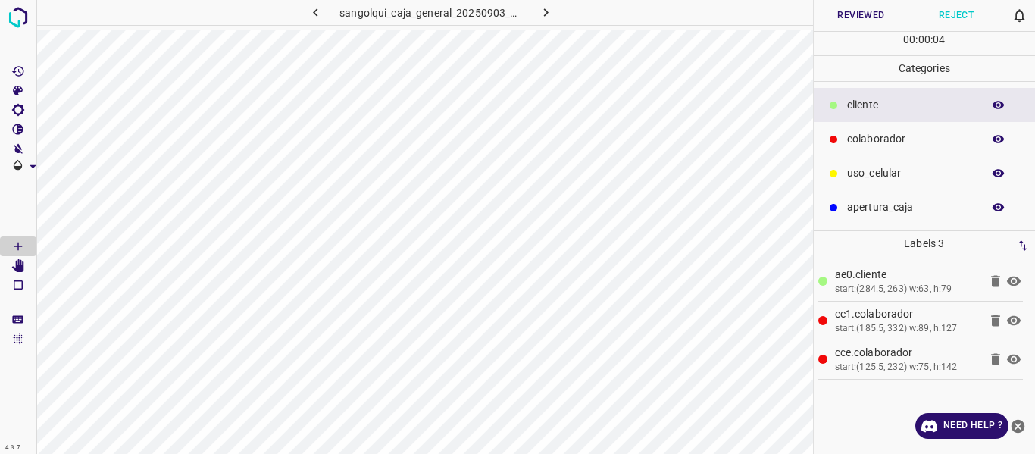
click at [829, 14] on button "Reviewed" at bounding box center [860, 15] width 95 height 31
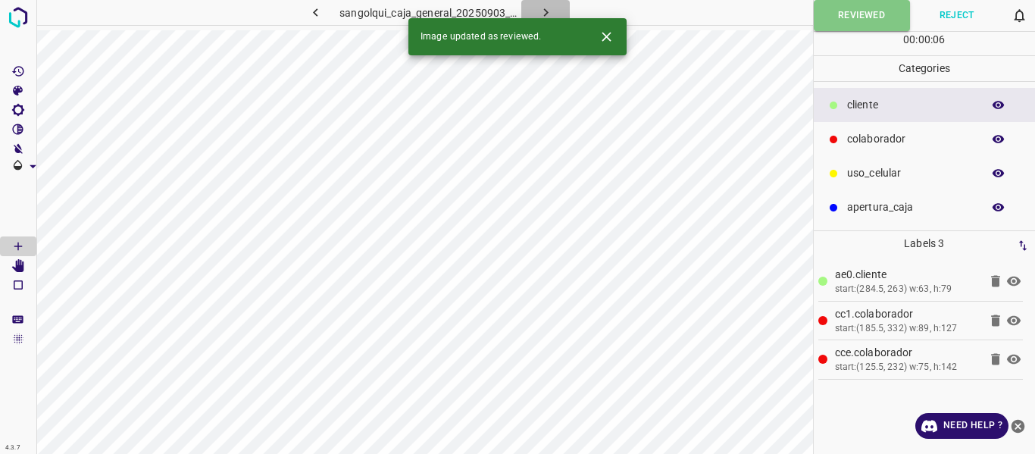
click at [539, 13] on icon "button" at bounding box center [546, 13] width 16 height 16
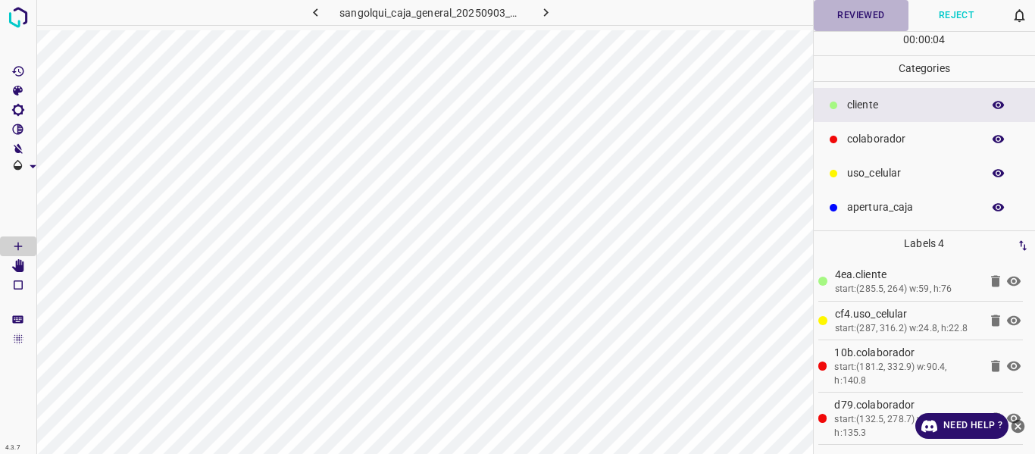
click at [866, 11] on button "Reviewed" at bounding box center [860, 15] width 95 height 31
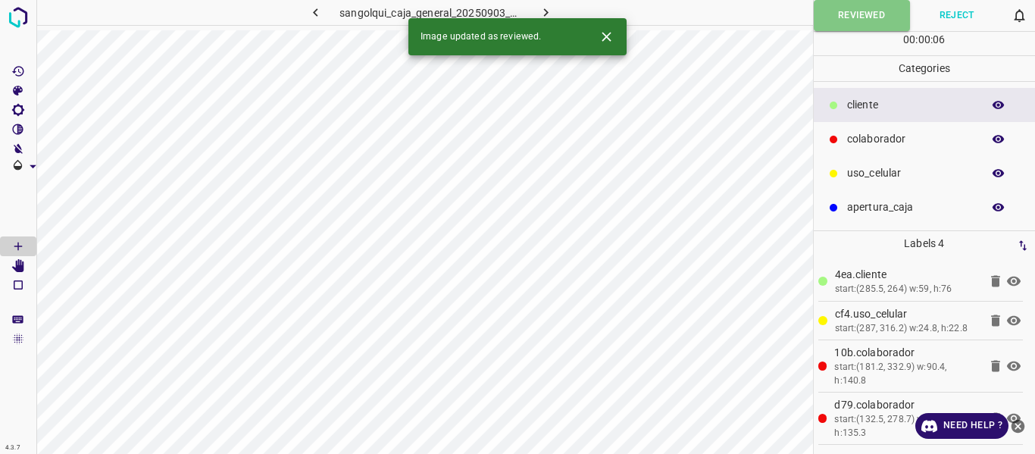
click at [545, 9] on icon "button" at bounding box center [546, 13] width 16 height 16
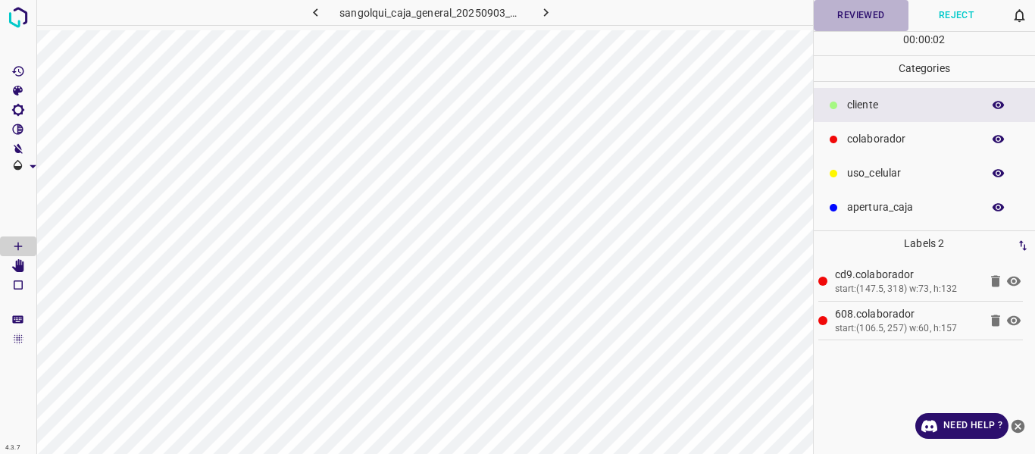
click at [868, 12] on button "Reviewed" at bounding box center [860, 15] width 95 height 31
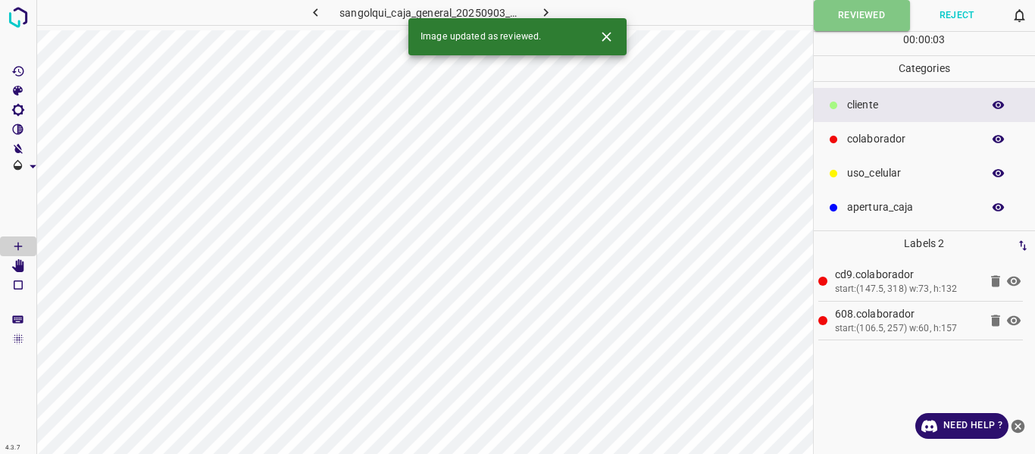
click at [542, 7] on icon "button" at bounding box center [546, 13] width 16 height 16
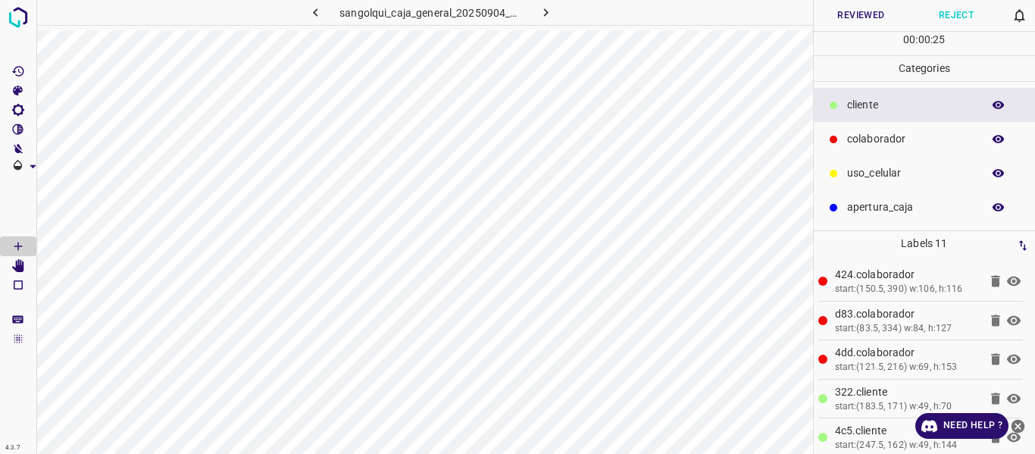
click at [991, 100] on icon "button" at bounding box center [998, 105] width 14 height 14
click at [1005, 98] on button "button" at bounding box center [998, 105] width 48 height 20
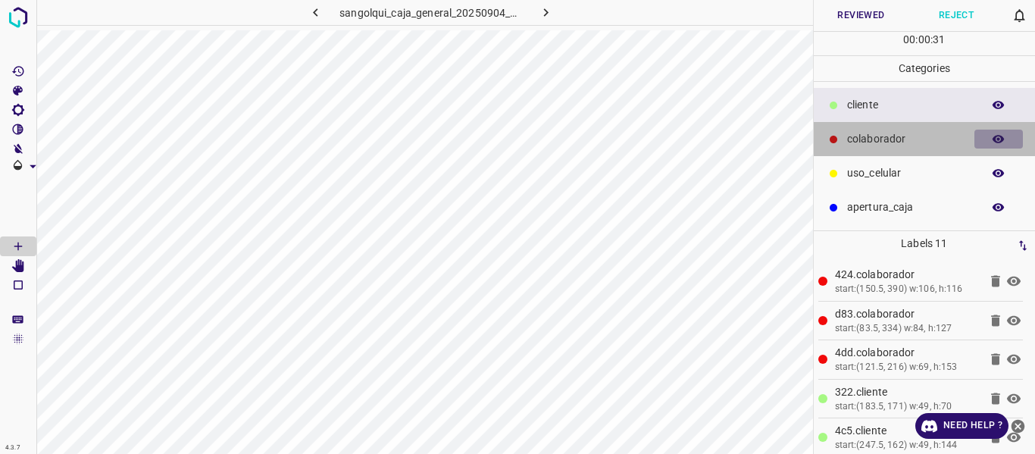
click at [995, 139] on icon "button" at bounding box center [998, 139] width 12 height 8
click at [995, 139] on icon "button" at bounding box center [998, 139] width 12 height 11
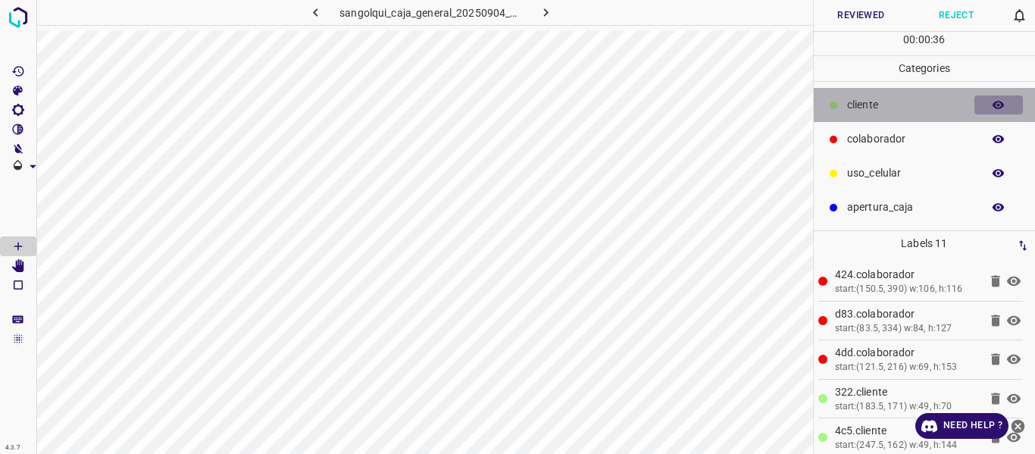
click at [992, 108] on icon "button" at bounding box center [998, 105] width 14 height 14
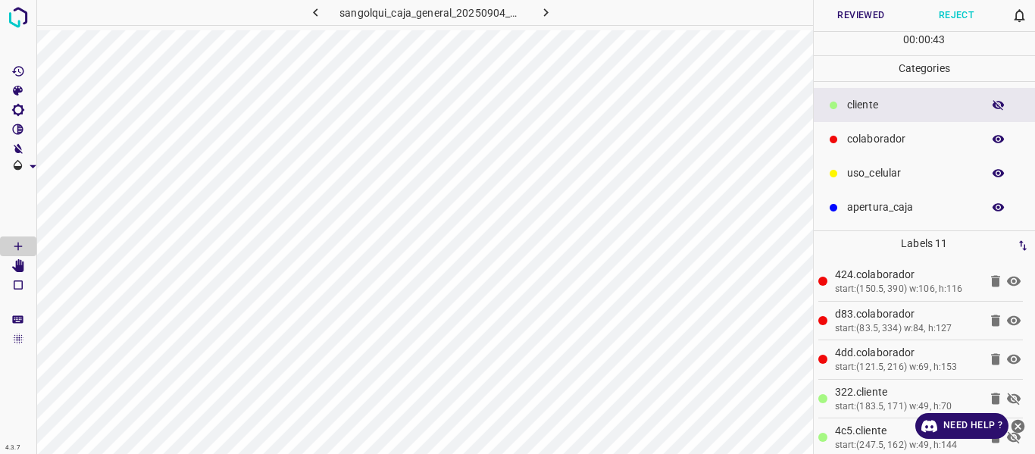
click at [992, 105] on icon "button" at bounding box center [998, 105] width 14 height 14
click at [876, 13] on button "Reviewed" at bounding box center [860, 15] width 95 height 31
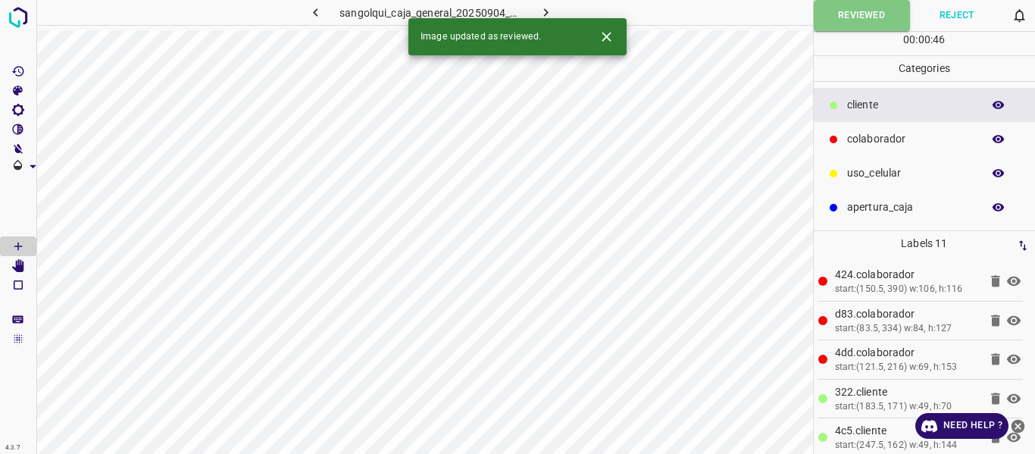
click at [547, 8] on icon "button" at bounding box center [546, 13] width 16 height 16
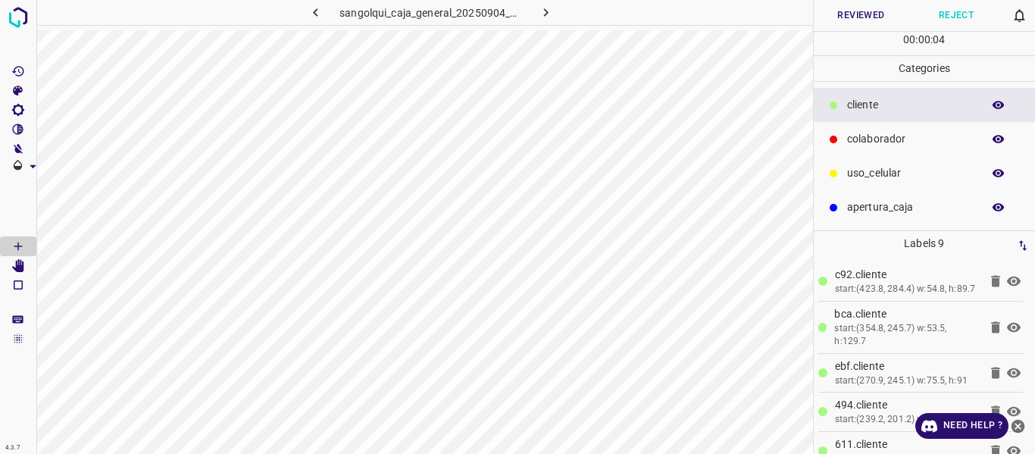
click at [1001, 138] on icon "button" at bounding box center [998, 140] width 14 height 14
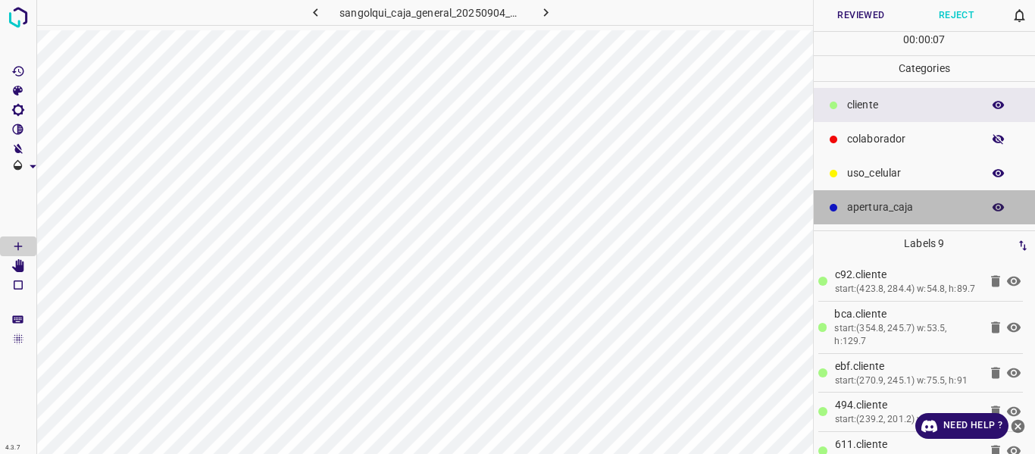
click at [903, 206] on p "apertura_caja" at bounding box center [910, 207] width 127 height 16
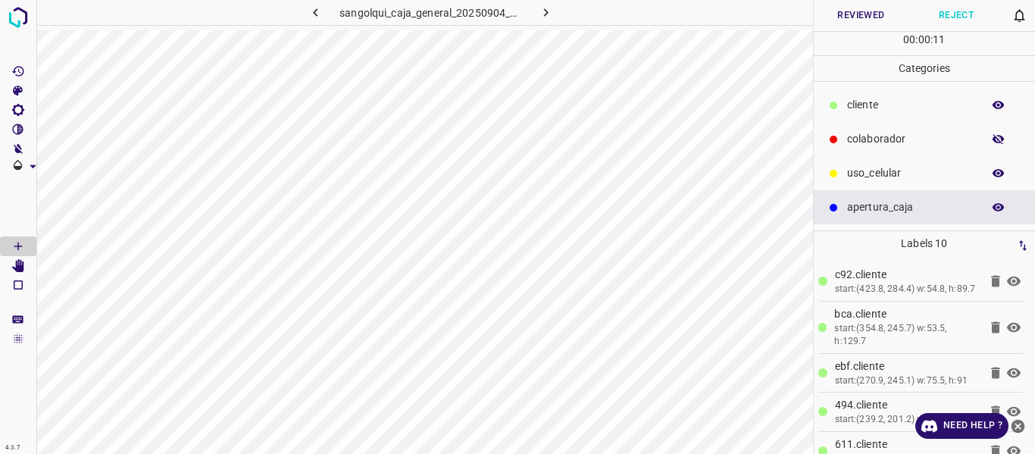
drag, startPoint x: 997, startPoint y: 201, endPoint x: 996, endPoint y: 146, distance: 55.3
click at [997, 201] on icon "button" at bounding box center [998, 208] width 14 height 14
click at [996, 136] on icon "button" at bounding box center [998, 140] width 14 height 14
click at [999, 207] on icon "button" at bounding box center [998, 208] width 14 height 14
click at [859, 16] on button "Reviewed" at bounding box center [860, 15] width 95 height 31
